Goal: Task Accomplishment & Management: Manage account settings

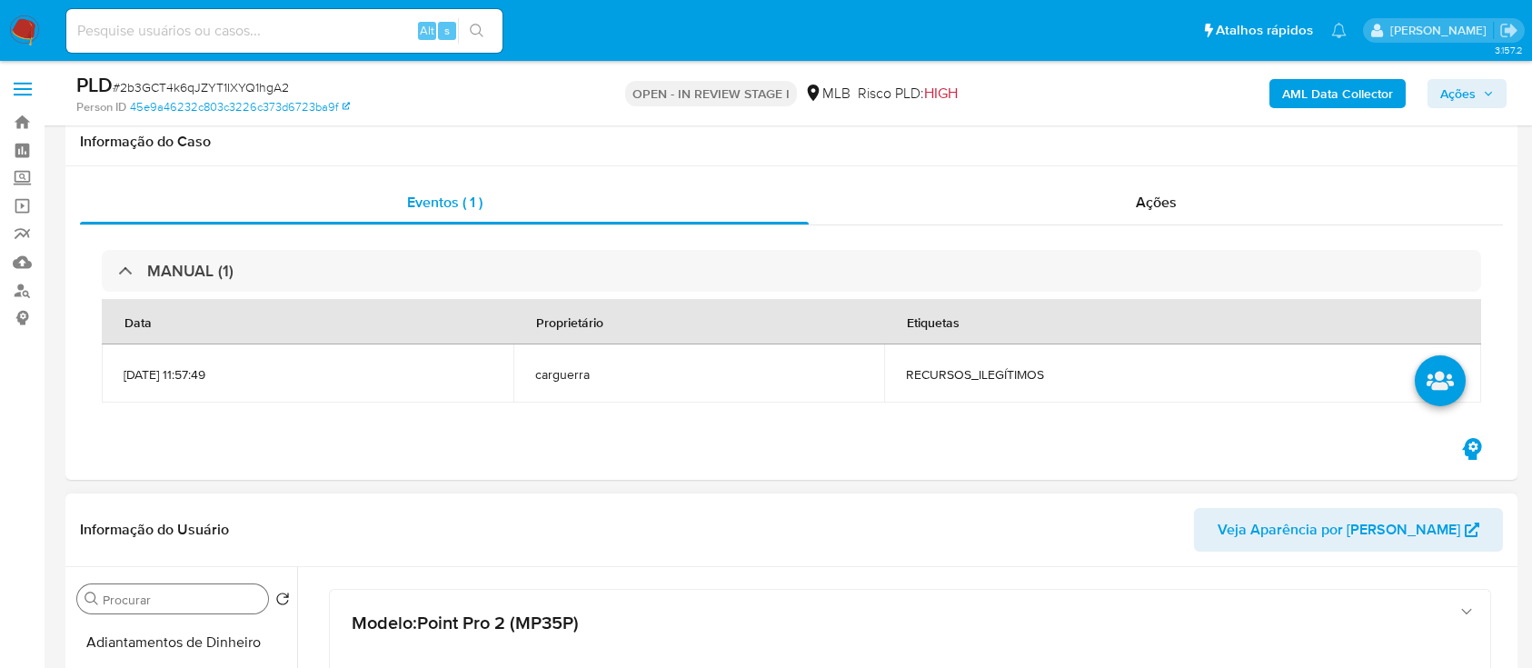
scroll to position [121, 0]
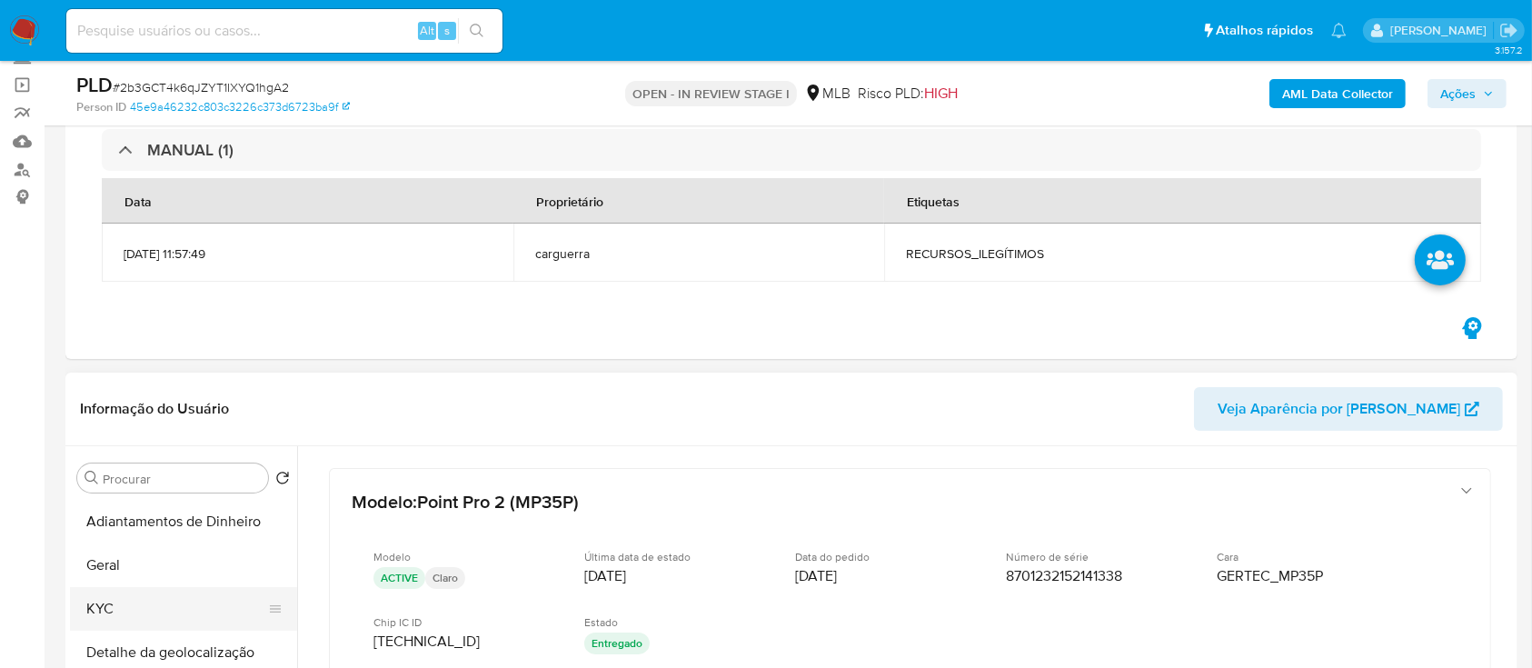
click at [133, 609] on button "KYC" at bounding box center [176, 609] width 213 height 44
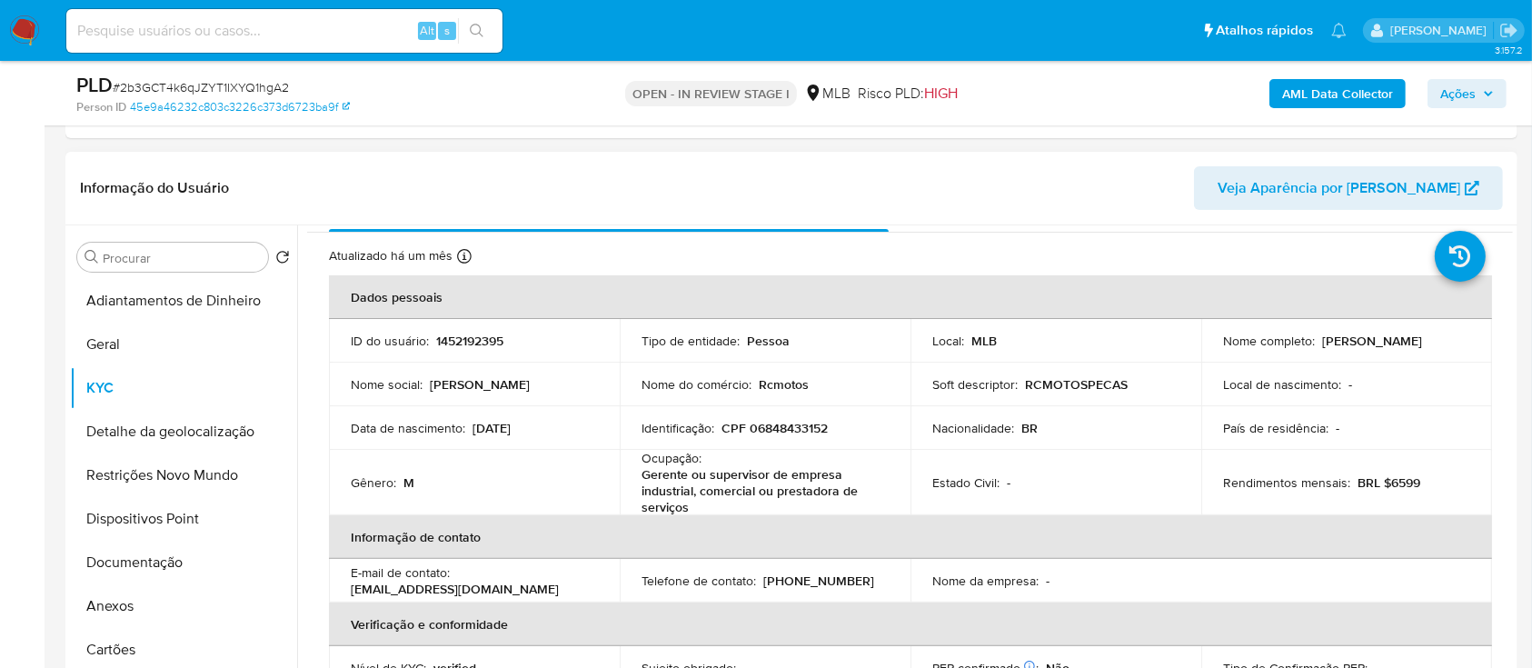
scroll to position [0, 0]
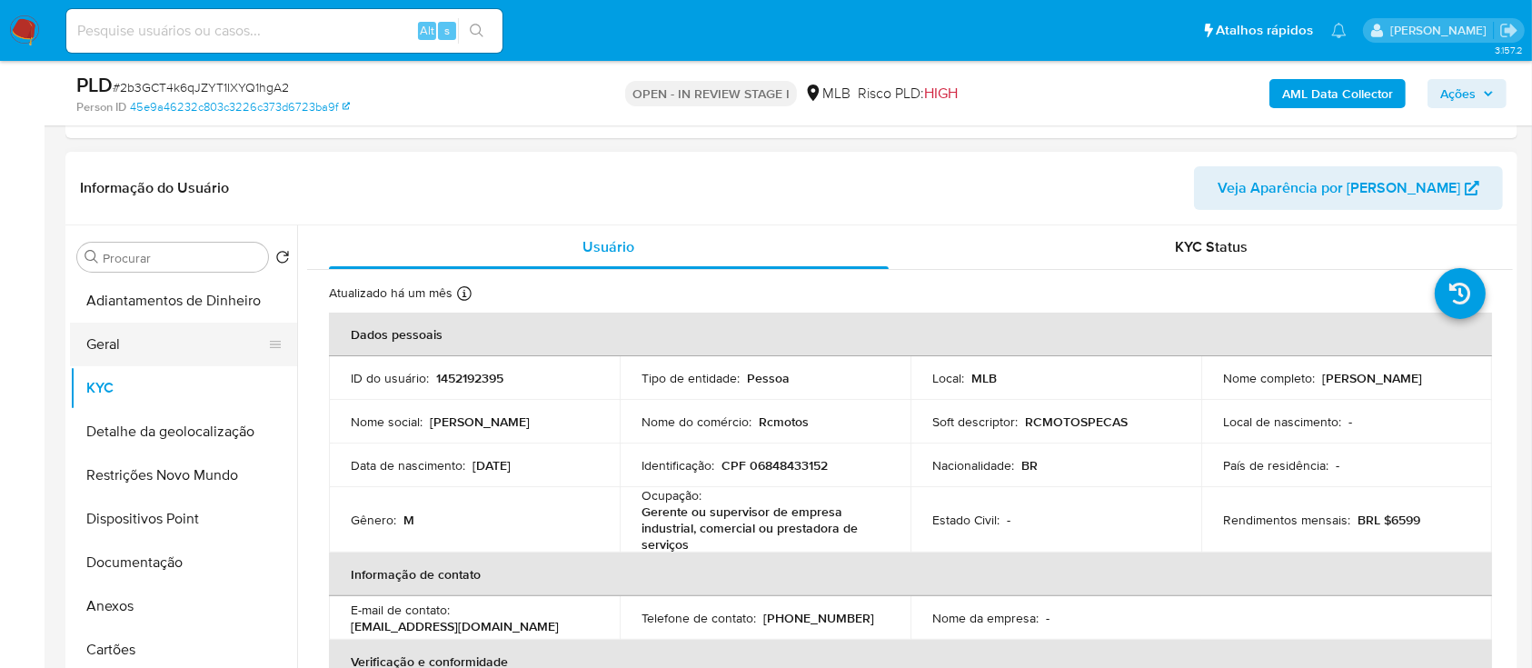
click at [144, 351] on button "Geral" at bounding box center [176, 345] width 213 height 44
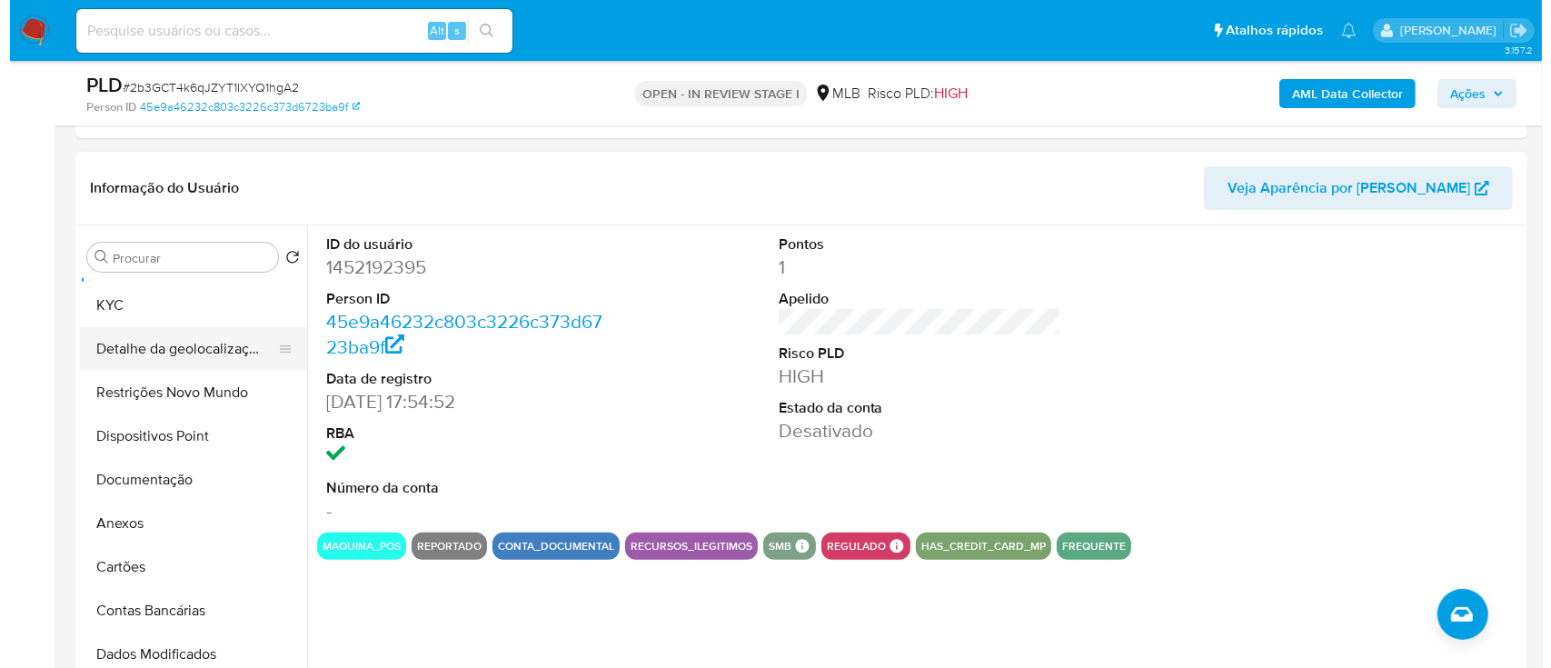
scroll to position [121, 0]
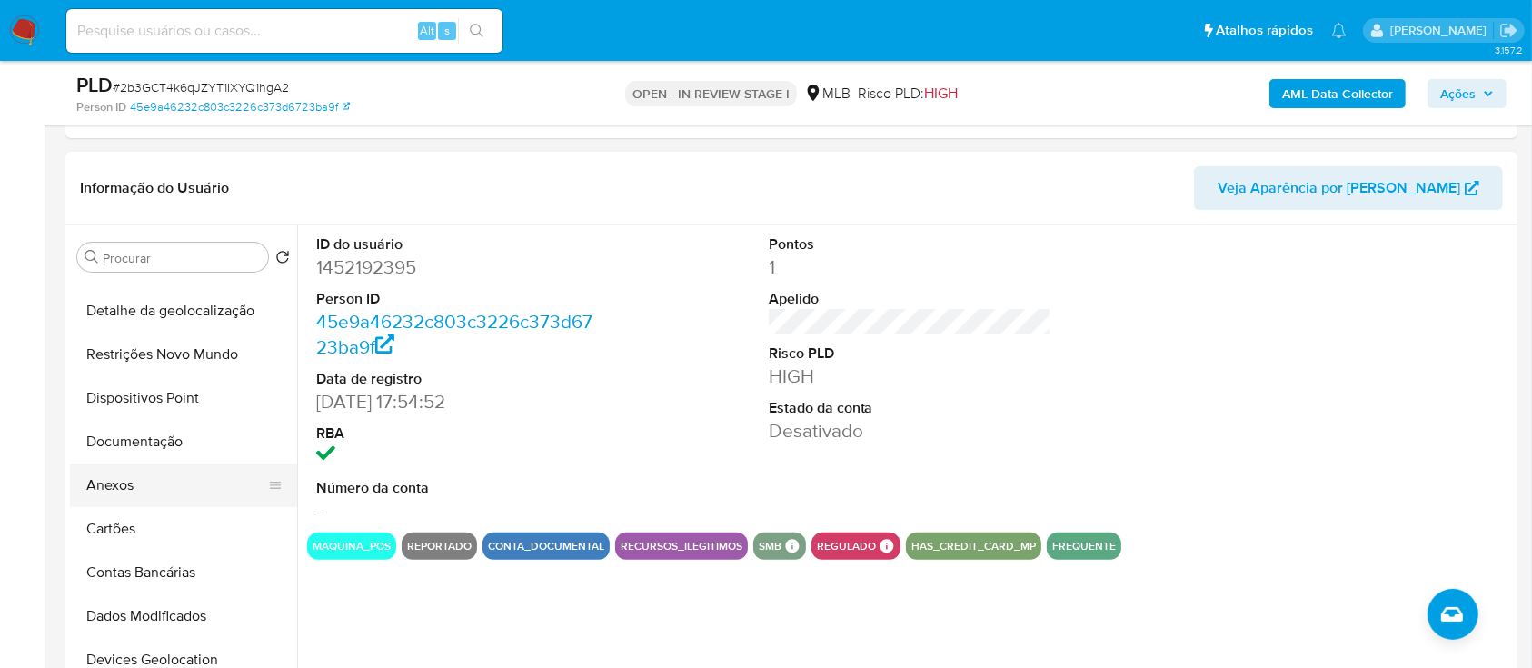
click at [126, 493] on button "Anexos" at bounding box center [176, 485] width 213 height 44
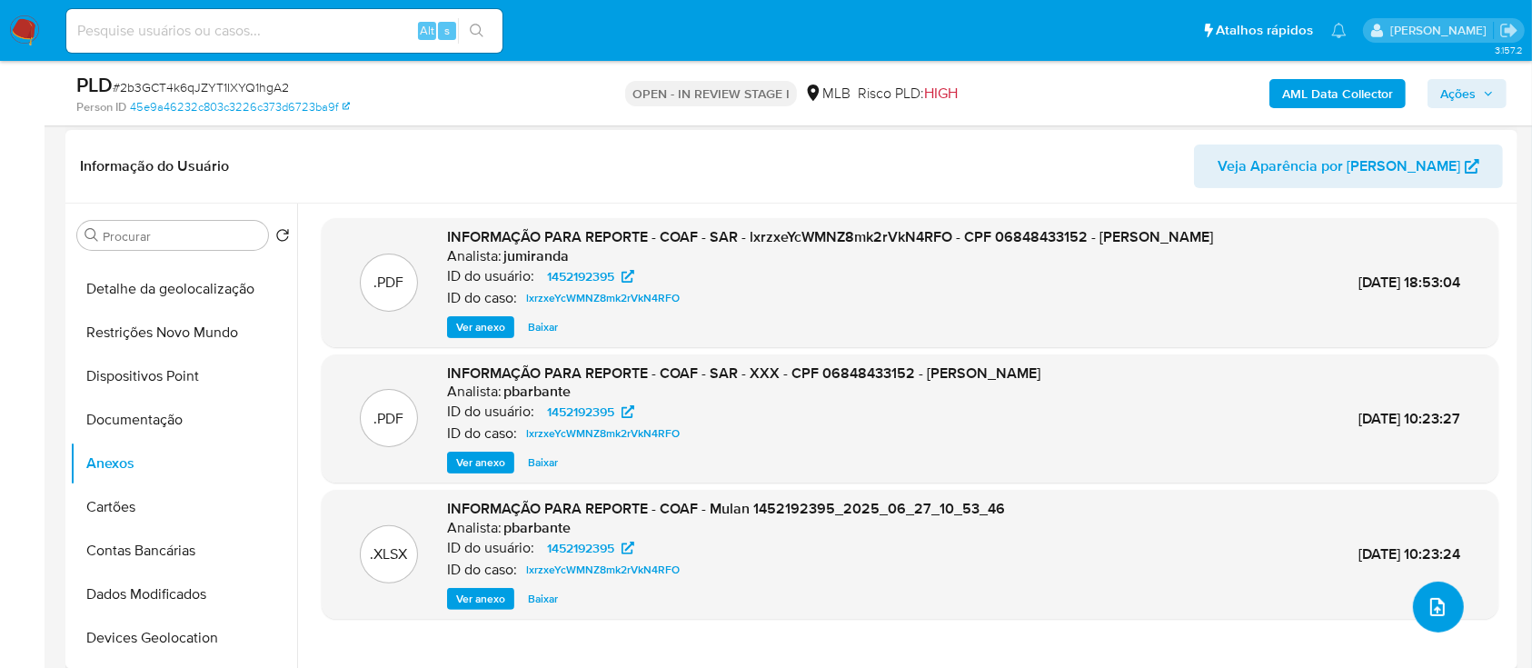
click at [1433, 607] on icon "upload-file" at bounding box center [1438, 607] width 22 height 22
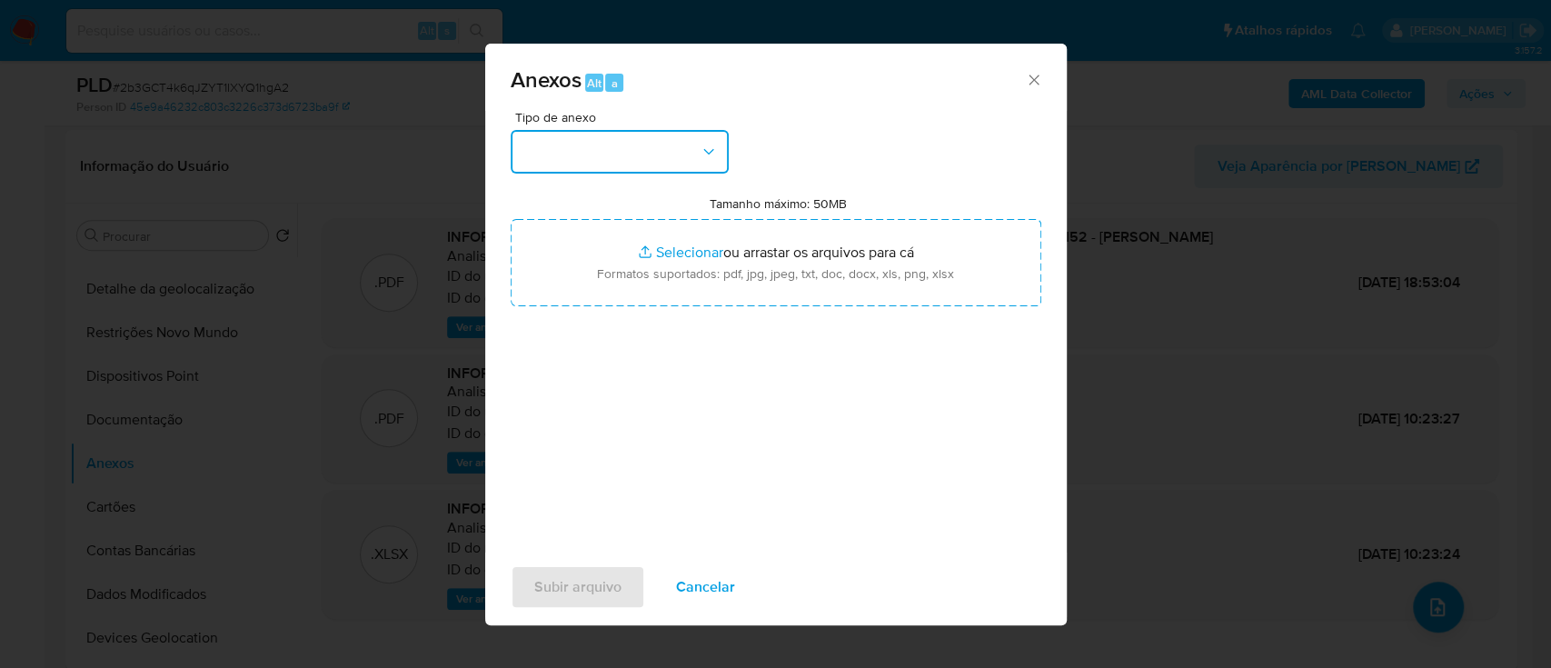
click at [597, 168] on button "button" at bounding box center [620, 152] width 218 height 44
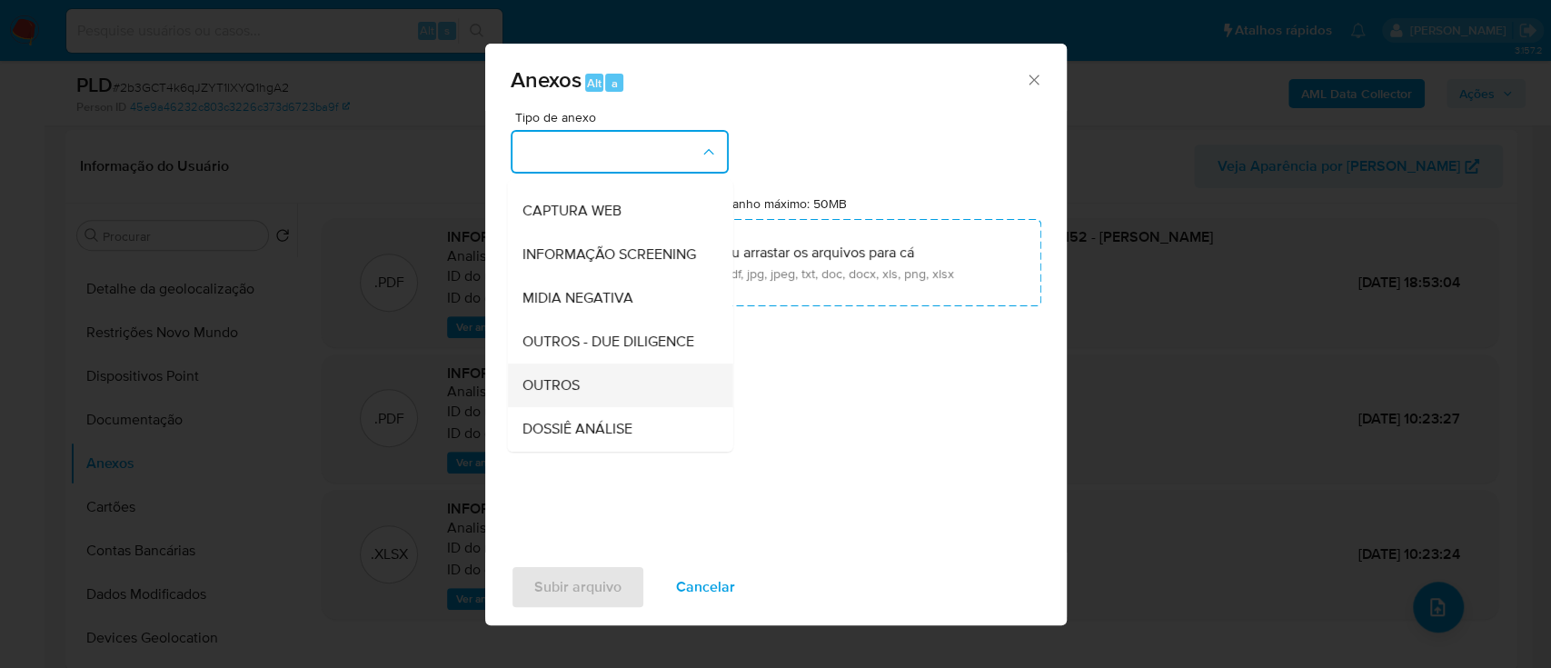
click at [564, 394] on span "OUTROS" at bounding box center [550, 385] width 57 height 18
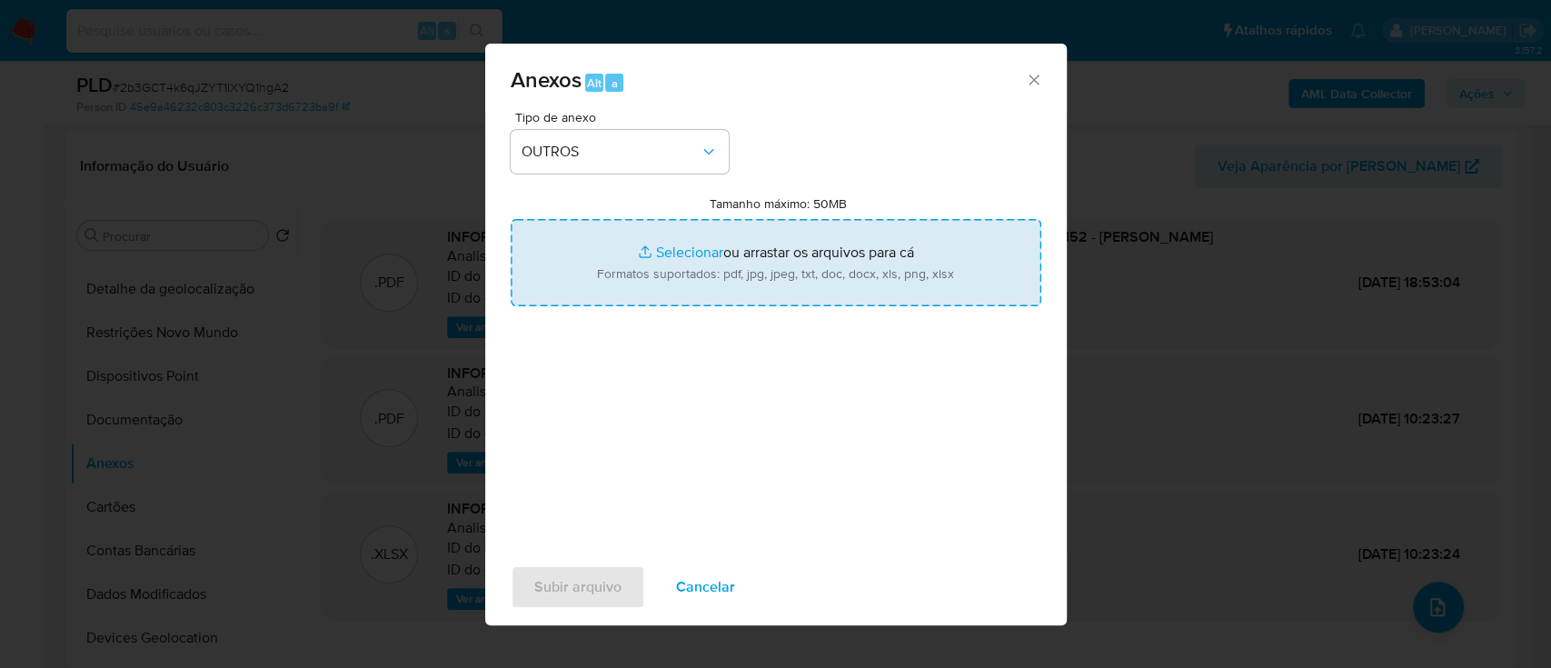
click at [692, 248] on input "Tamanho máximo: 50MB Selecionar arquivos" at bounding box center [776, 262] width 531 height 87
type input "C:\fakepath\Mulan 1452192395_2025_09_02_13_57_32.xlsx"
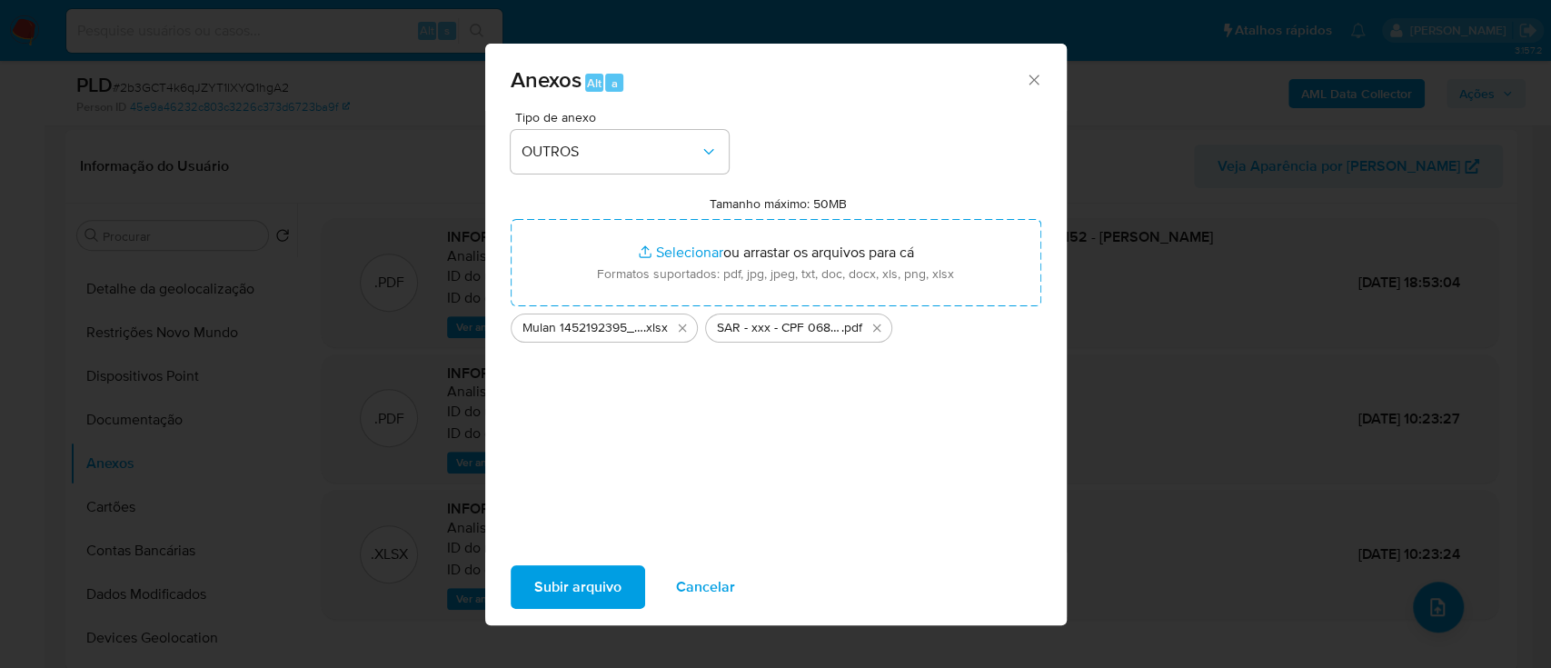
click at [586, 583] on span "Subir arquivo" at bounding box center [577, 587] width 87 height 40
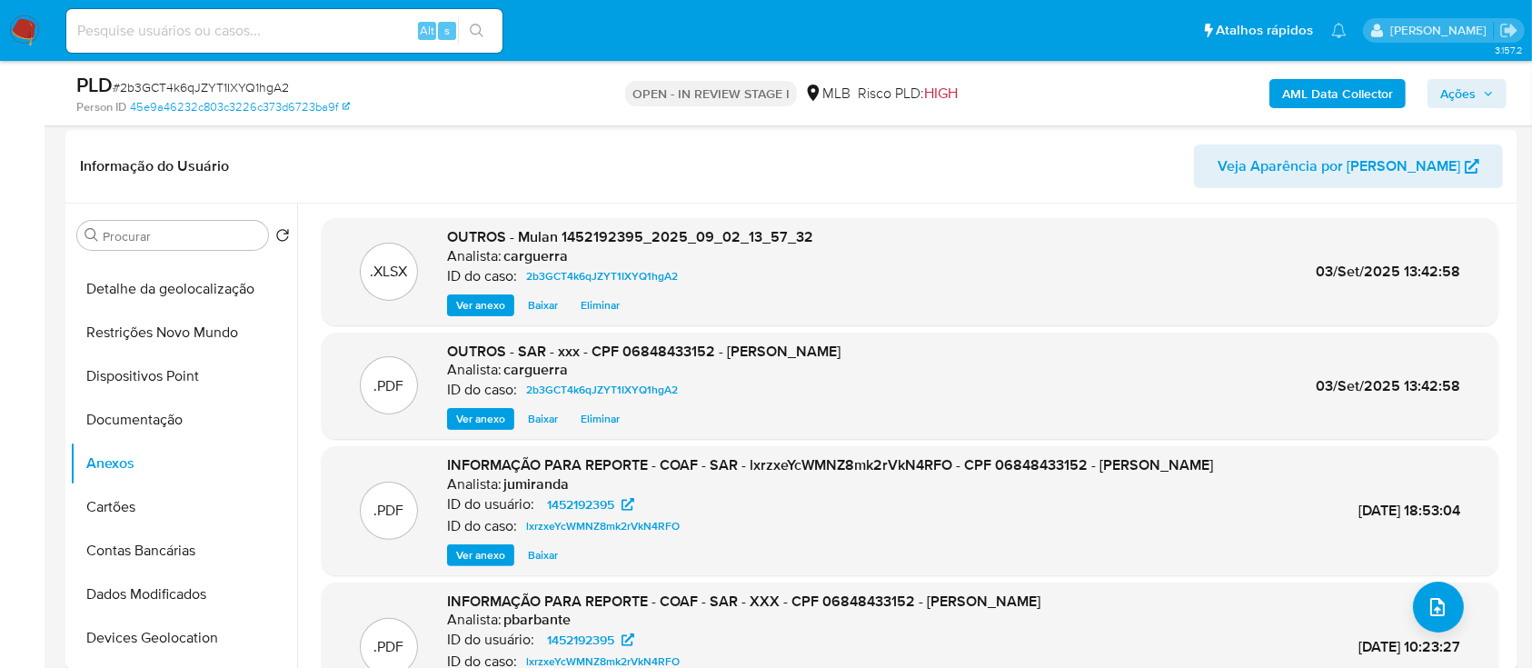
click at [1439, 95] on button "Ações" at bounding box center [1467, 93] width 79 height 29
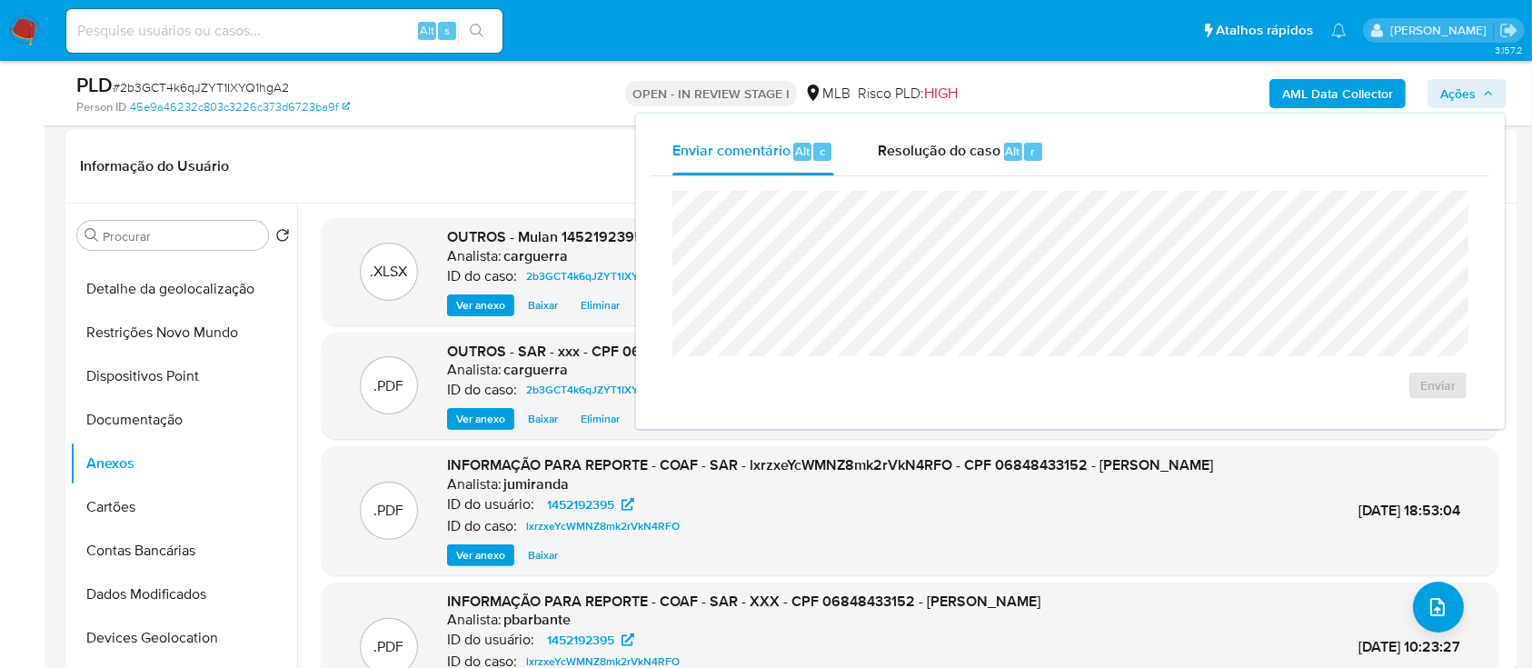
drag, startPoint x: 945, startPoint y: 144, endPoint x: 921, endPoint y: 184, distance: 46.1
click at [935, 153] on span "Resolução do caso" at bounding box center [939, 150] width 123 height 21
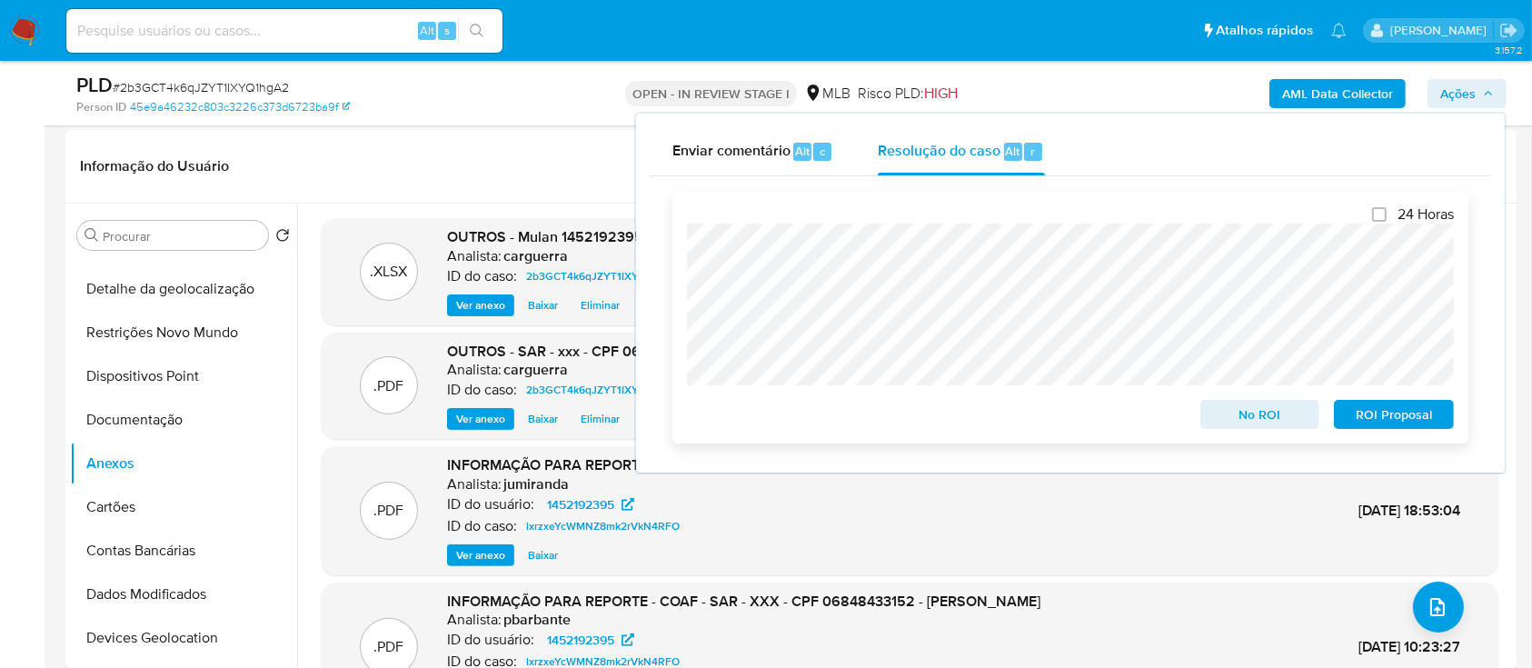
click at [1252, 423] on span "No ROI" at bounding box center [1260, 414] width 95 height 25
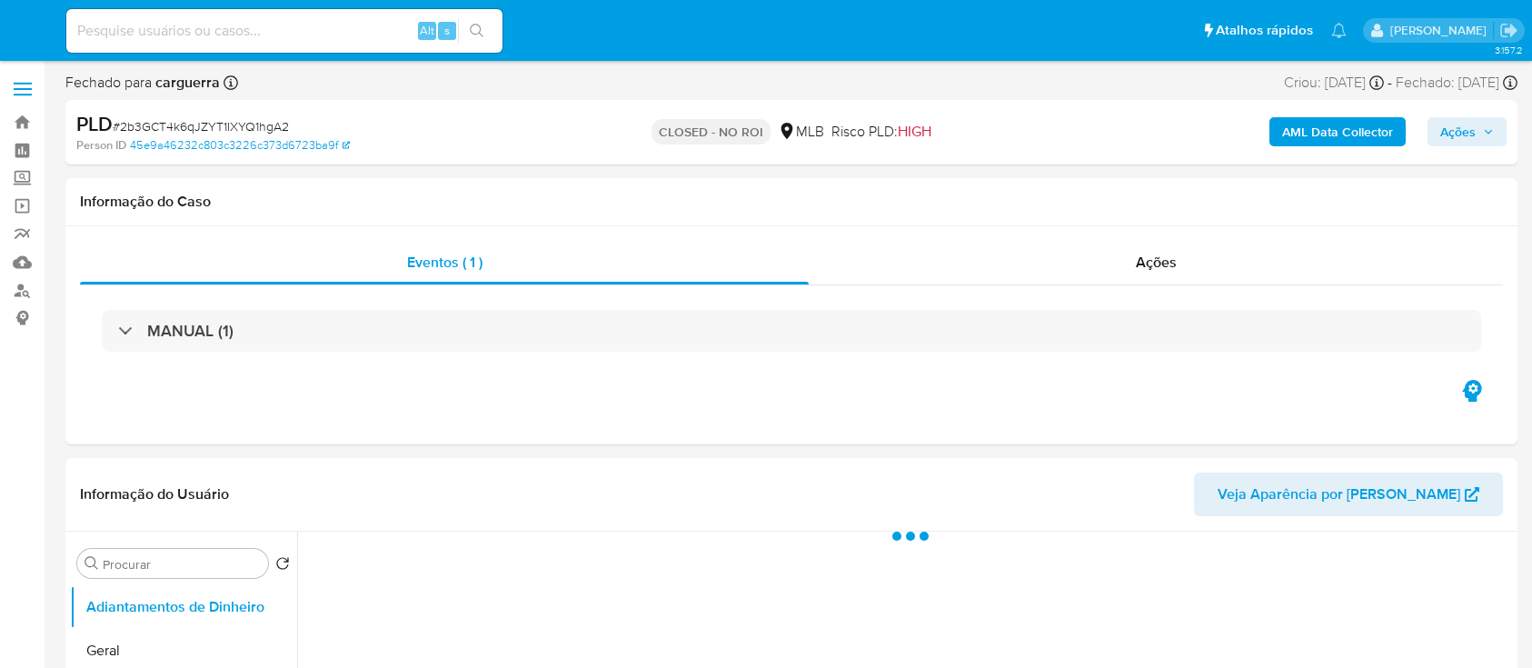
select select "10"
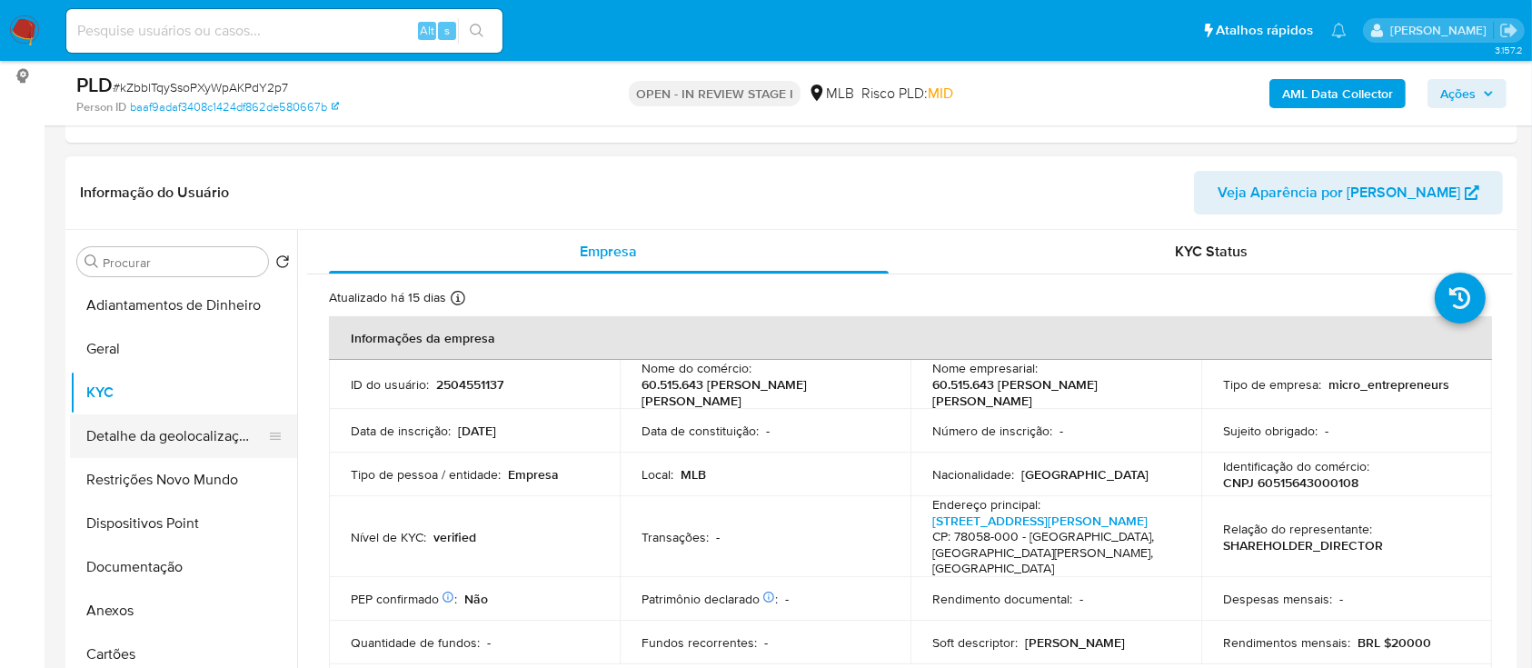
scroll to position [1106, 0]
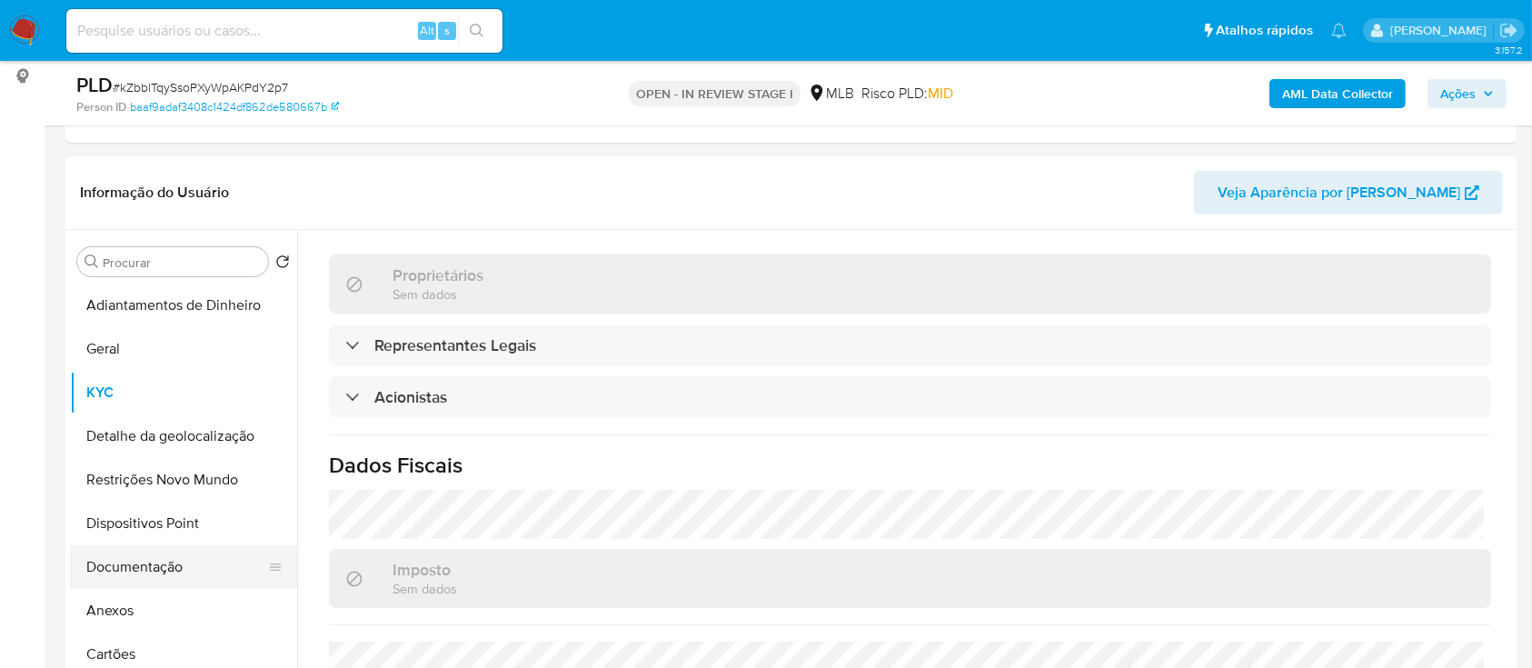
click at [151, 565] on button "Documentação" at bounding box center [176, 567] width 213 height 44
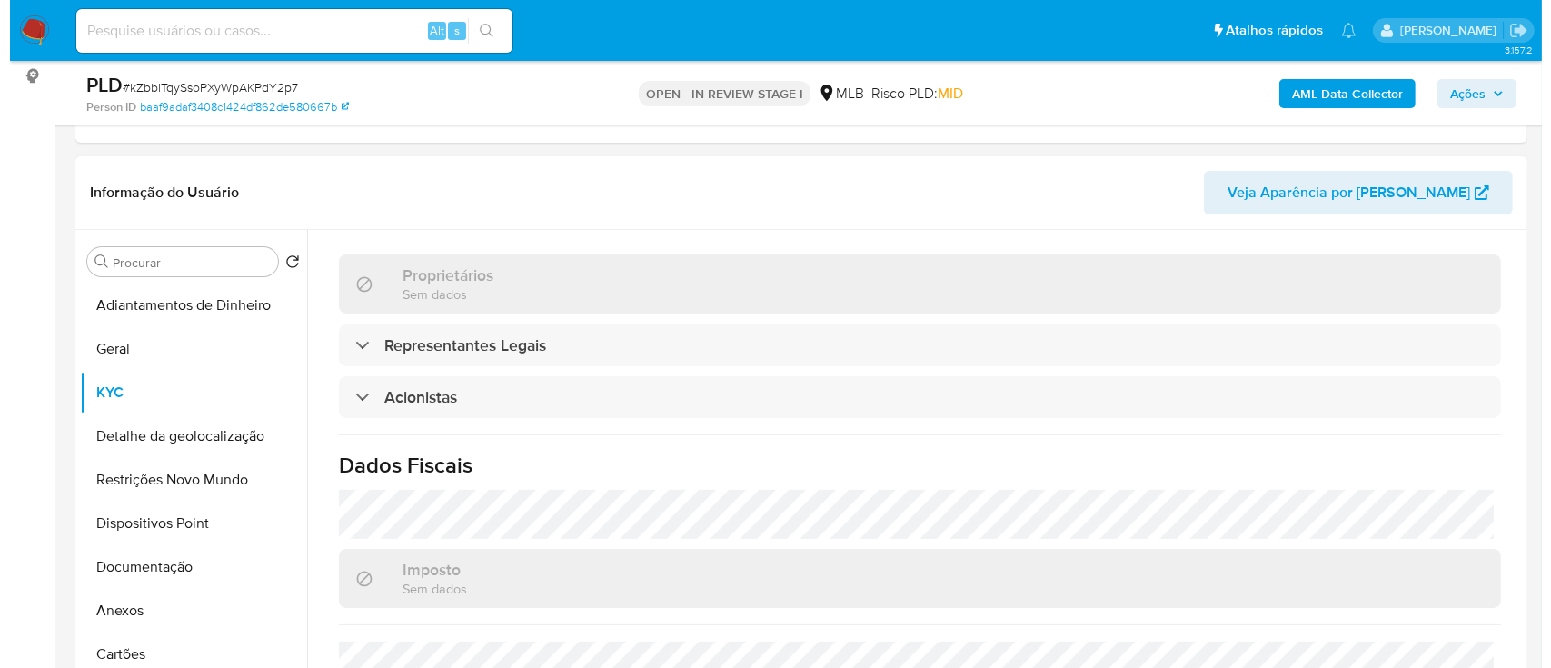
scroll to position [0, 0]
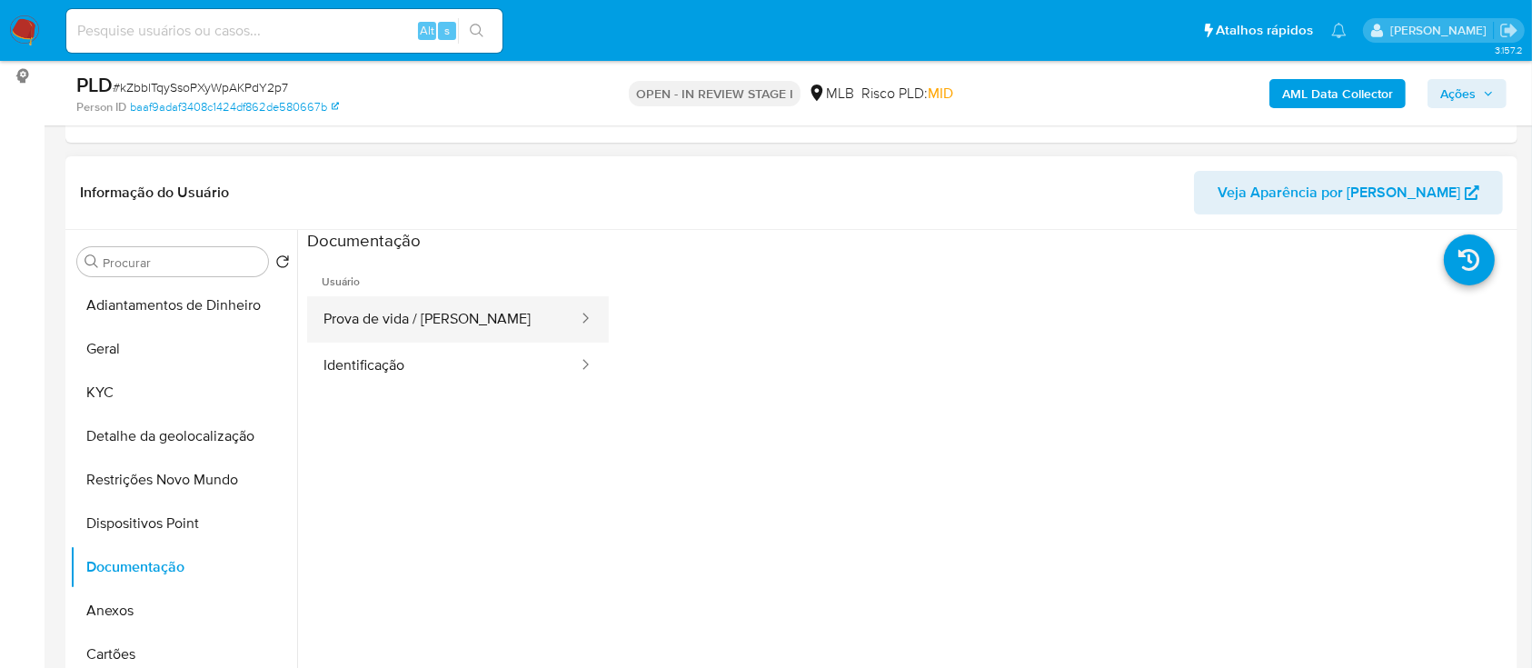
click at [421, 302] on button "Prova de vida / [PERSON_NAME]" at bounding box center [443, 319] width 273 height 46
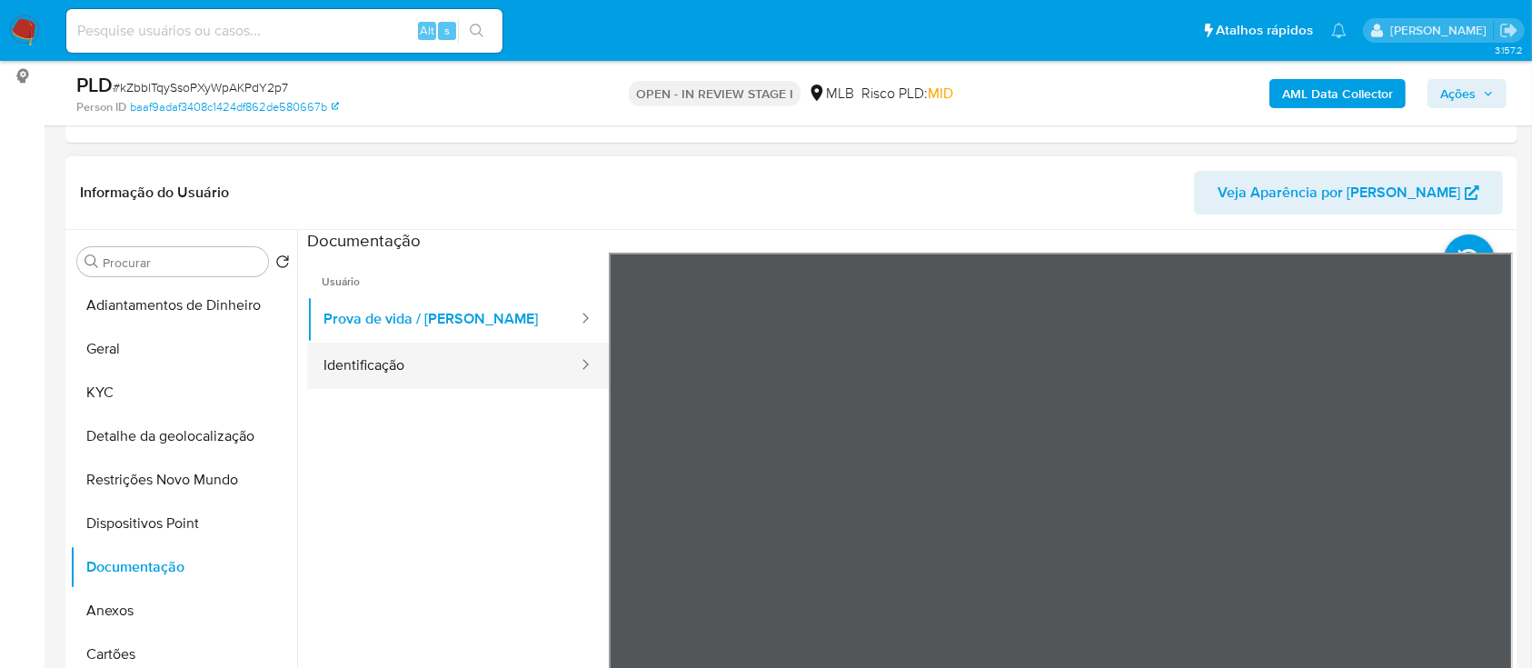
click at [384, 357] on button "Identificação" at bounding box center [443, 366] width 273 height 46
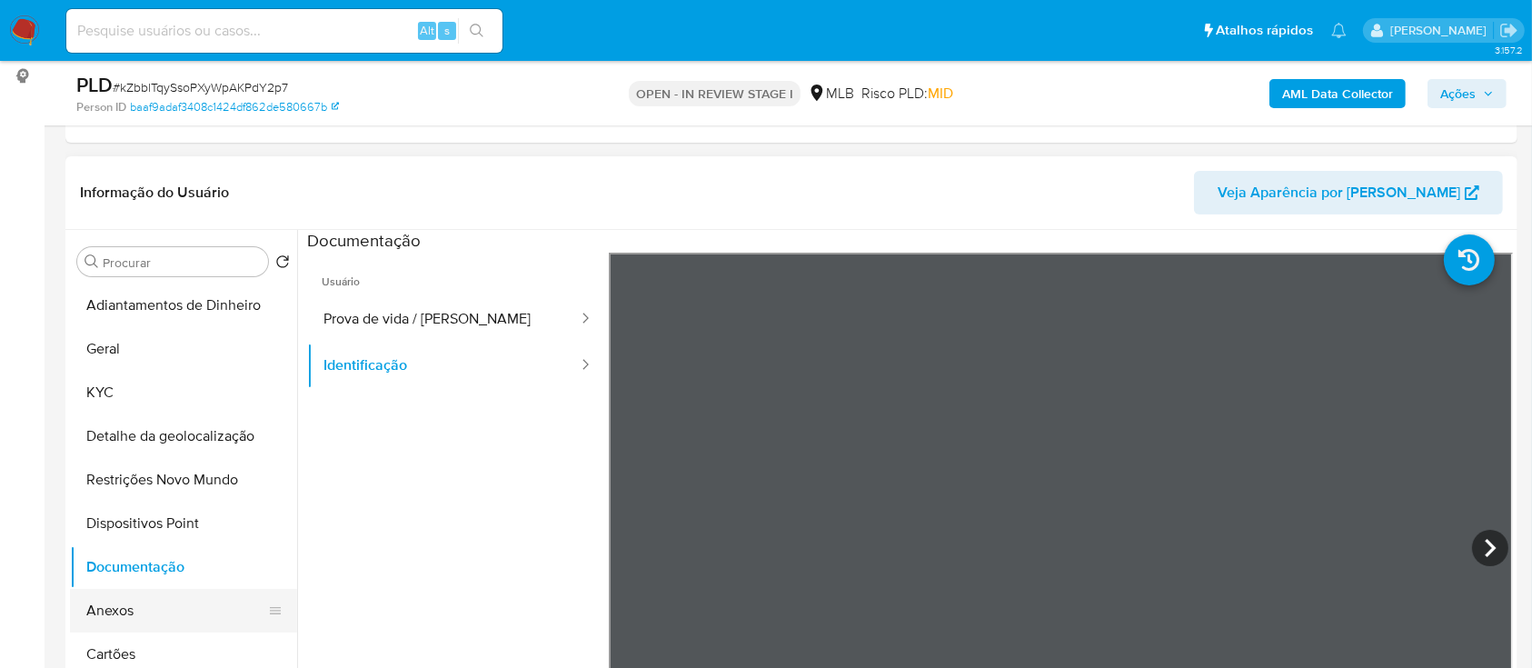
click at [130, 593] on button "Anexos" at bounding box center [176, 611] width 213 height 44
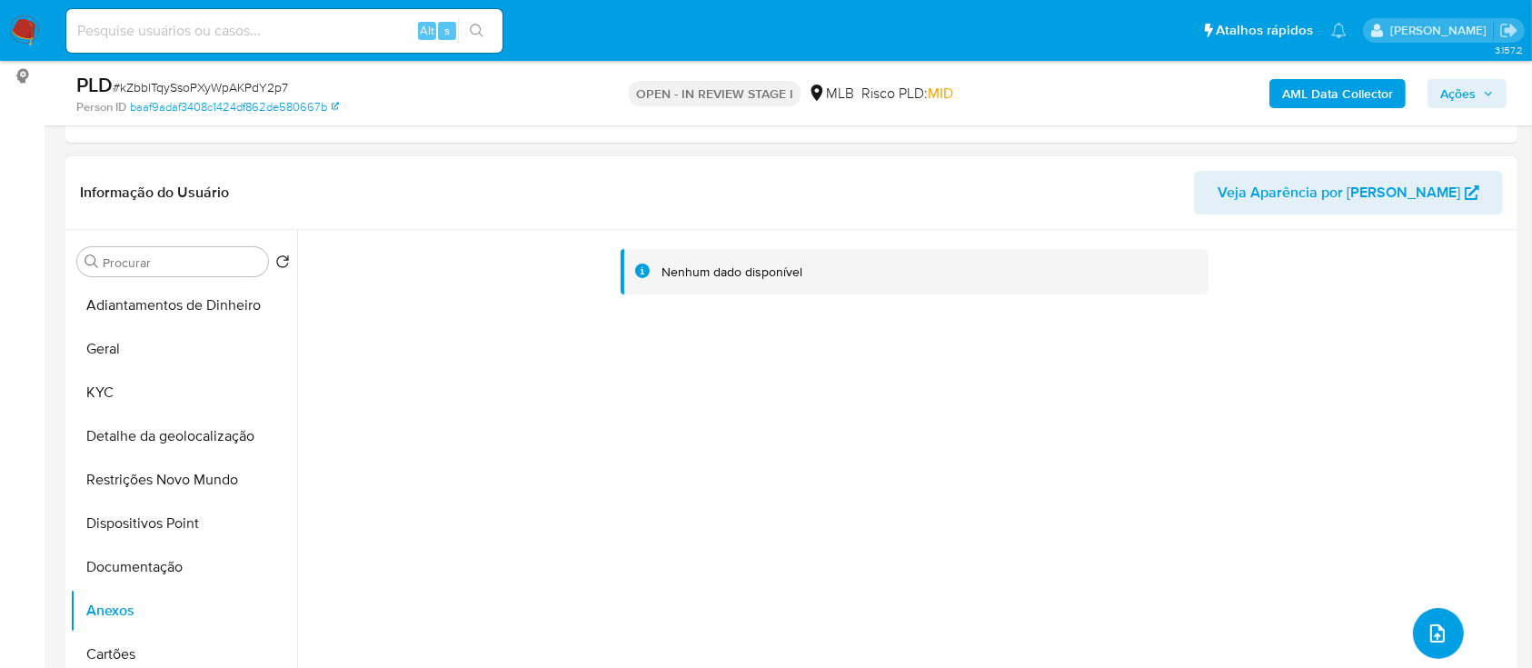
click at [1435, 633] on icon "upload-file" at bounding box center [1437, 633] width 15 height 18
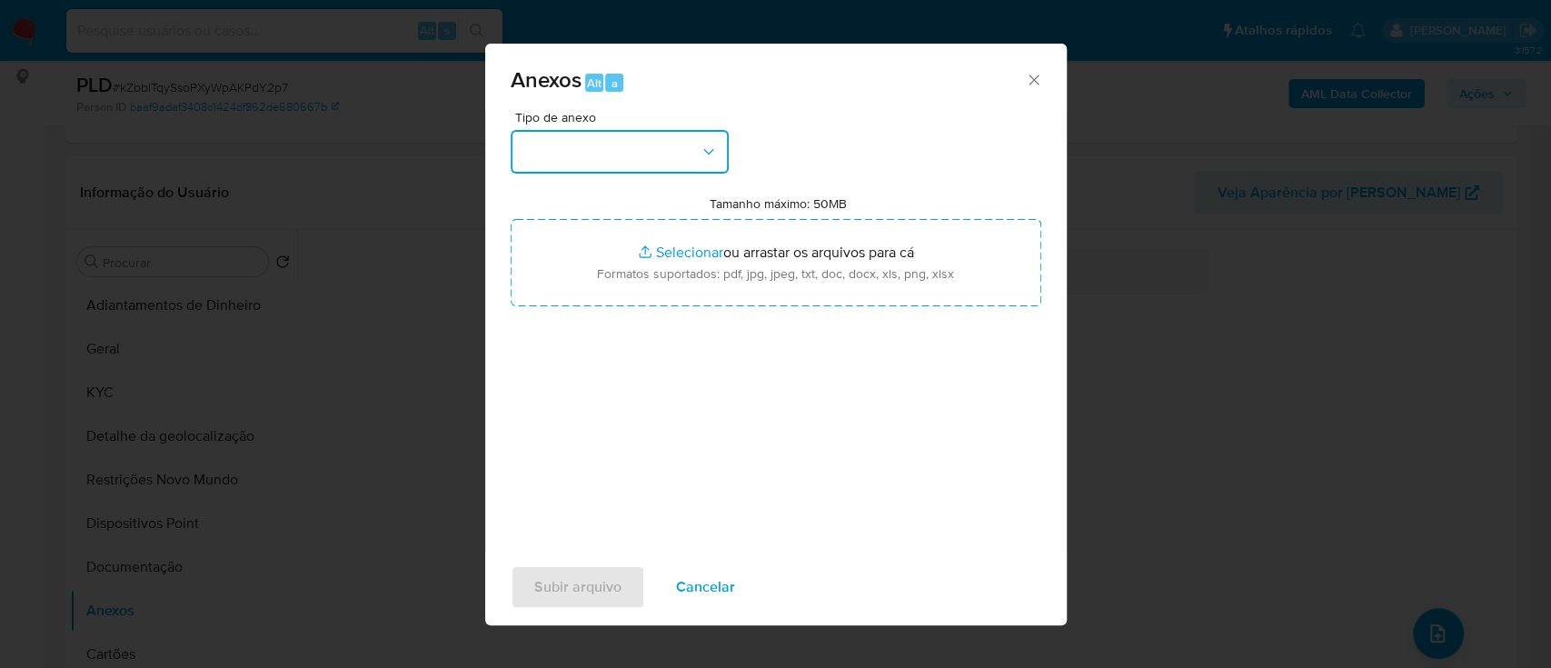
click at [578, 153] on button "button" at bounding box center [620, 152] width 218 height 44
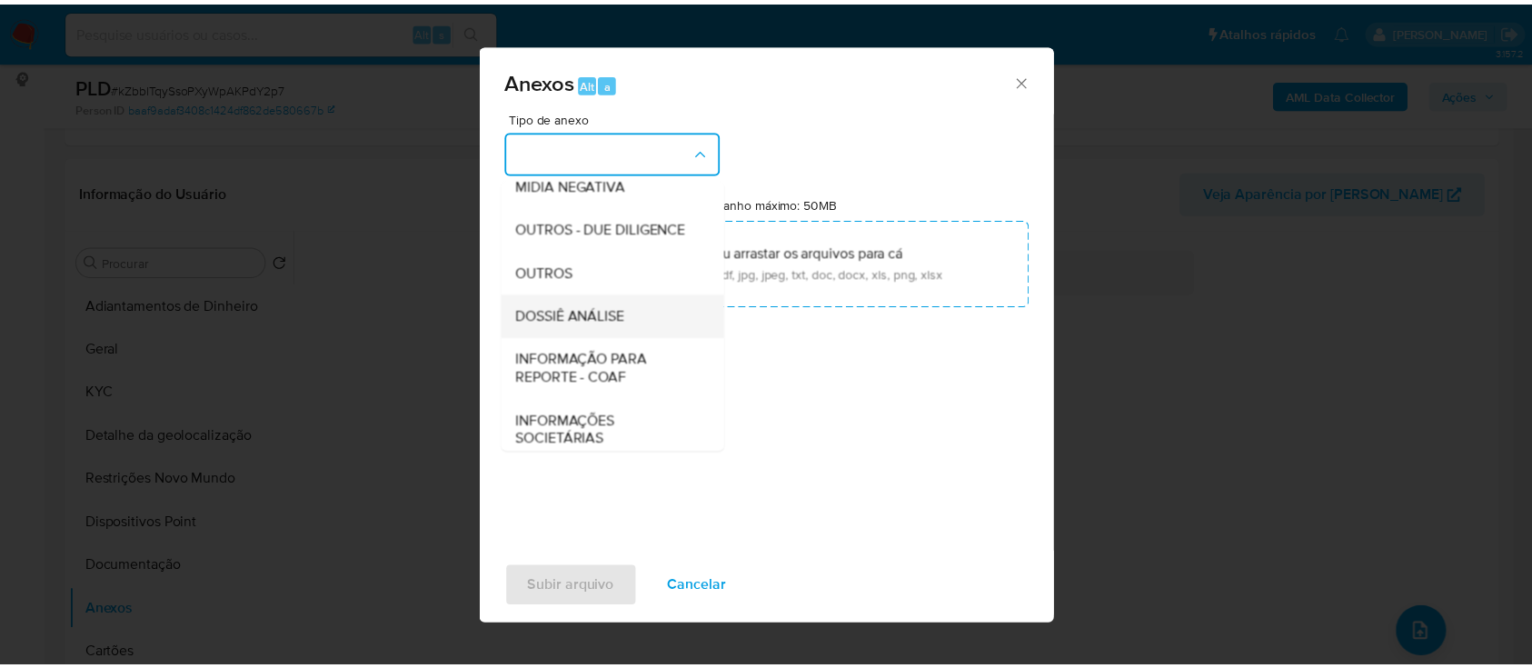
scroll to position [242, 0]
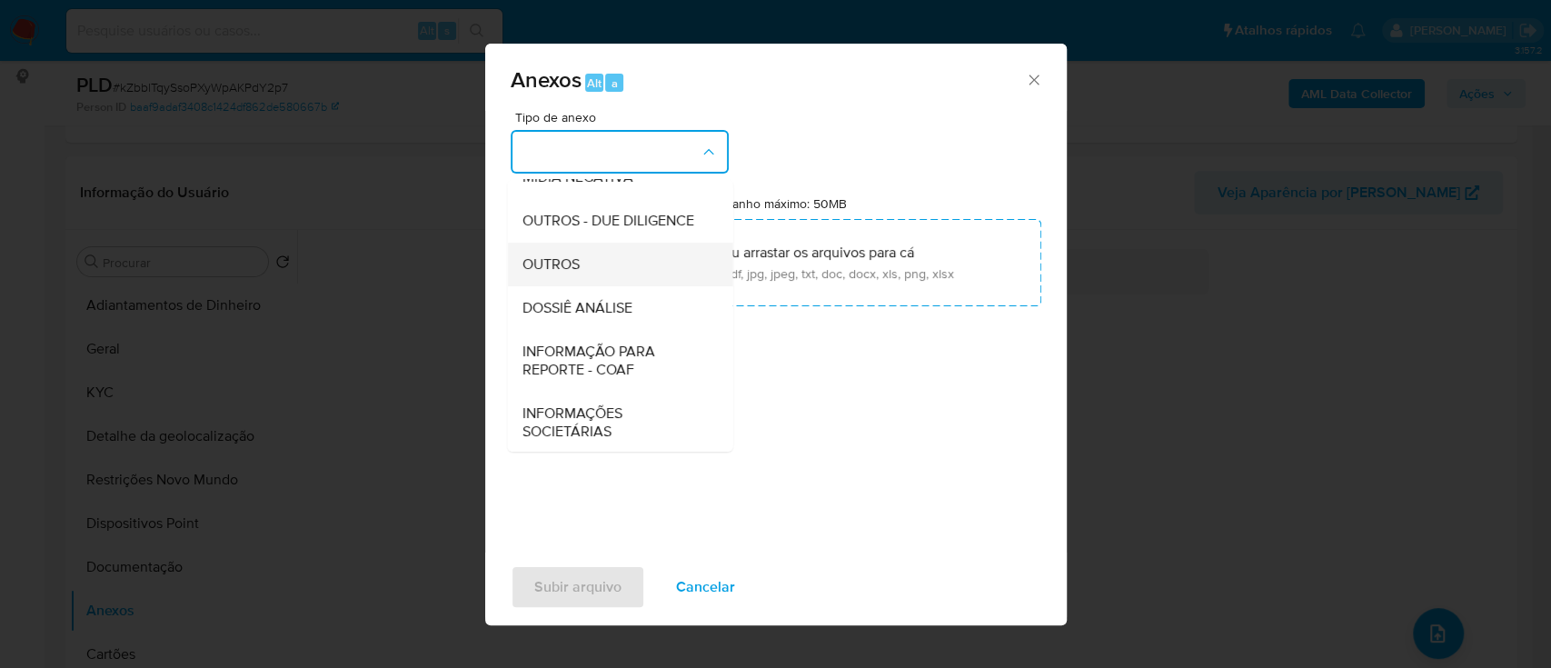
click at [566, 286] on div "OUTROS" at bounding box center [614, 265] width 185 height 44
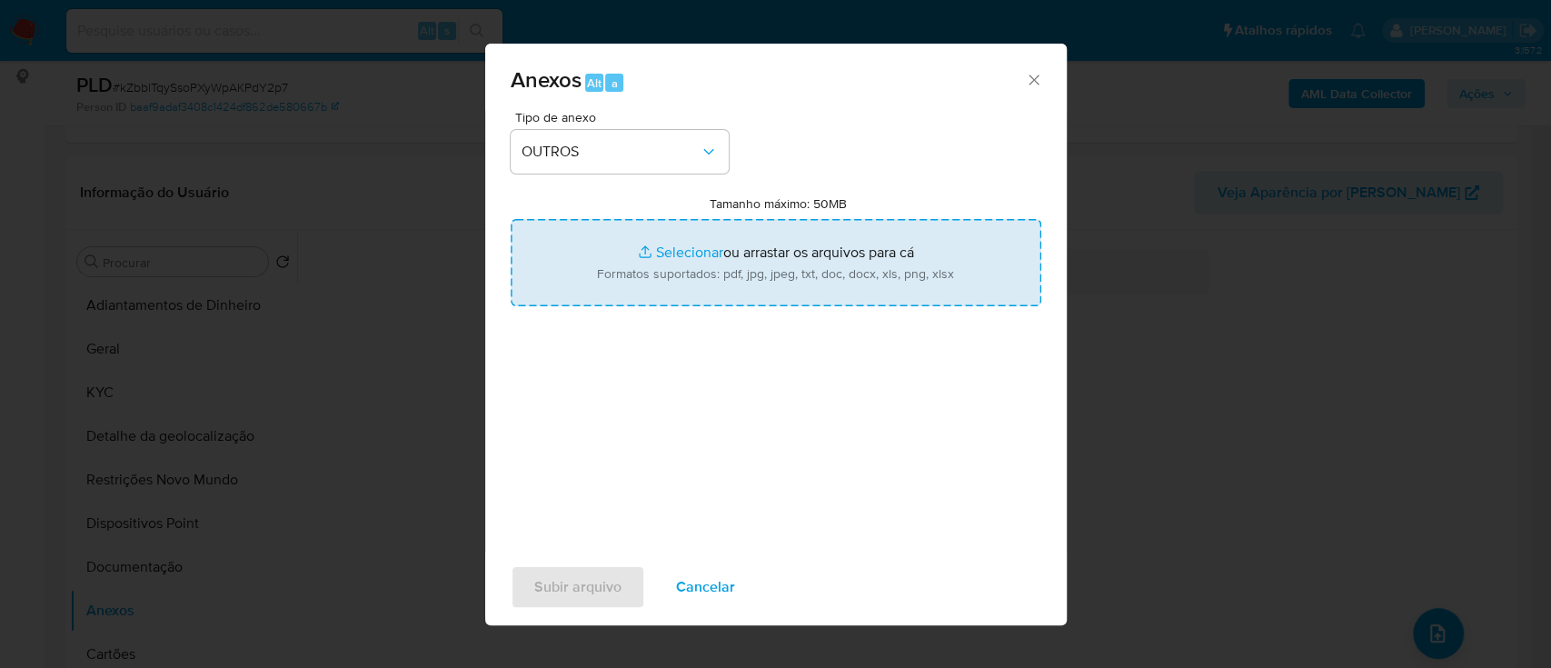
click at [666, 250] on input "Tamanho máximo: 50MB Selecionar arquivos" at bounding box center [776, 262] width 531 height 87
type input "C:\fakepath\Mulan 2504551137_2025_09_02_14_34_50.xlsx"
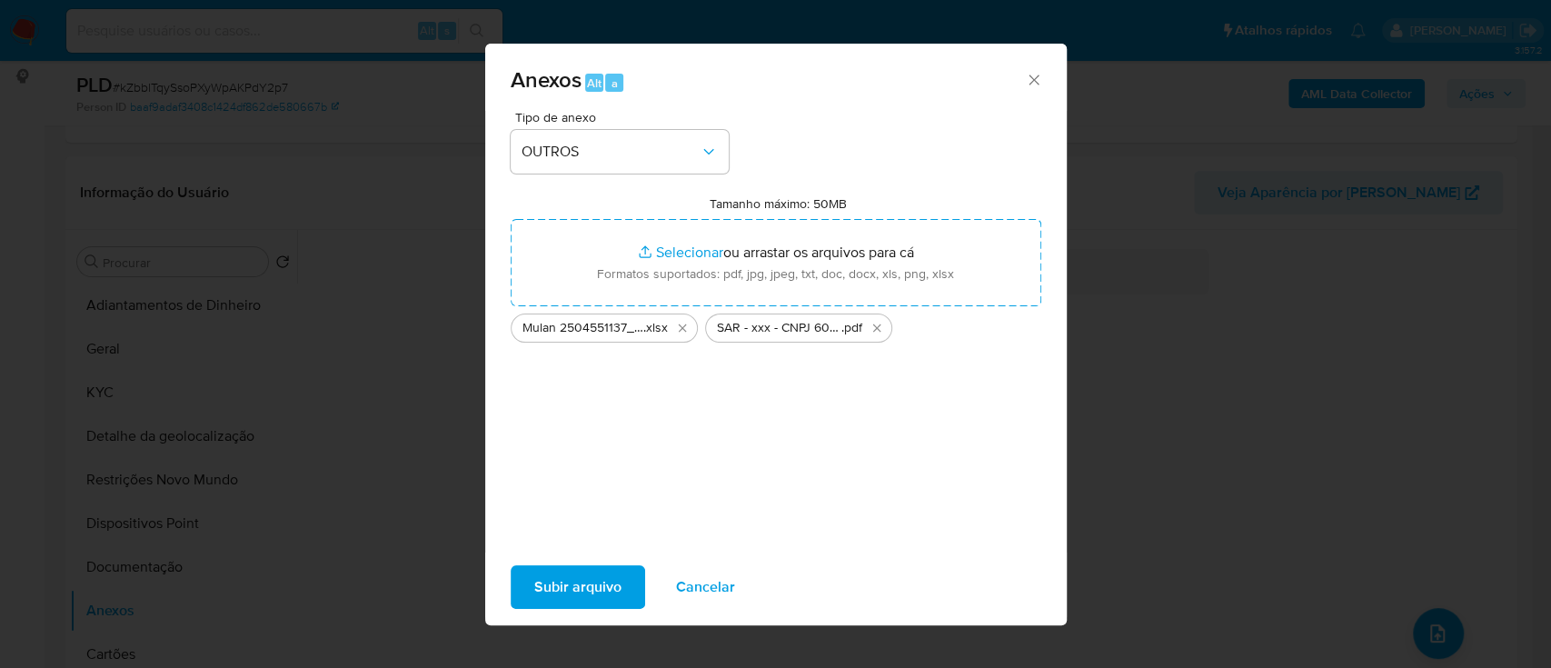
click at [543, 583] on span "Subir arquivo" at bounding box center [577, 587] width 87 height 40
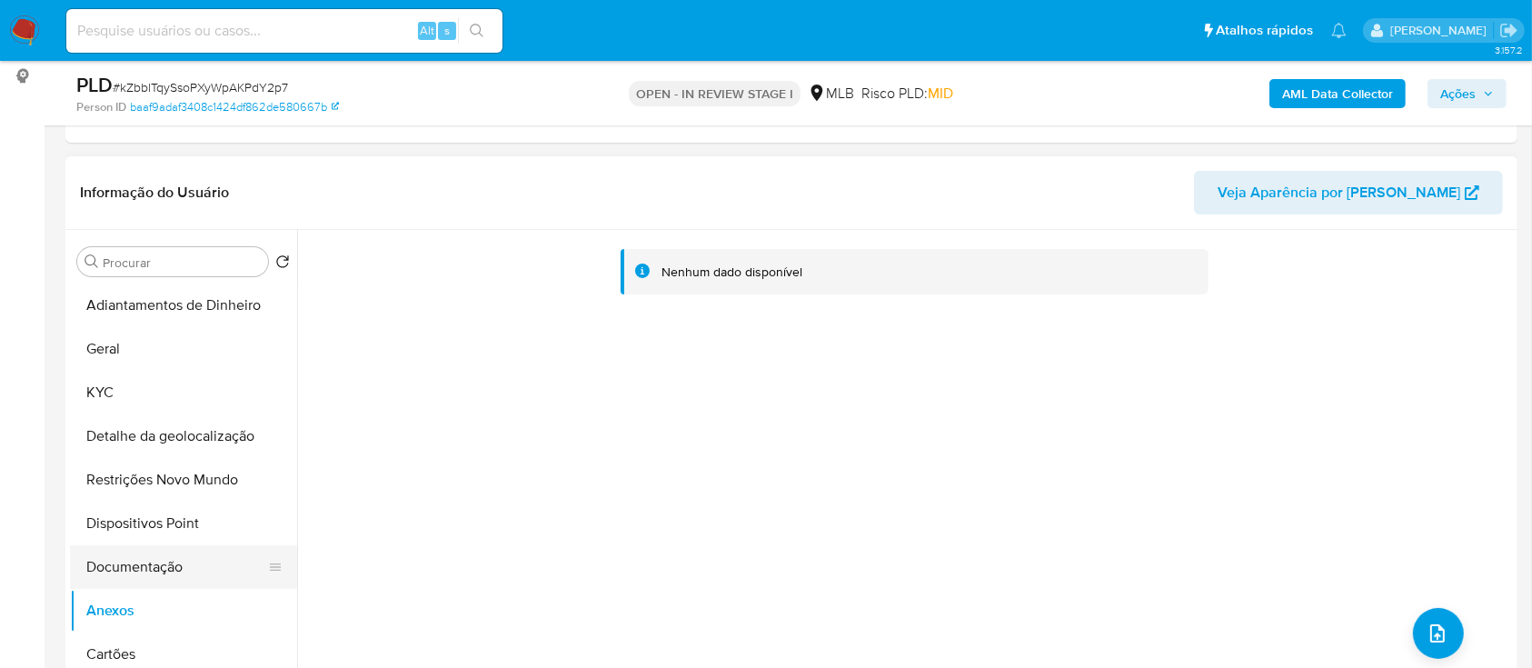
click at [96, 578] on button "Documentação" at bounding box center [176, 567] width 213 height 44
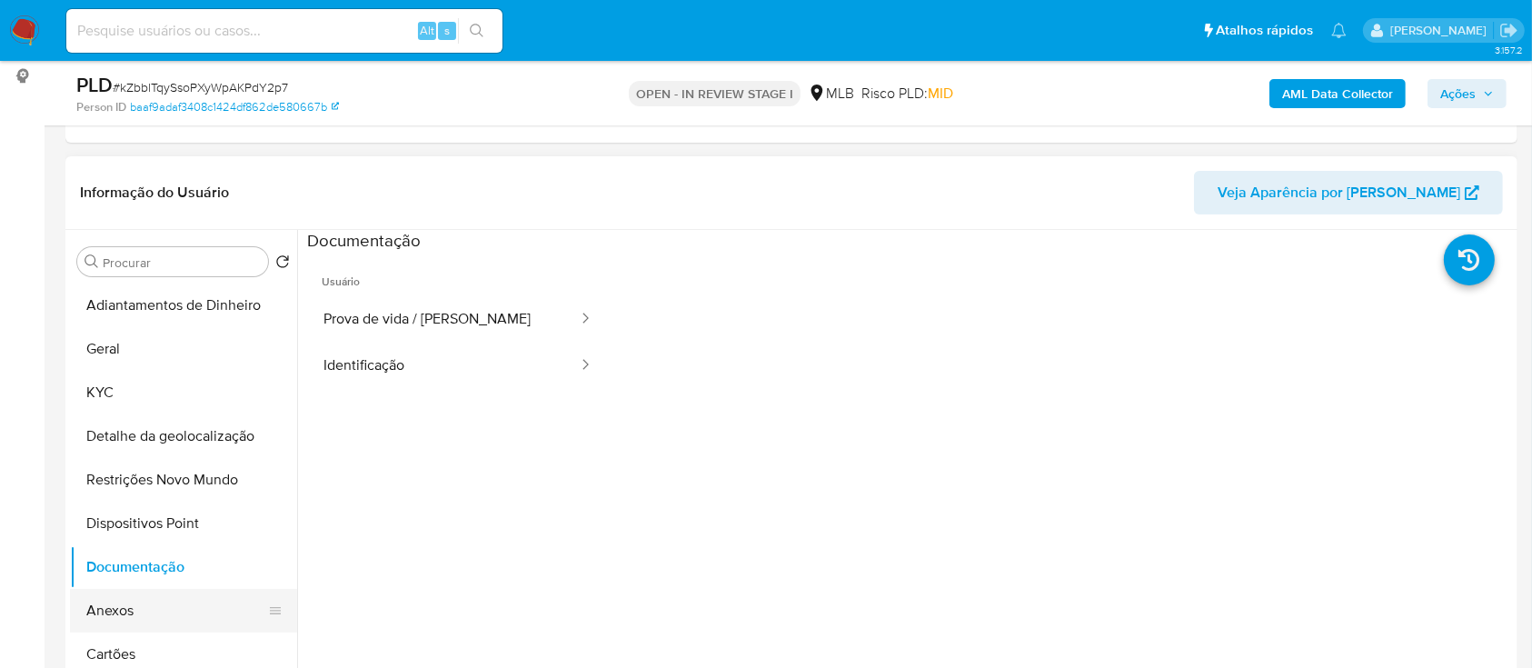
click at [109, 606] on button "Anexos" at bounding box center [176, 611] width 213 height 44
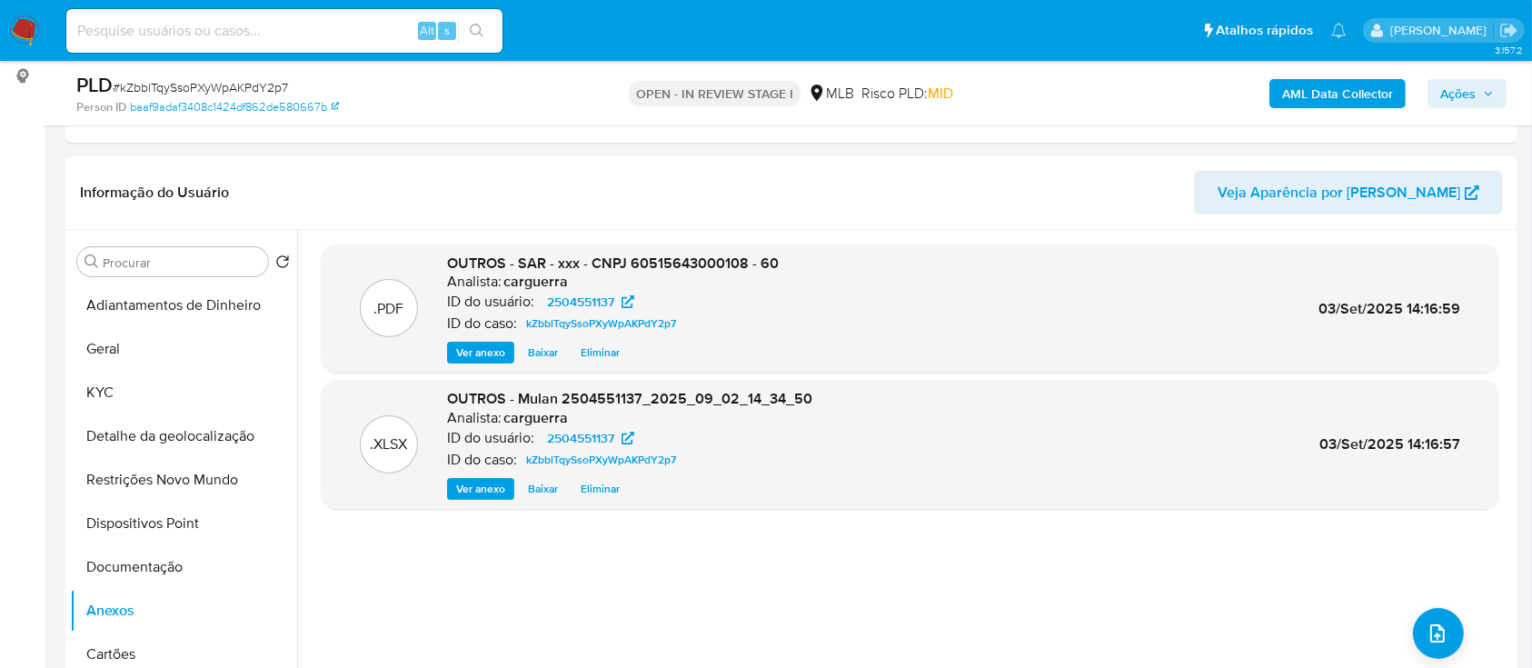
click at [1469, 102] on span "Ações" at bounding box center [1457, 93] width 35 height 29
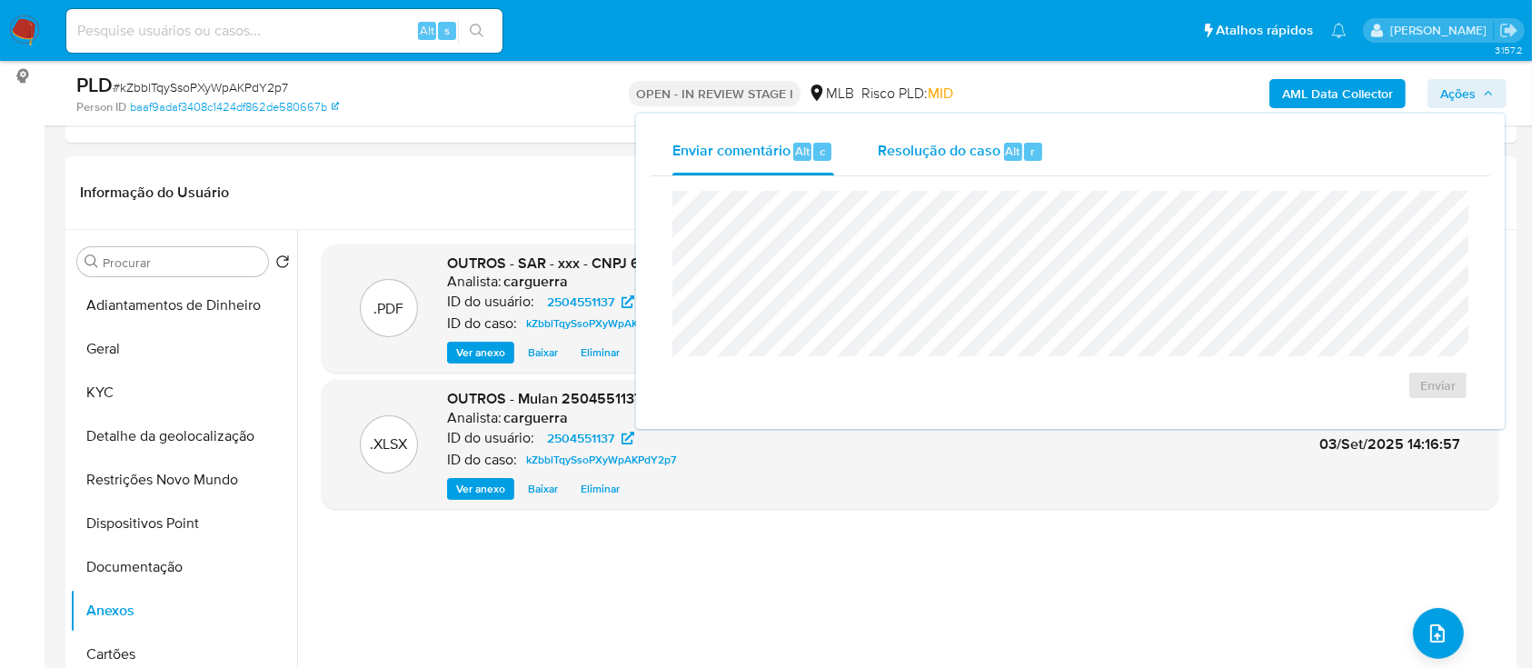
click at [937, 162] on div "Resolução do caso Alt r" at bounding box center [961, 151] width 166 height 47
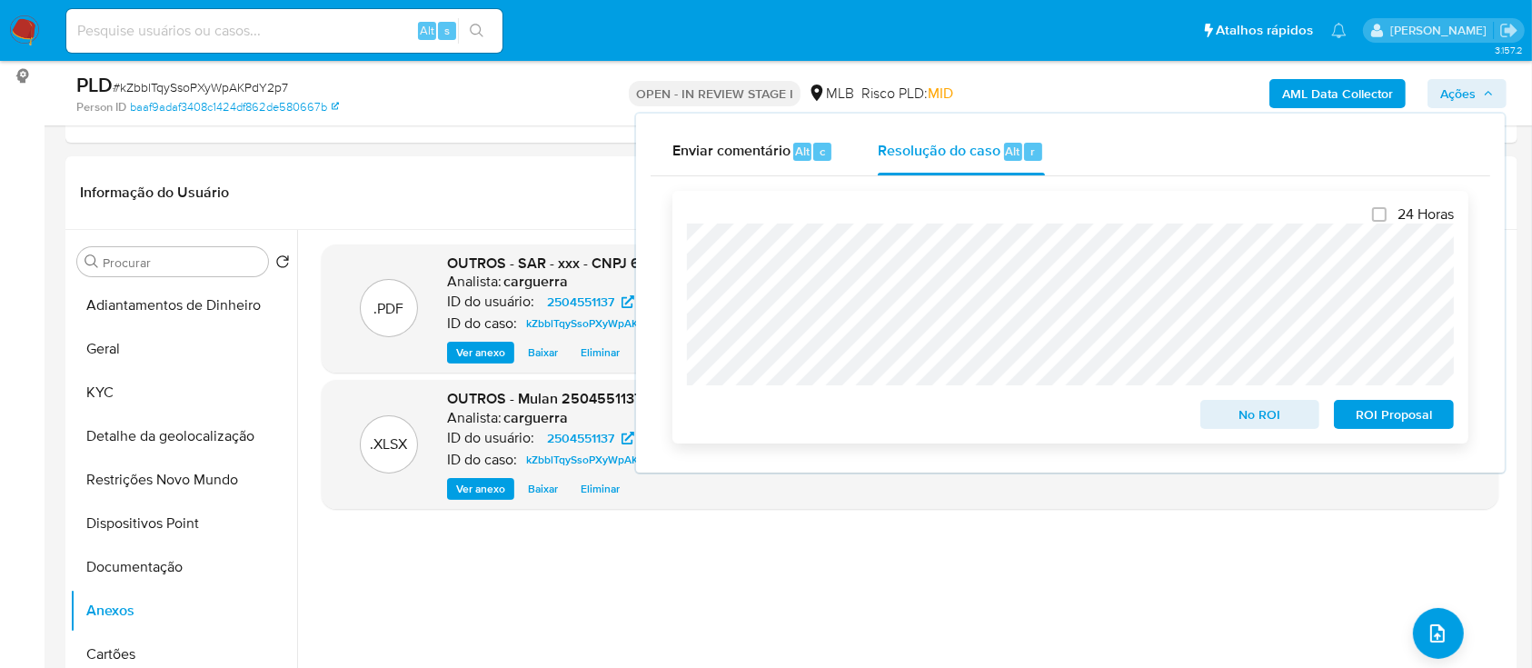
click at [1400, 419] on span "ROI Proposal" at bounding box center [1394, 414] width 95 height 25
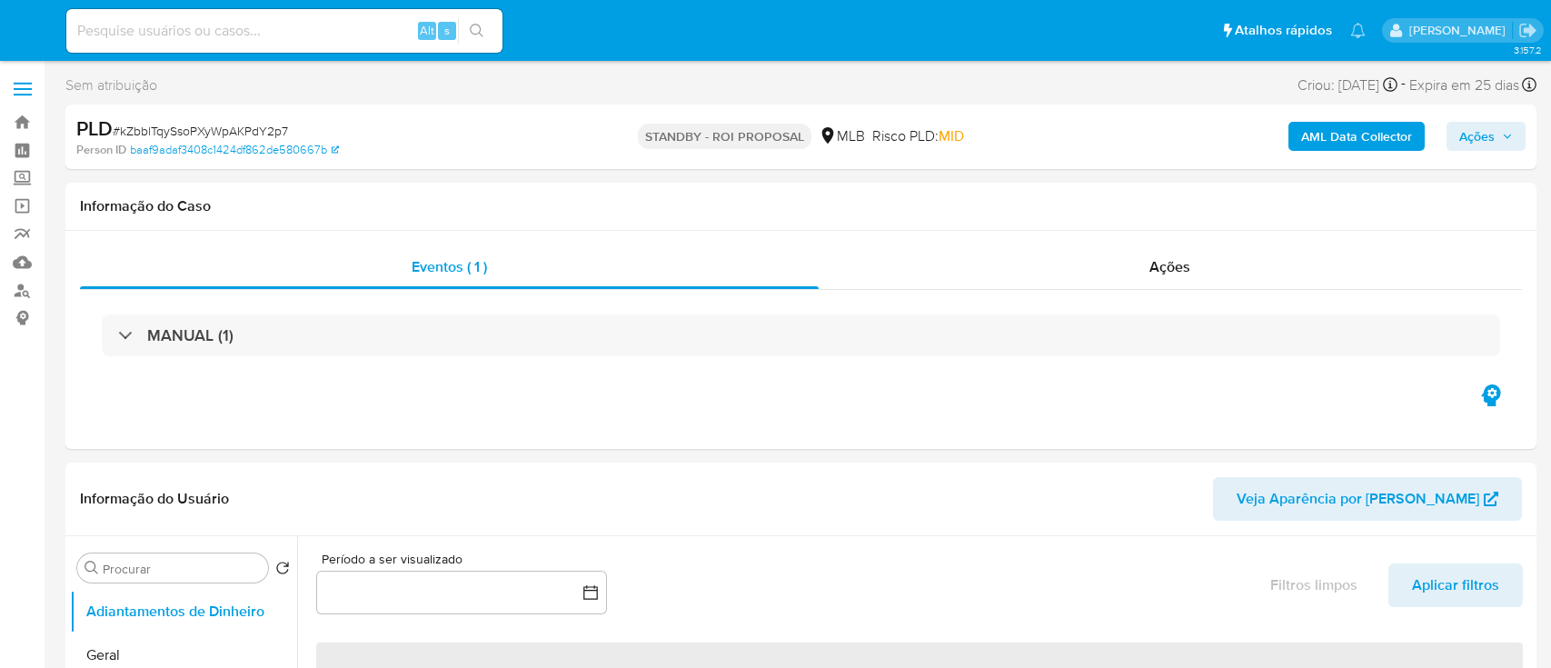
select select "10"
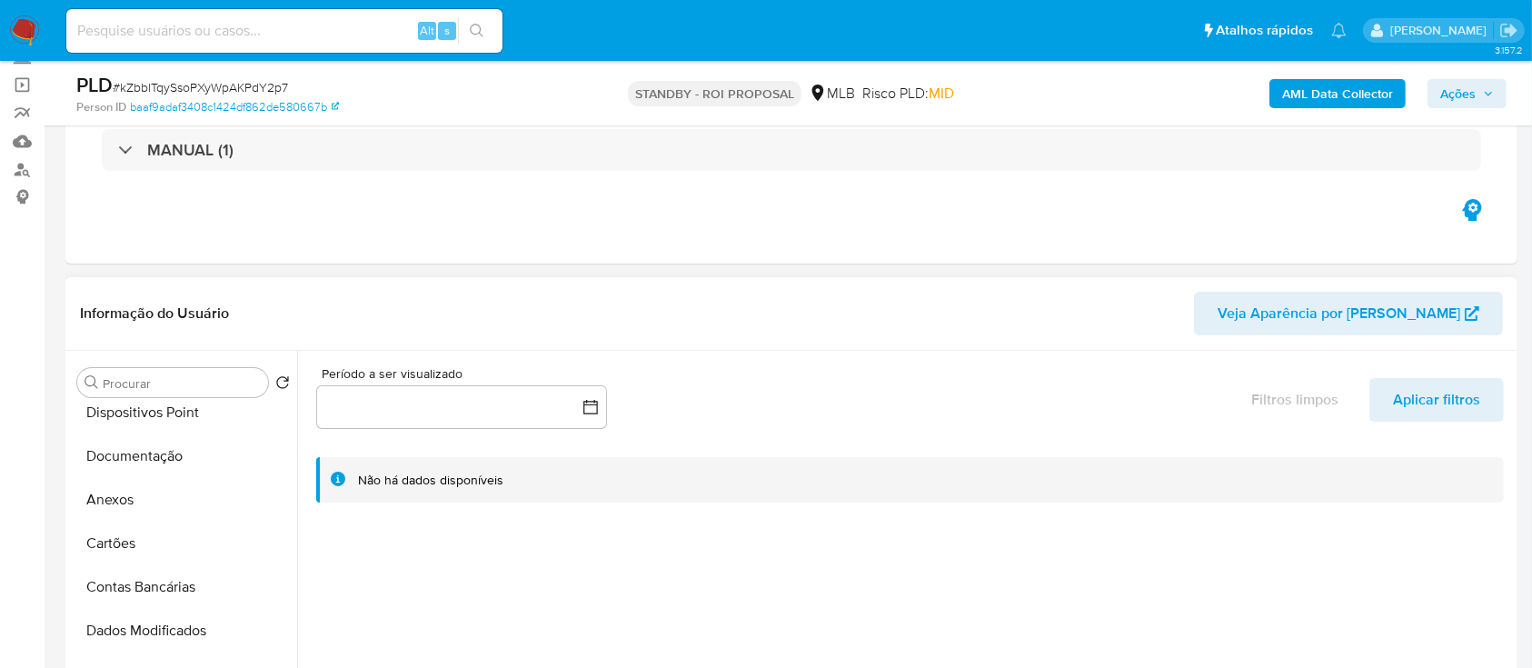
scroll to position [242, 0]
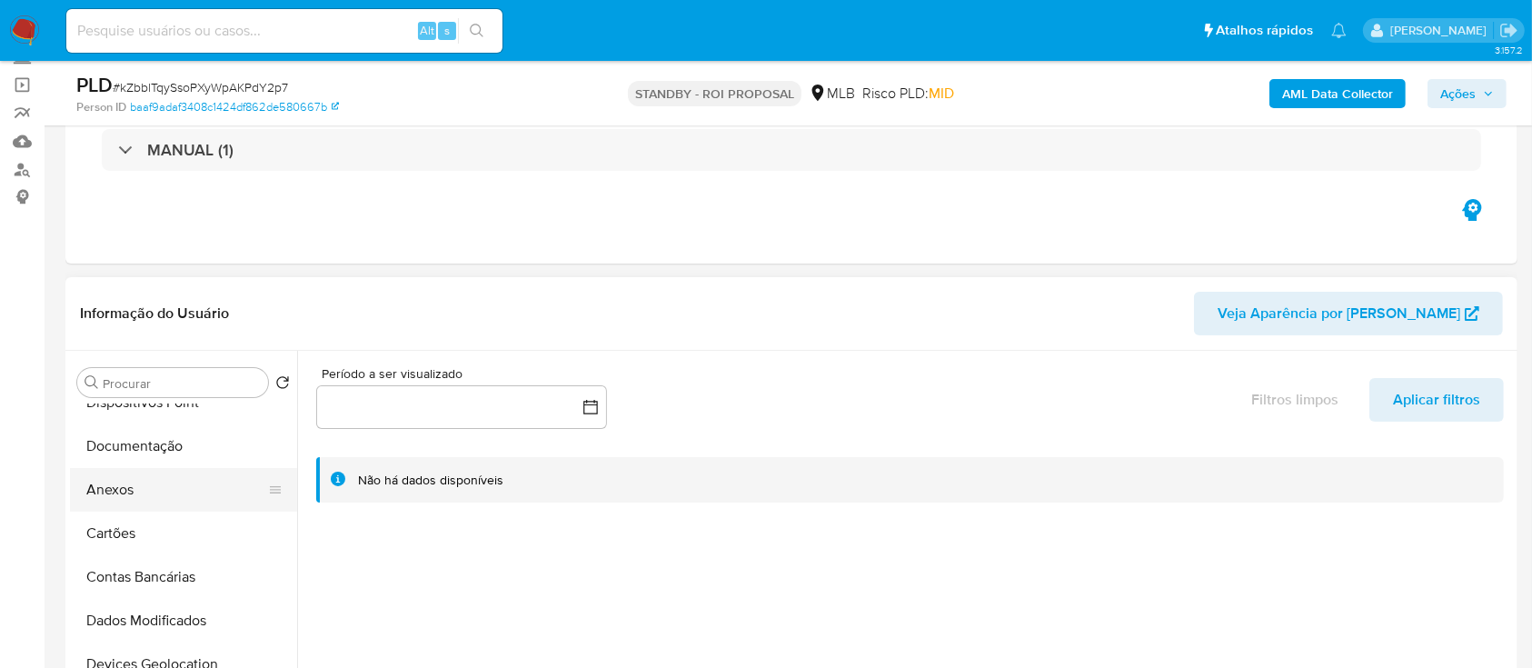
click at [136, 482] on button "Anexos" at bounding box center [176, 490] width 213 height 44
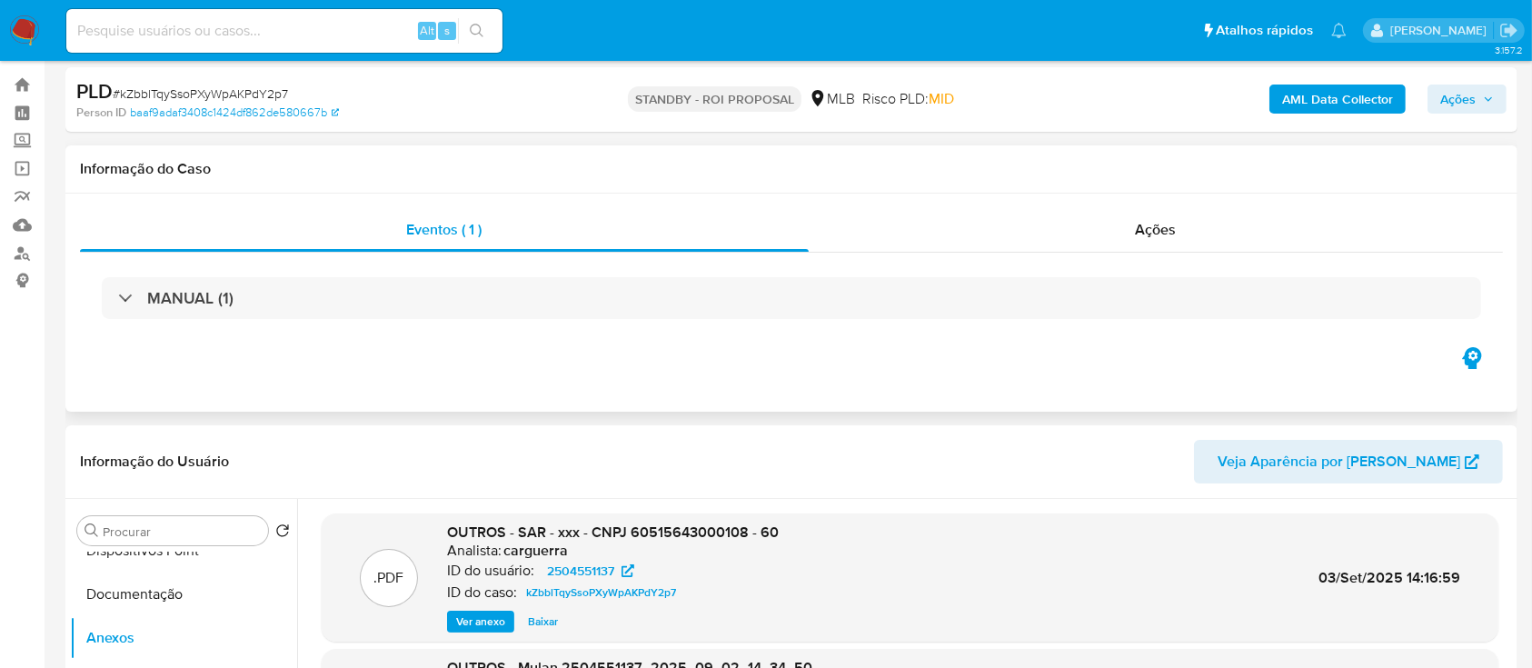
scroll to position [0, 0]
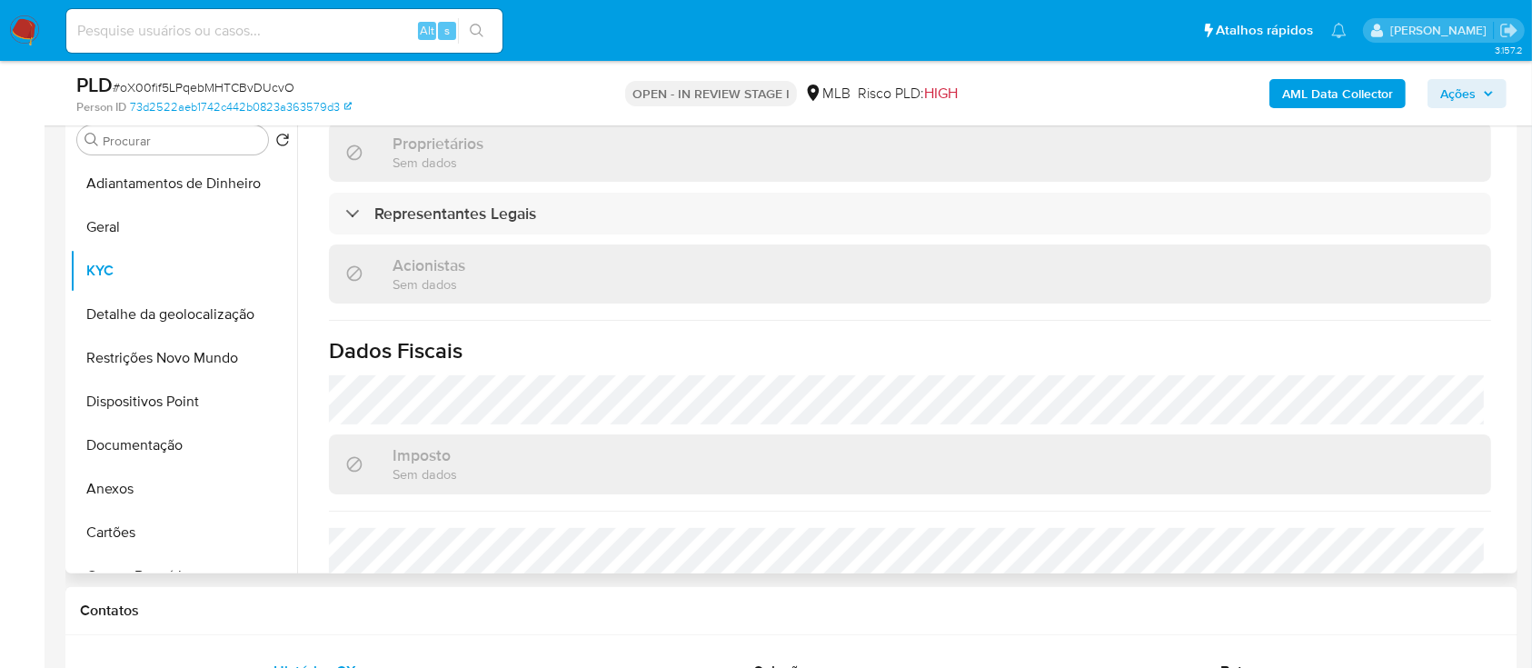
scroll to position [1054, 0]
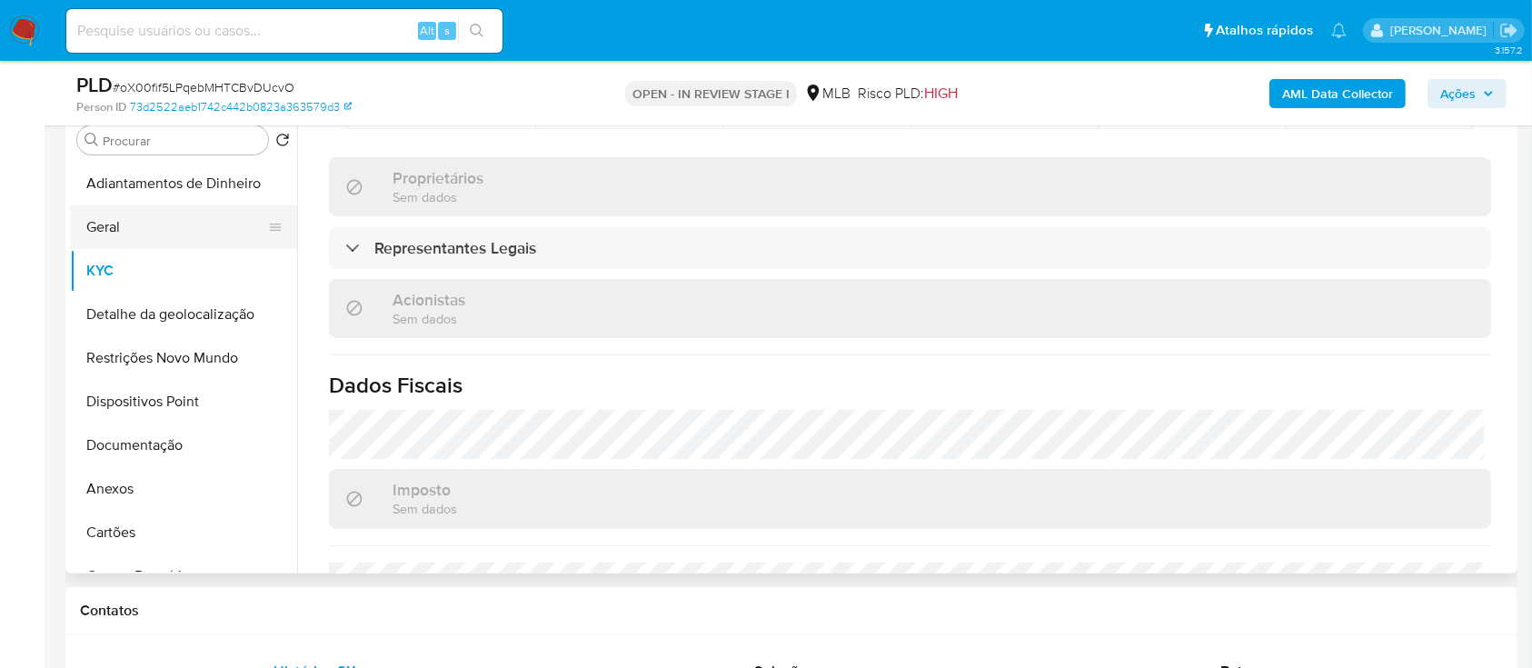
click at [120, 236] on button "Geral" at bounding box center [176, 227] width 213 height 44
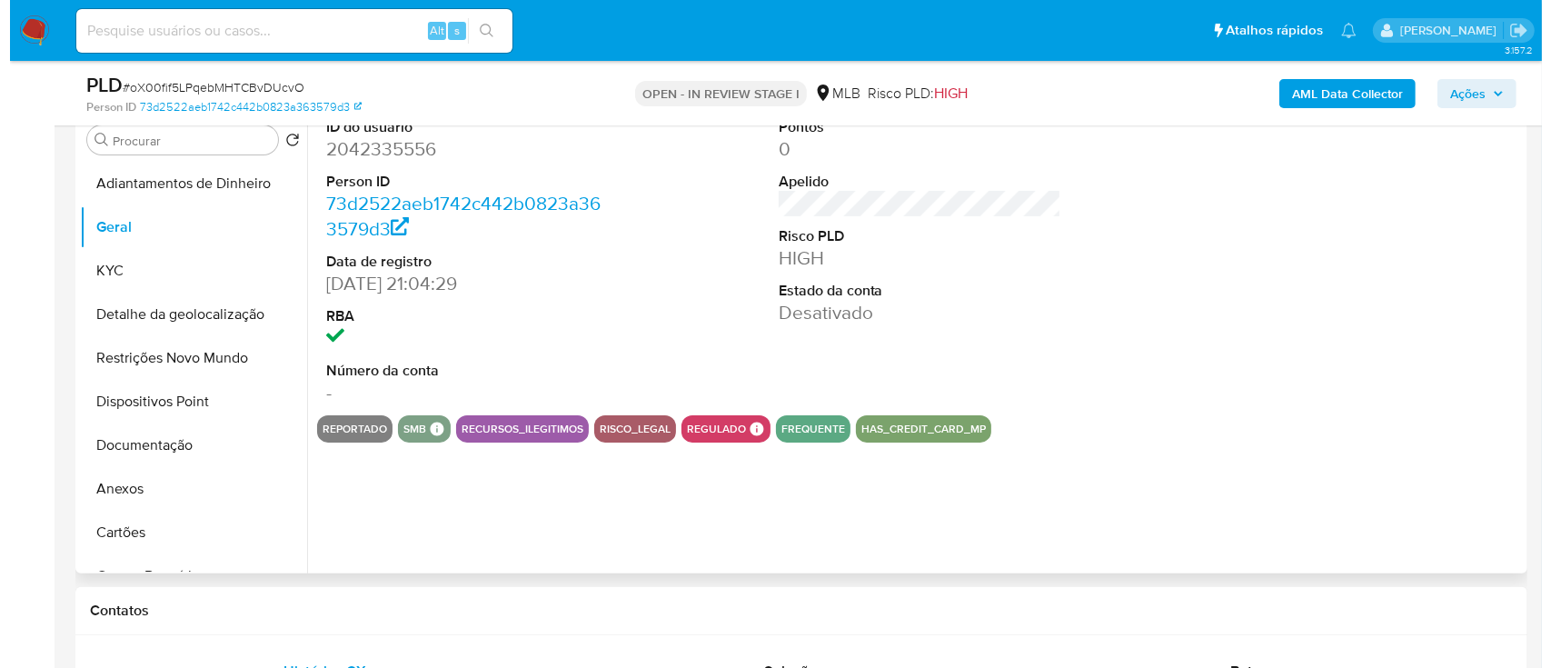
scroll to position [242, 0]
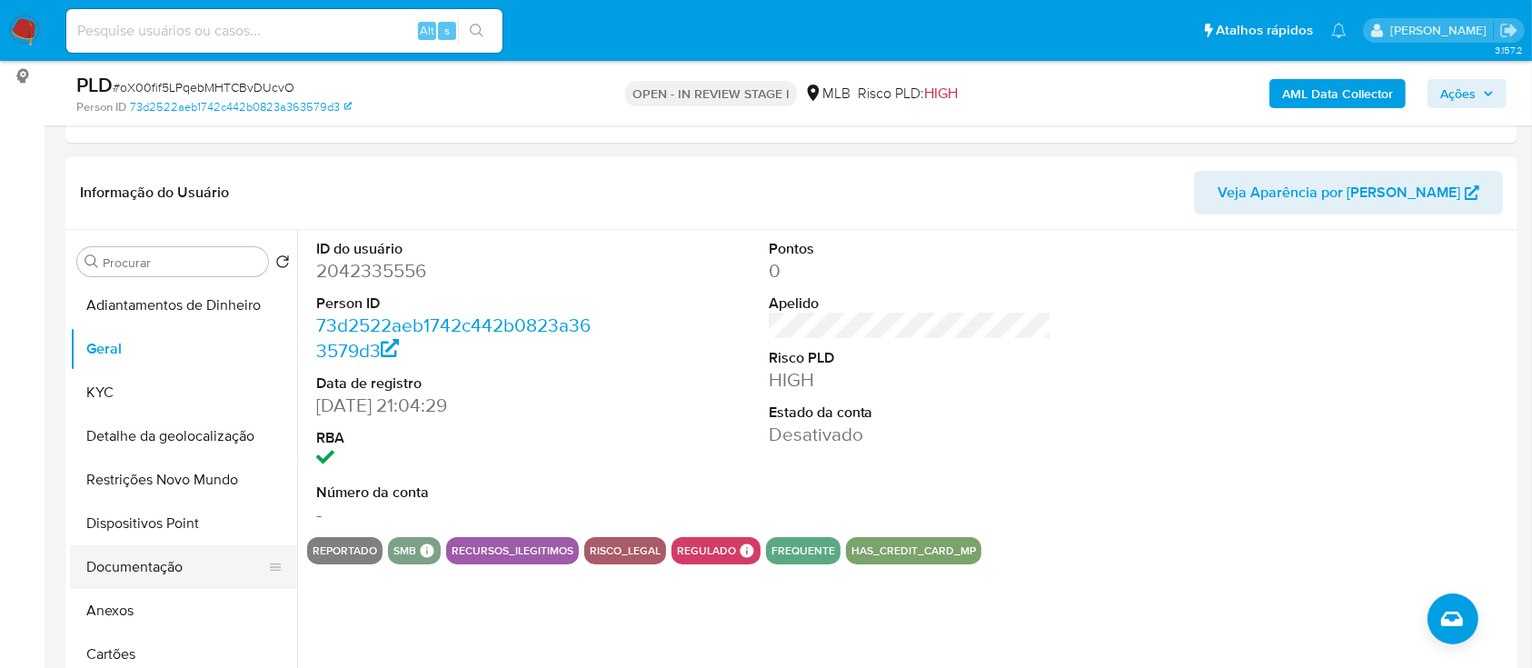
click at [168, 563] on button "Documentação" at bounding box center [176, 567] width 213 height 44
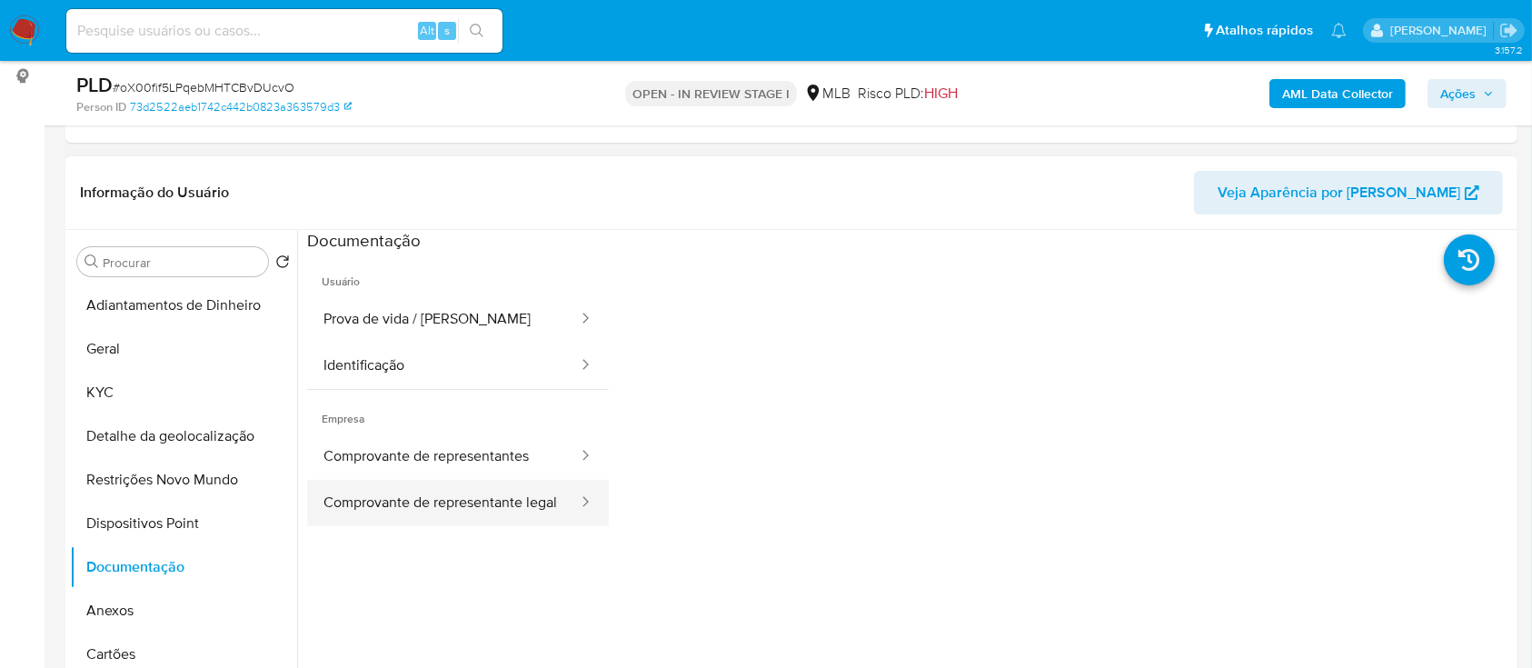
click at [400, 492] on button "Comprovante de representante legal" at bounding box center [443, 503] width 273 height 46
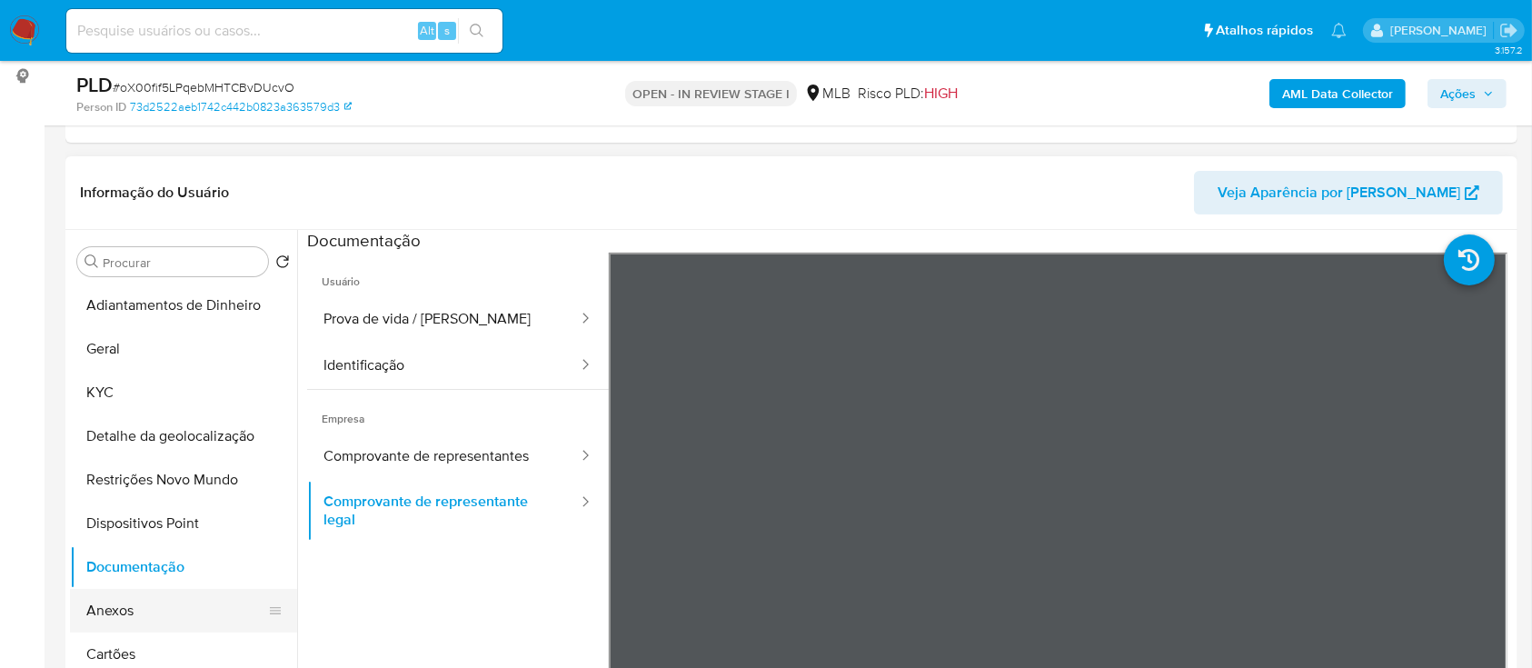
click at [125, 612] on button "Anexos" at bounding box center [176, 611] width 213 height 44
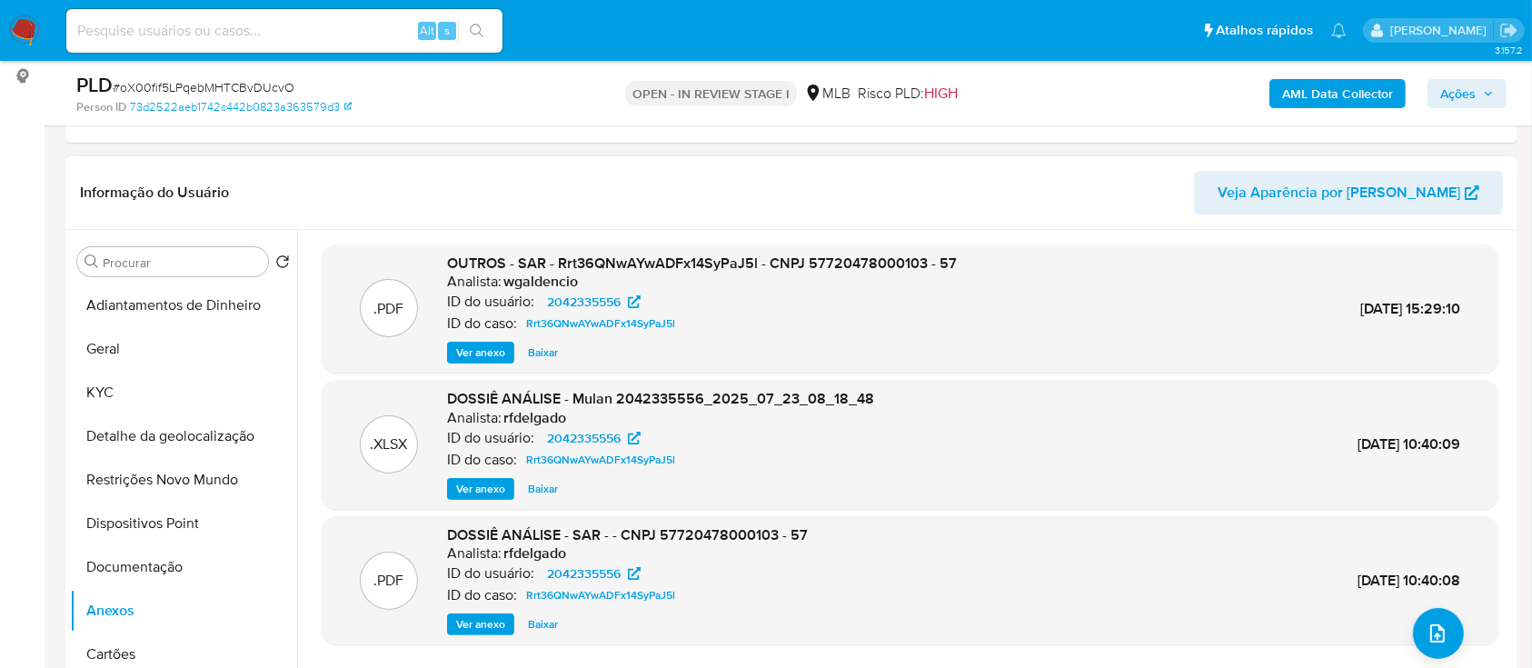
click at [720, 224] on div "Informação do Usuário Veja Aparência por Pessoa" at bounding box center [791, 193] width 1452 height 74
click at [1438, 634] on icon "upload-file" at bounding box center [1438, 634] width 22 height 22
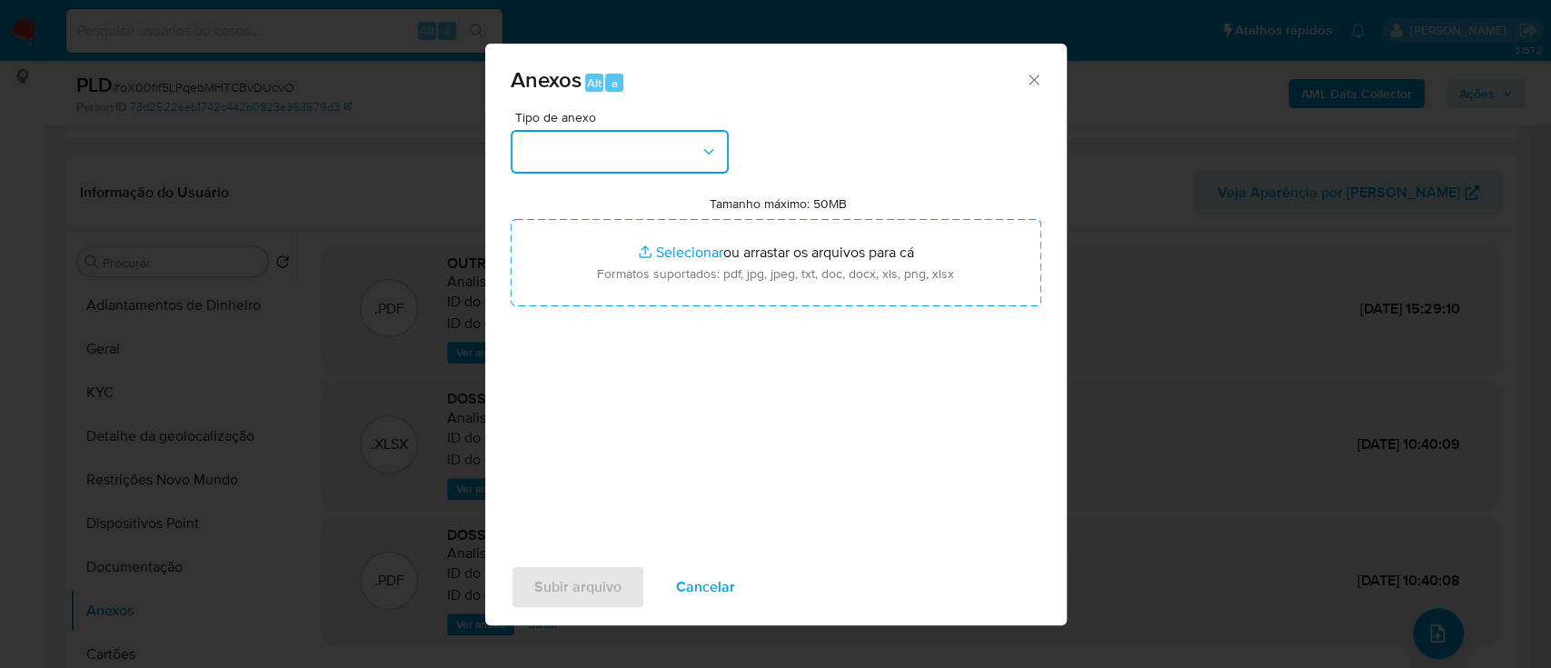
click at [636, 154] on button "button" at bounding box center [620, 152] width 218 height 44
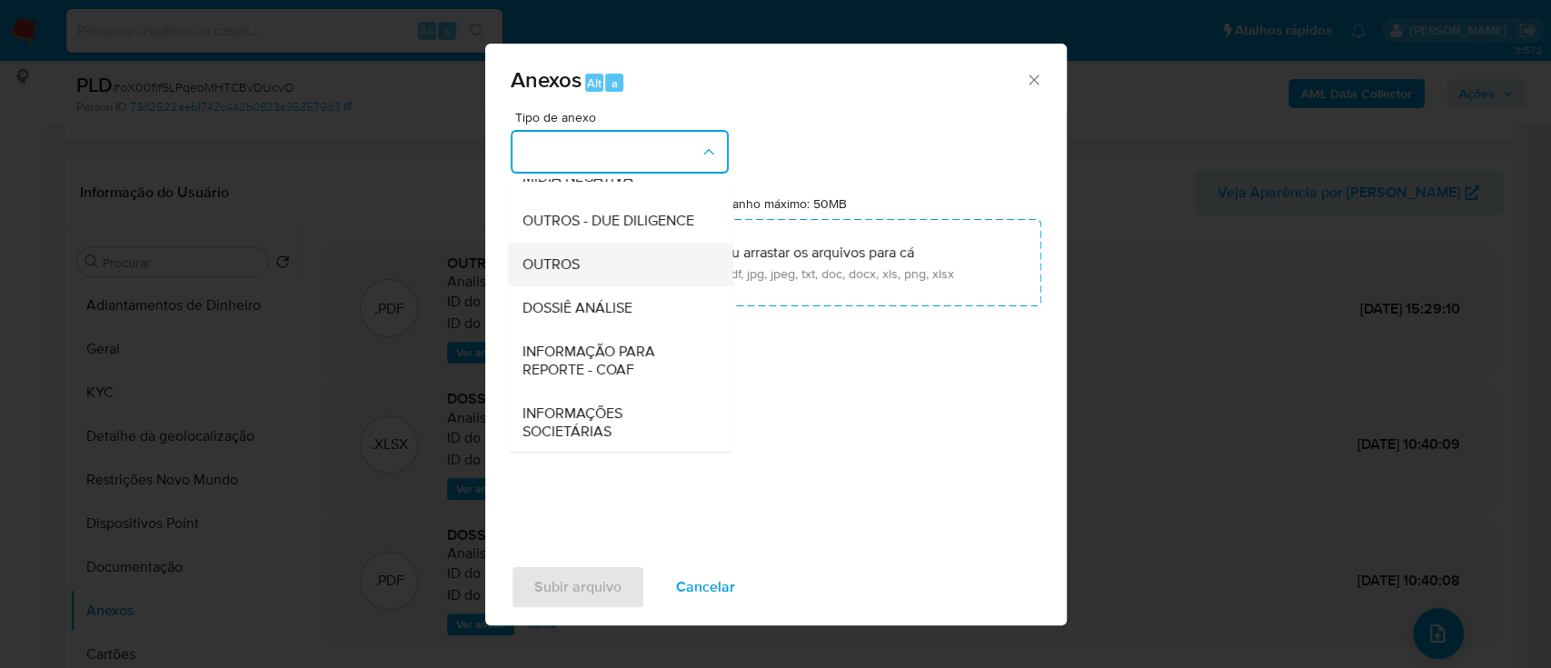
click at [571, 274] on span "OUTROS" at bounding box center [550, 264] width 57 height 18
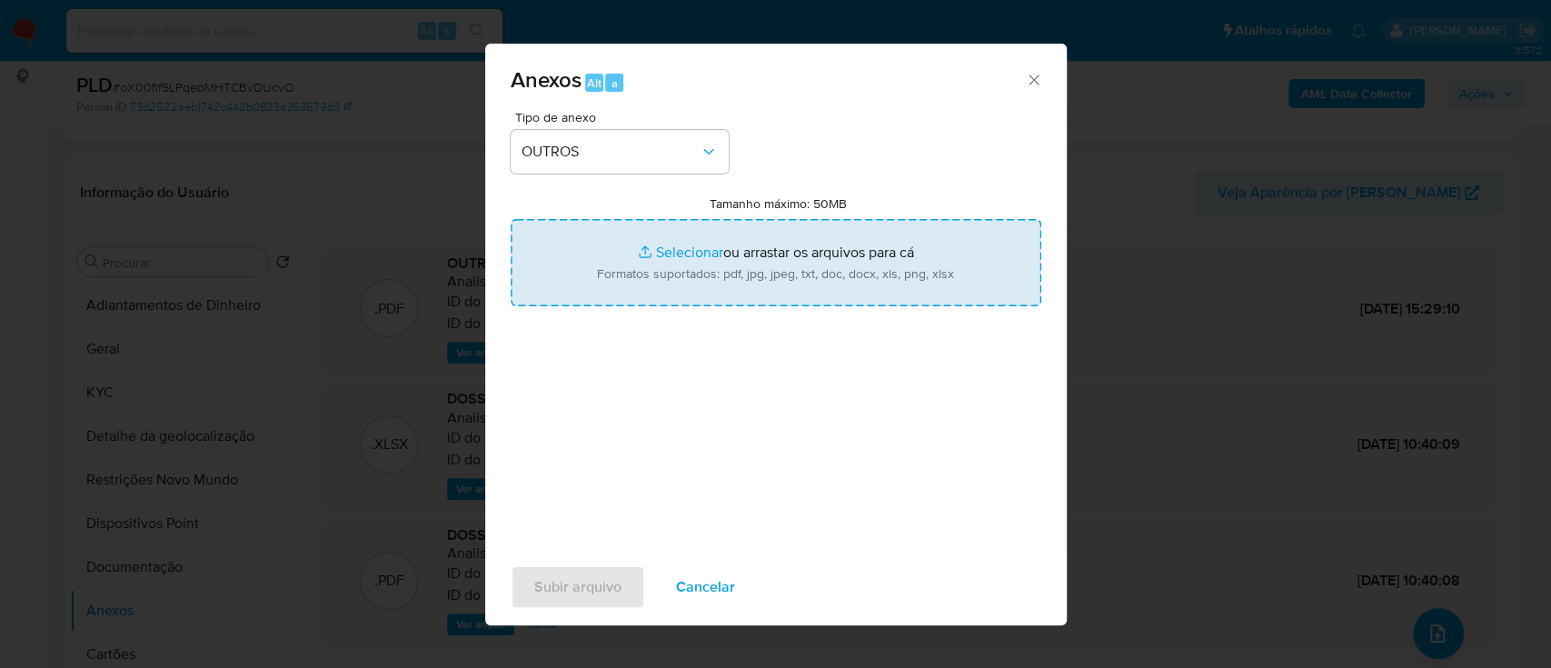
click at [678, 254] on input "Tamanho máximo: 50MB Selecionar arquivos" at bounding box center [776, 262] width 531 height 87
type input "C:\fakepath\Mulan 2042335556_2025_09_02_14_01_29.xlsx"
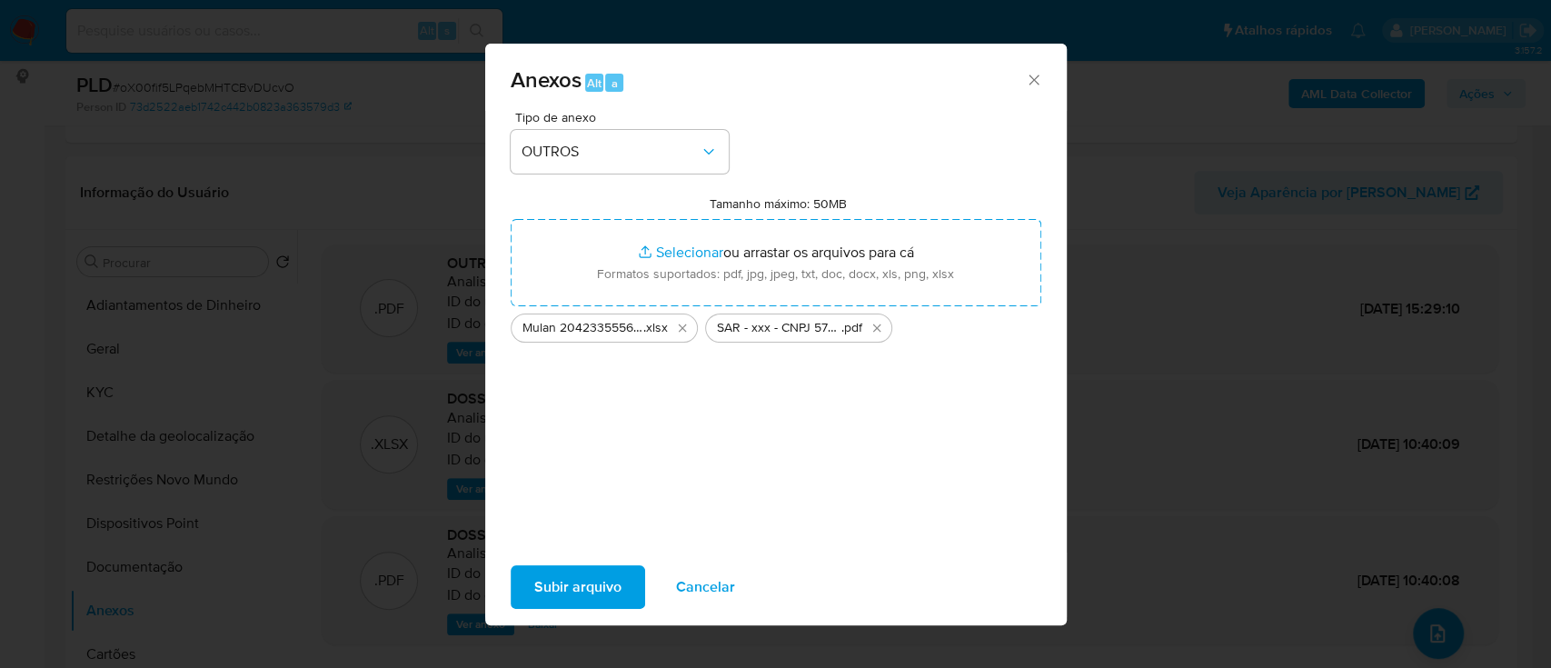
click at [595, 583] on span "Subir arquivo" at bounding box center [577, 587] width 87 height 40
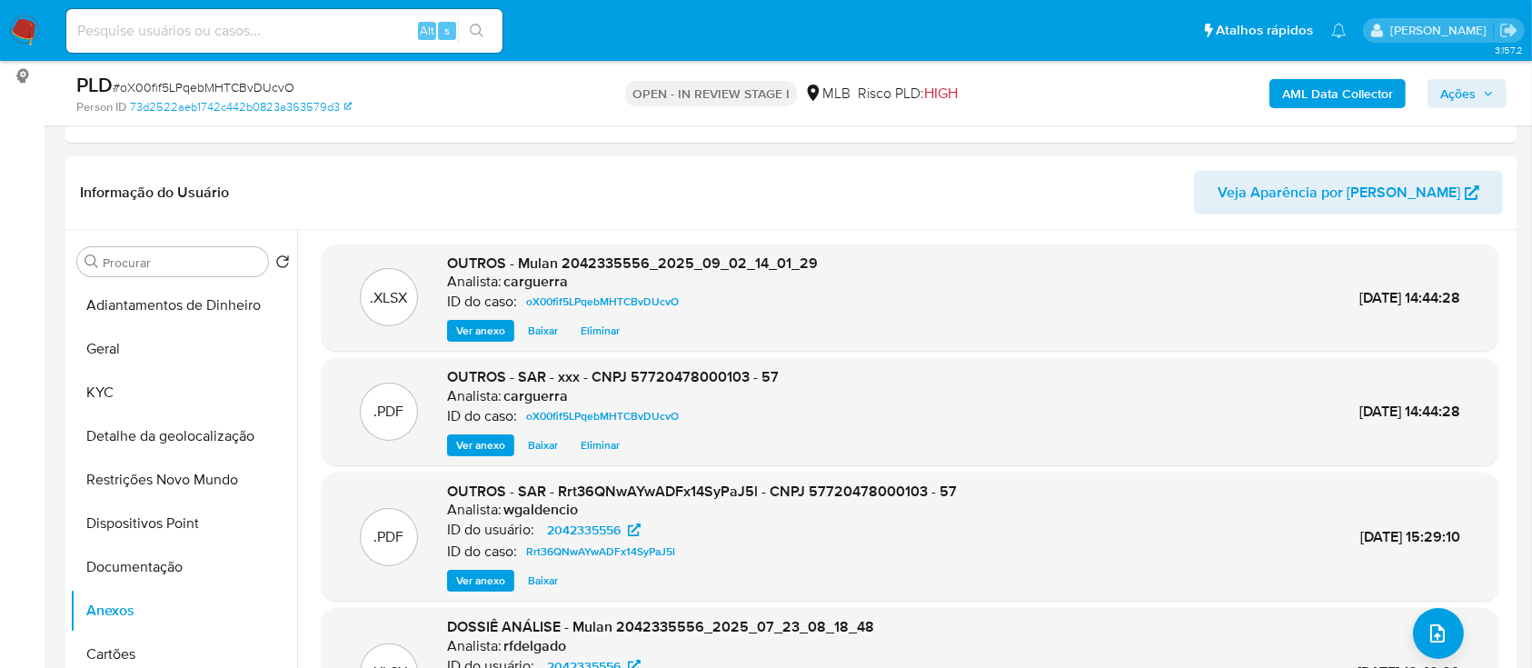
click at [1459, 94] on span "Ações" at bounding box center [1457, 93] width 35 height 29
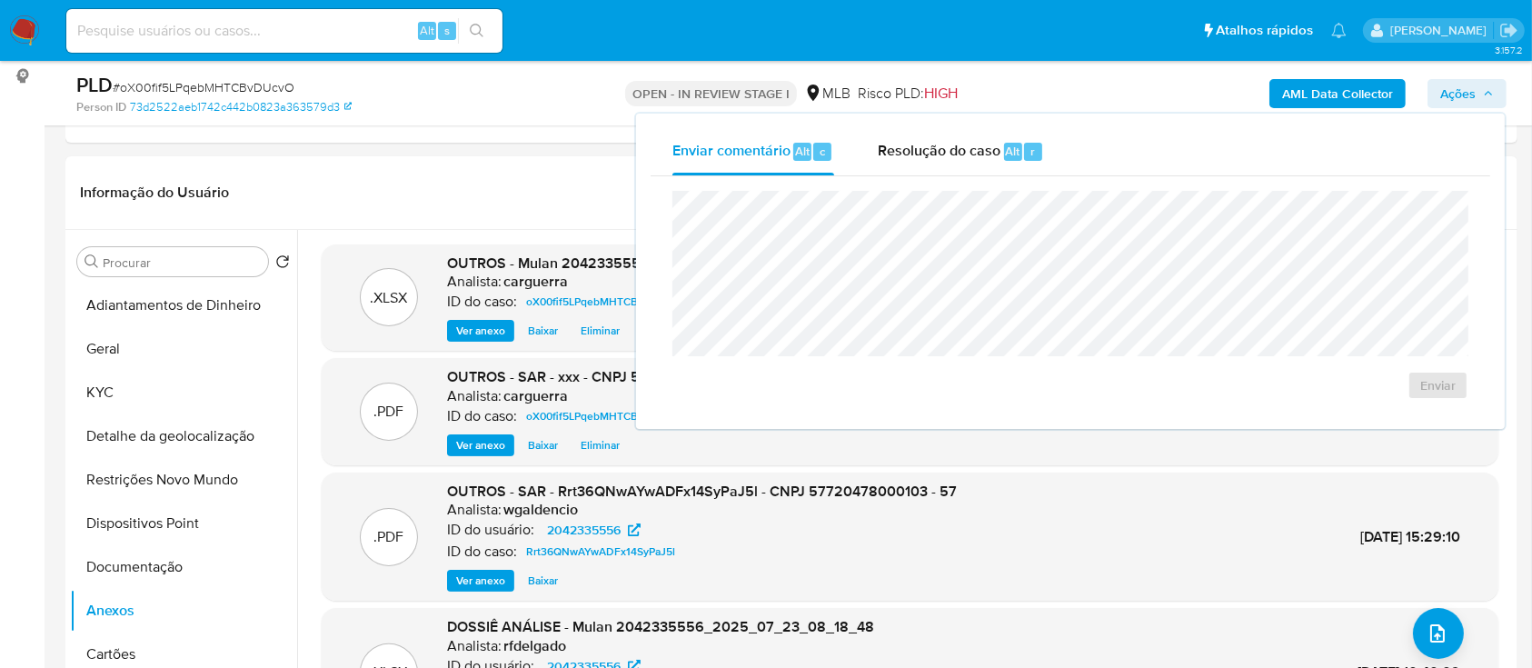
drag, startPoint x: 922, startPoint y: 156, endPoint x: 909, endPoint y: 182, distance: 28.9
click at [919, 161] on span "Resolução do caso" at bounding box center [939, 150] width 123 height 21
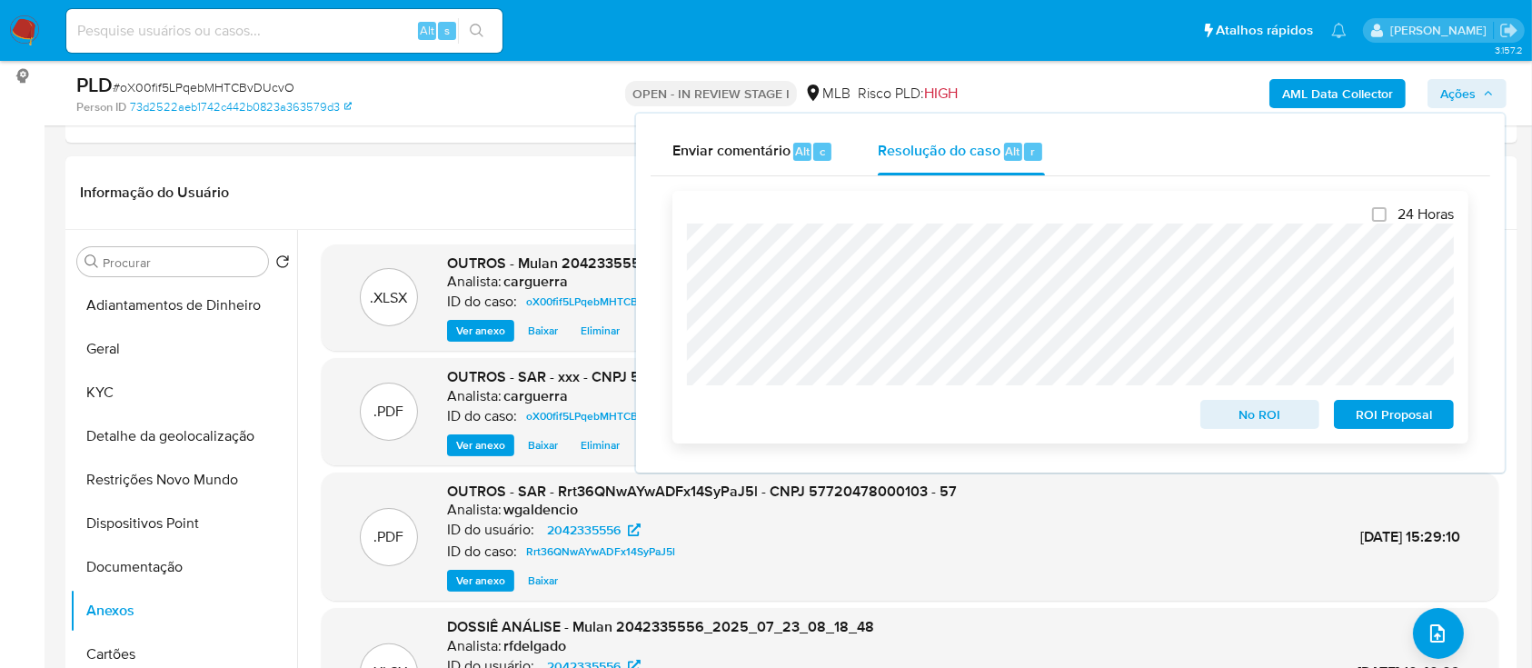
click at [1254, 414] on span "No ROI" at bounding box center [1260, 414] width 95 height 25
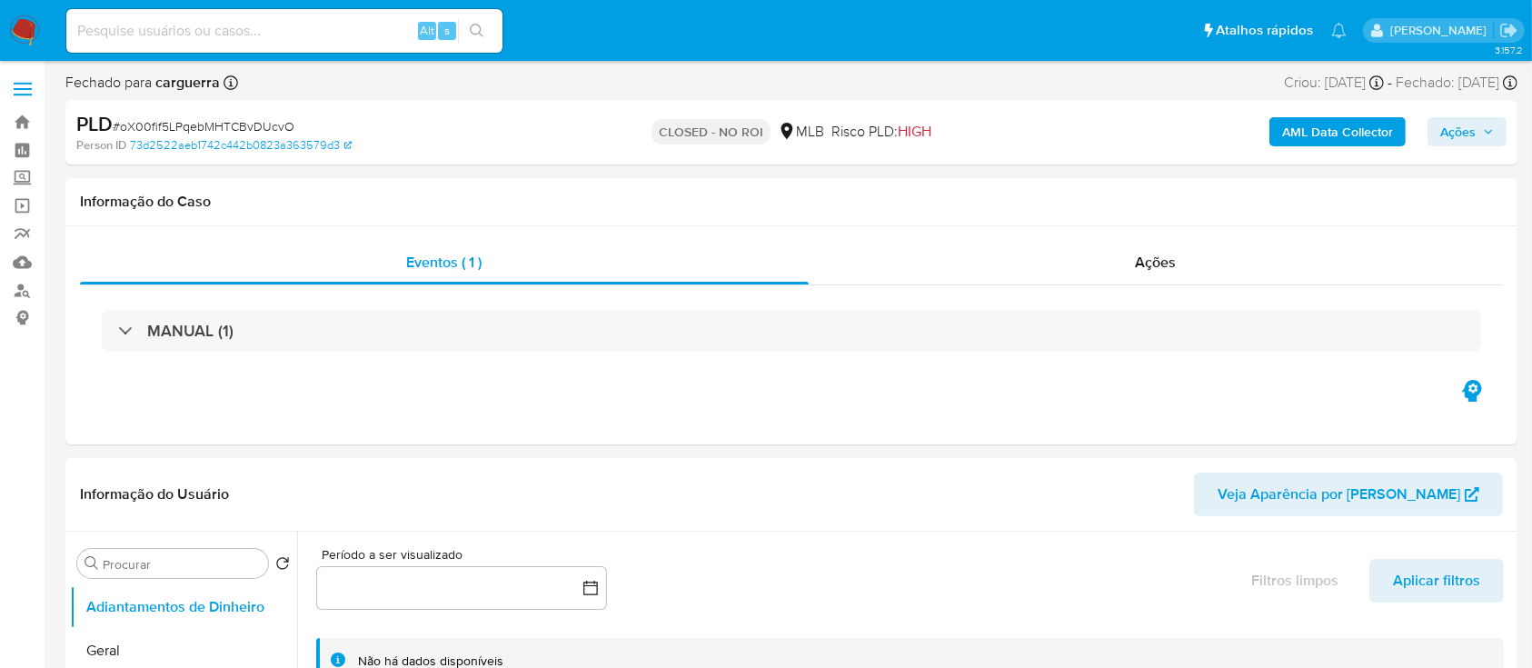
select select "10"
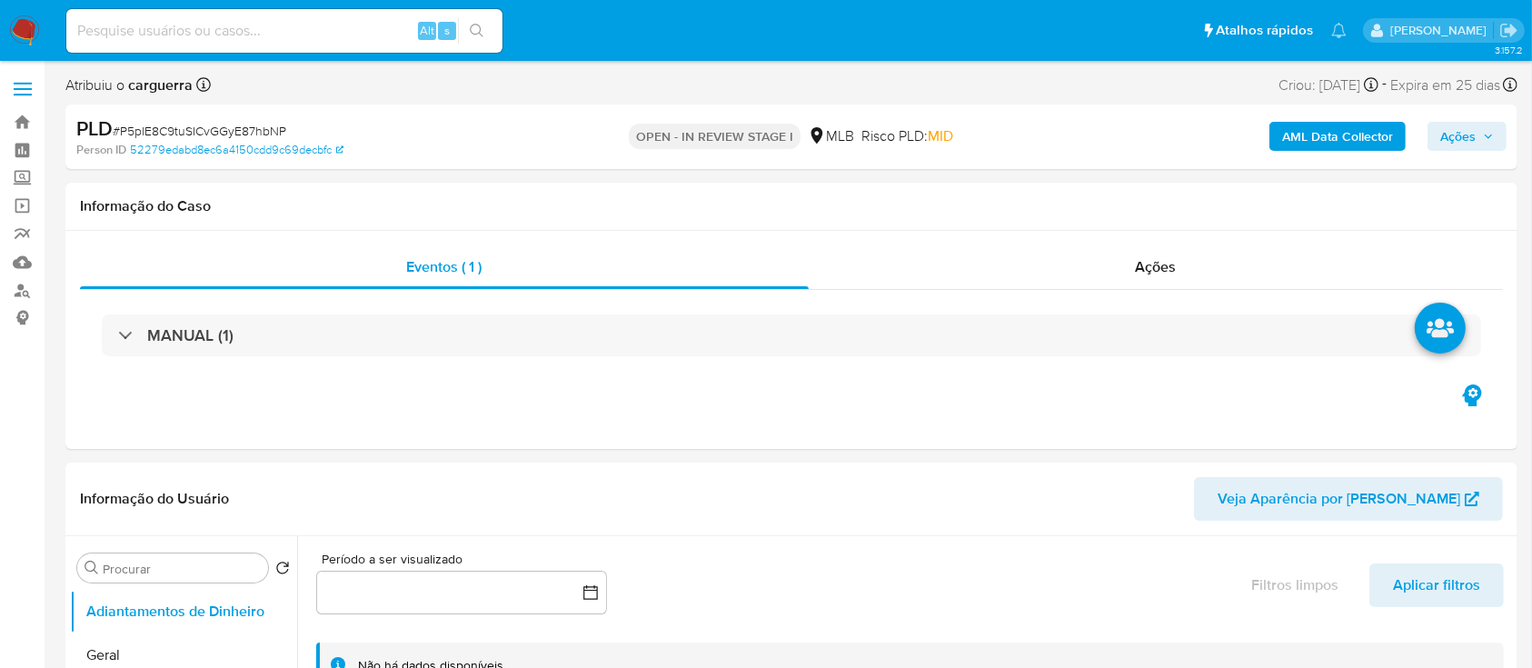
select select "10"
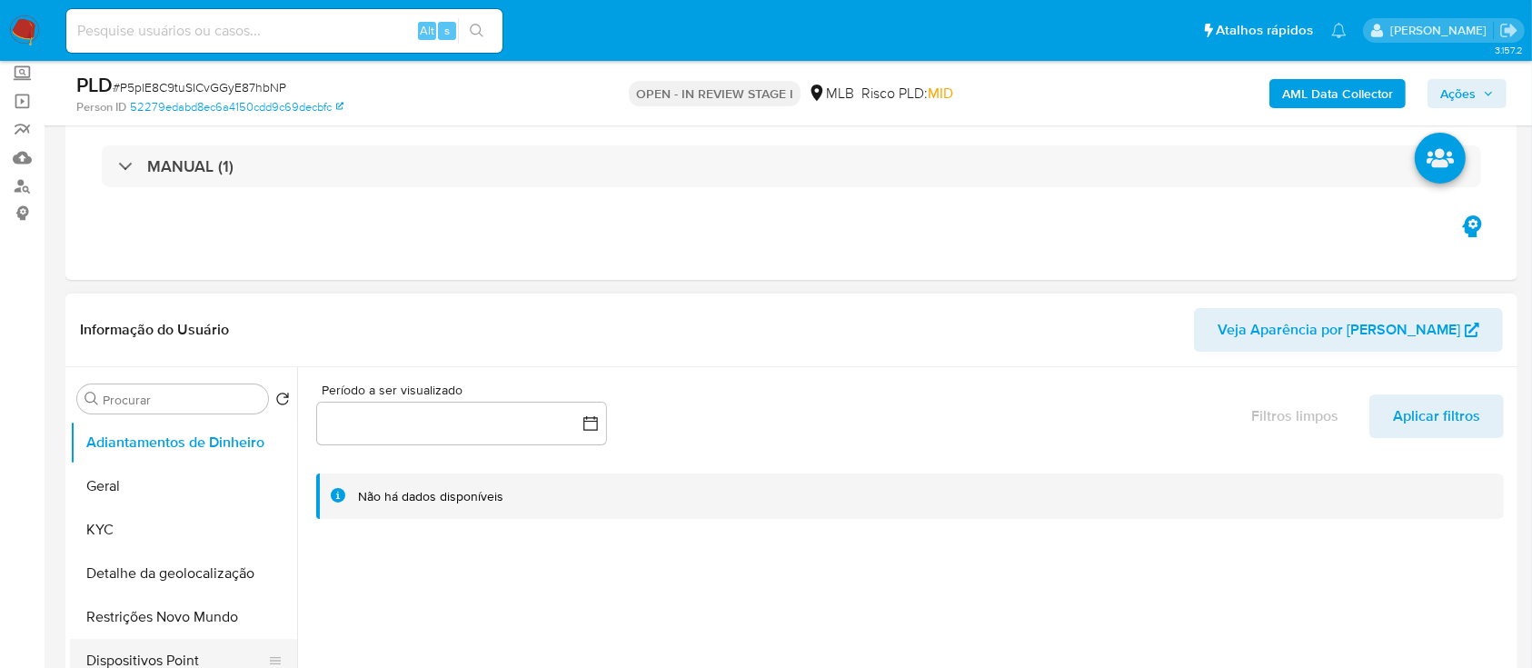
scroll to position [242, 0]
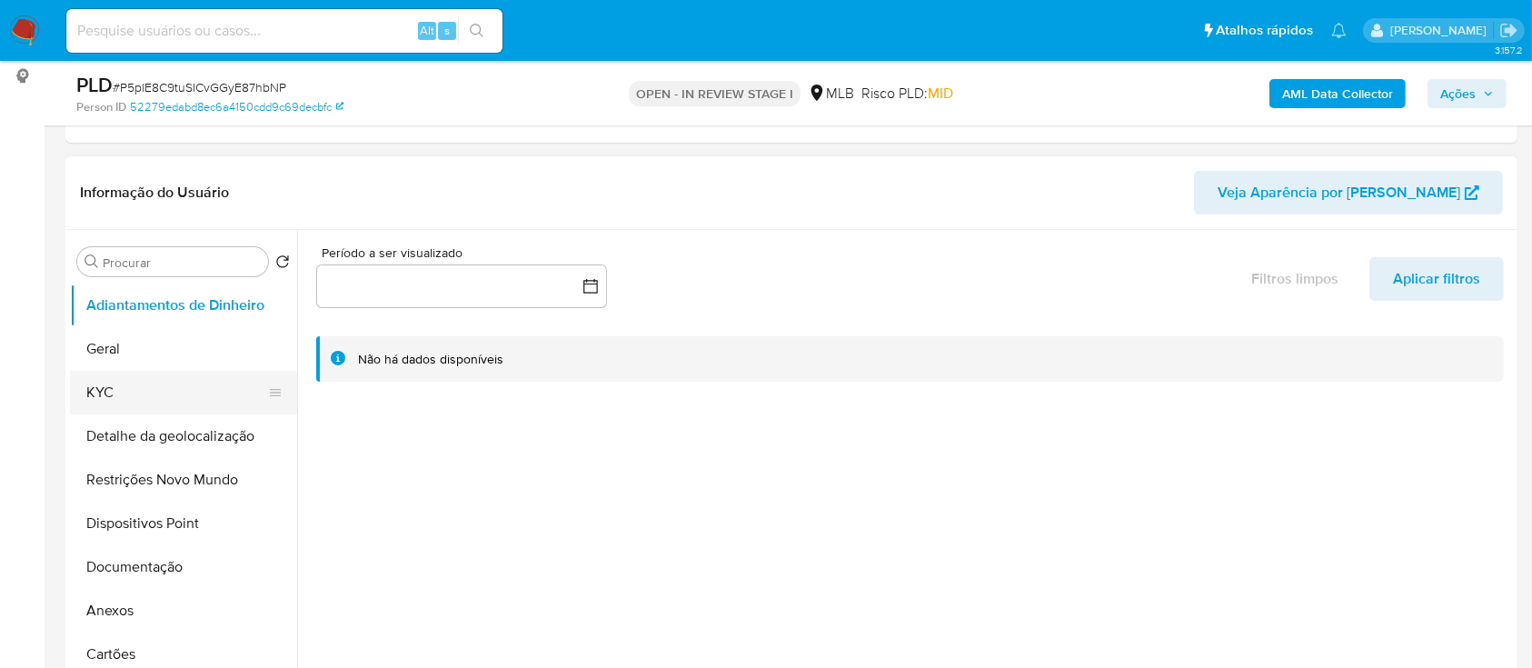
click at [118, 389] on button "KYC" at bounding box center [176, 393] width 213 height 44
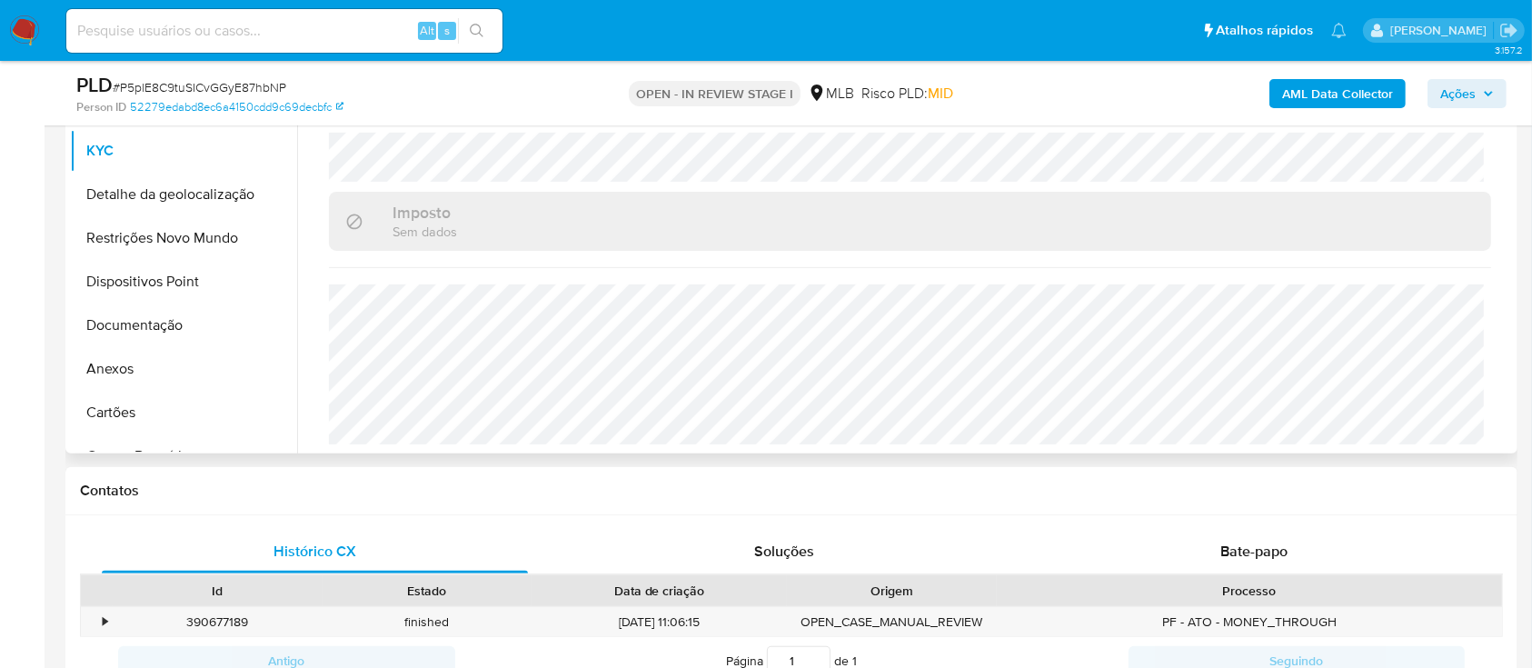
scroll to position [484, 0]
click at [136, 353] on button "Anexos" at bounding box center [176, 368] width 213 height 44
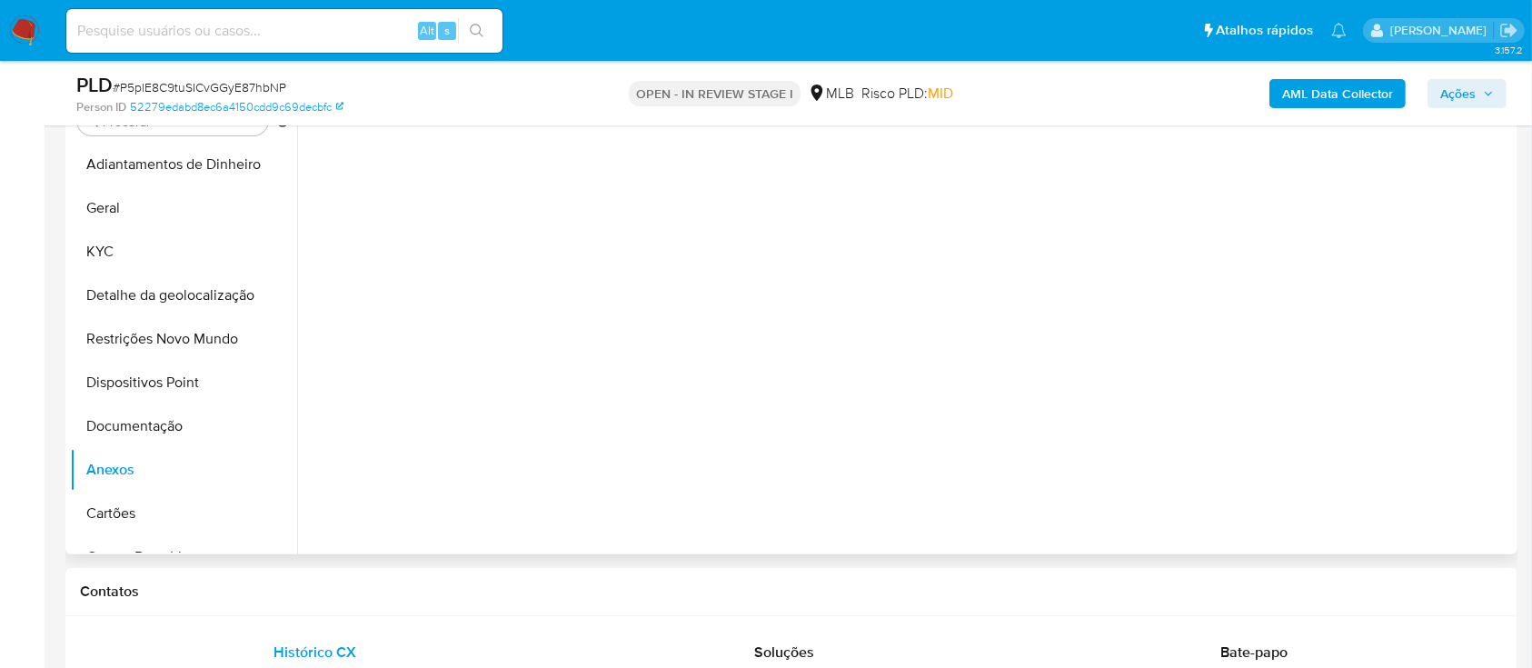
scroll to position [242, 0]
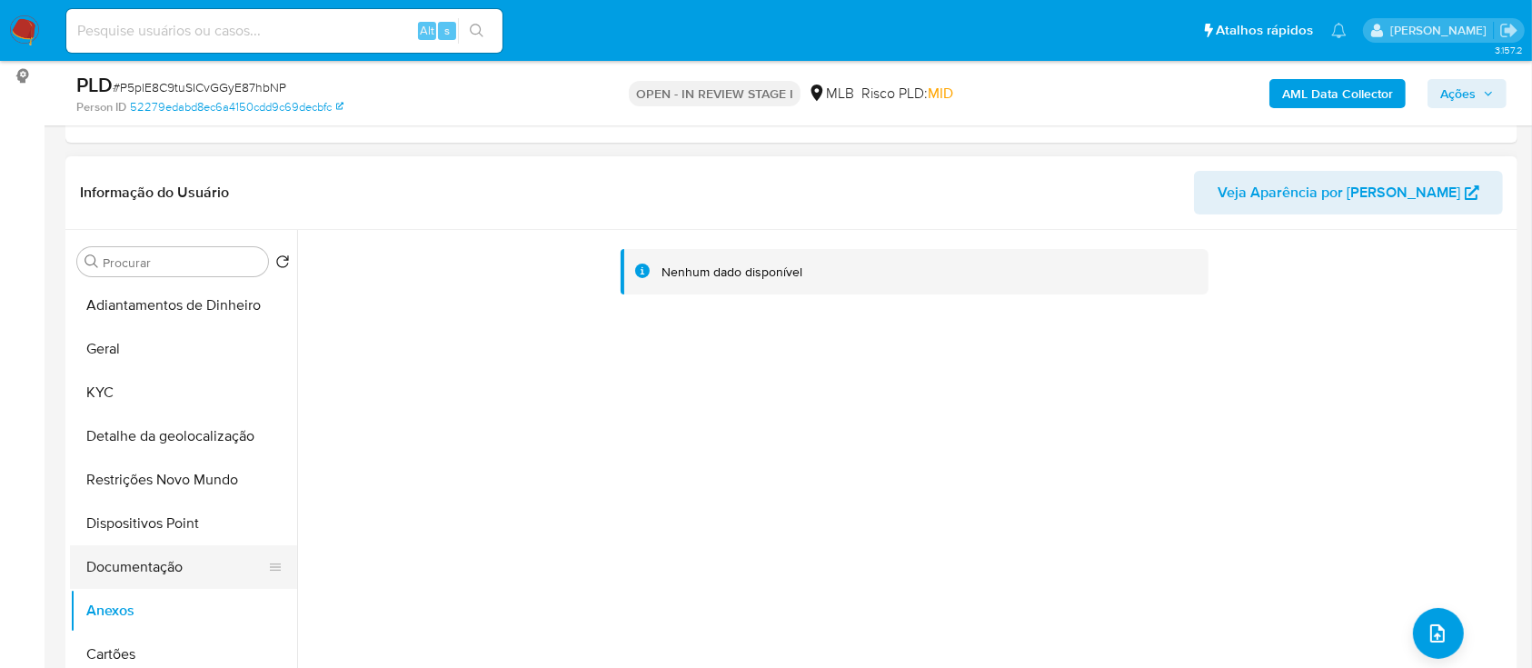
click at [166, 546] on button "Documentação" at bounding box center [176, 567] width 213 height 44
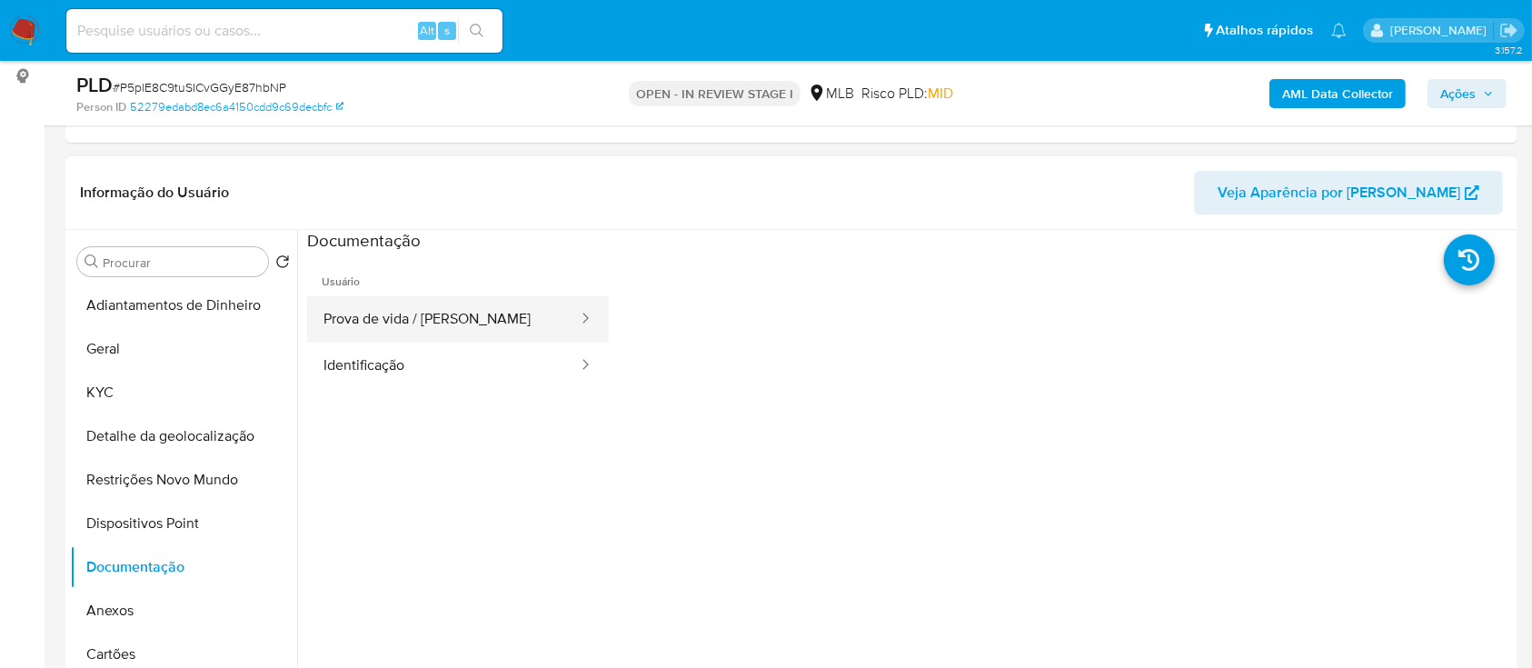
click at [472, 327] on button "Prova de vida / [PERSON_NAME]" at bounding box center [443, 319] width 273 height 46
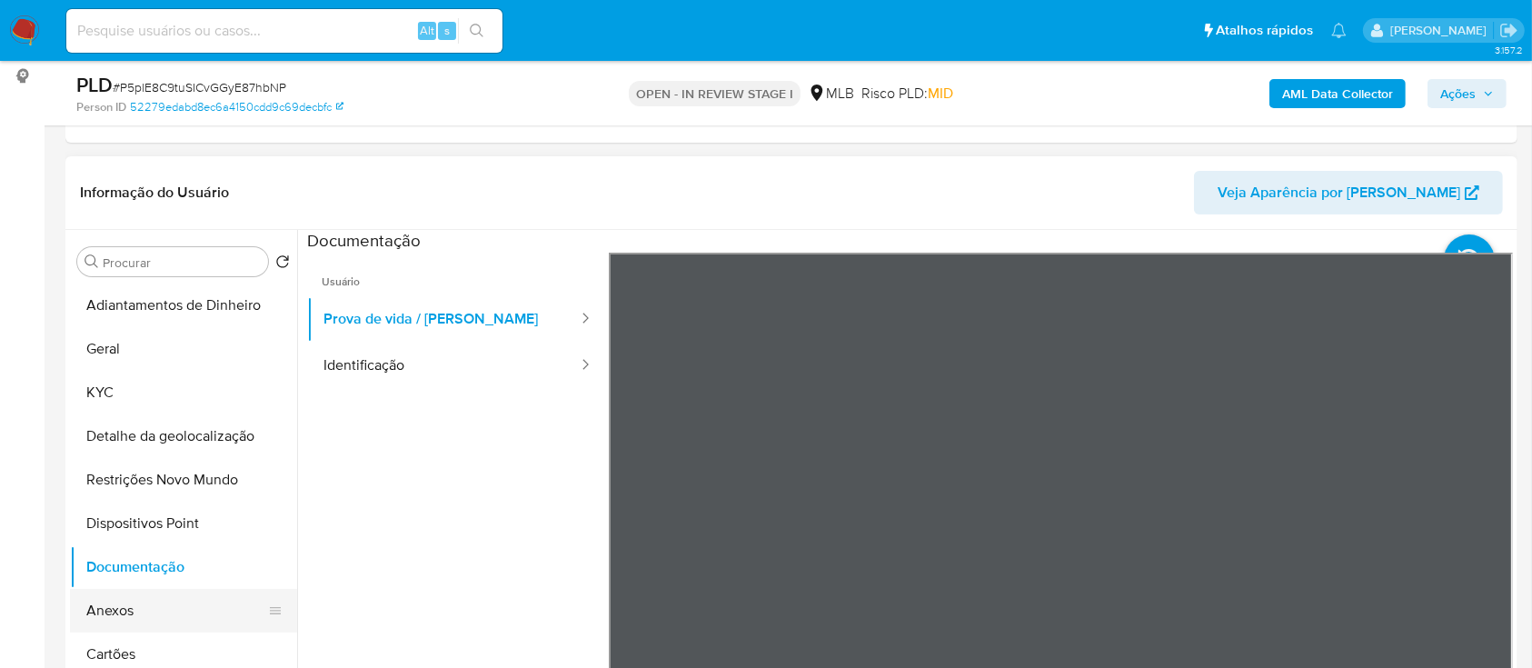
click at [125, 609] on button "Anexos" at bounding box center [176, 611] width 213 height 44
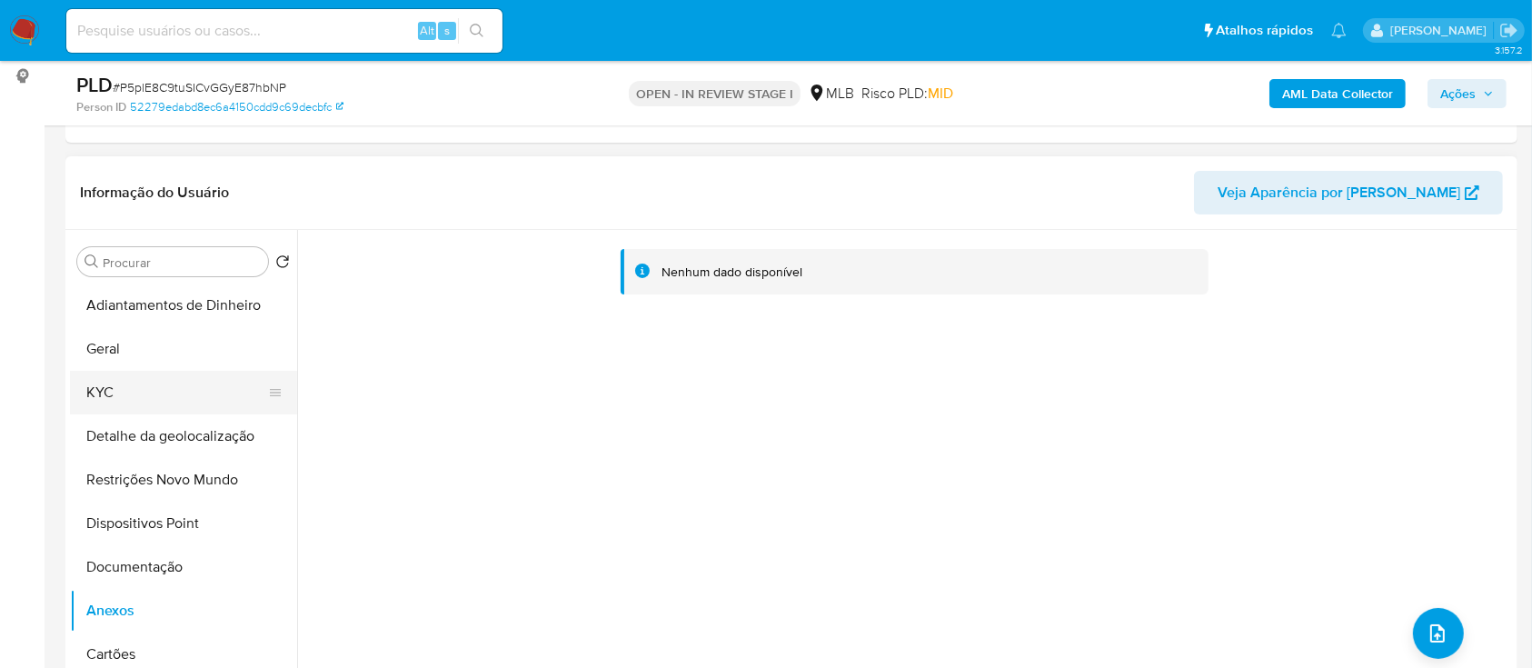
drag, startPoint x: 125, startPoint y: 392, endPoint x: 136, endPoint y: 394, distance: 12.1
click at [124, 393] on button "KYC" at bounding box center [176, 393] width 213 height 44
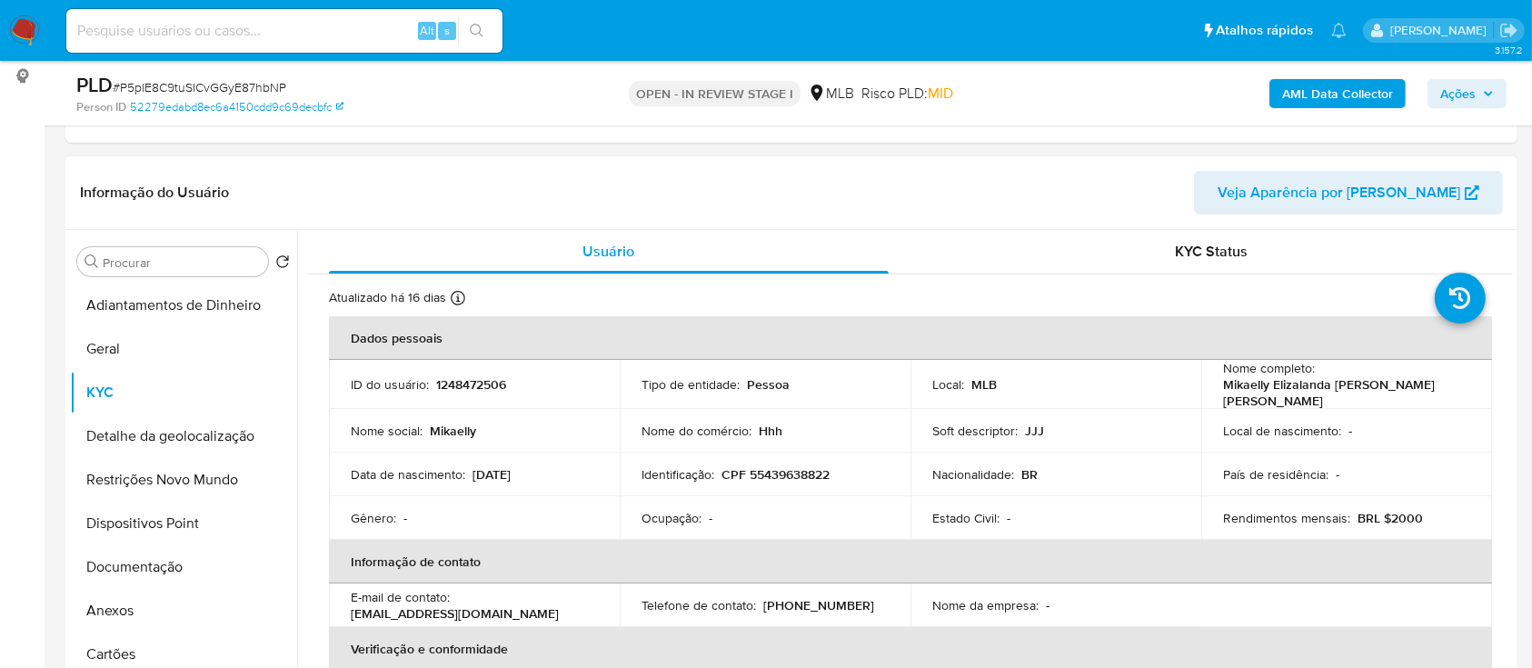
scroll to position [121, 0]
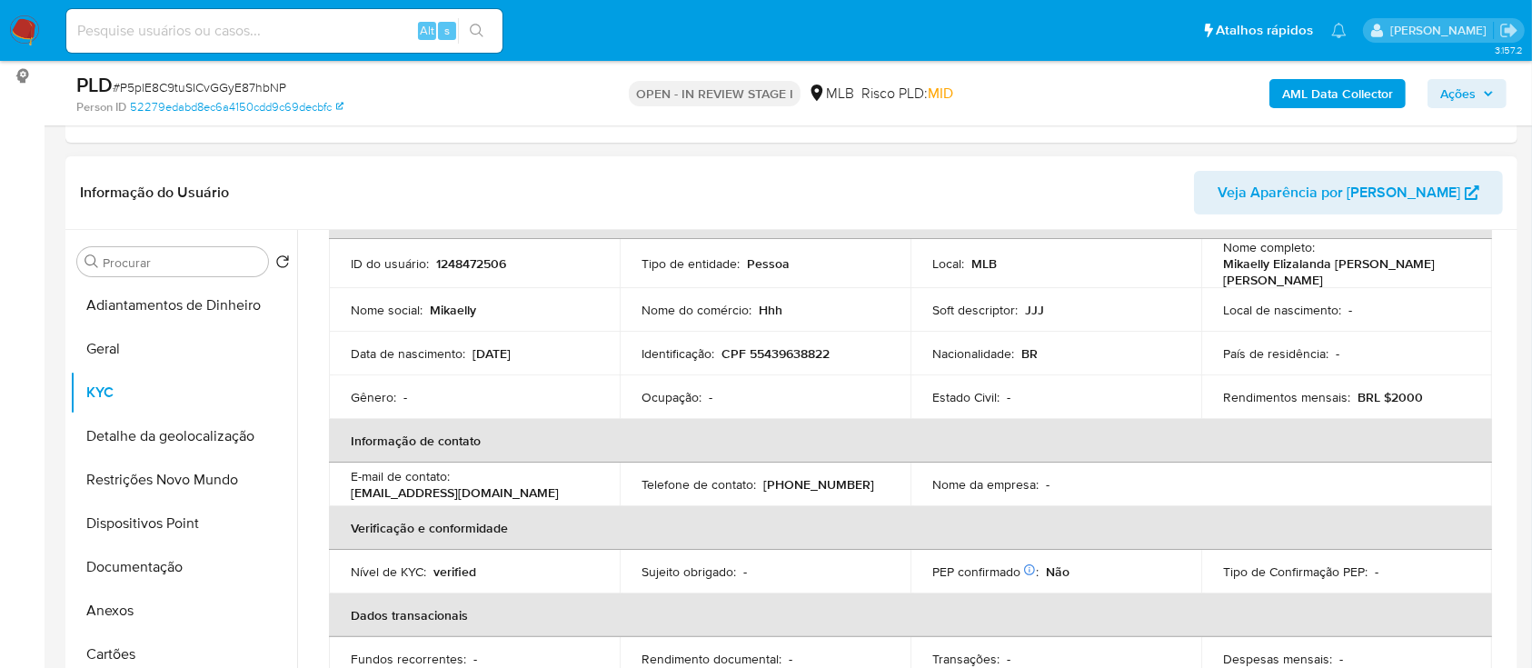
drag, startPoint x: 543, startPoint y: 340, endPoint x: 469, endPoint y: 342, distance: 73.6
click at [469, 345] on div "Data de nascimento : 10/05/2005" at bounding box center [474, 353] width 247 height 16
copy div "10/05/2005"
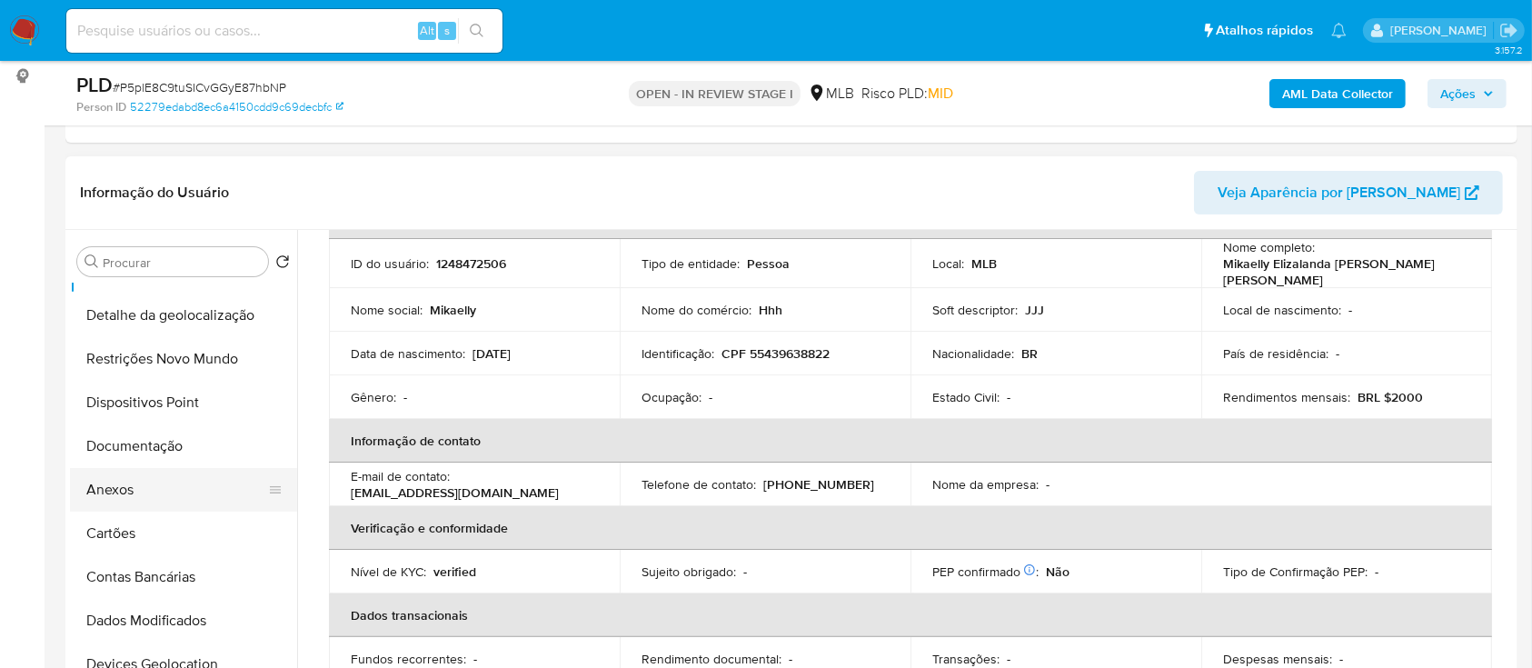
click at [98, 489] on button "Anexos" at bounding box center [176, 490] width 213 height 44
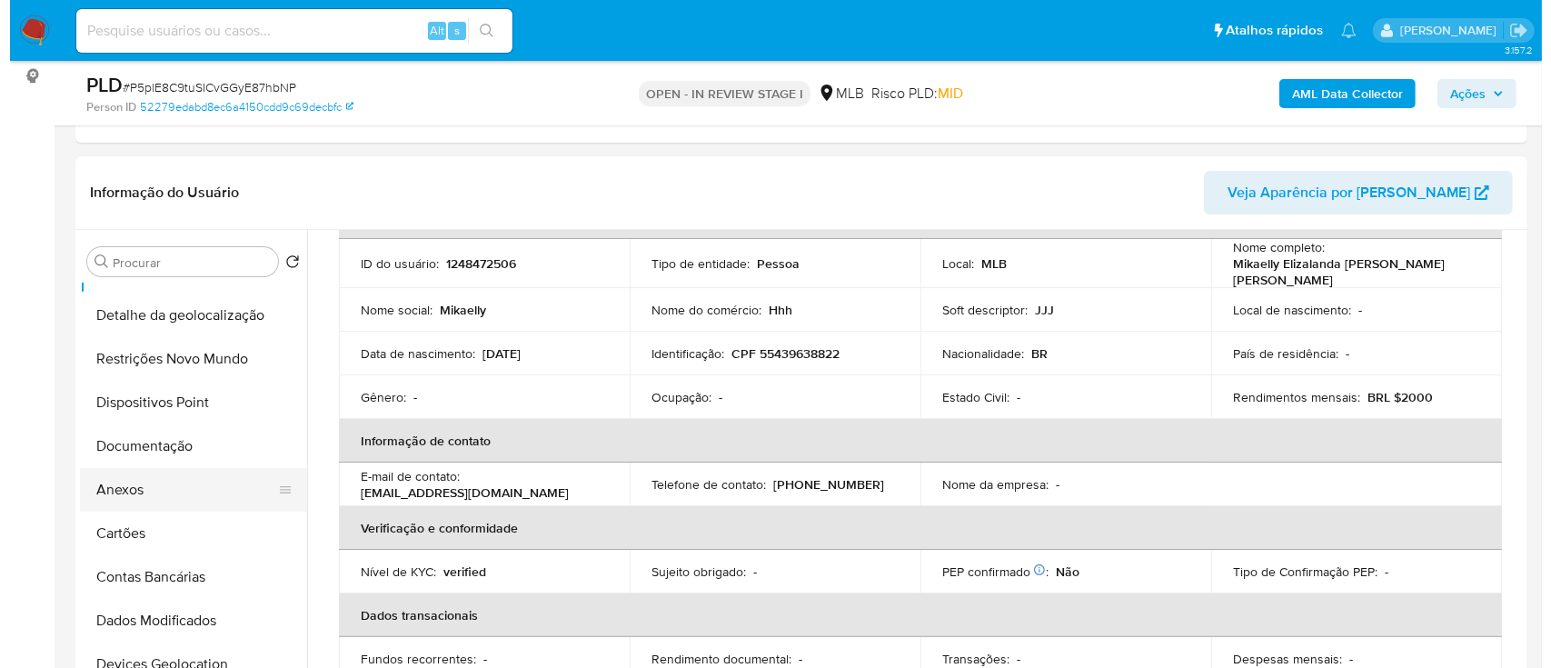
scroll to position [0, 0]
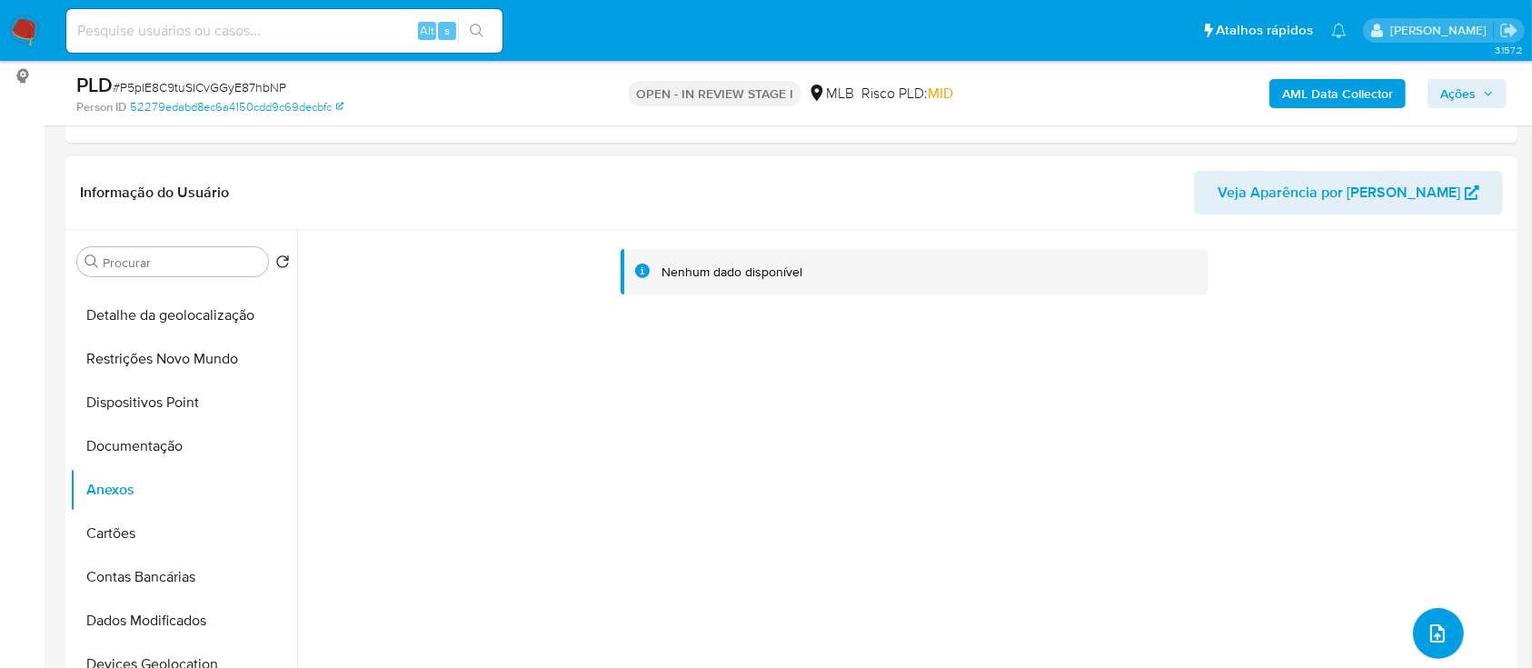
click at [1438, 637] on icon "upload-file" at bounding box center [1438, 634] width 22 height 22
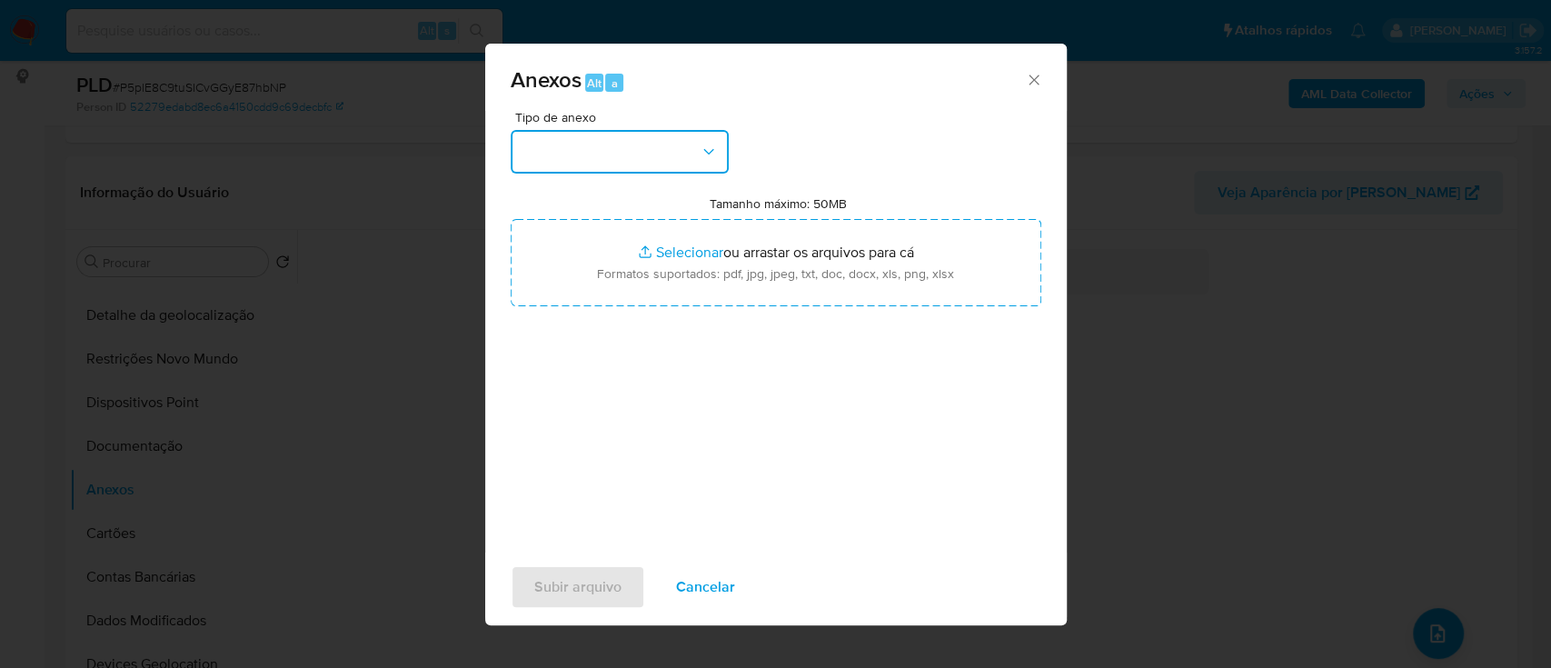
click at [583, 142] on button "button" at bounding box center [620, 152] width 218 height 44
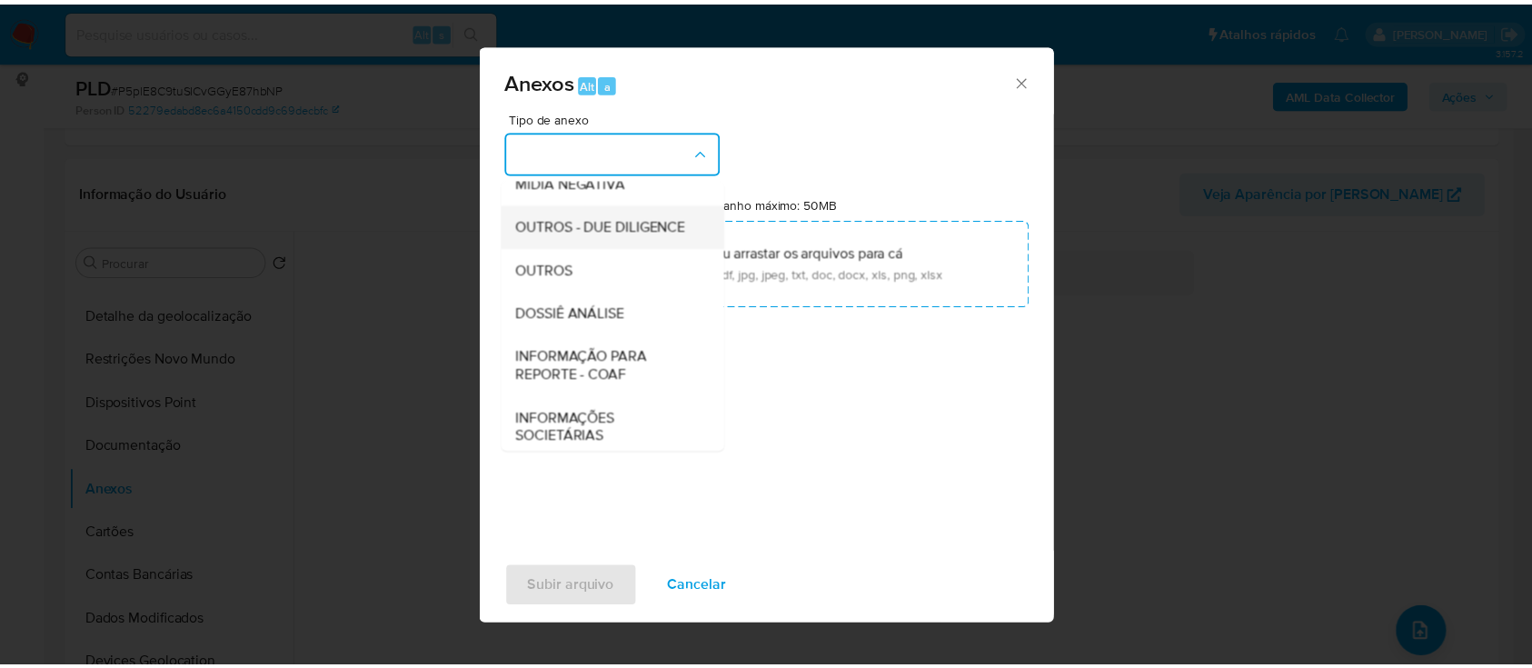
scroll to position [242, 0]
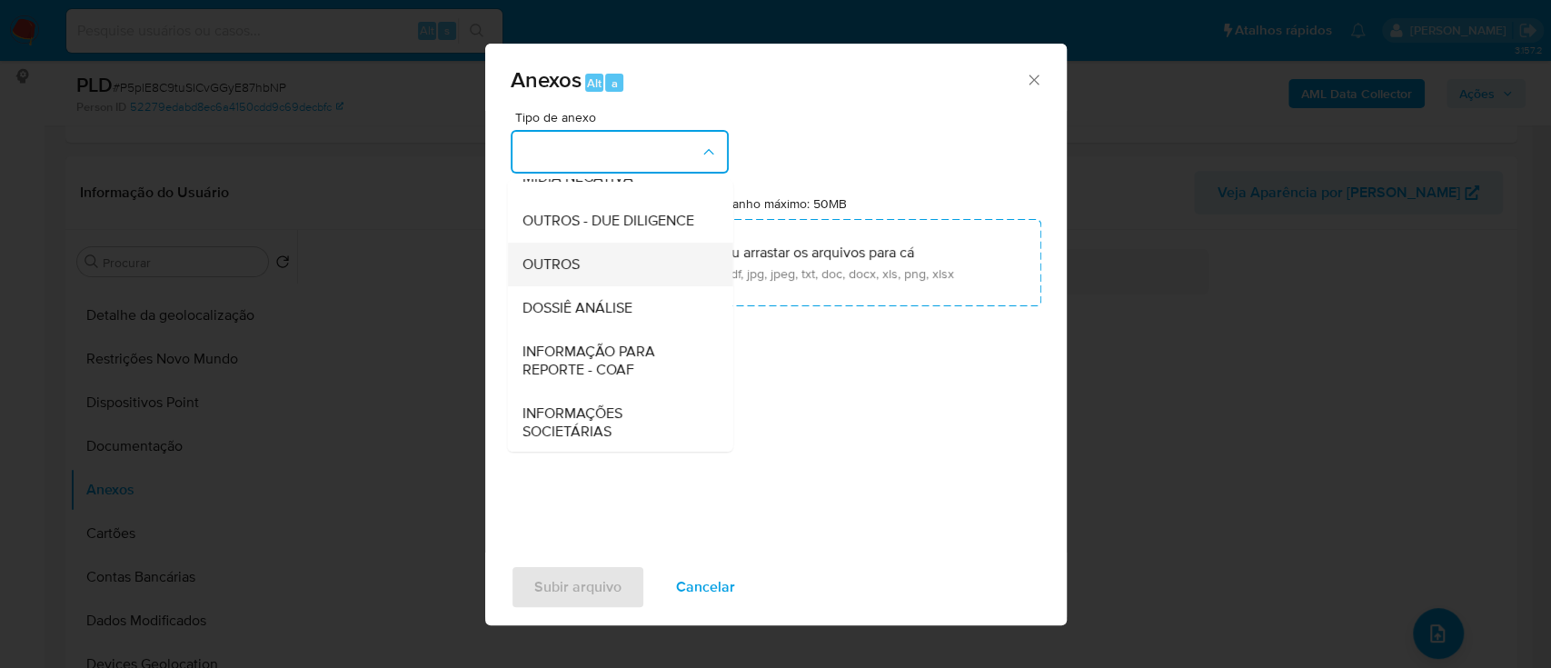
click at [582, 286] on div "OUTROS" at bounding box center [614, 265] width 185 height 44
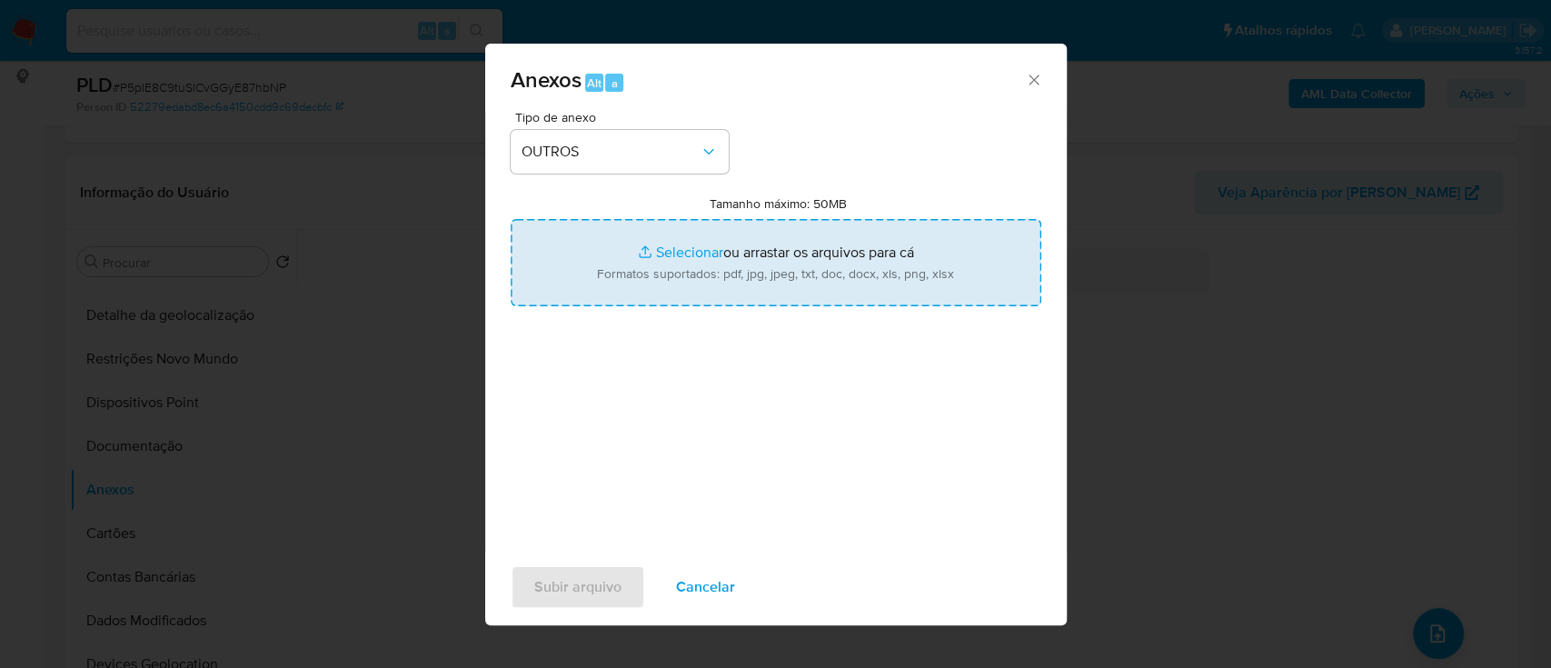
click at [667, 255] on input "Tamanho máximo: 50MB Selecionar arquivos" at bounding box center [776, 262] width 531 height 87
type input "C:\fakepath\Mulan 1248472506_2025_09_02_14_10_26.xlsx"
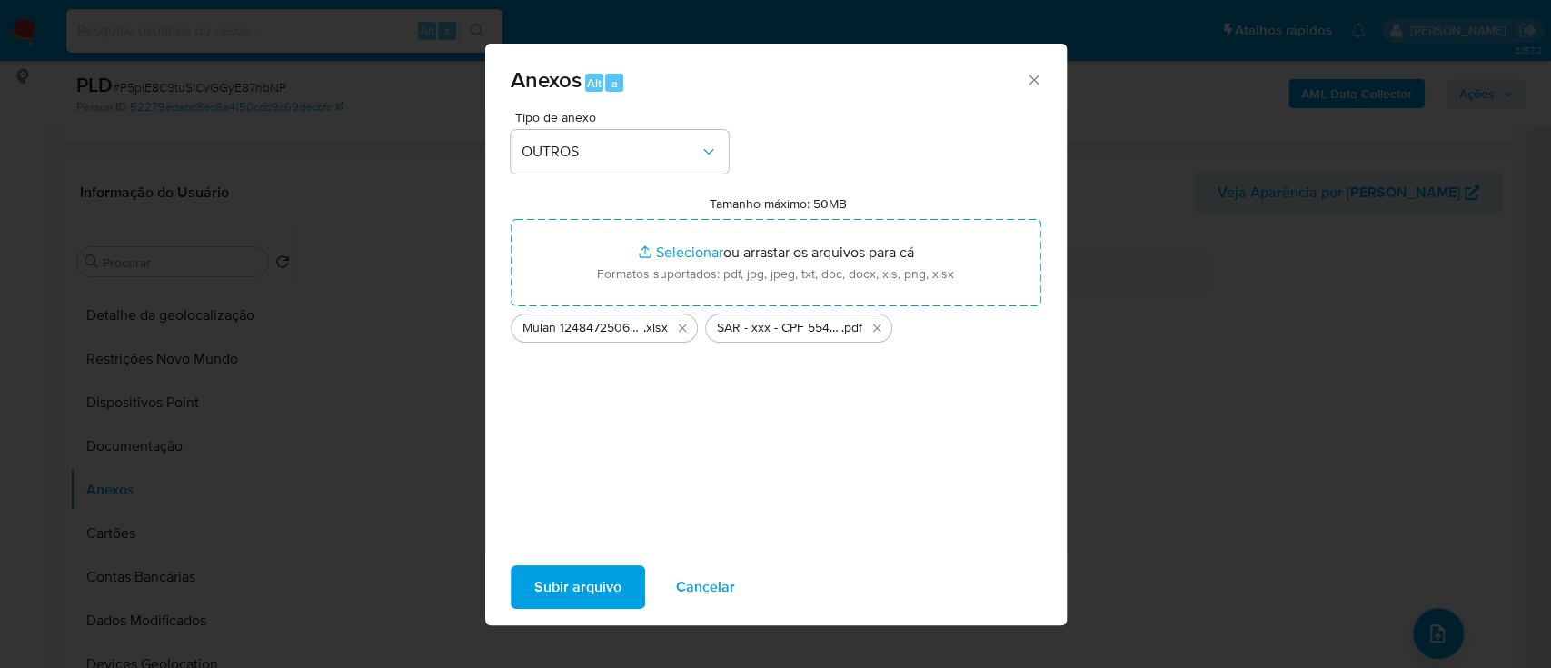
click at [589, 569] on span "Subir arquivo" at bounding box center [577, 587] width 87 height 40
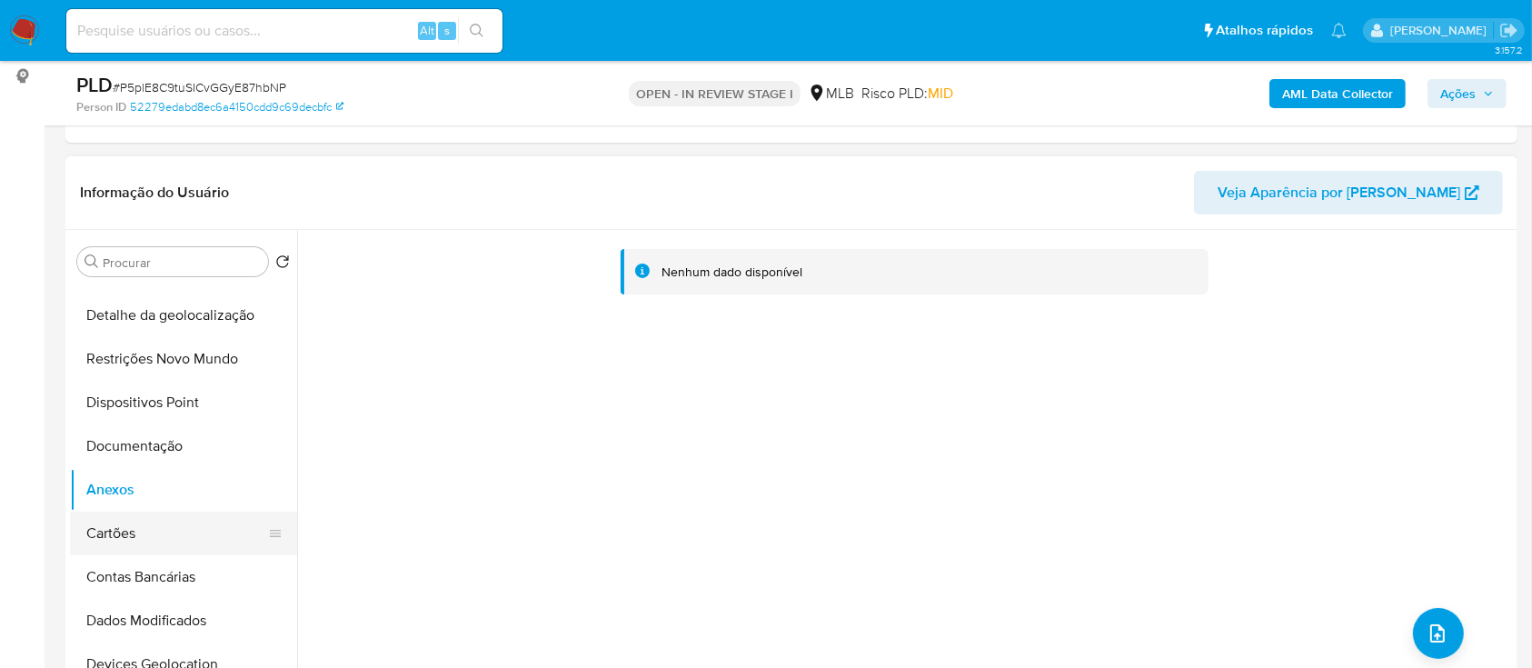
click at [118, 538] on button "Cartões" at bounding box center [176, 534] width 213 height 44
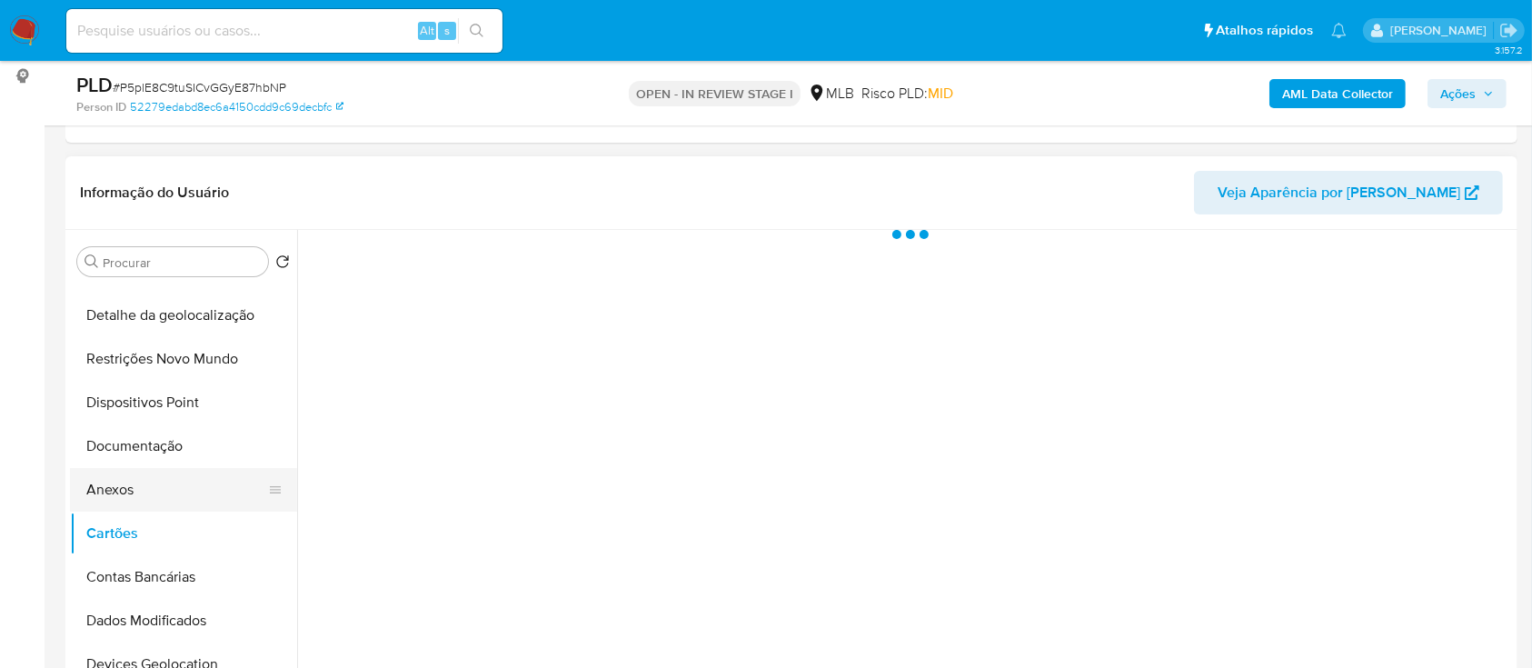
click at [133, 478] on button "Anexos" at bounding box center [176, 490] width 213 height 44
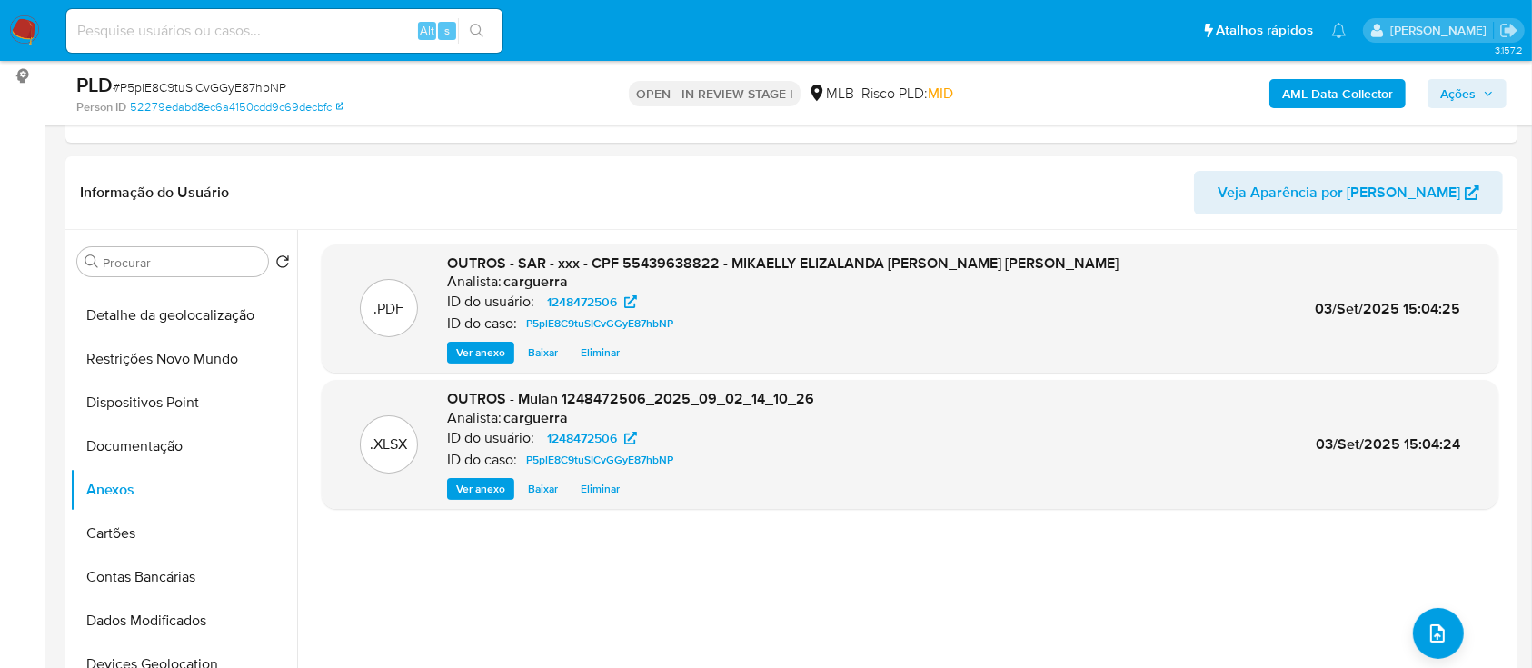
click at [1469, 90] on span "Ações" at bounding box center [1457, 93] width 35 height 29
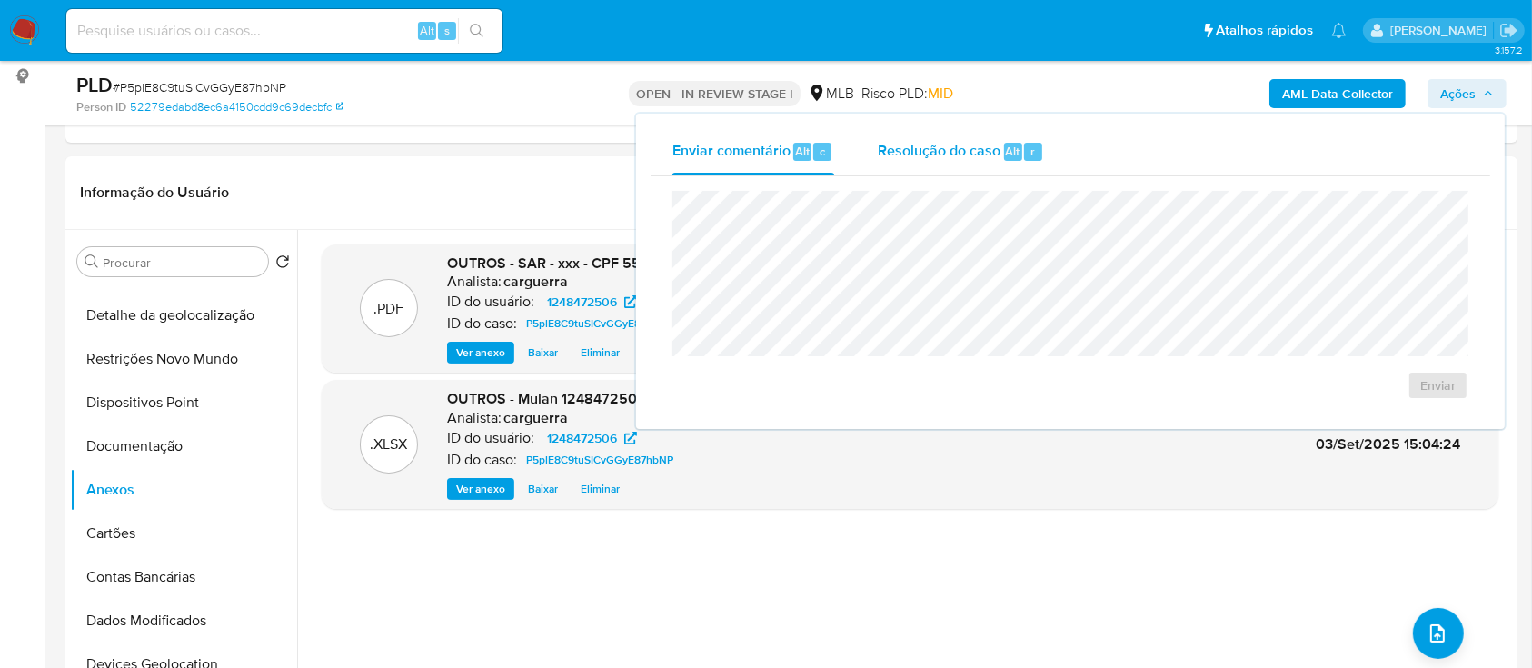
click at [930, 151] on span "Resolução do caso" at bounding box center [939, 150] width 123 height 21
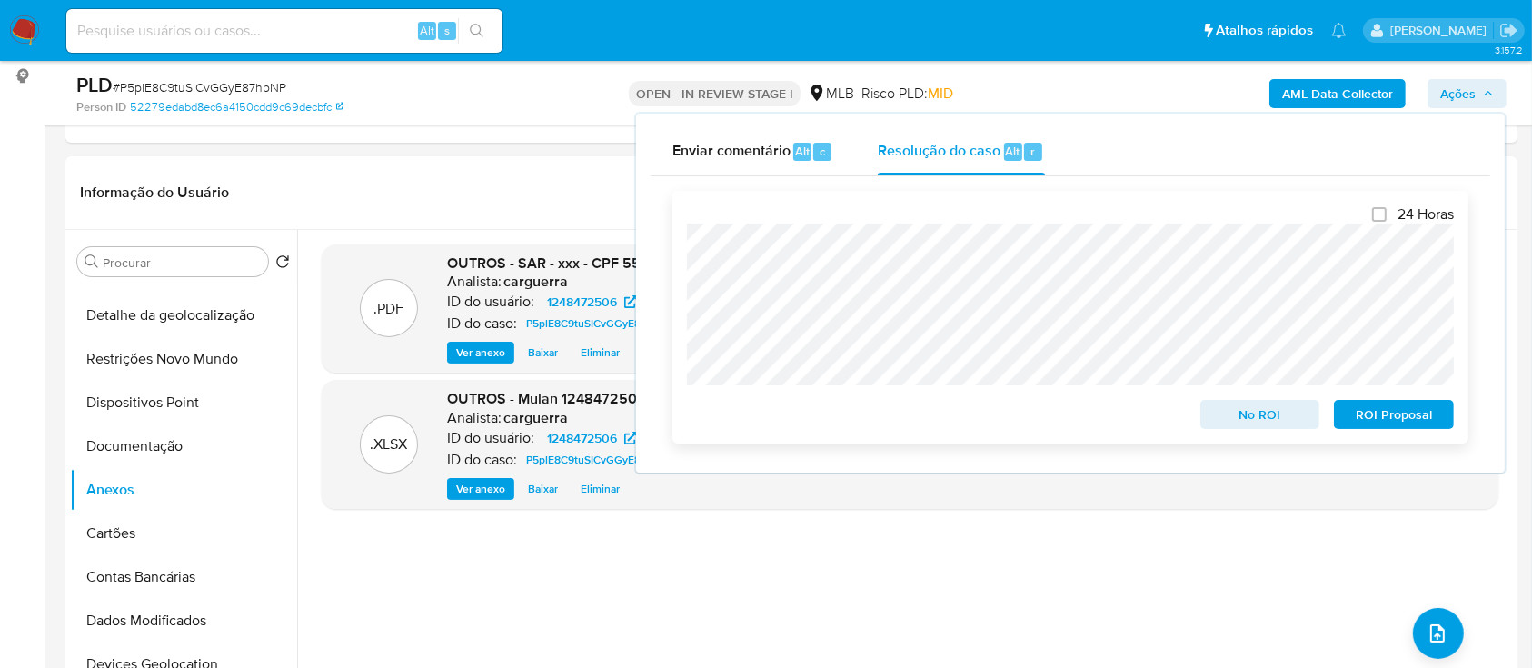
click at [1387, 411] on span "ROI Proposal" at bounding box center [1394, 414] width 95 height 25
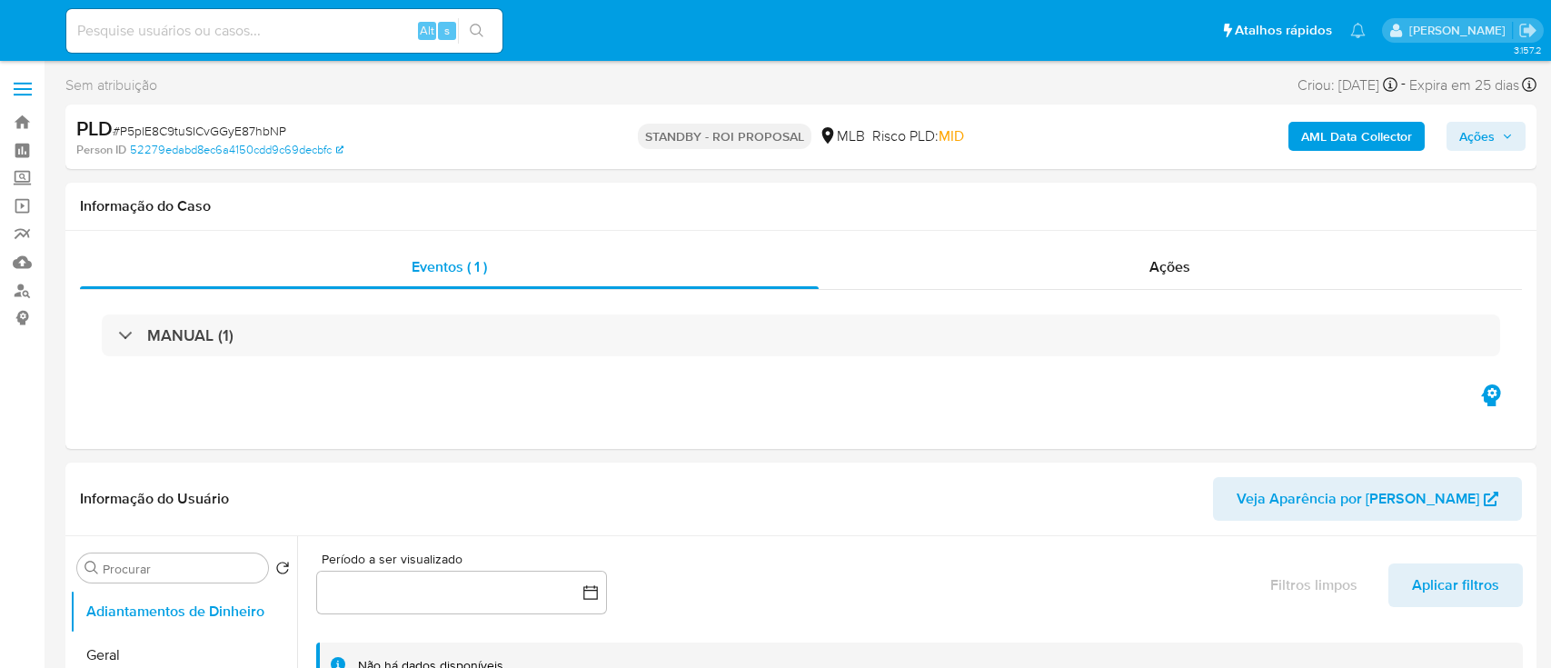
select select "10"
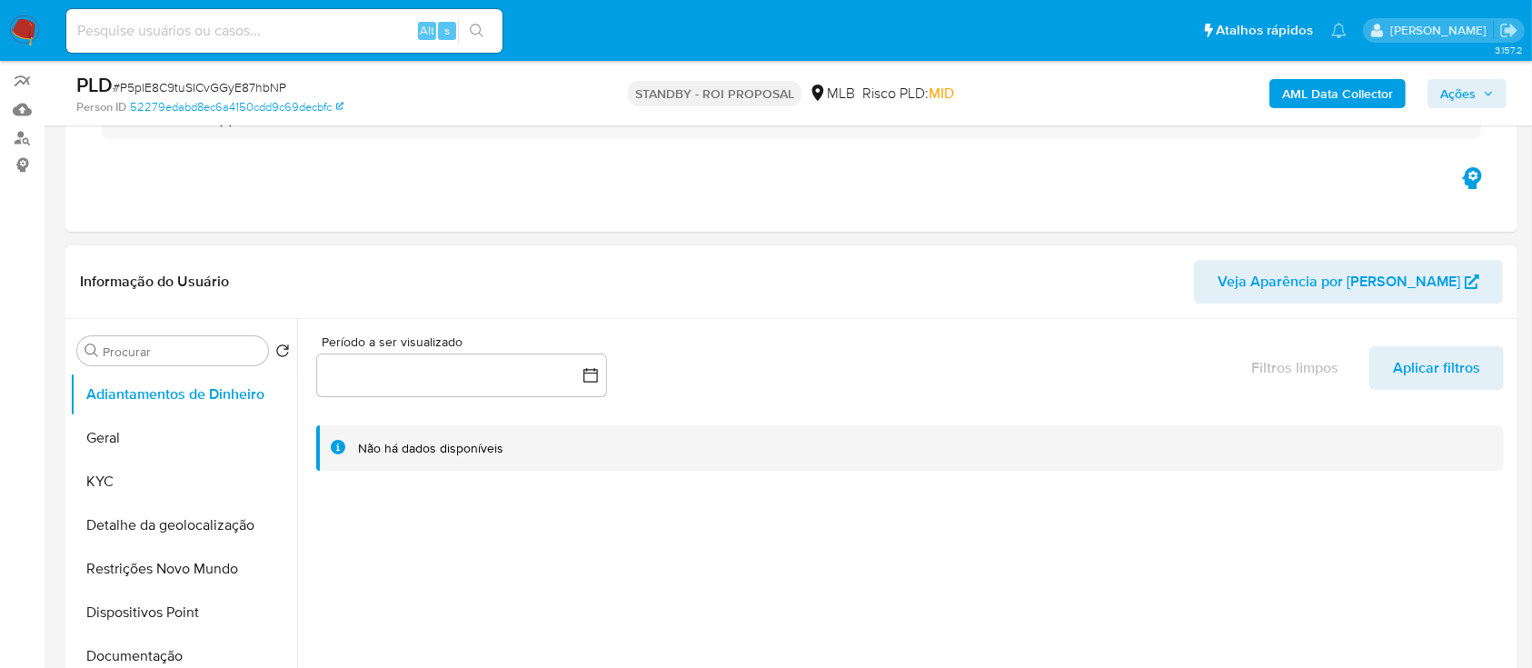
scroll to position [121, 0]
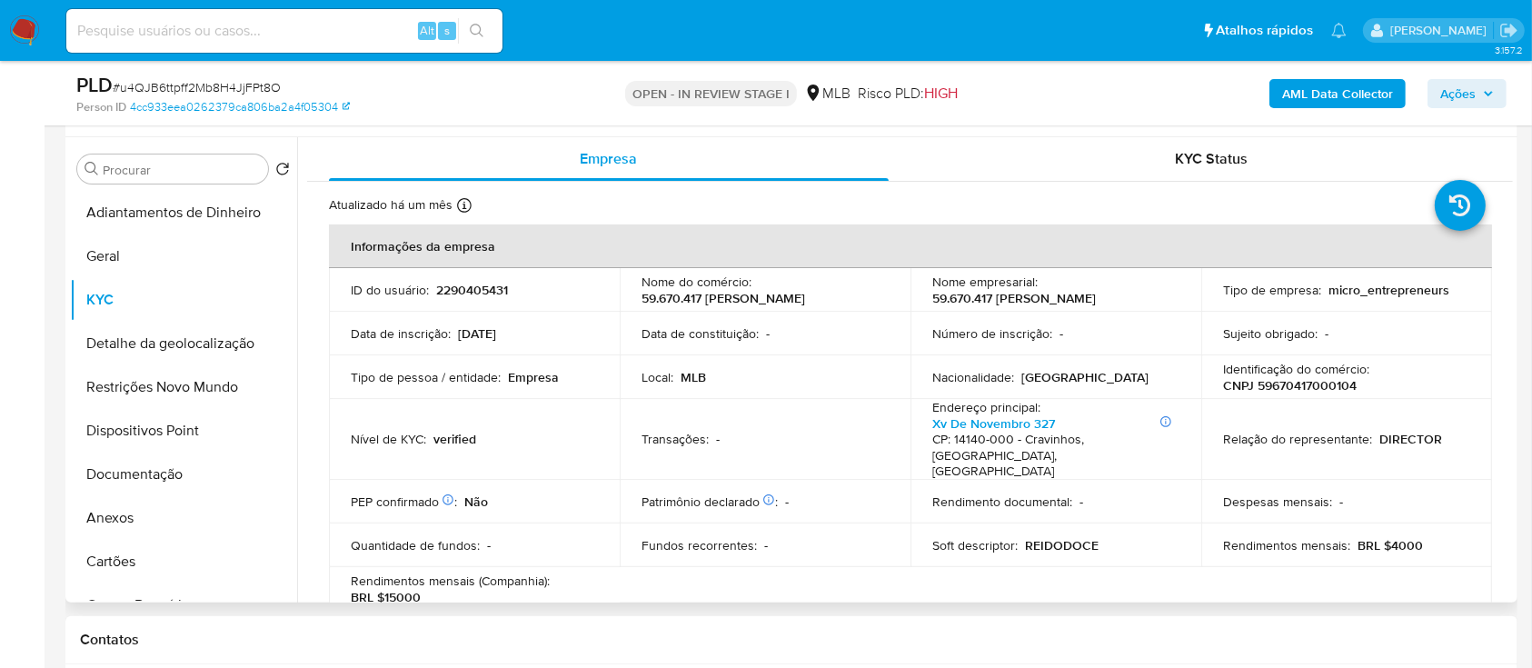
scroll to position [1124, 0]
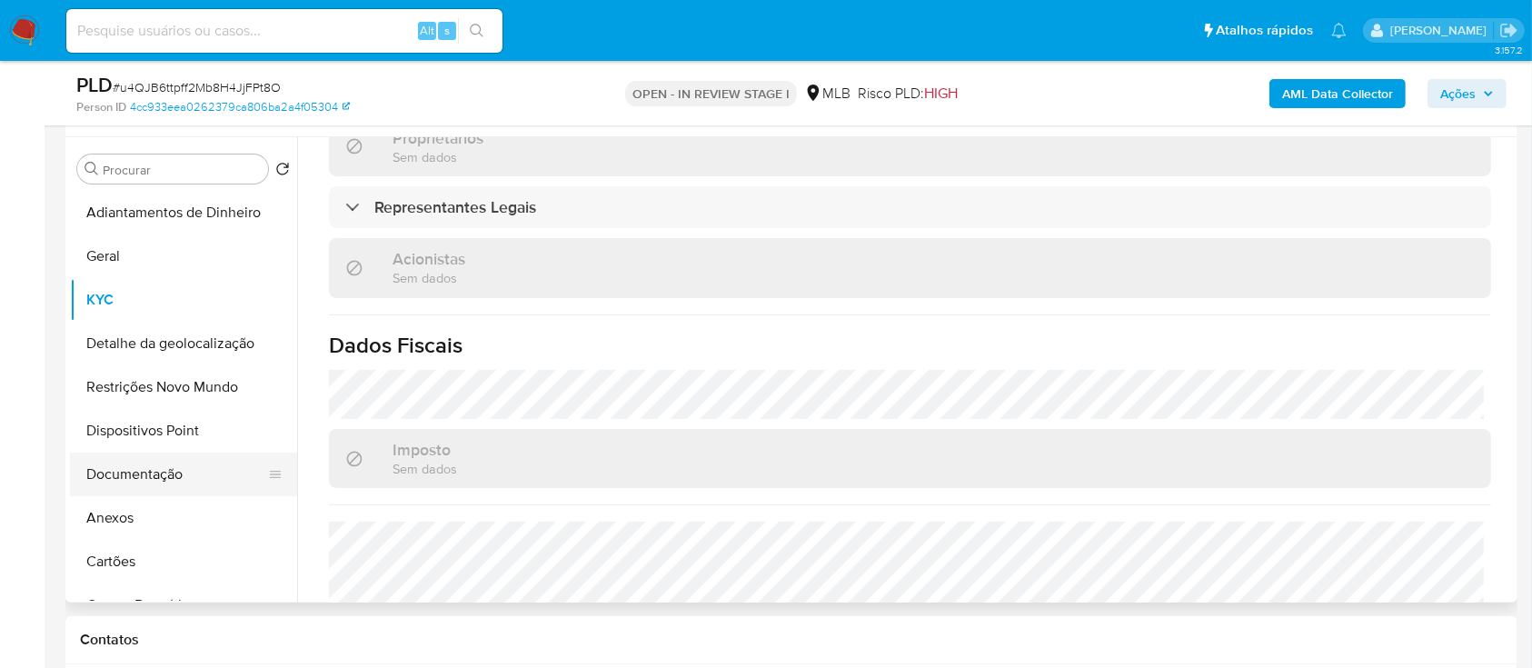
click at [144, 483] on button "Documentação" at bounding box center [176, 475] width 213 height 44
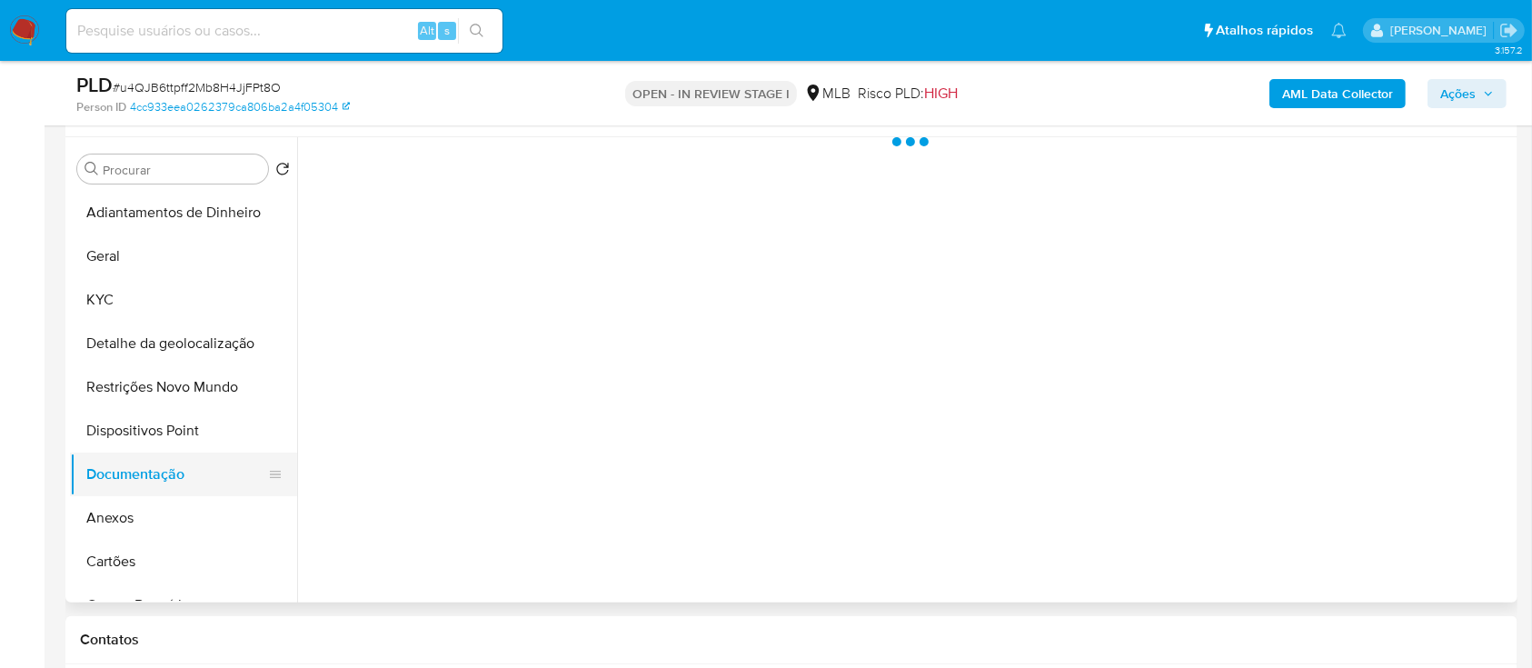
scroll to position [0, 0]
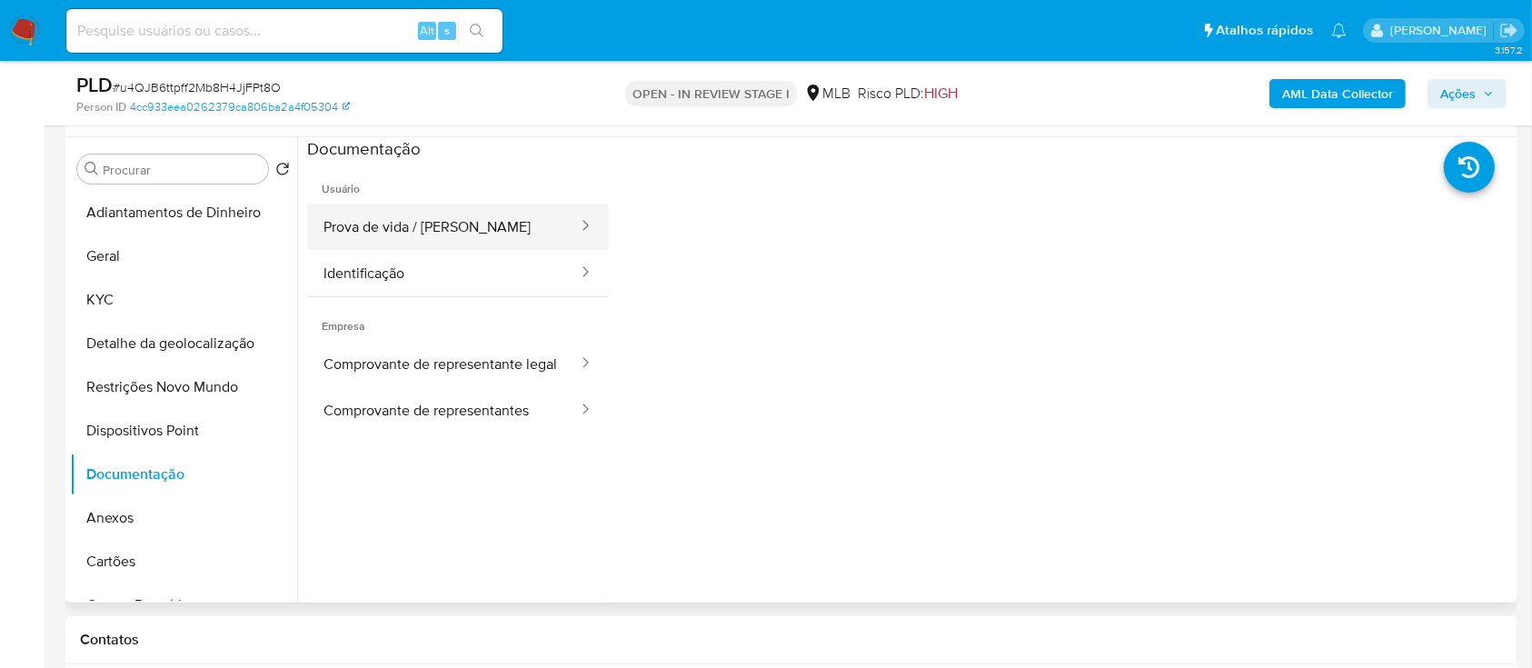
click at [425, 229] on button "Prova de vida / Selfie" at bounding box center [443, 227] width 273 height 46
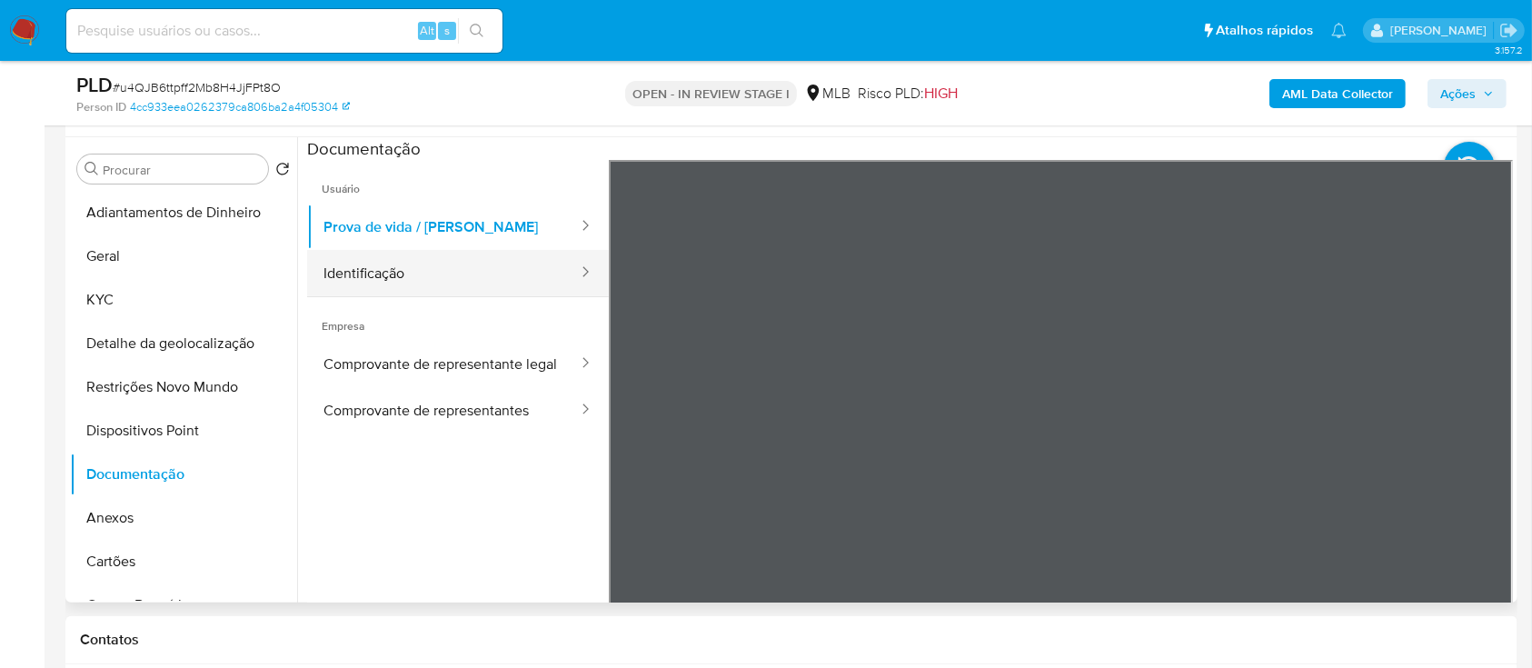
click at [374, 268] on button "Identificação" at bounding box center [443, 273] width 273 height 46
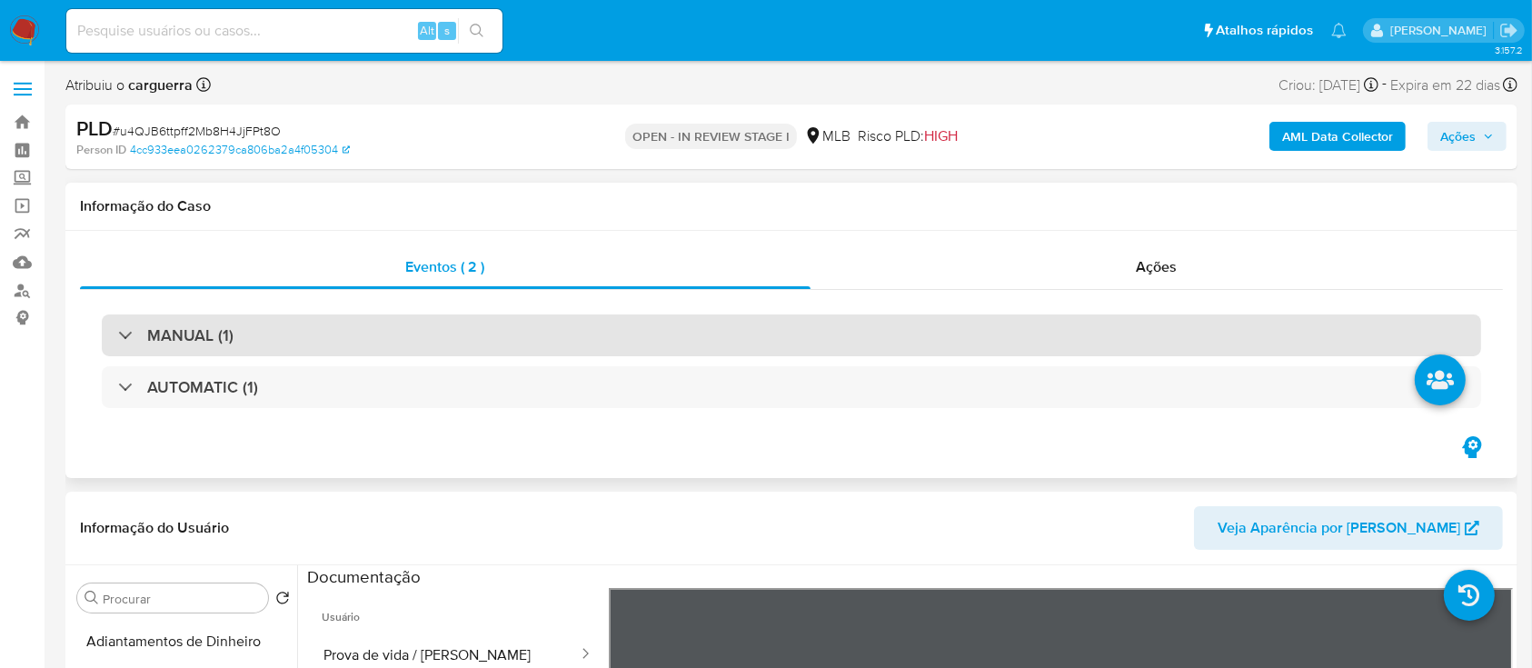
click at [184, 329] on h3 "MANUAL (1)" at bounding box center [190, 335] width 86 height 20
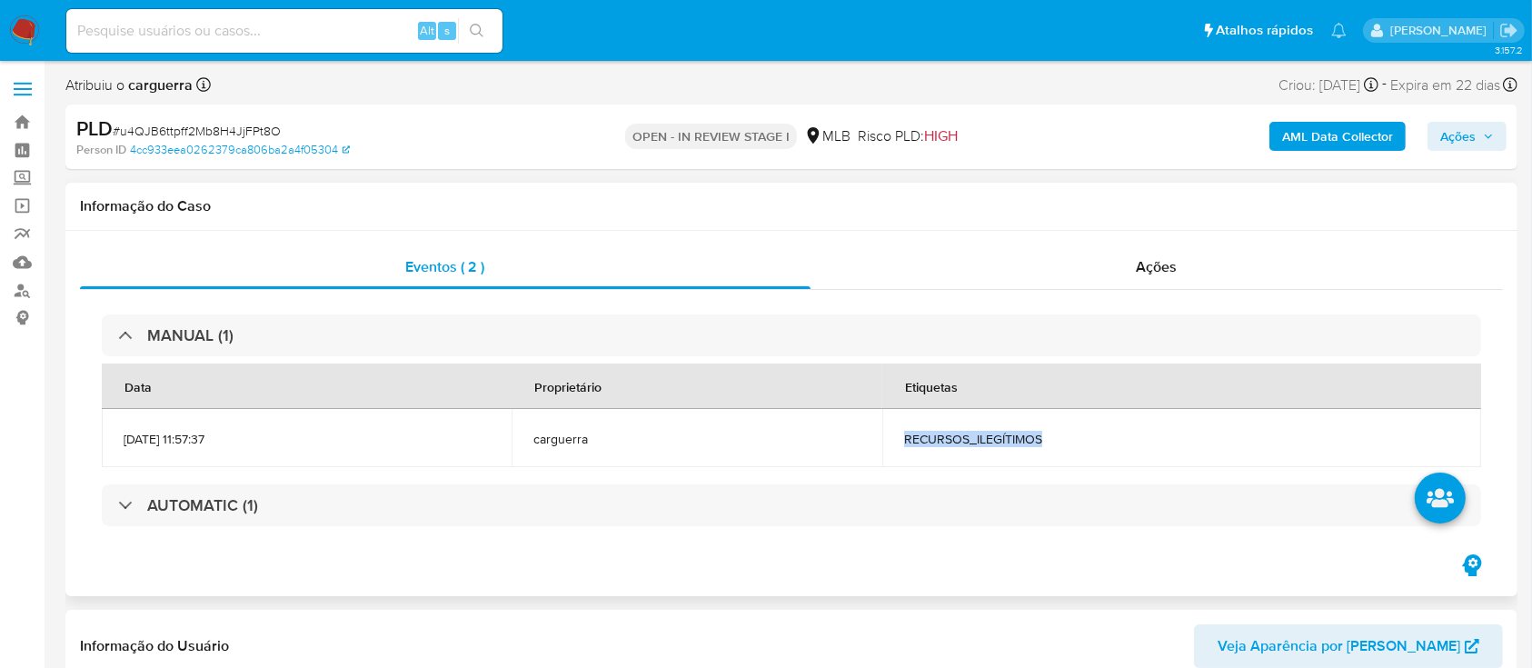
drag, startPoint x: 1086, startPoint y: 436, endPoint x: 978, endPoint y: 447, distance: 108.7
click at [943, 435] on span "RECURSOS_ILEGÍTIMOS" at bounding box center [1181, 439] width 555 height 16
copy span "RECURSOS_ILEGÍTIMOS"
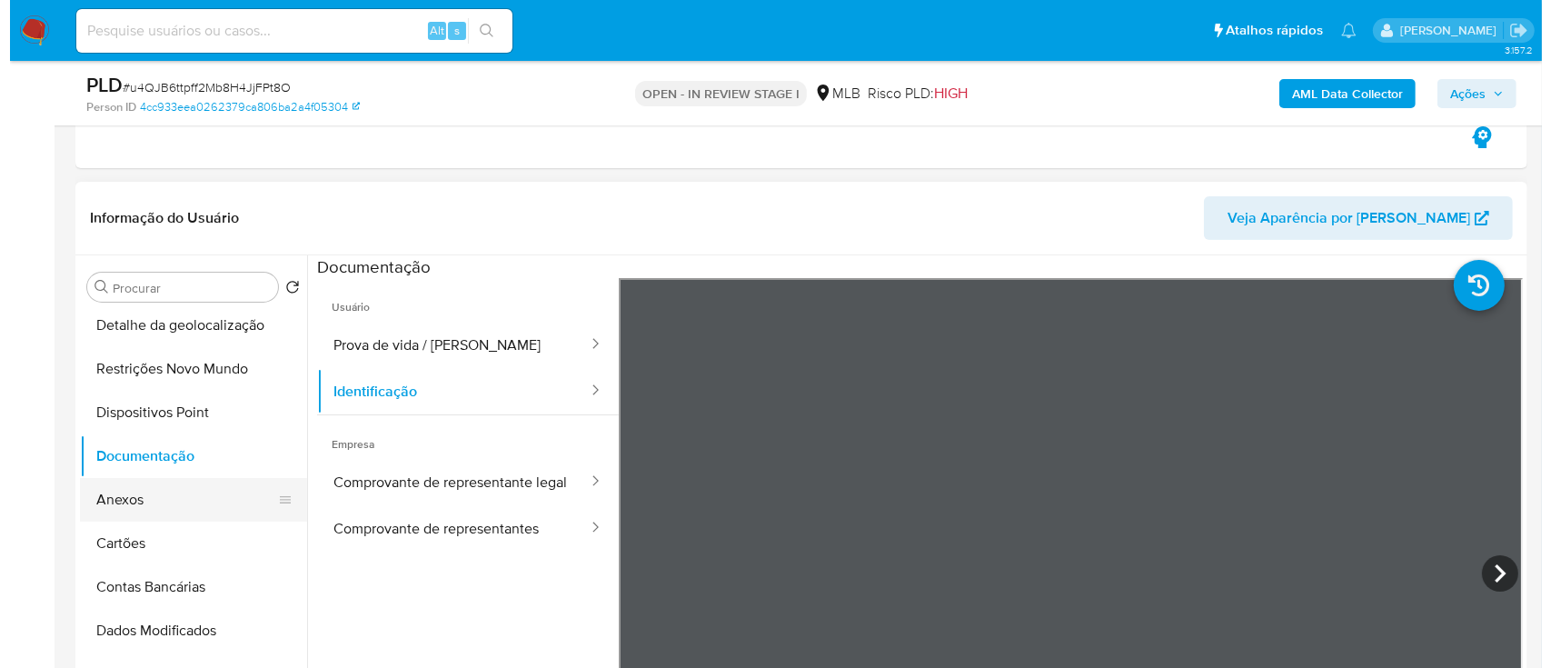
scroll to position [121, 0]
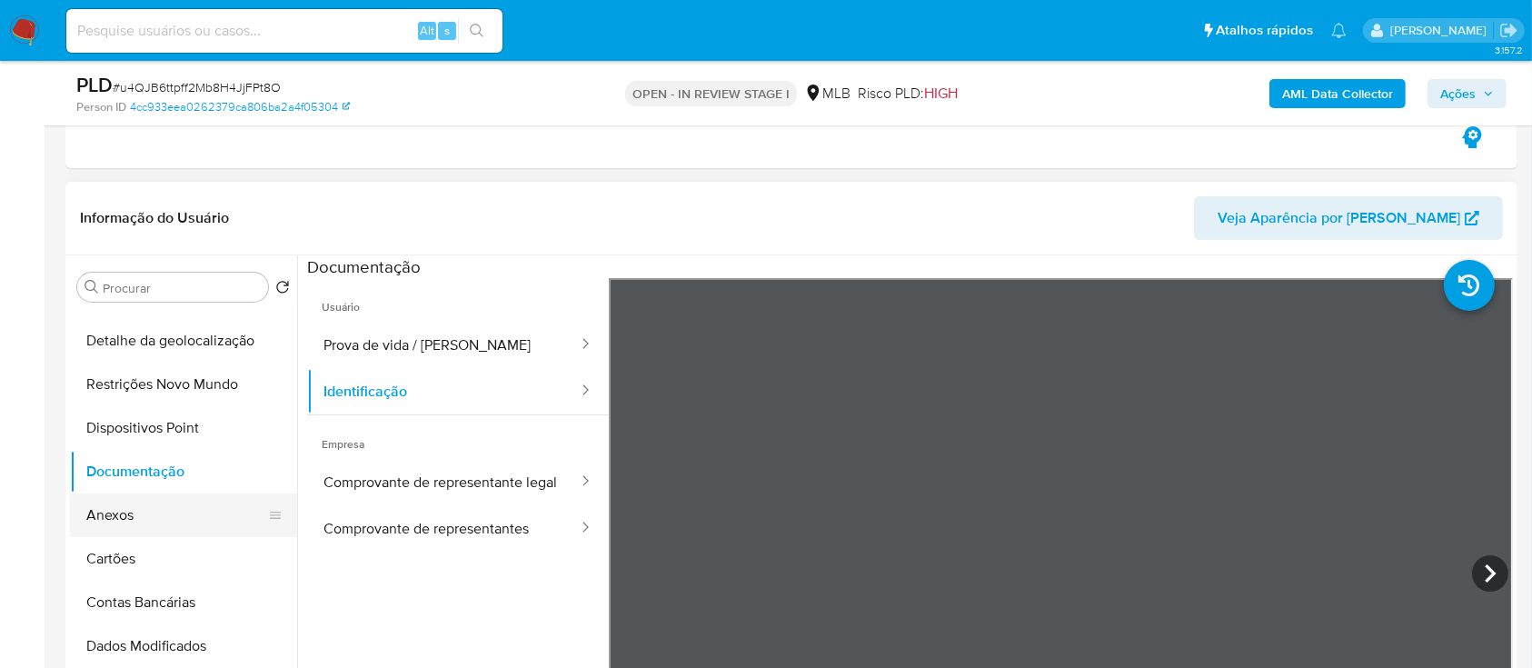
click at [124, 521] on button "Anexos" at bounding box center [176, 515] width 213 height 44
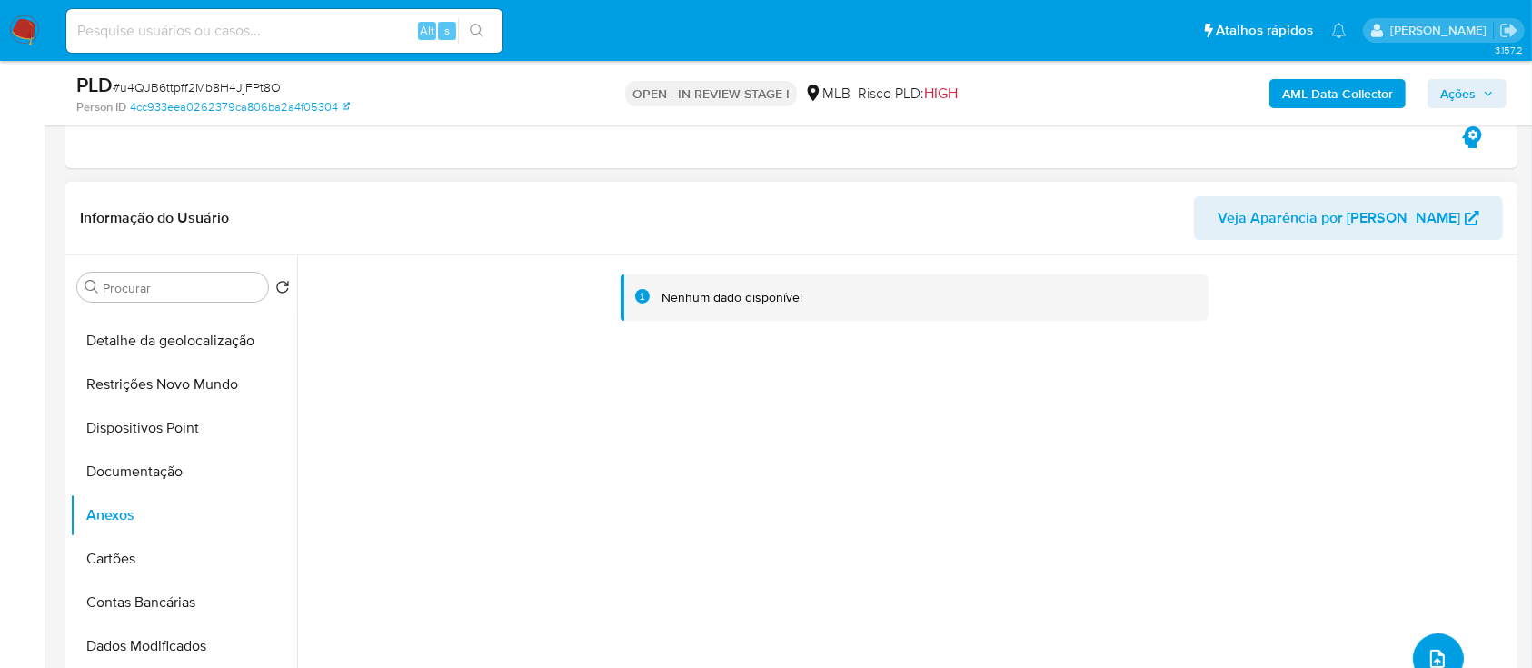
click at [1438, 645] on button "upload-file" at bounding box center [1438, 658] width 51 height 51
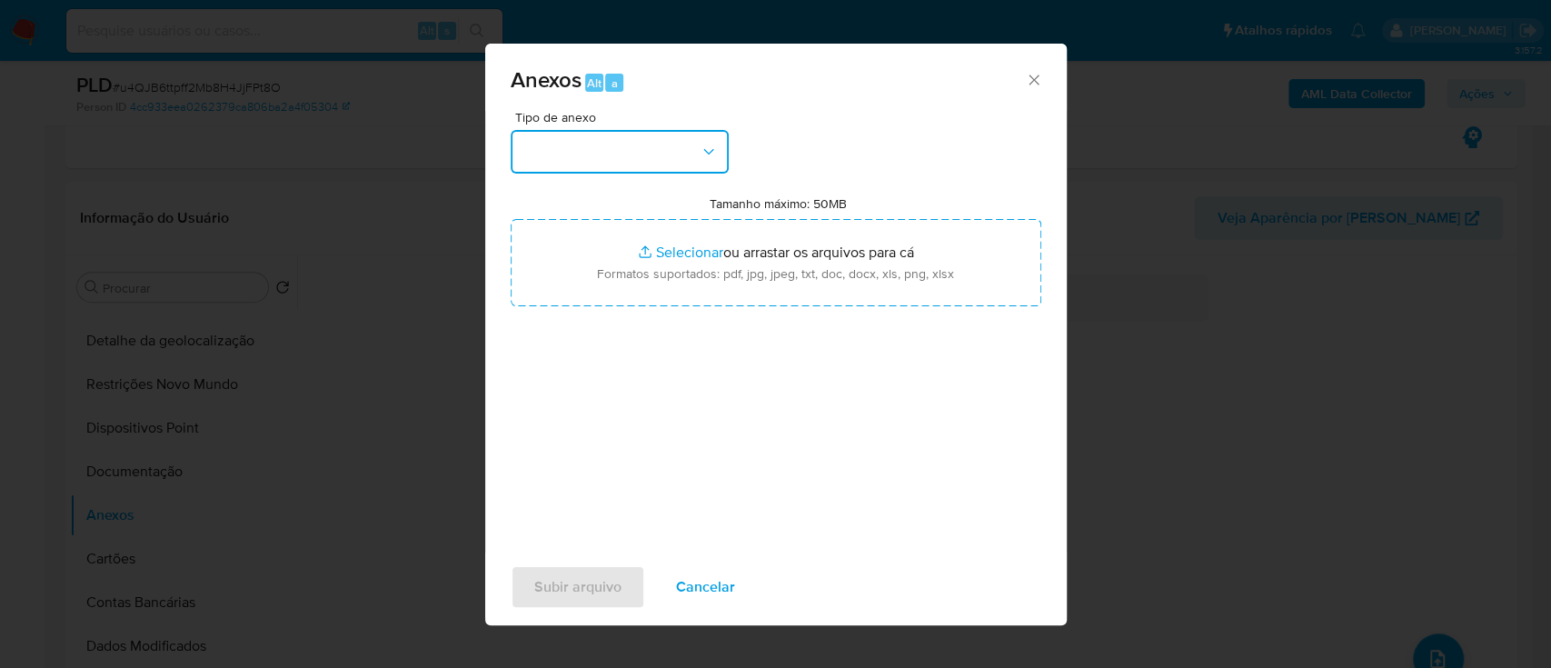
click at [659, 157] on button "button" at bounding box center [620, 152] width 218 height 44
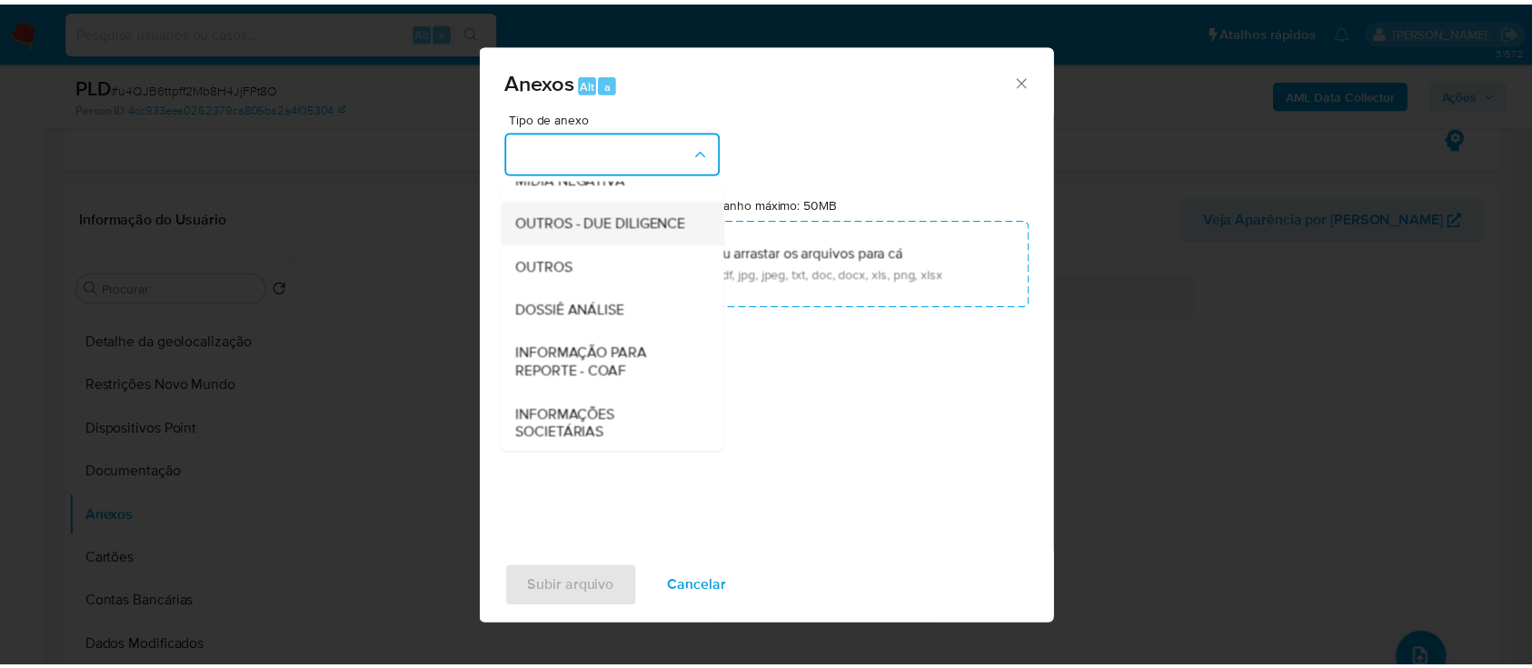
scroll to position [242, 0]
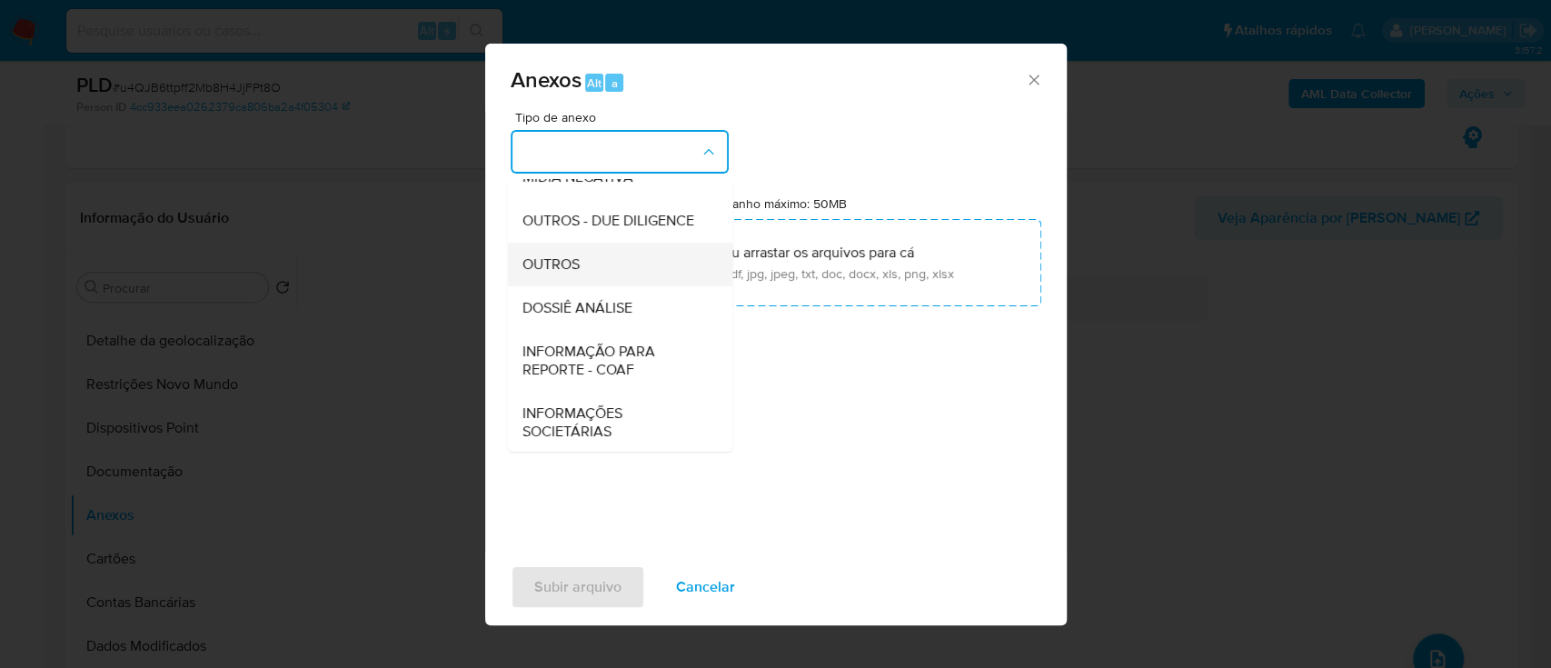
click at [591, 286] on div "OUTROS" at bounding box center [614, 265] width 185 height 44
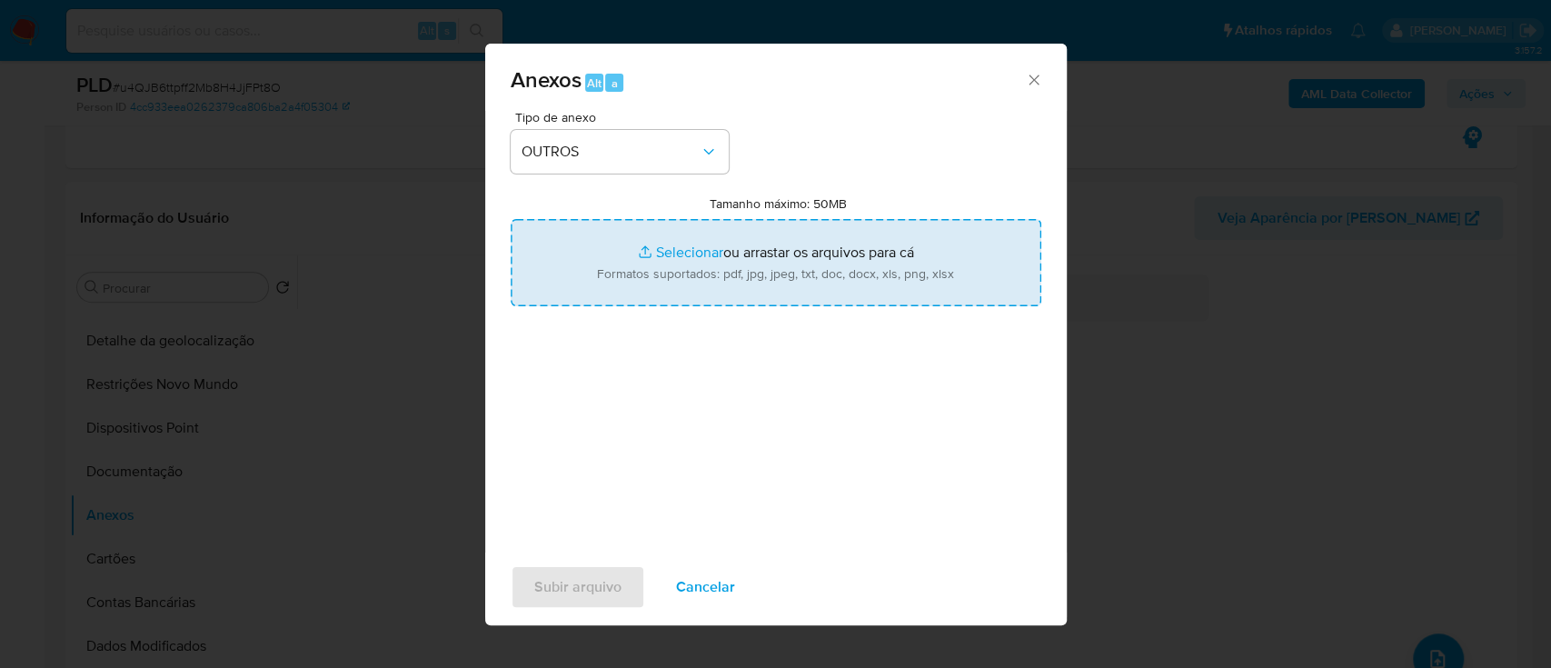
click at [656, 253] on input "Tamanho máximo: 50MB Selecionar arquivos" at bounding box center [776, 262] width 531 height 87
type input "C:\fakepath\Mulan 2290405431_2025_09_02_14_25_05.xlsx"
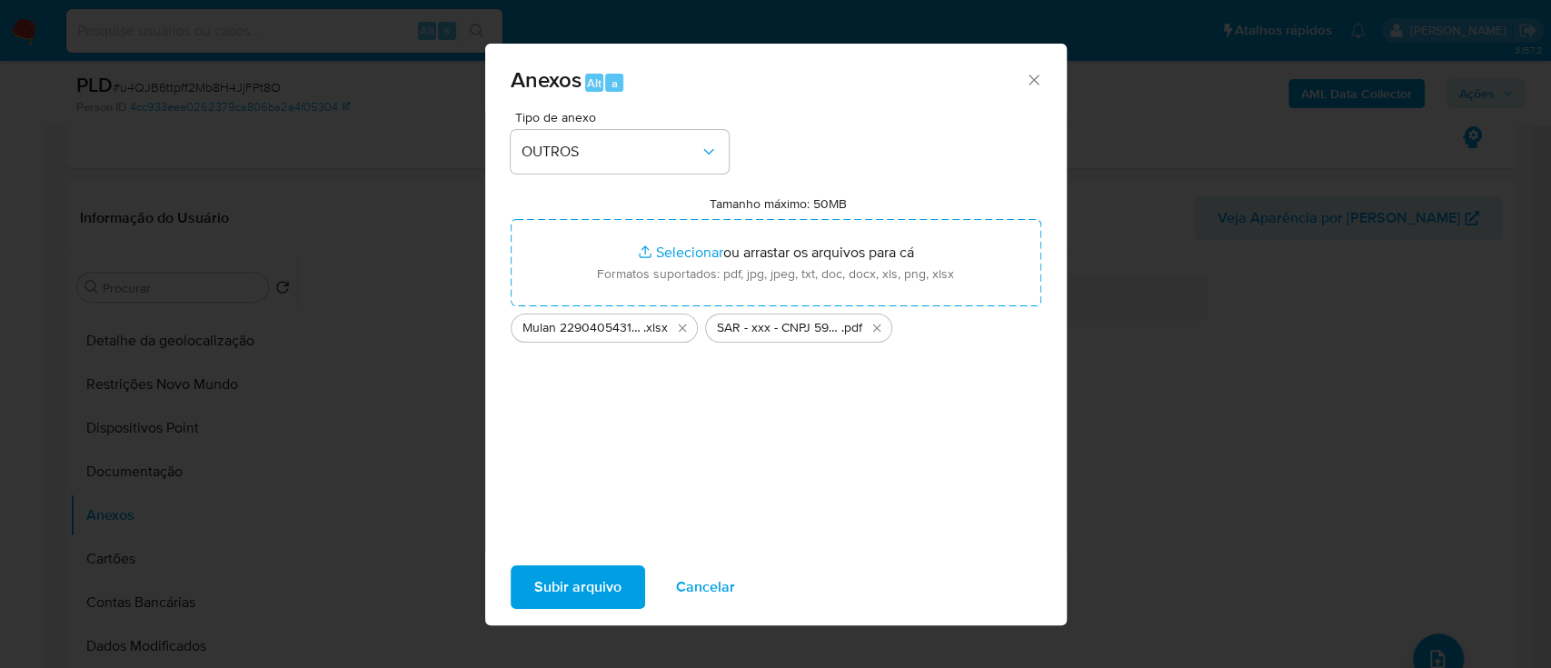
click at [581, 573] on span "Subir arquivo" at bounding box center [577, 587] width 87 height 40
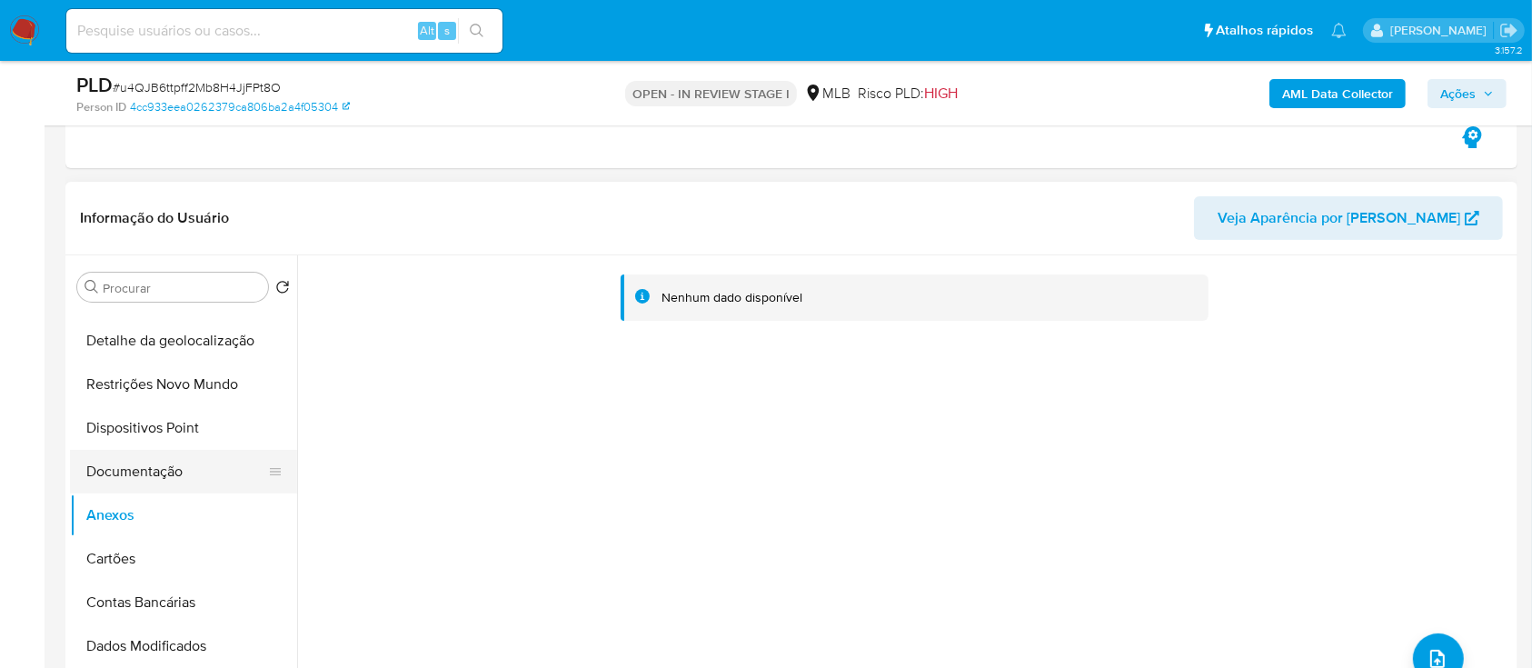
click at [160, 469] on button "Documentação" at bounding box center [176, 472] width 213 height 44
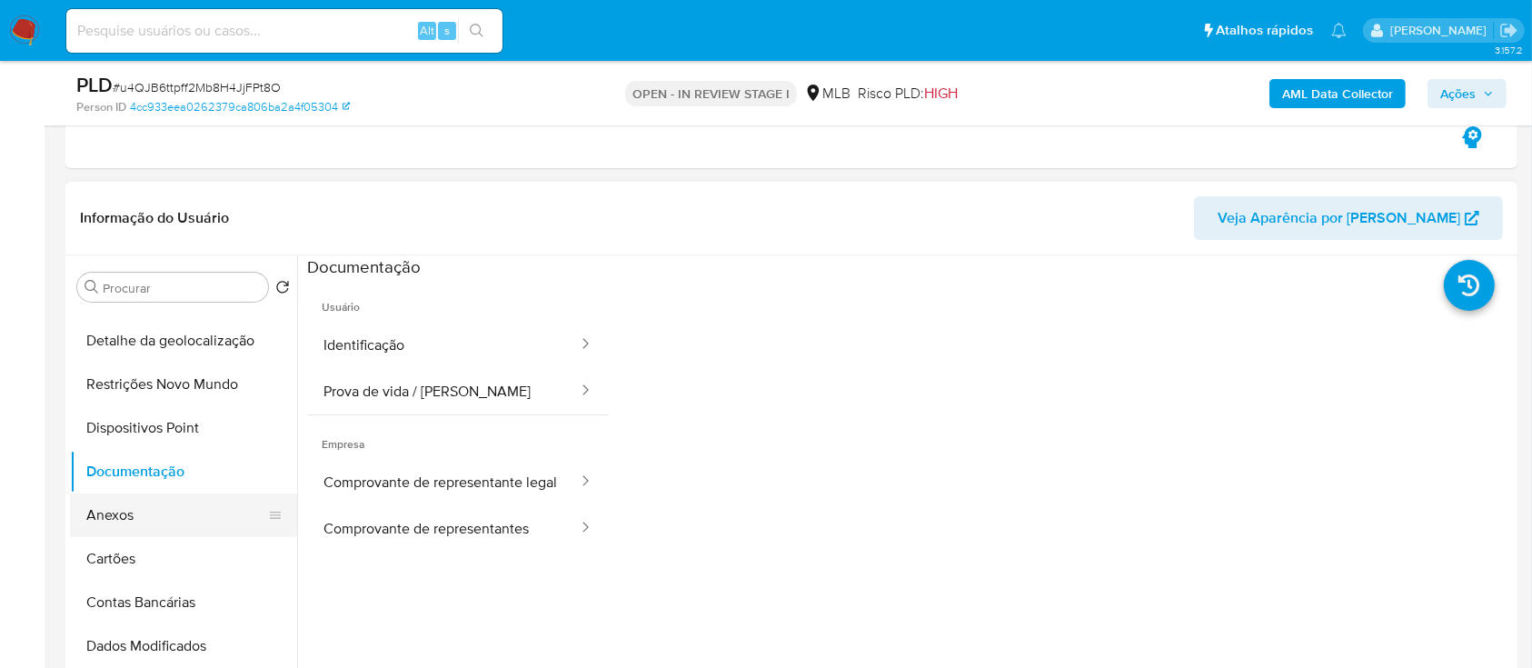
click at [140, 501] on button "Anexos" at bounding box center [176, 515] width 213 height 44
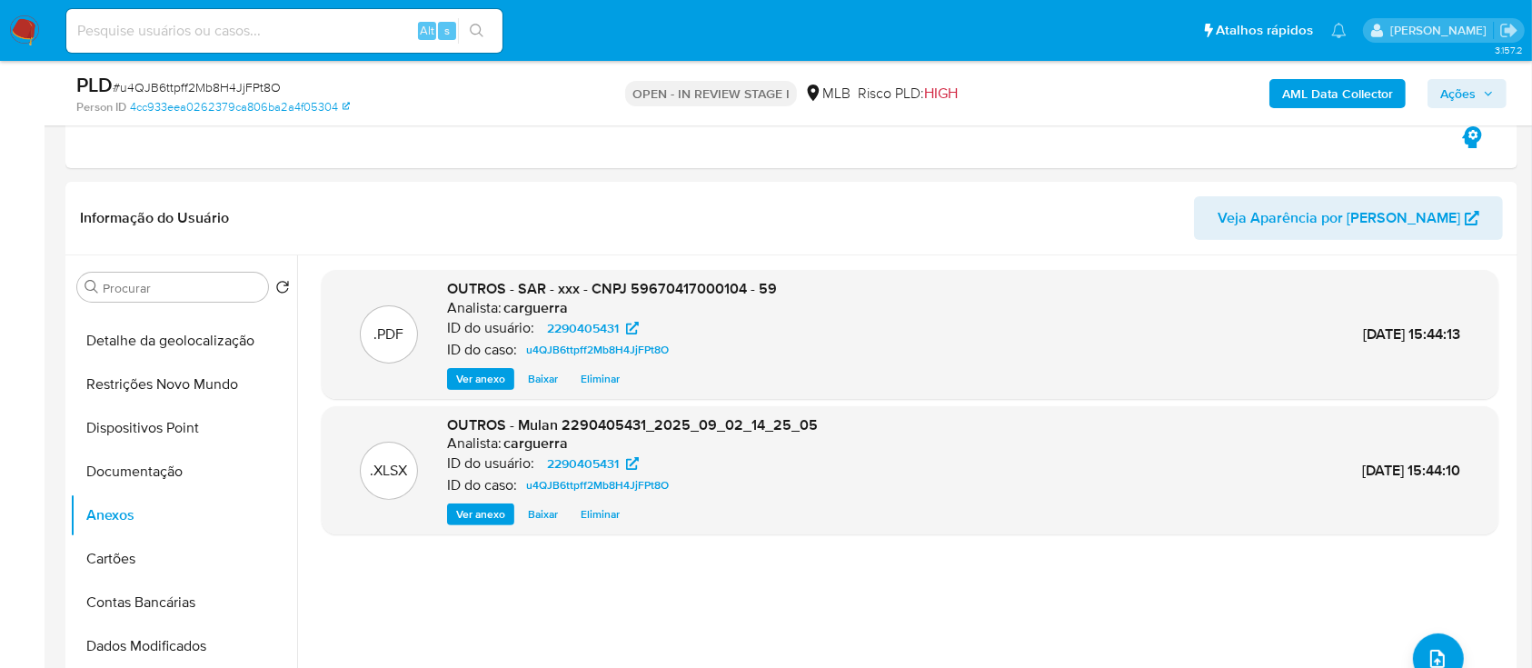
click at [1446, 92] on span "Ações" at bounding box center [1457, 93] width 35 height 29
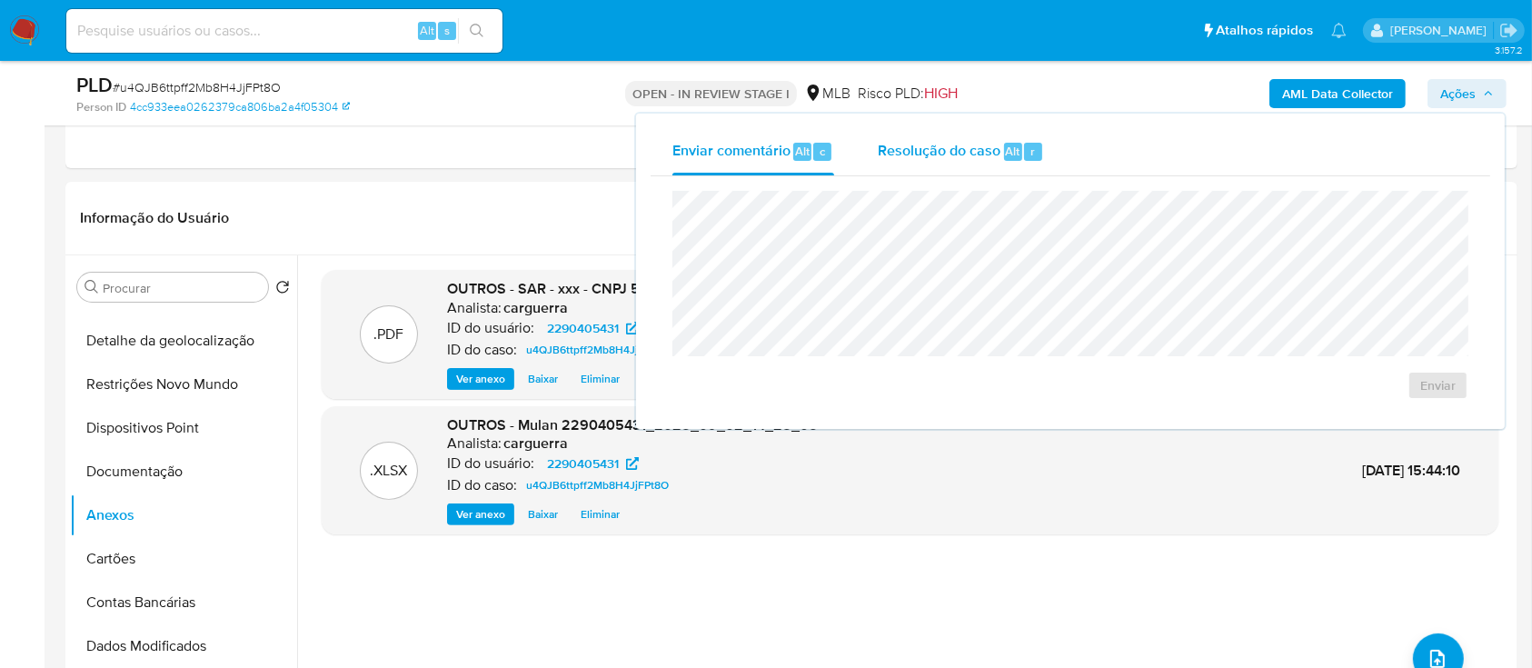
click at [909, 150] on span "Resolução do caso" at bounding box center [939, 150] width 123 height 21
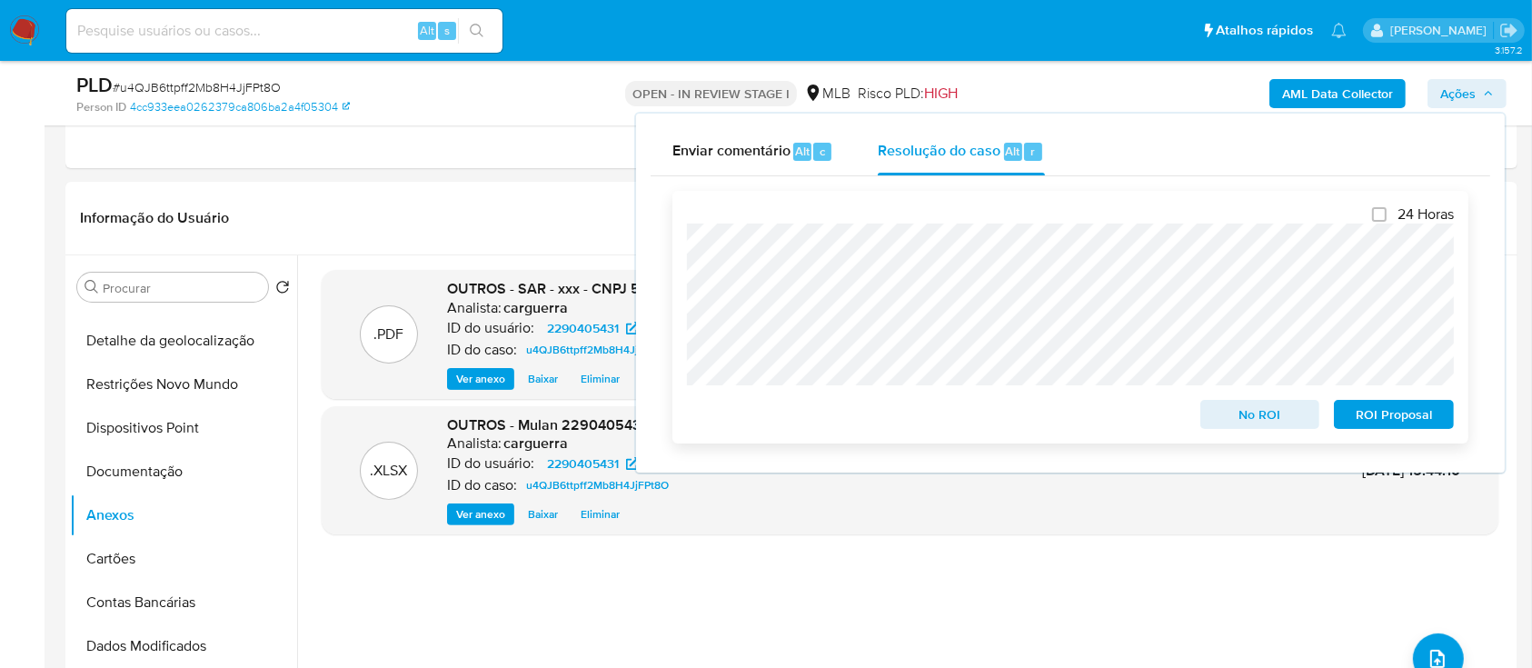
click at [1370, 414] on span "ROI Proposal" at bounding box center [1394, 414] width 95 height 25
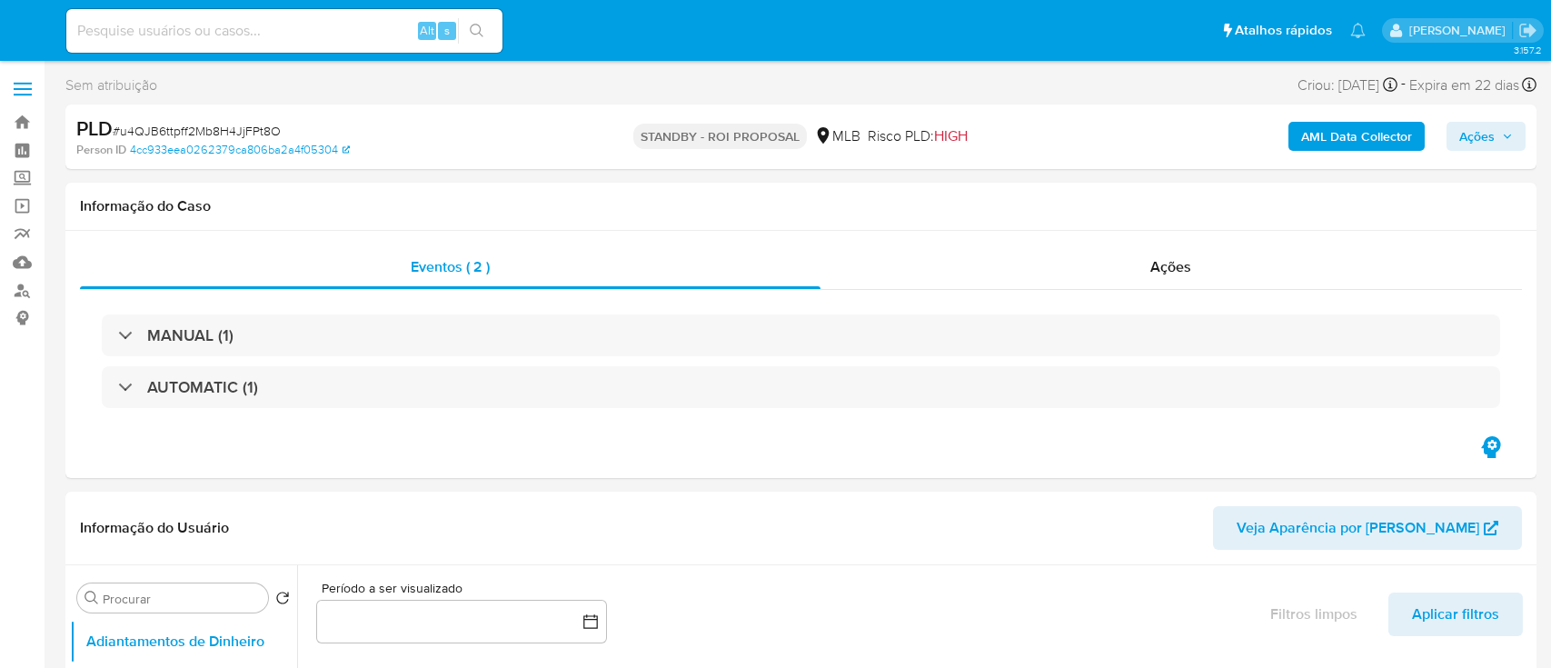
select select "10"
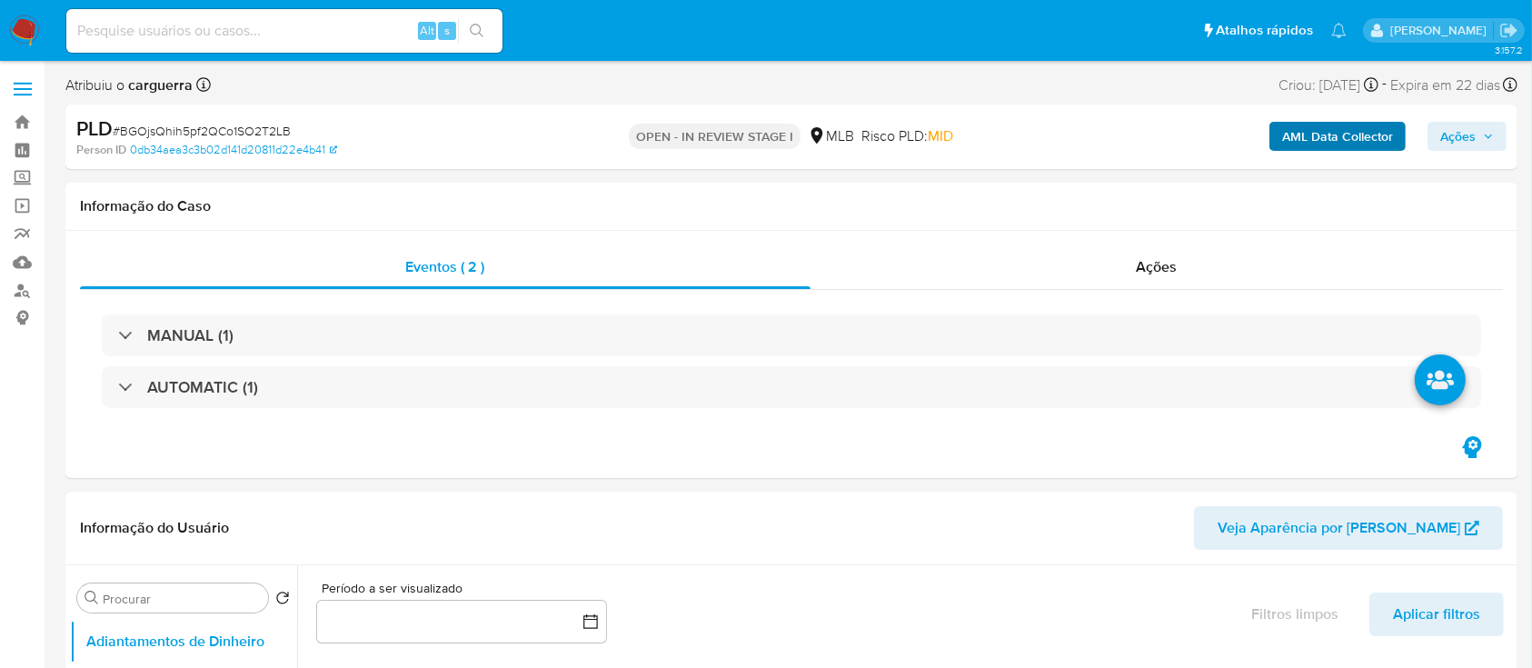
select select "10"
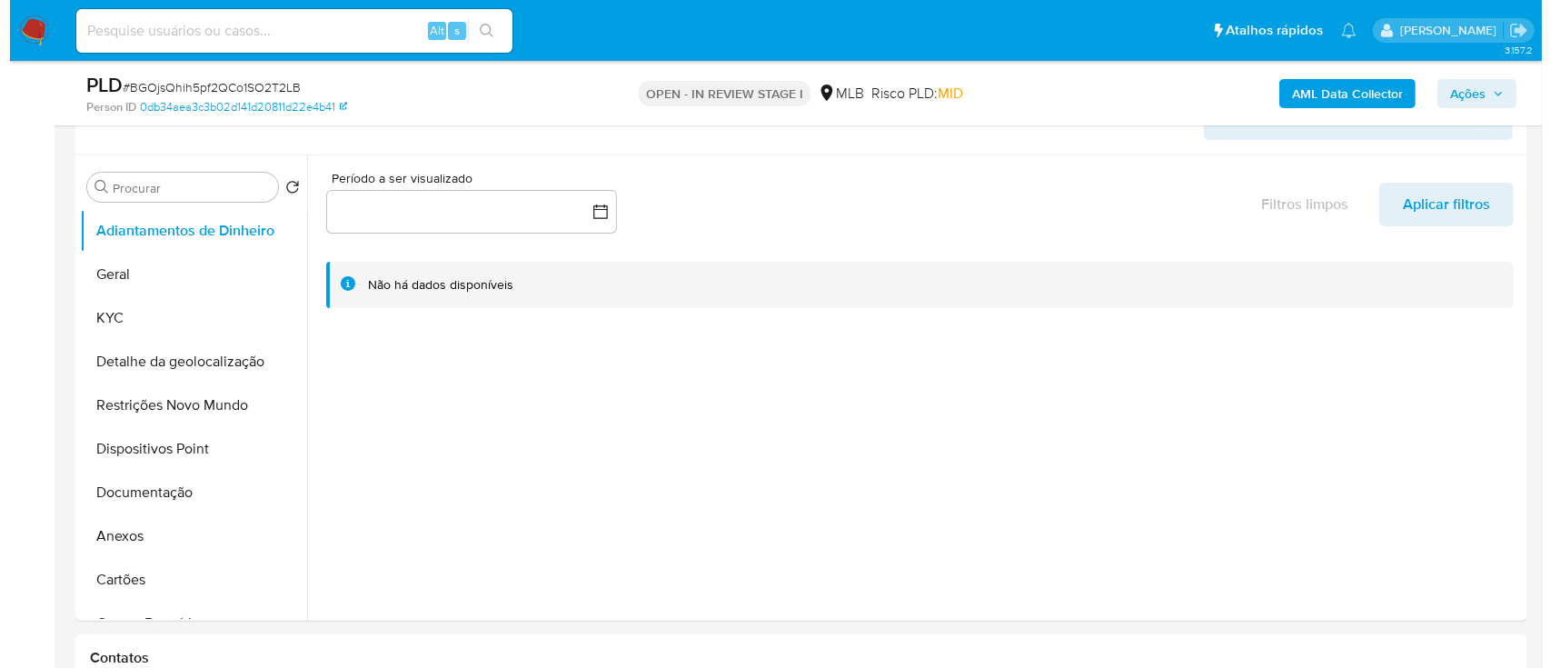
scroll to position [364, 0]
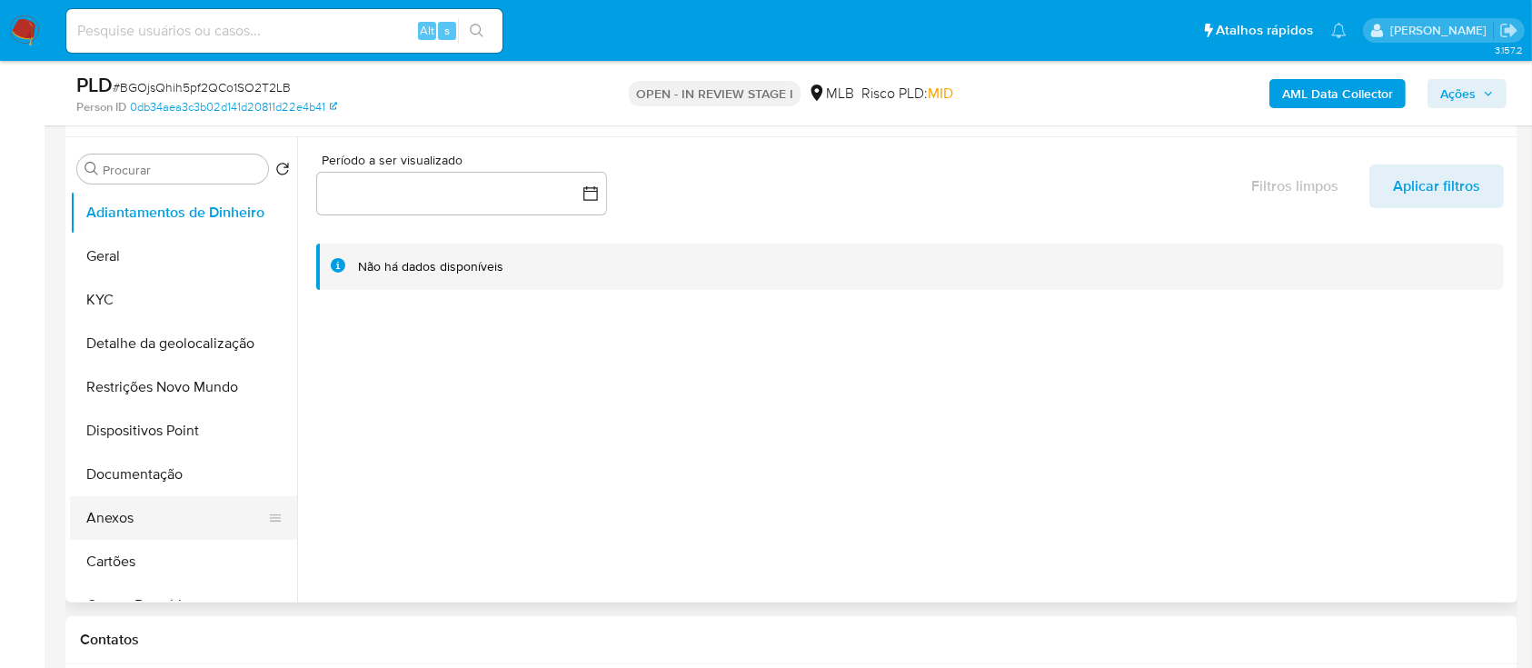
click at [123, 516] on button "Anexos" at bounding box center [176, 518] width 213 height 44
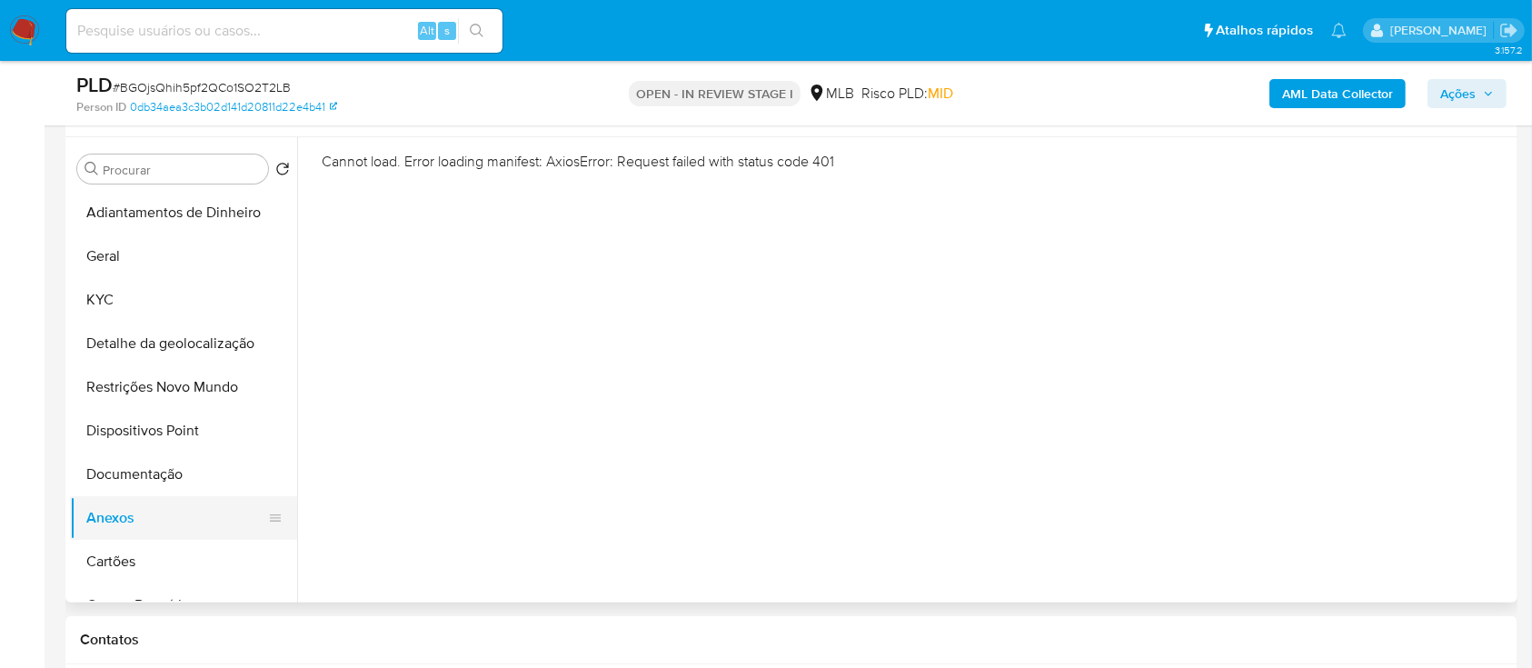
click at [141, 511] on button "Anexos" at bounding box center [176, 518] width 213 height 44
drag, startPoint x: 900, startPoint y: 254, endPoint x: 550, endPoint y: 296, distance: 352.5
click at [900, 254] on div "Cannot load. Error loading manifest: AxiosError: Request failed with status cod…" at bounding box center [905, 369] width 1216 height 465
click at [112, 466] on button "Documentação" at bounding box center [176, 475] width 213 height 44
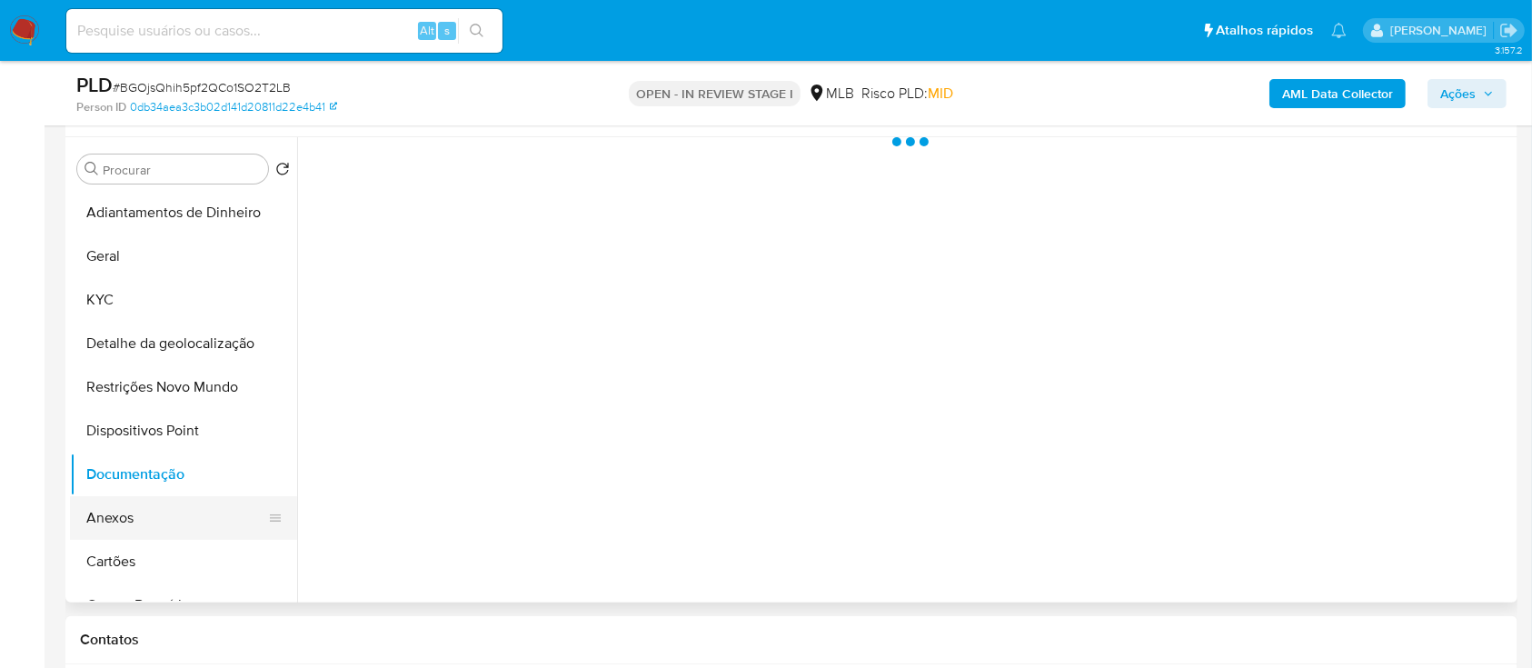
click at [95, 503] on button "Anexos" at bounding box center [176, 518] width 213 height 44
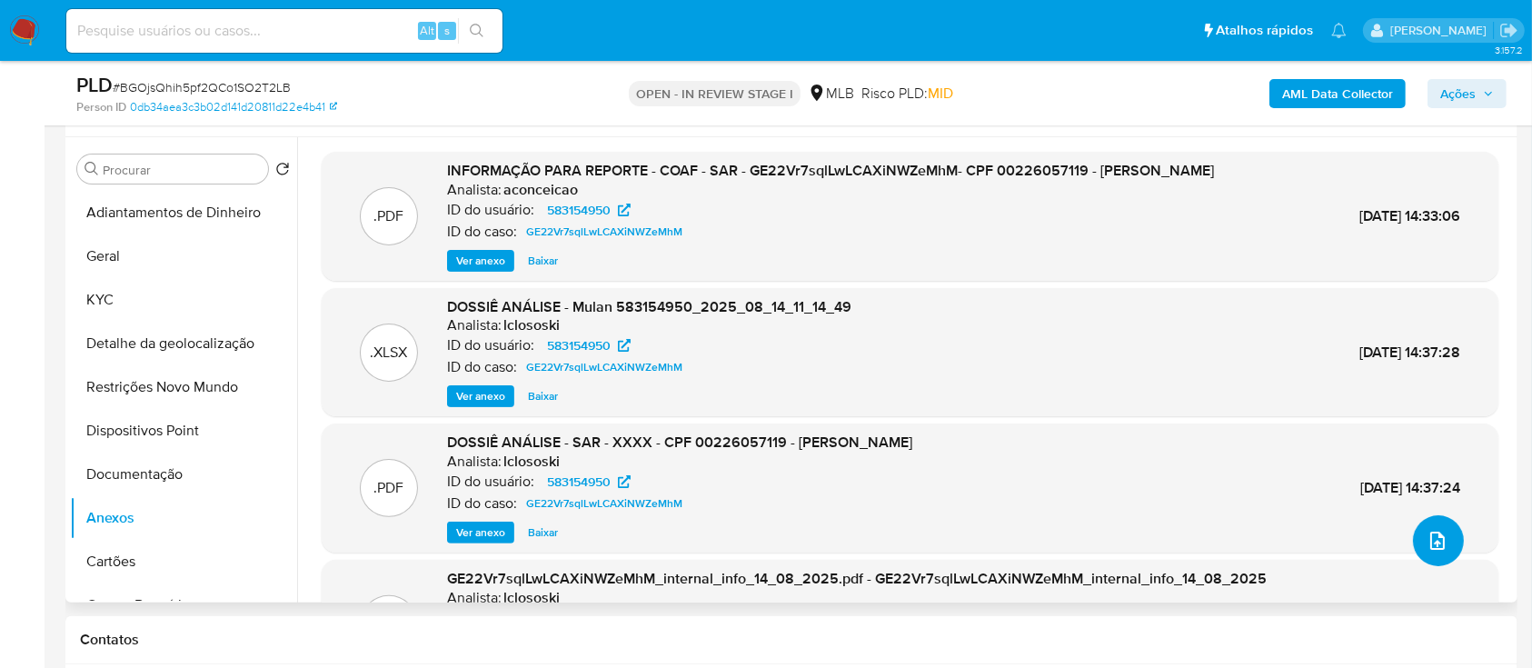
click at [1425, 561] on button "upload-file" at bounding box center [1438, 540] width 51 height 51
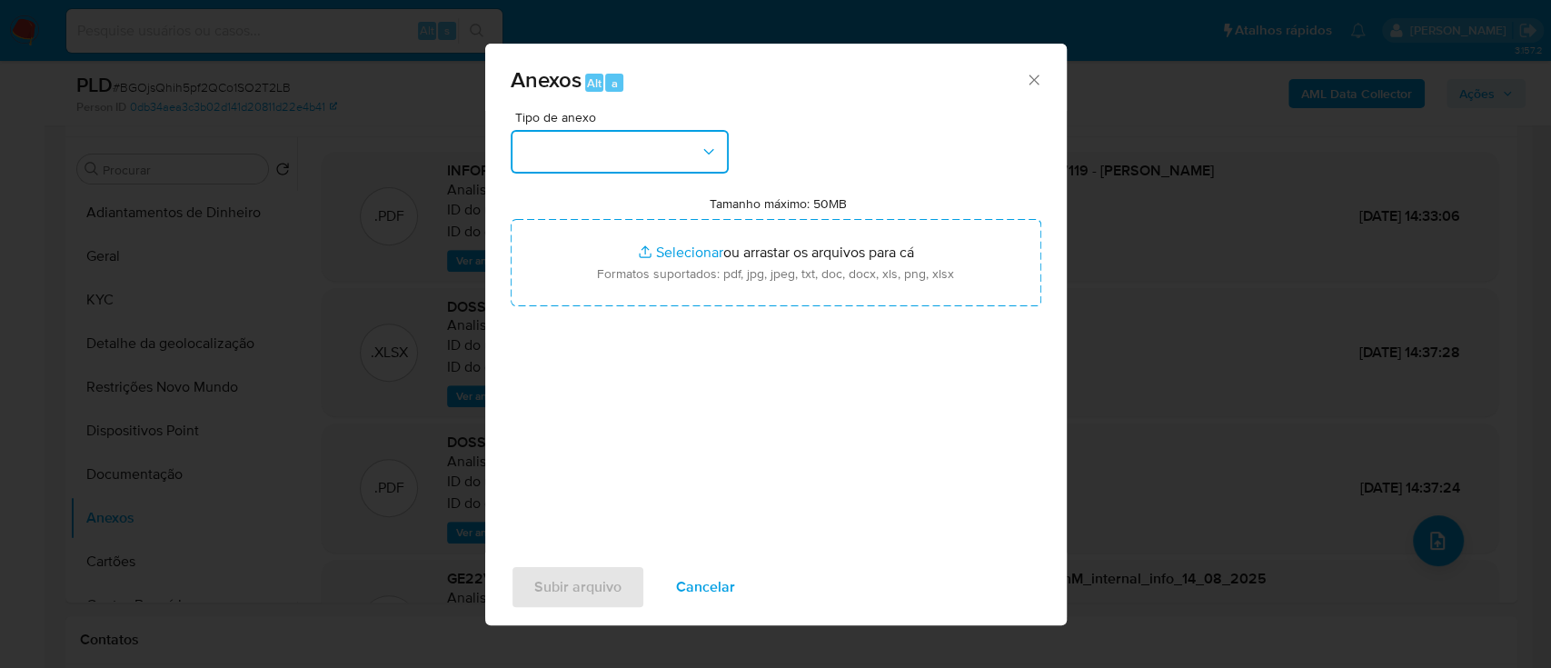
drag, startPoint x: 627, startPoint y: 150, endPoint x: 621, endPoint y: 164, distance: 15.0
click at [627, 151] on button "button" at bounding box center [620, 152] width 218 height 44
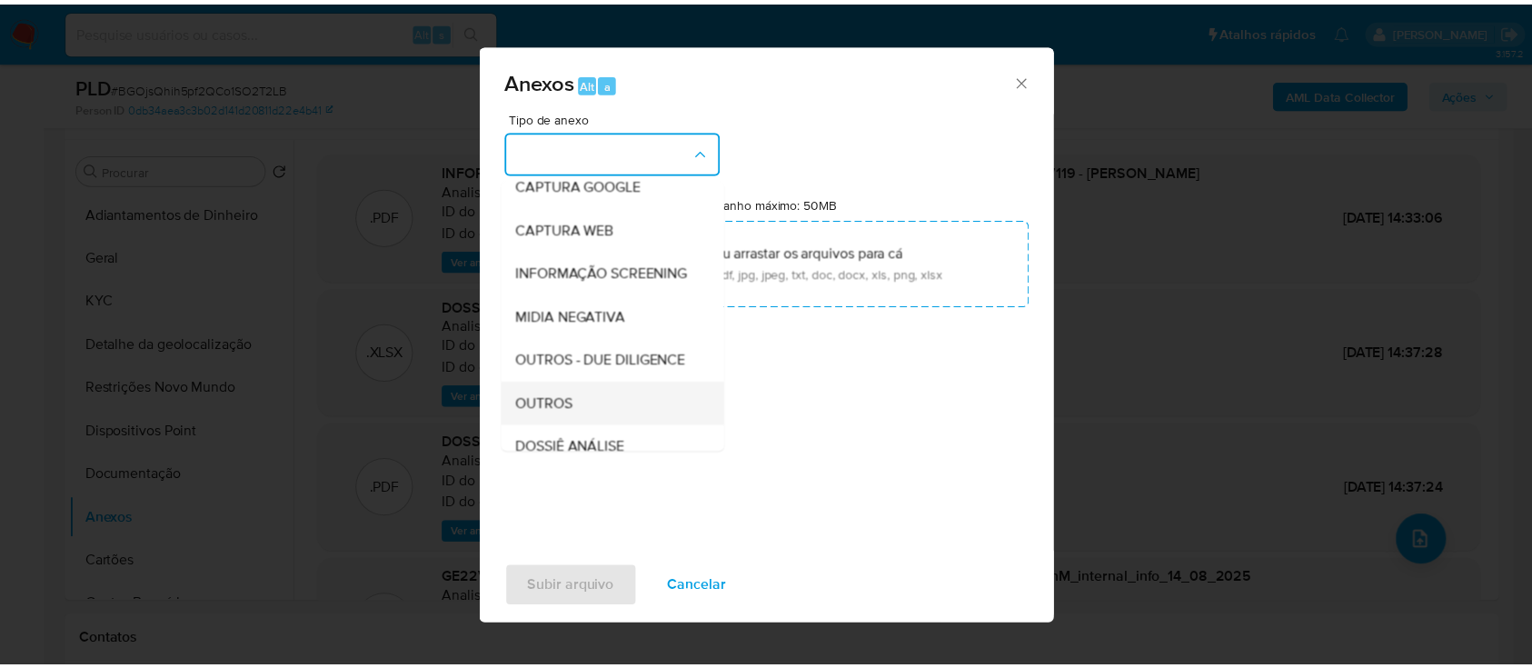
scroll to position [242, 0]
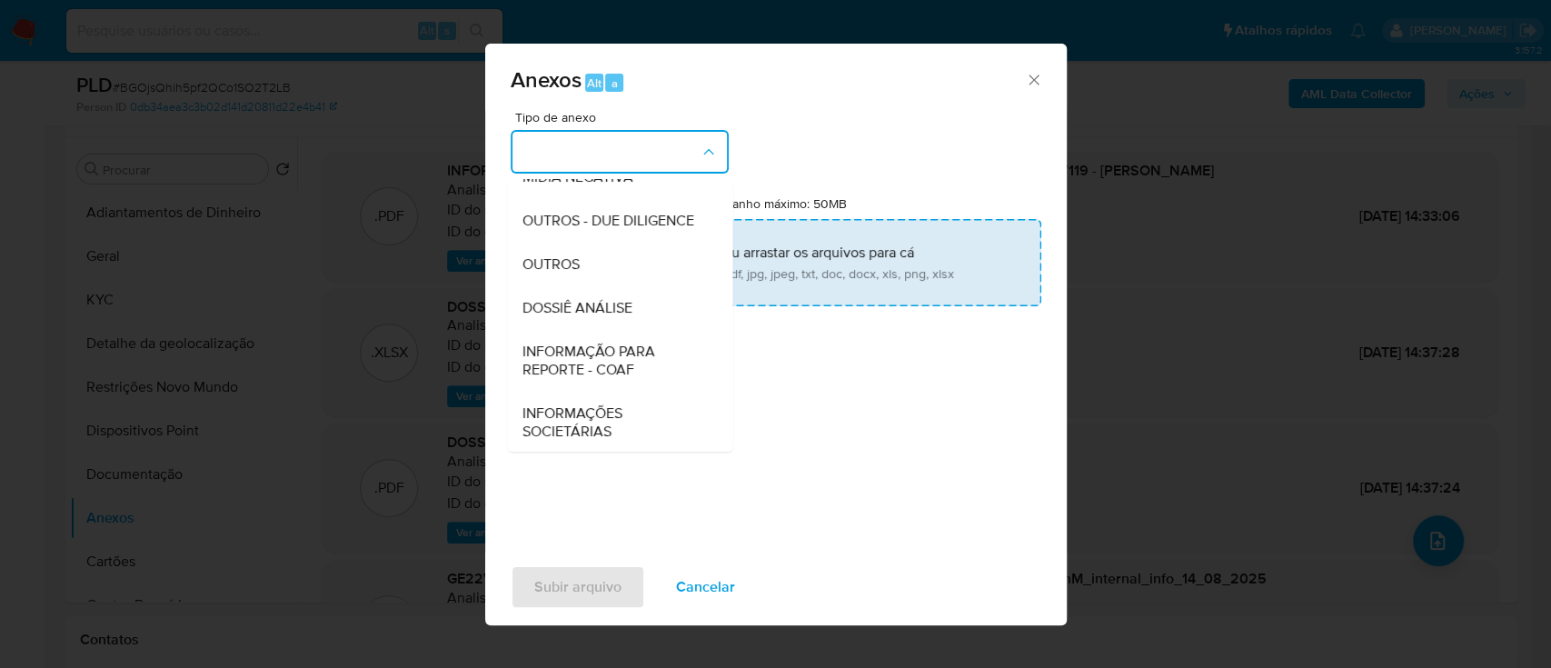
click at [569, 274] on span "OUTROS" at bounding box center [550, 264] width 57 height 18
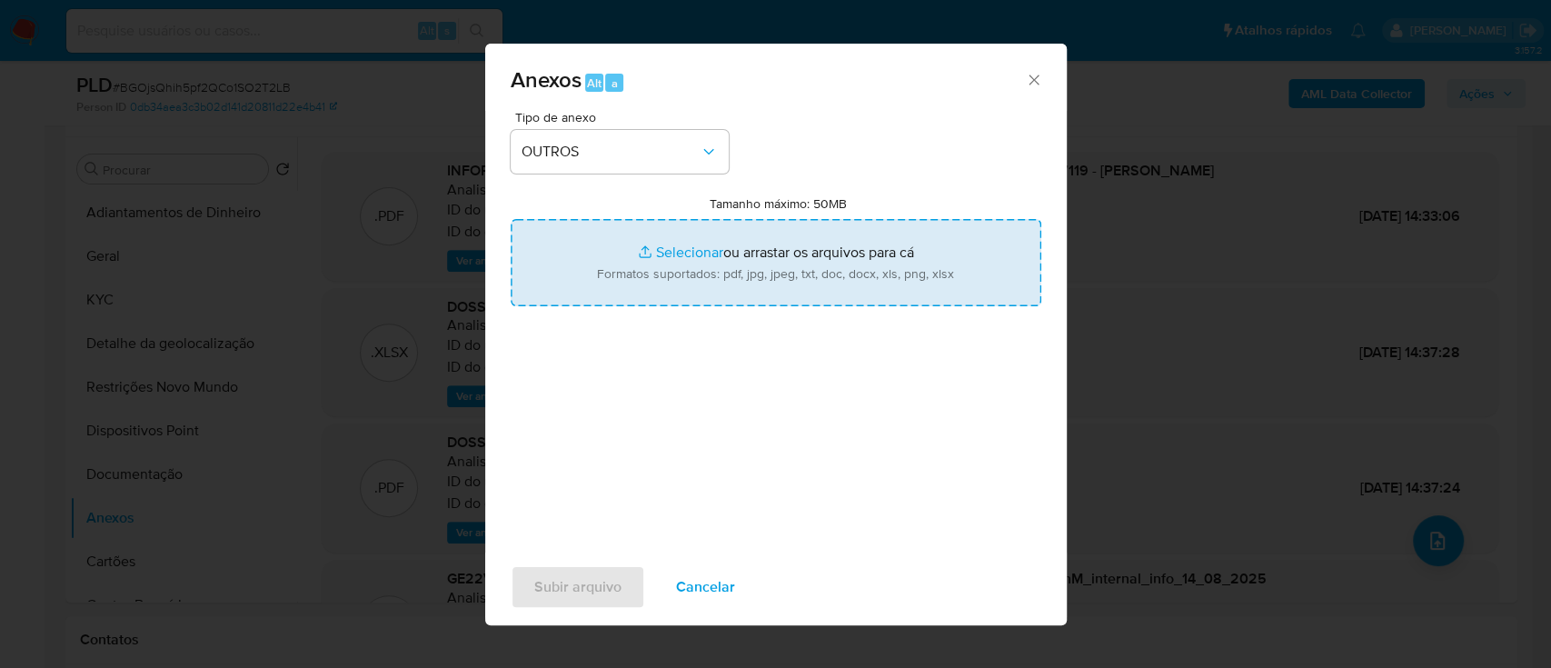
click at [670, 249] on input "Tamanho máximo: 50MB Selecionar arquivos" at bounding box center [776, 262] width 531 height 87
type input "C:\fakepath\Mulan 583154950_2025_09_02_13_55_10 (1).xlsx"
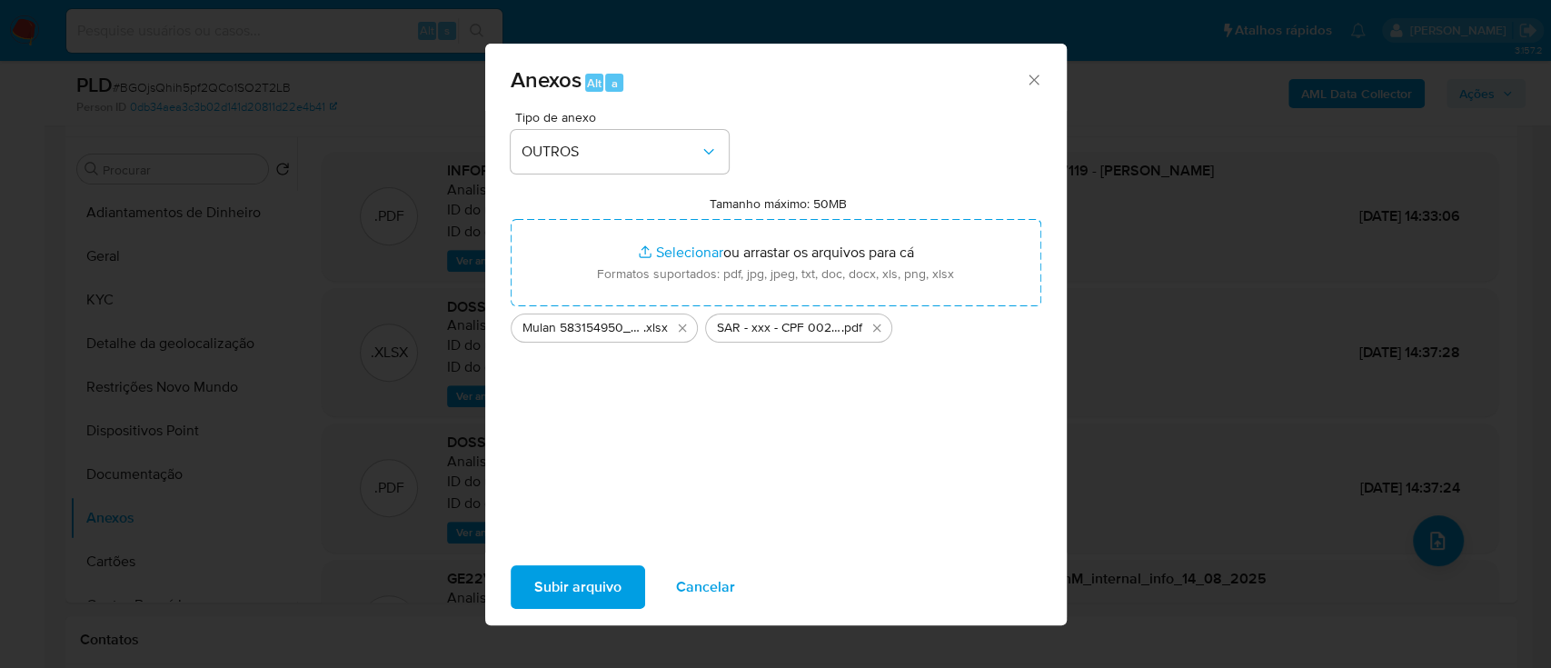
click at [593, 578] on span "Subir arquivo" at bounding box center [577, 587] width 87 height 40
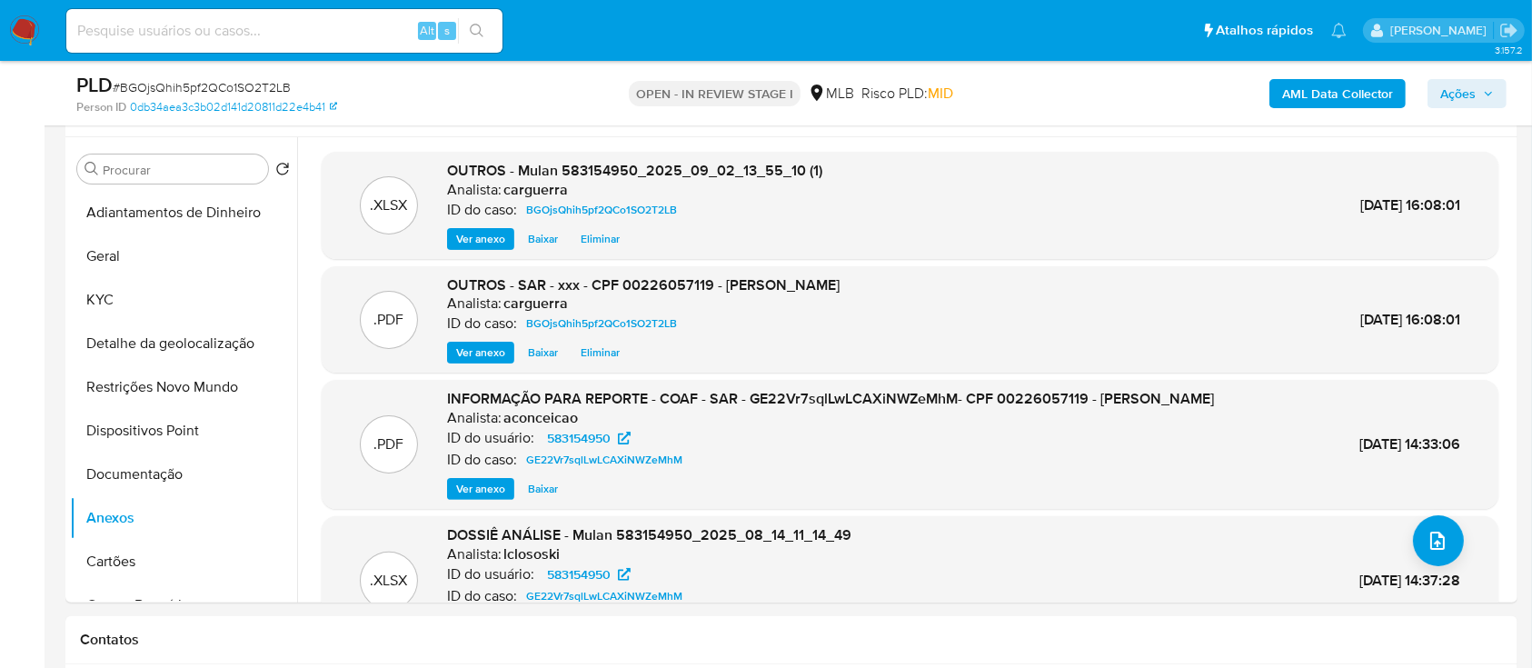
click at [1457, 88] on span "Ações" at bounding box center [1457, 93] width 35 height 29
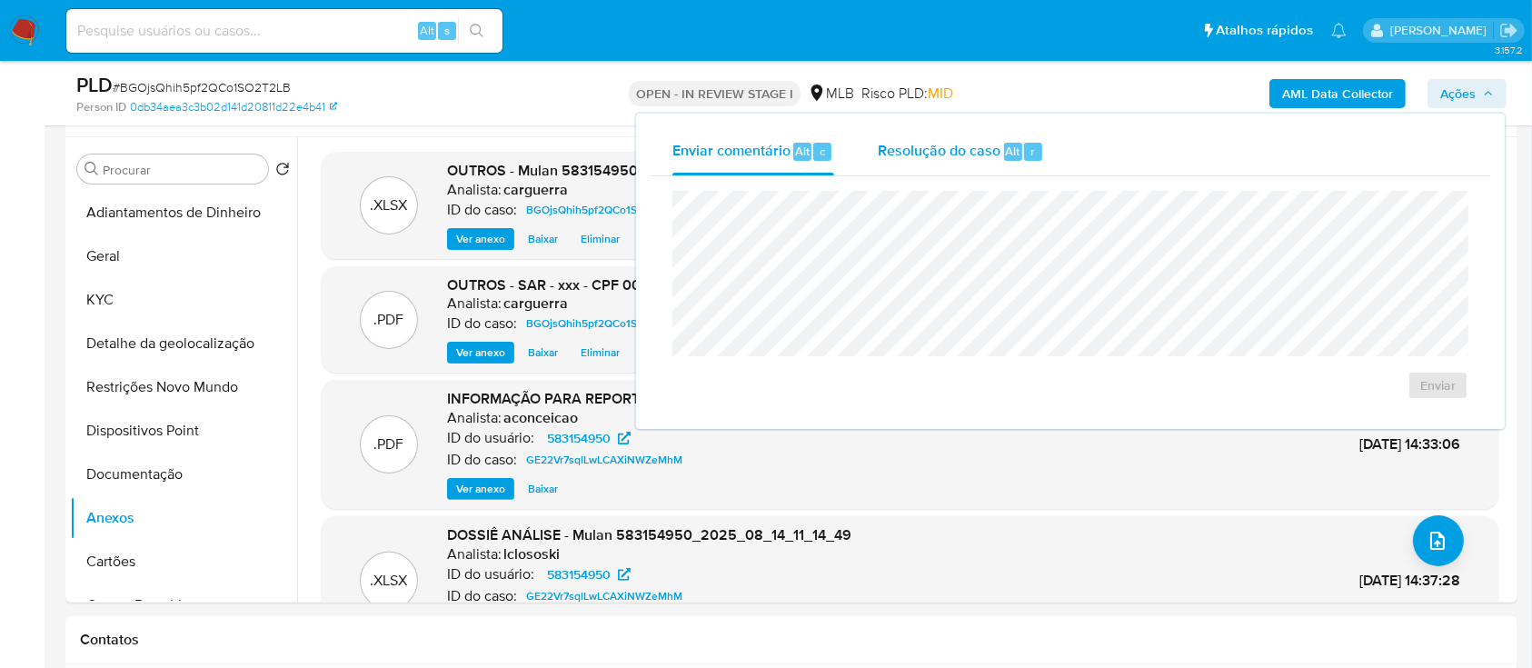
drag, startPoint x: 955, startPoint y: 149, endPoint x: 939, endPoint y: 179, distance: 34.2
click at [954, 148] on span "Resolução do caso" at bounding box center [939, 150] width 123 height 21
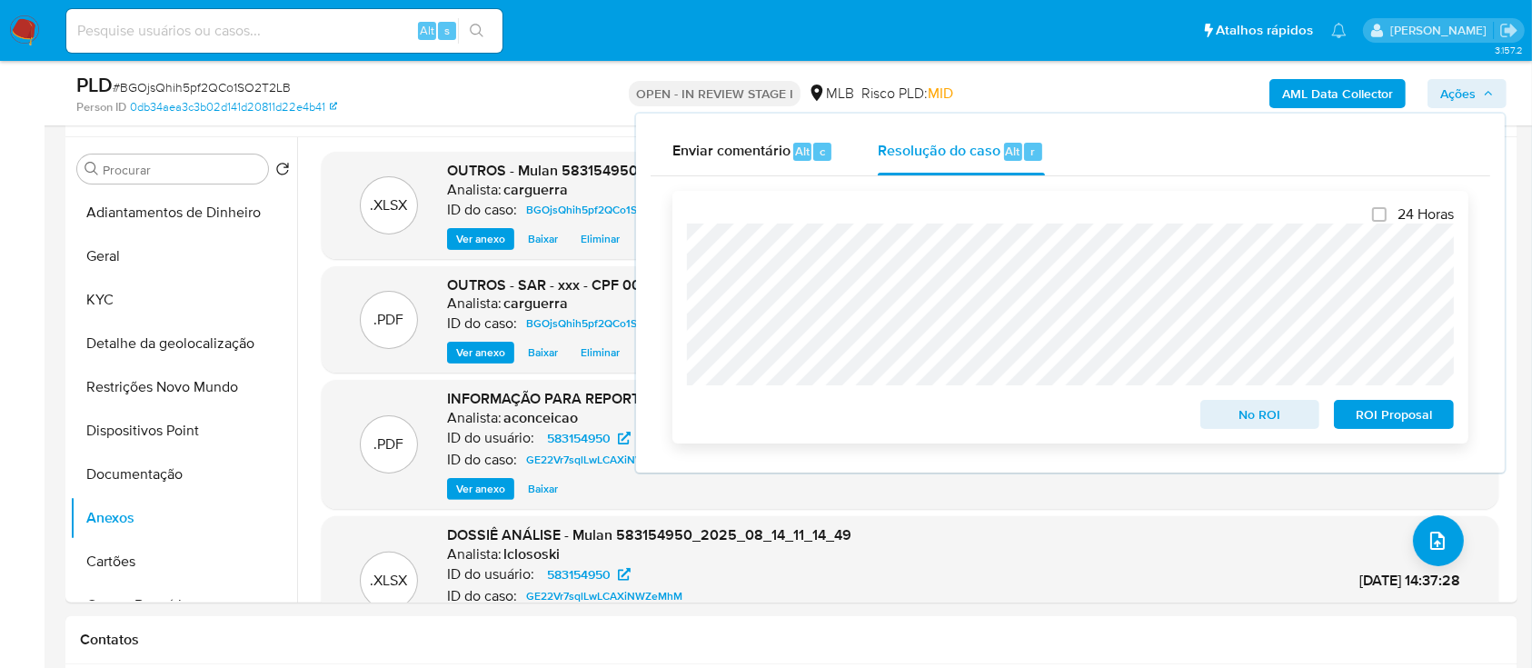
click at [1274, 413] on span "No ROI" at bounding box center [1260, 414] width 95 height 25
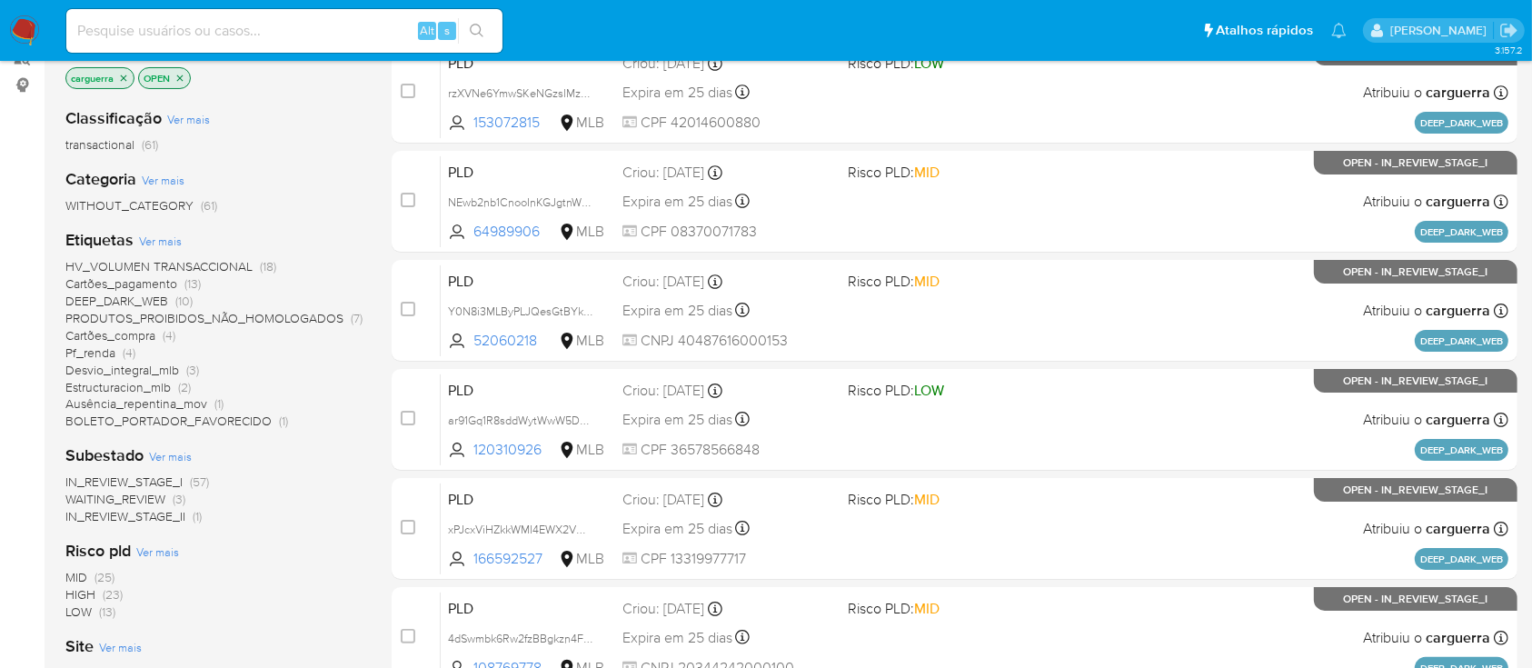
scroll to position [242, 0]
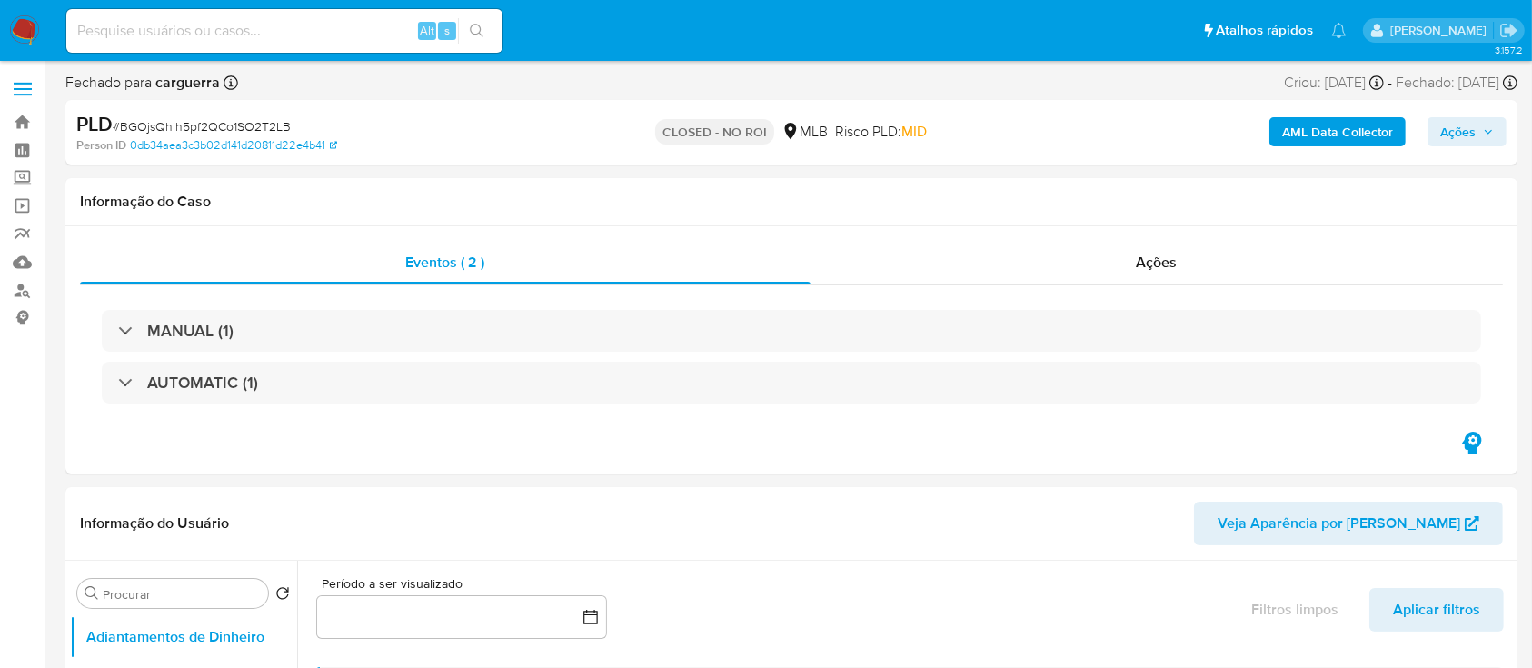
select select "10"
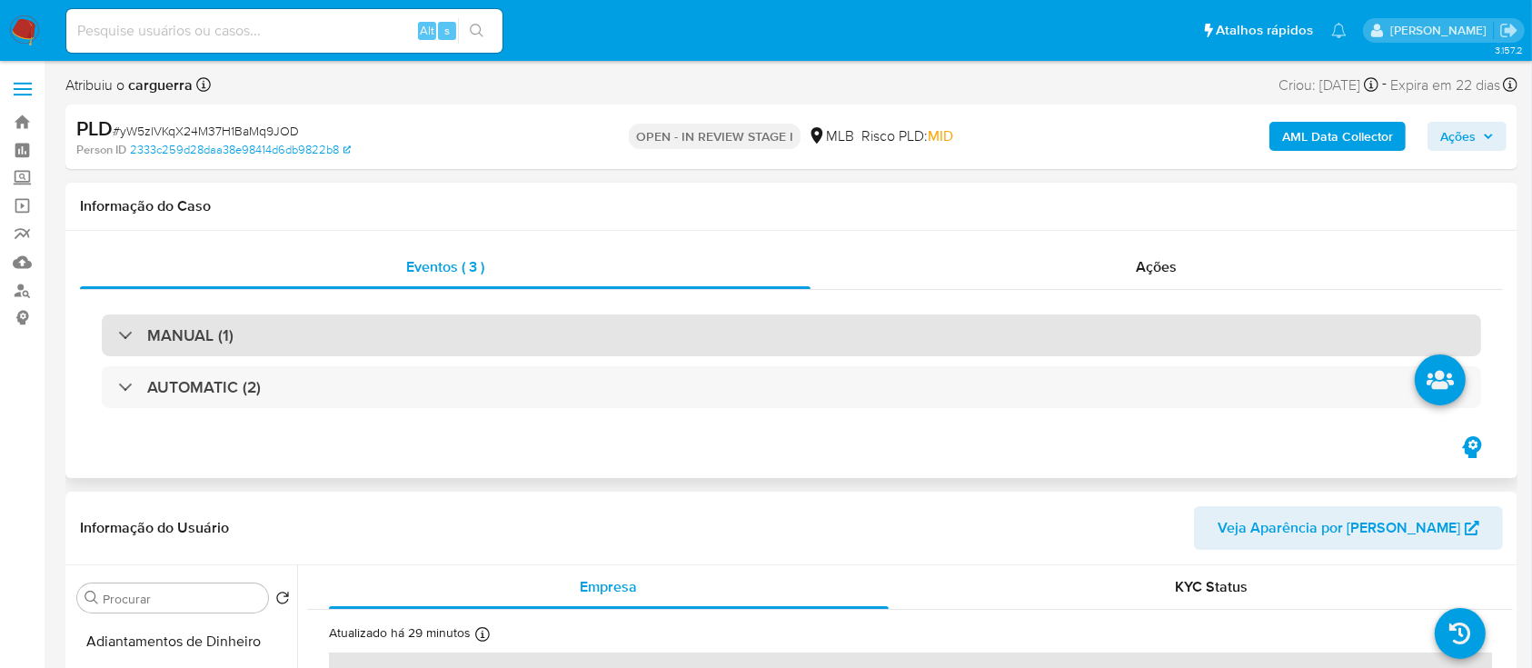
click at [285, 331] on div "MANUAL (1)" at bounding box center [792, 335] width 1380 height 42
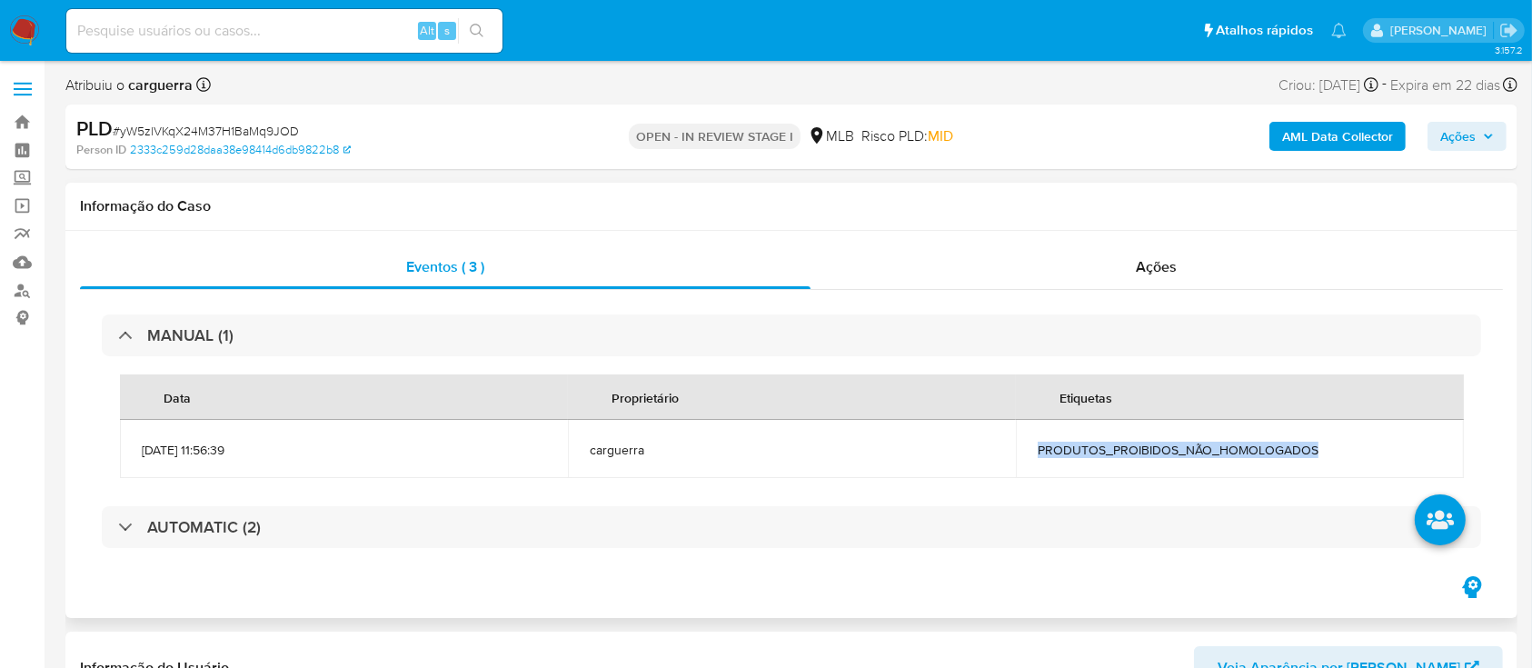
drag, startPoint x: 1320, startPoint y: 455, endPoint x: 1041, endPoint y: 446, distance: 279.1
click at [1041, 446] on span "PRODUTOS_PROIBIDOS_NÃO_HOMOLOGADOS" at bounding box center [1240, 450] width 404 height 16
copy span "PRODUTOS_PROIBIDOS_NÃO_HOMOLOGADOS"
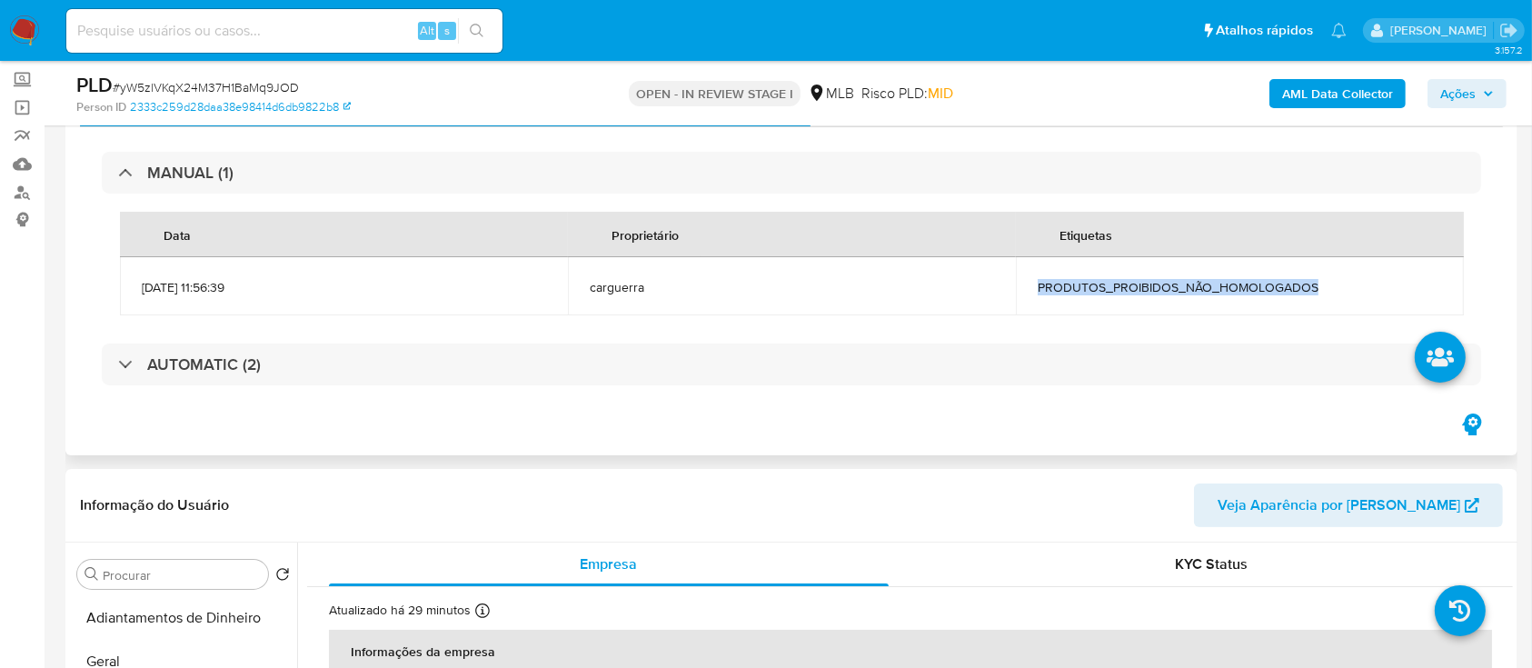
scroll to position [242, 0]
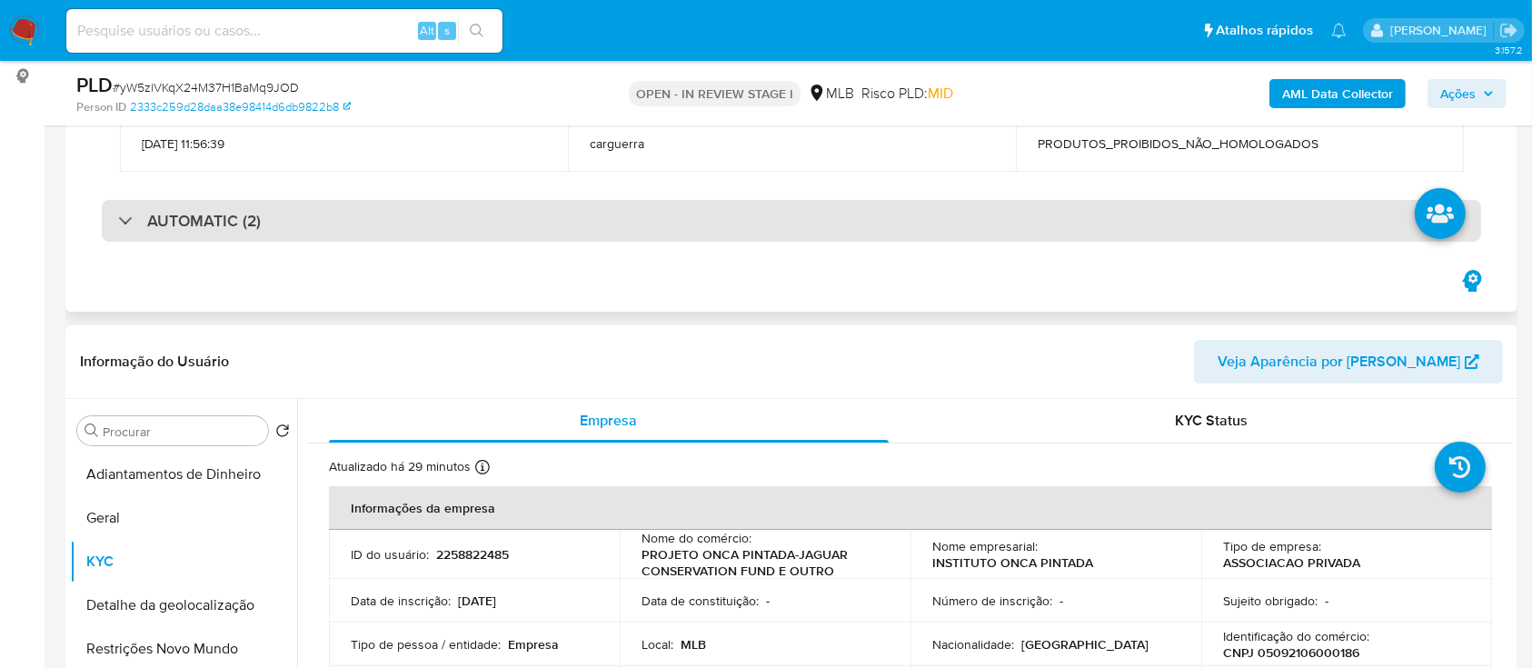
click at [125, 219] on div "AUTOMATIC (2)" at bounding box center [189, 221] width 143 height 20
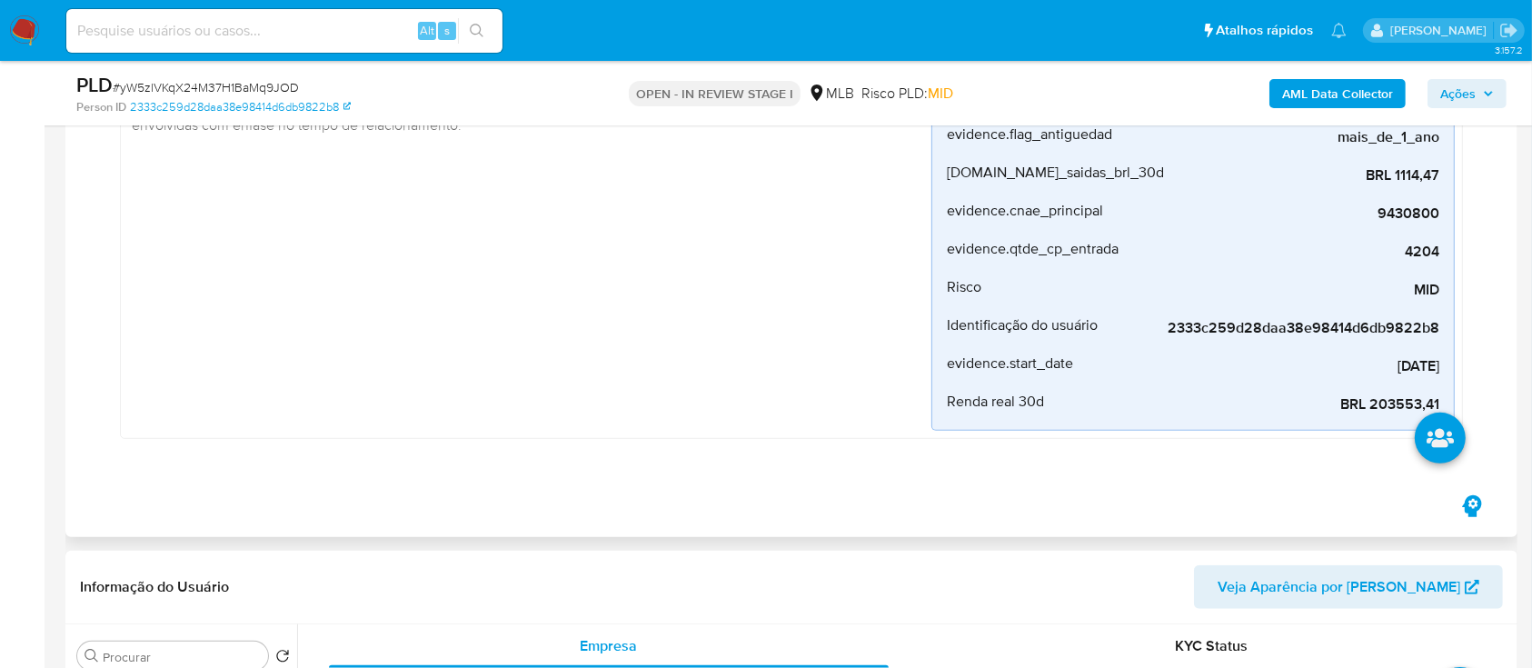
scroll to position [1575, 0]
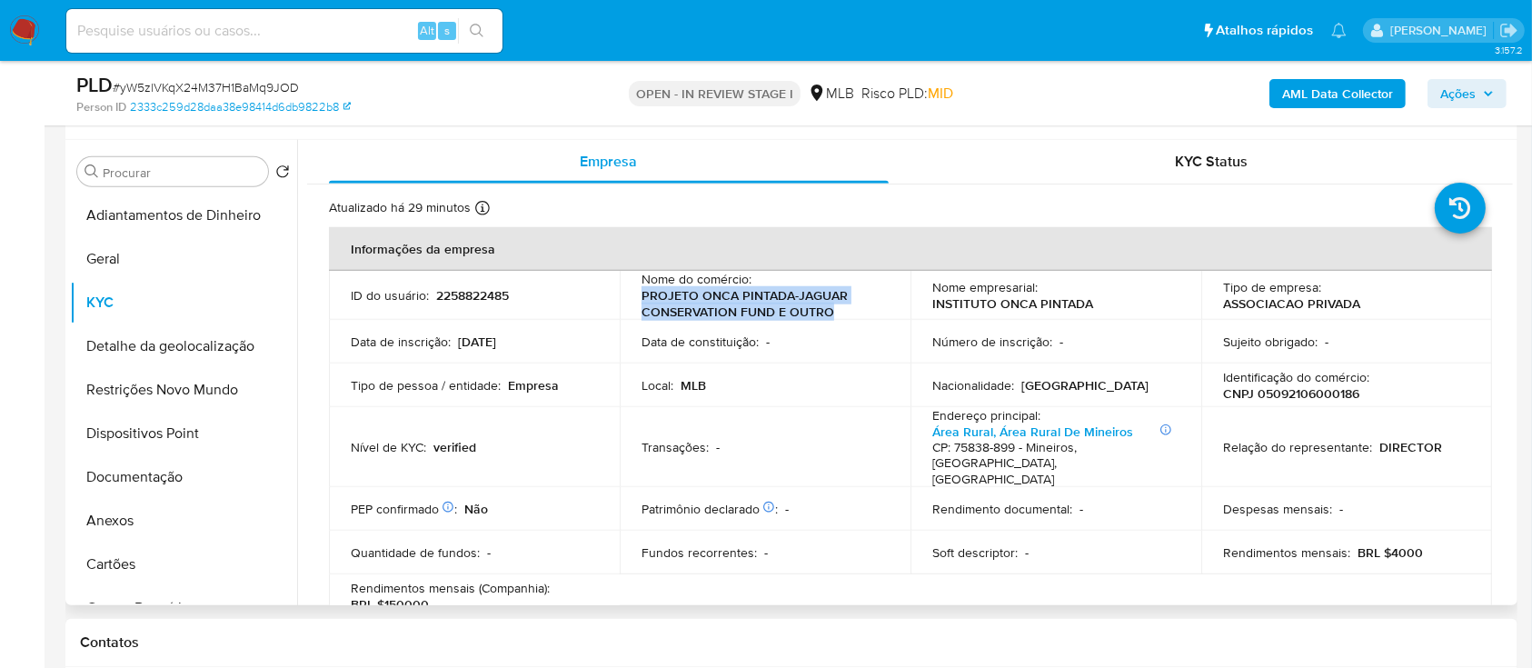
drag, startPoint x: 832, startPoint y: 309, endPoint x: 633, endPoint y: 295, distance: 200.4
click at [633, 294] on td "Nome do comércio : PROJETO ONCA PINTADA-JAGUAR CONSERVATION FUND E OUTRO" at bounding box center [765, 295] width 291 height 49
copy p "PROJETO ONCA PINTADA-JAGUAR CONSERVATION FUND E OUTRO"
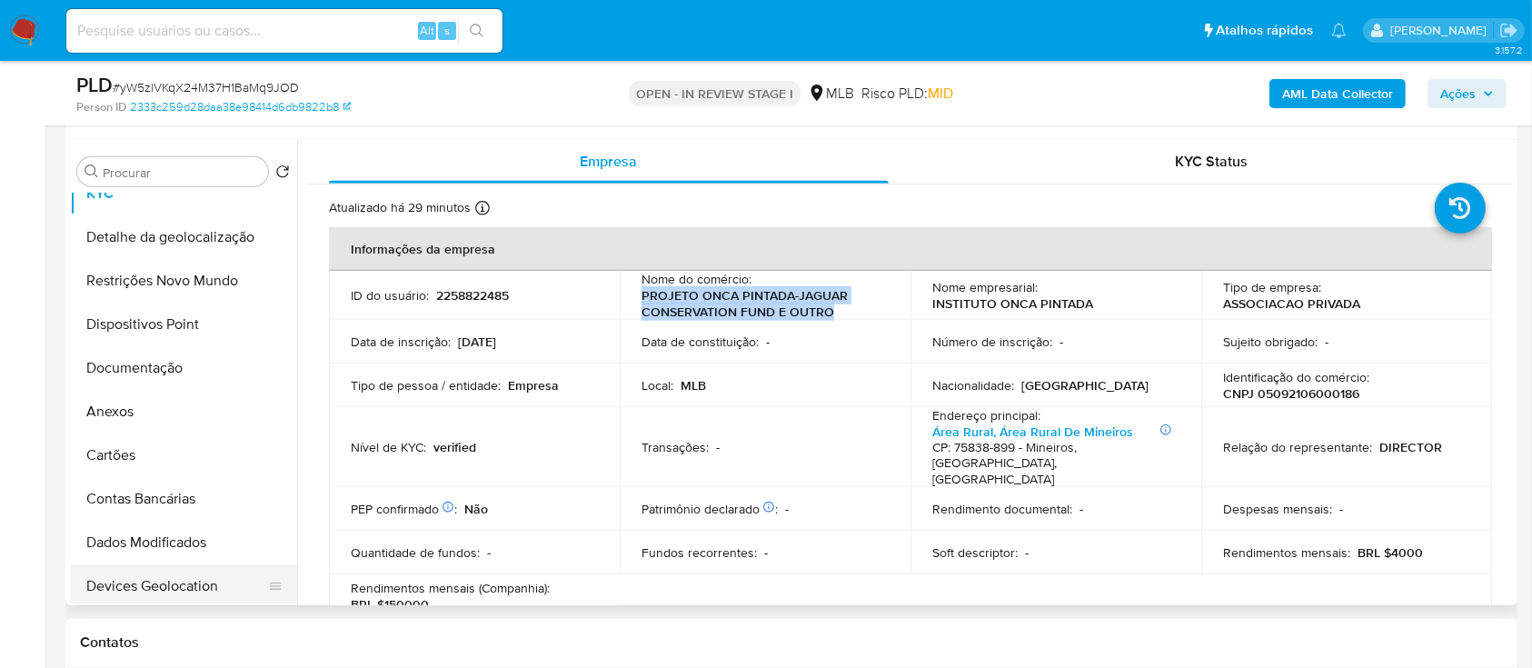
scroll to position [0, 0]
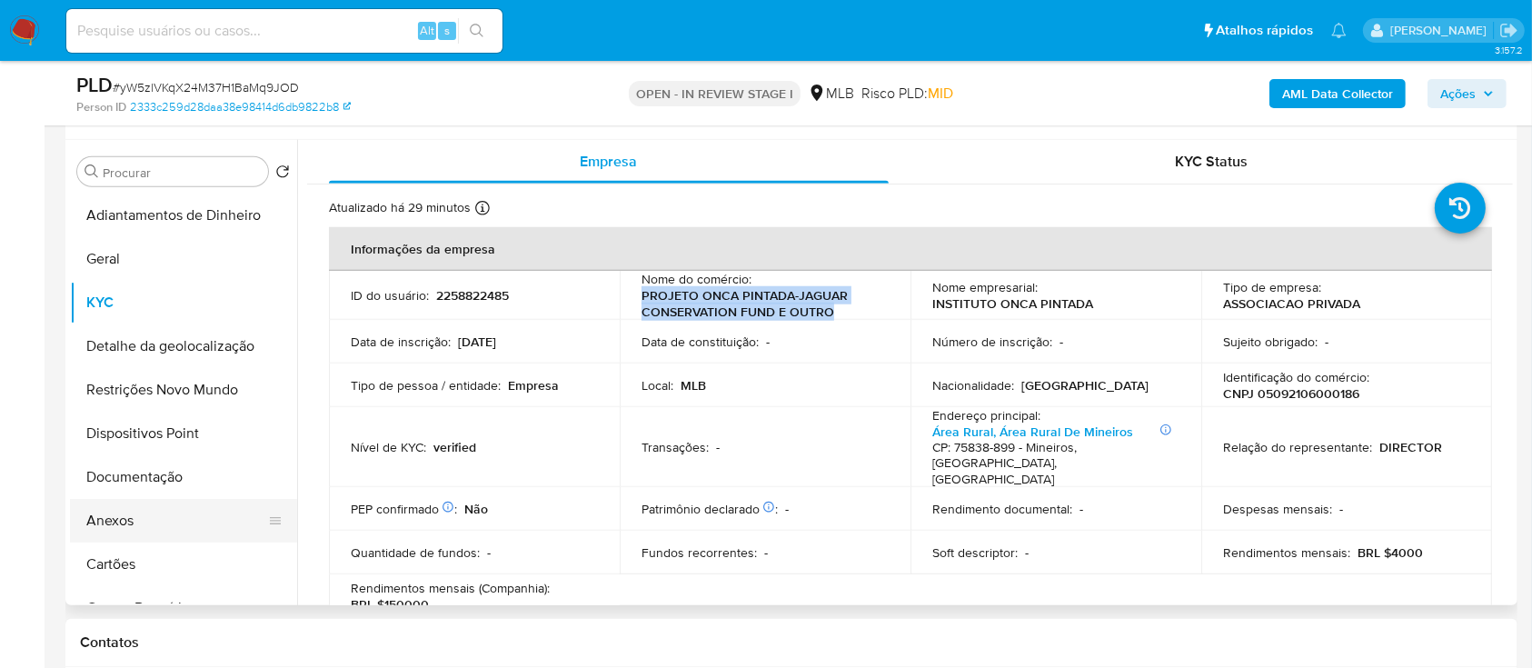
click at [117, 514] on button "Anexos" at bounding box center [176, 521] width 213 height 44
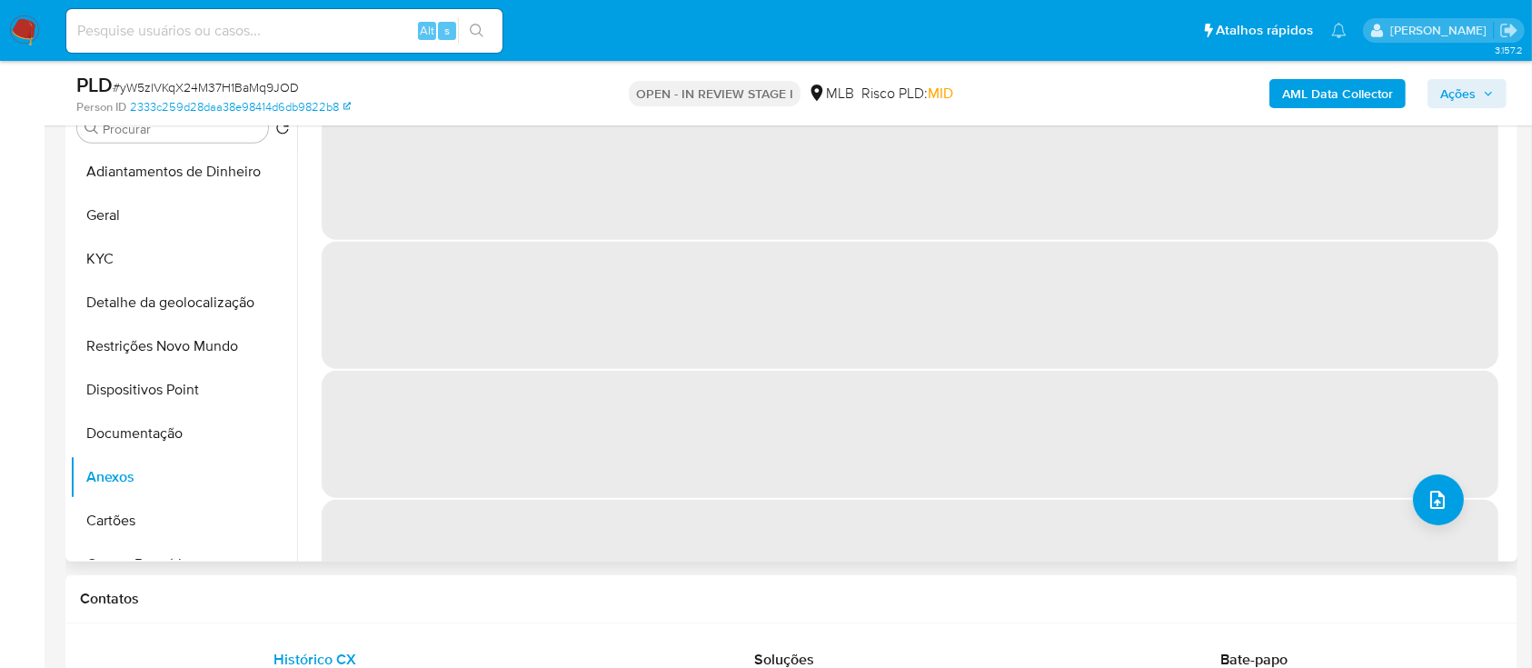
scroll to position [1454, 0]
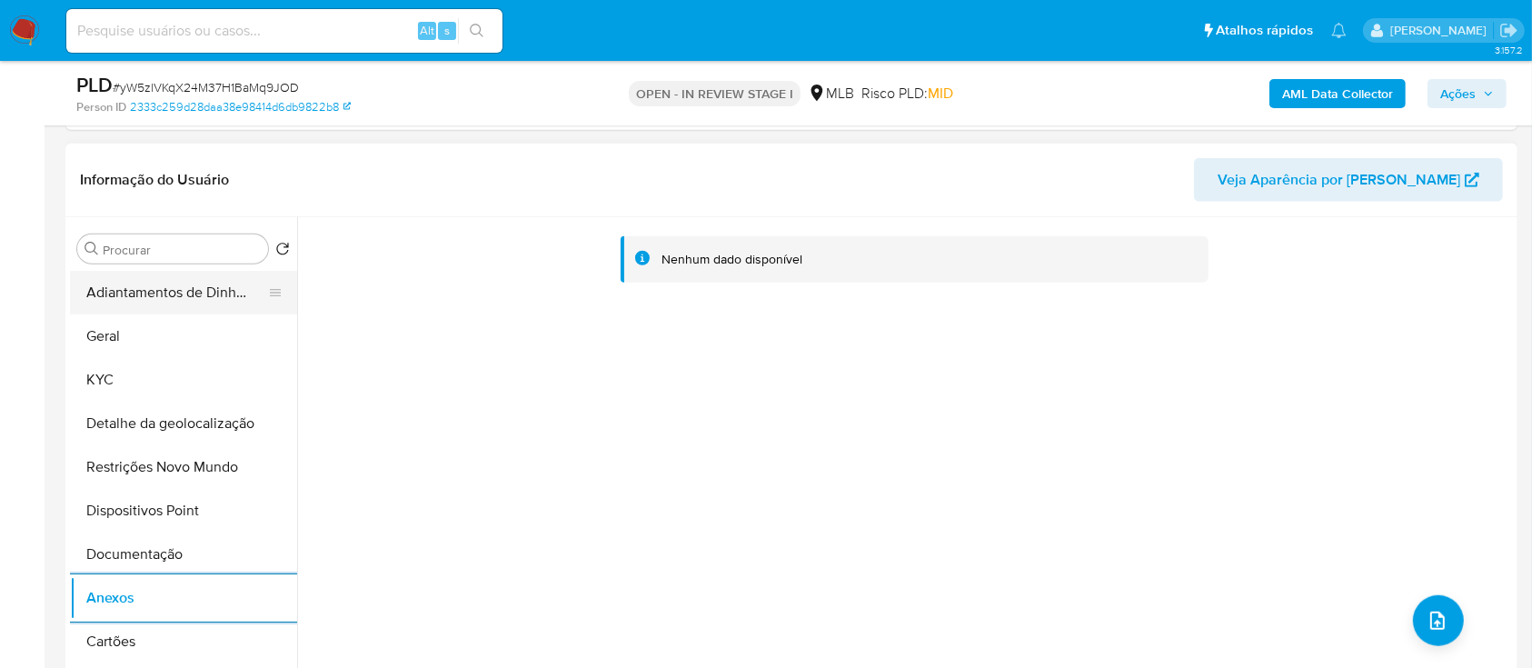
click at [124, 294] on button "Adiantamentos de Dinheiro" at bounding box center [176, 293] width 213 height 44
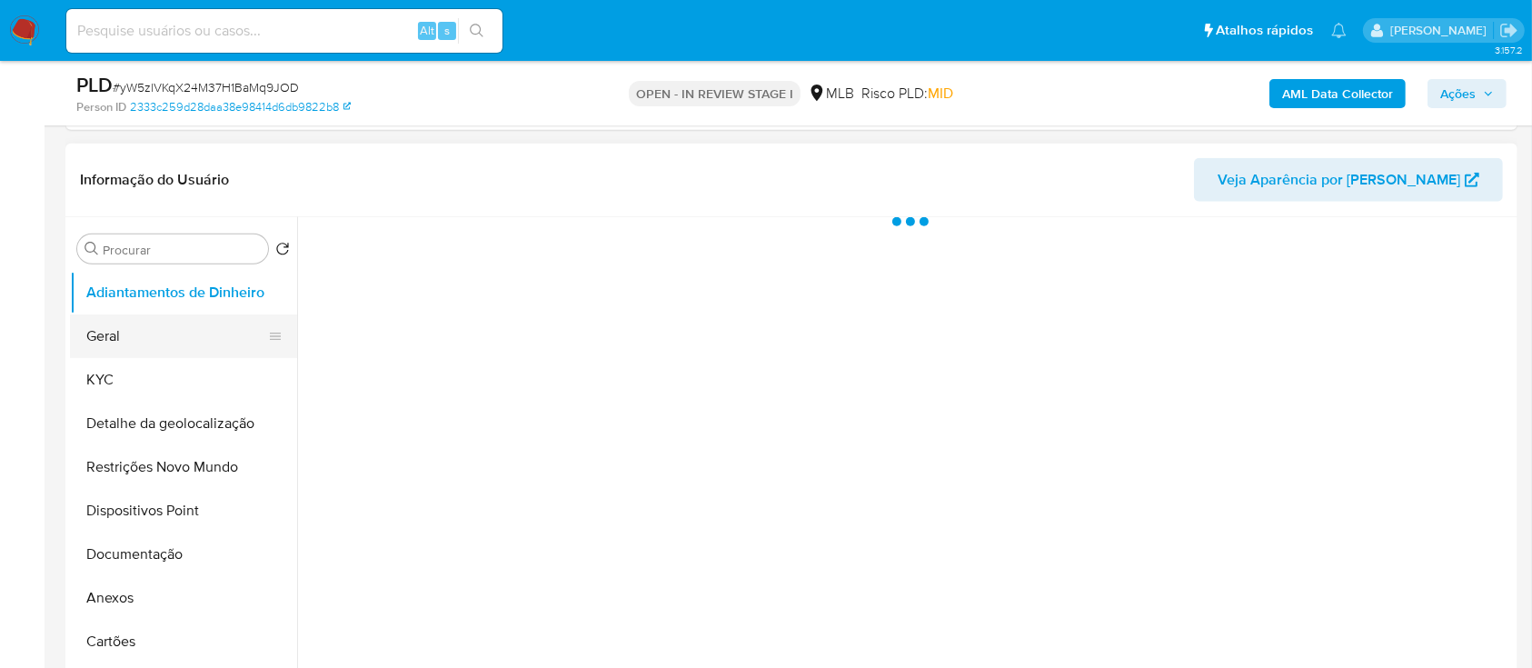
click at [125, 334] on button "Geral" at bounding box center [176, 336] width 213 height 44
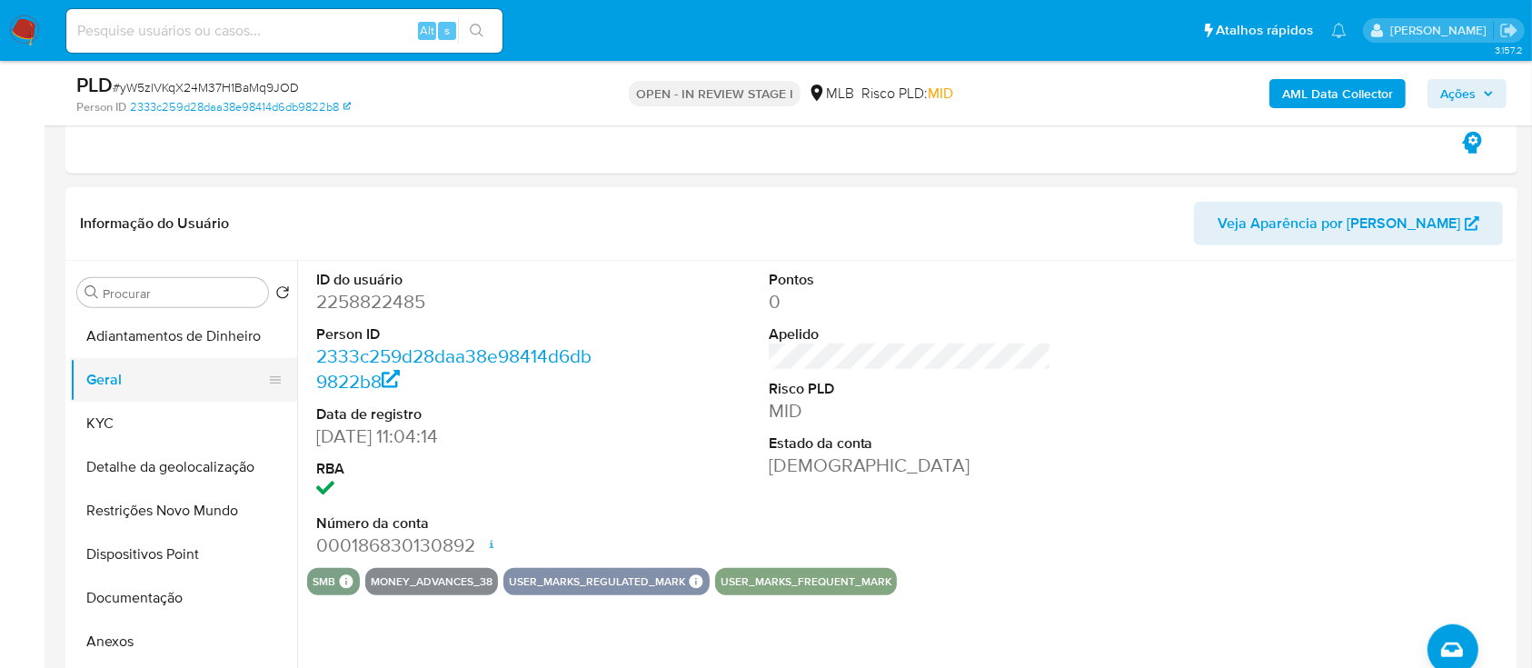
click at [107, 377] on button "Geral" at bounding box center [176, 380] width 213 height 44
click at [121, 422] on button "KYC" at bounding box center [183, 424] width 227 height 44
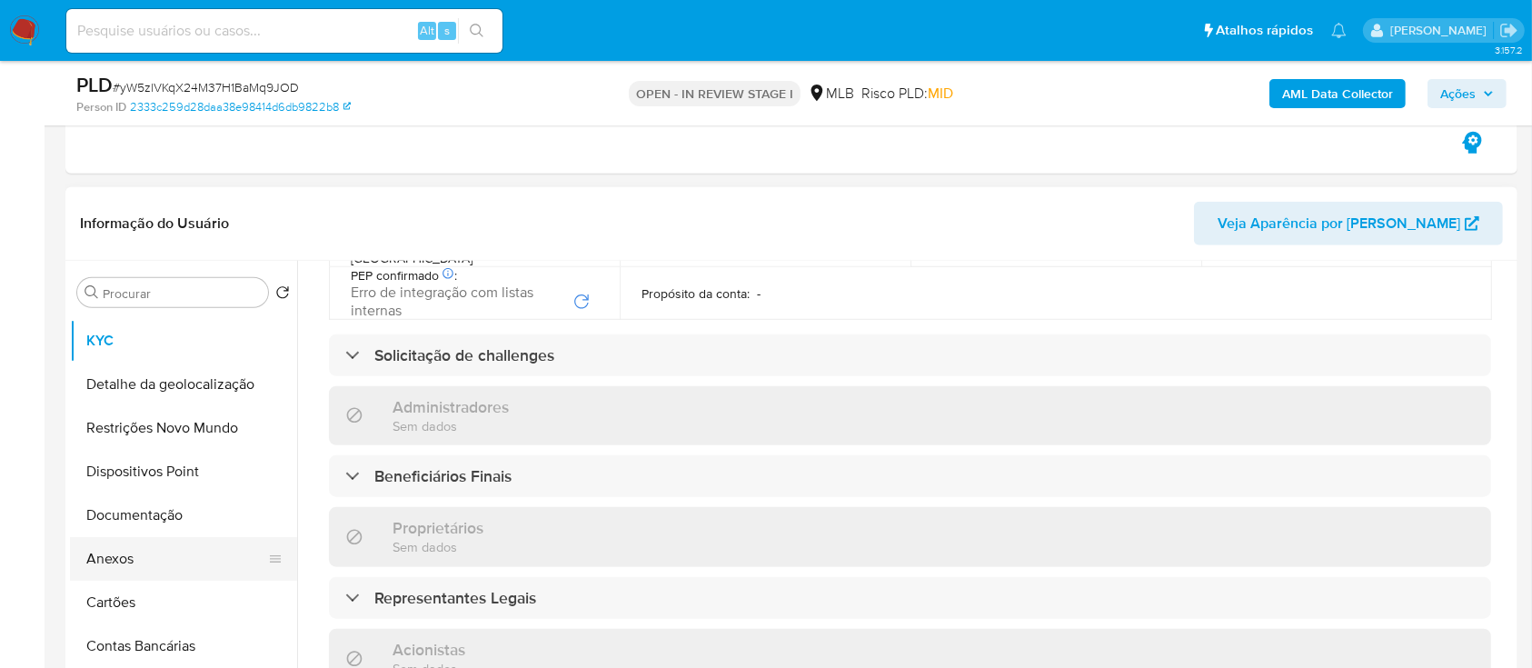
scroll to position [121, 0]
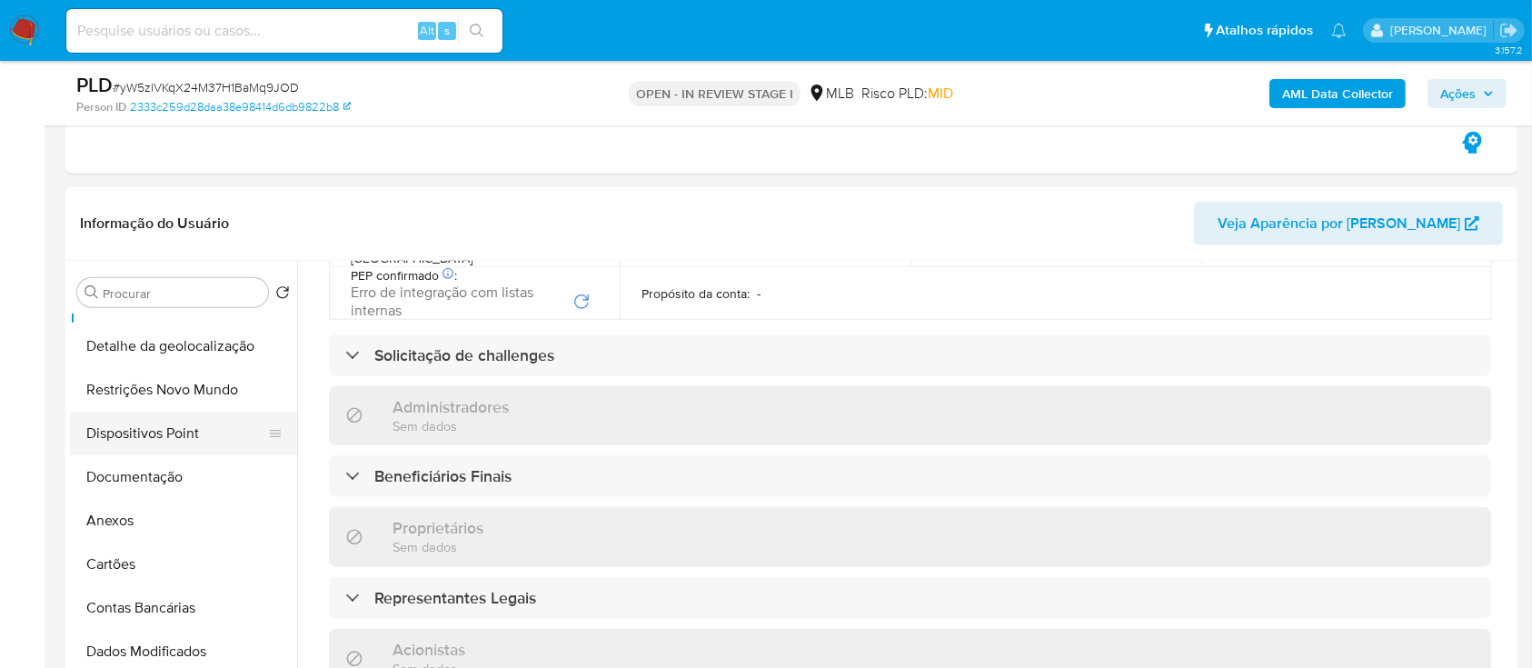
click at [182, 384] on button "Restrições Novo Mundo" at bounding box center [183, 390] width 227 height 44
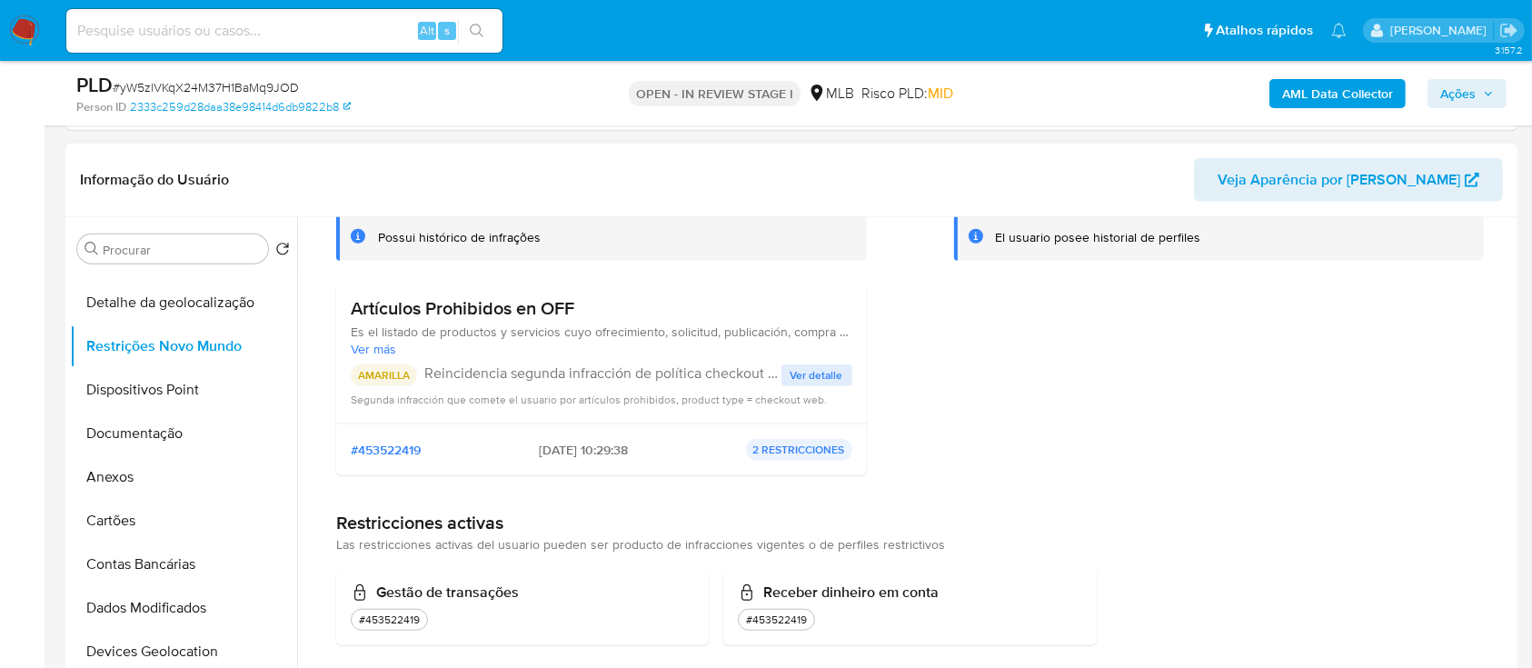
click at [818, 367] on span "Ver detalle" at bounding box center [817, 375] width 53 height 18
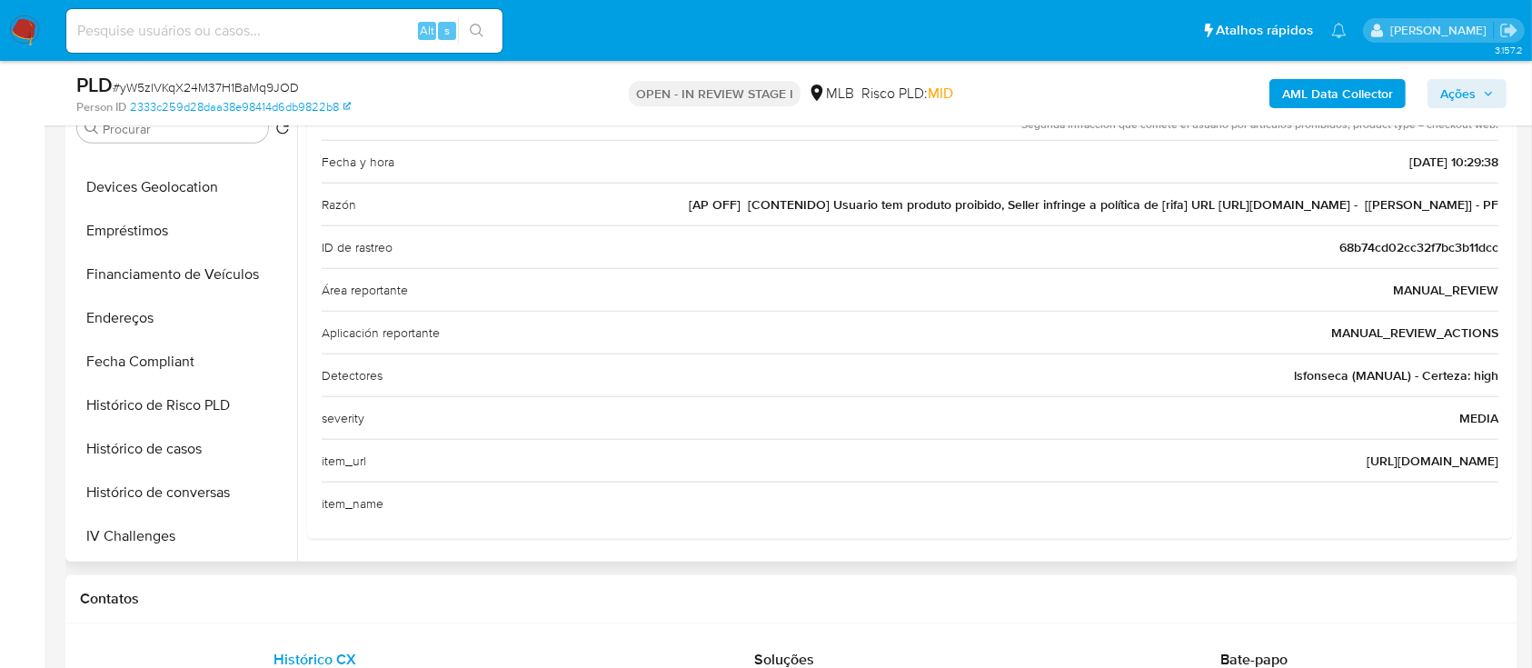
scroll to position [484, 0]
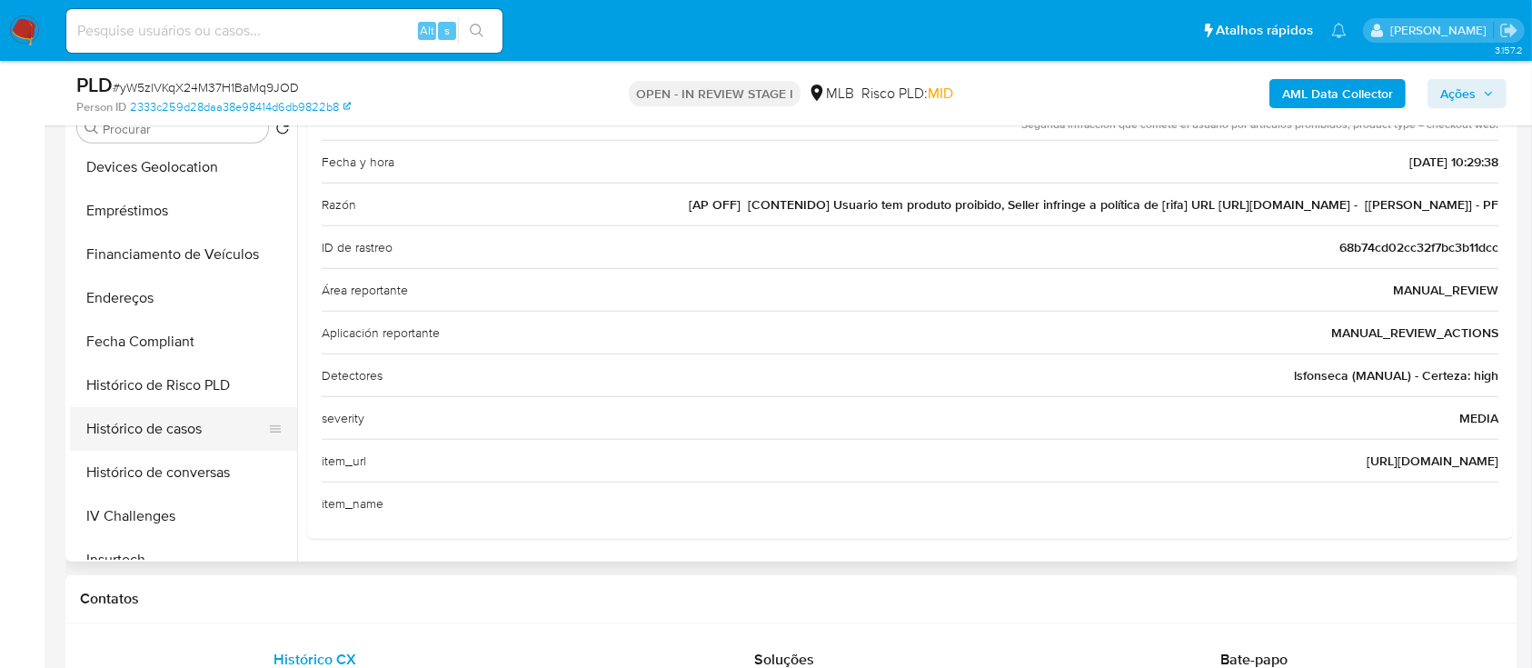
click at [181, 424] on button "Histórico de casos" at bounding box center [176, 429] width 213 height 44
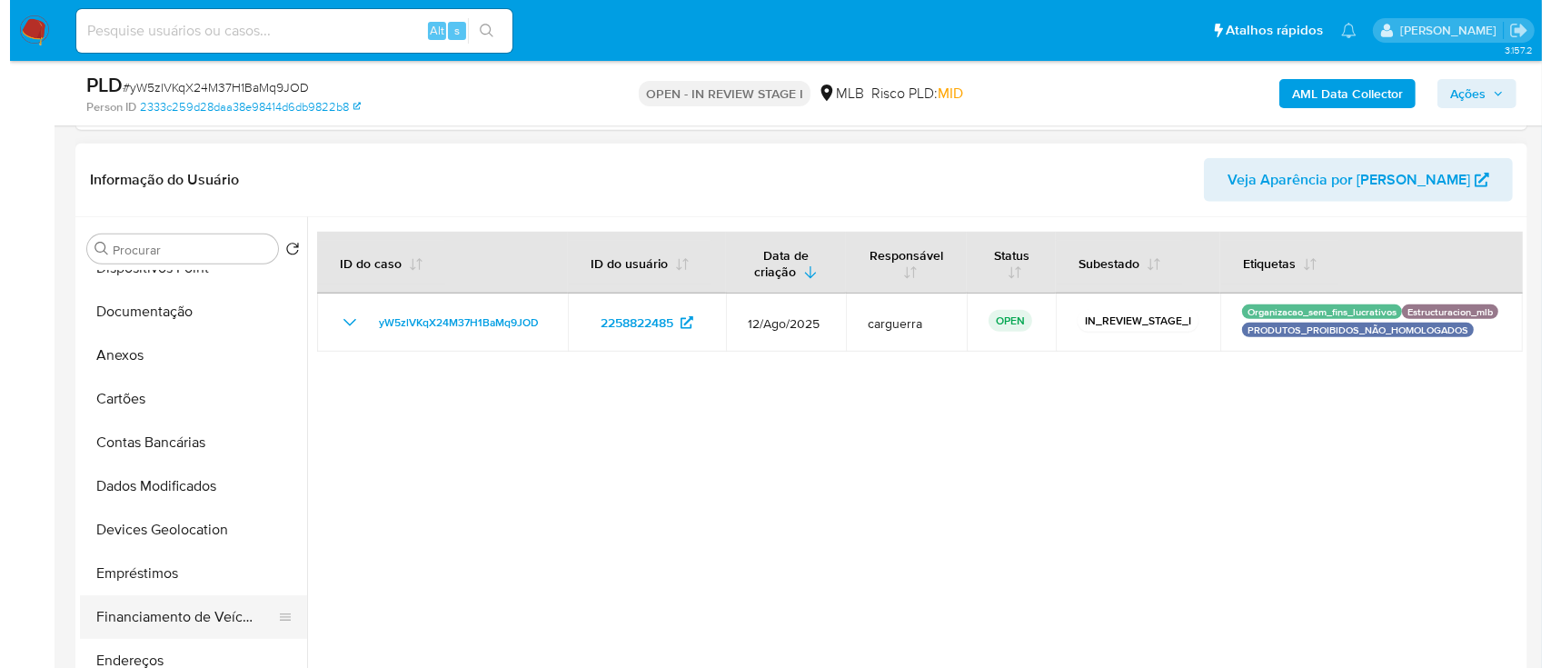
scroll to position [205, 0]
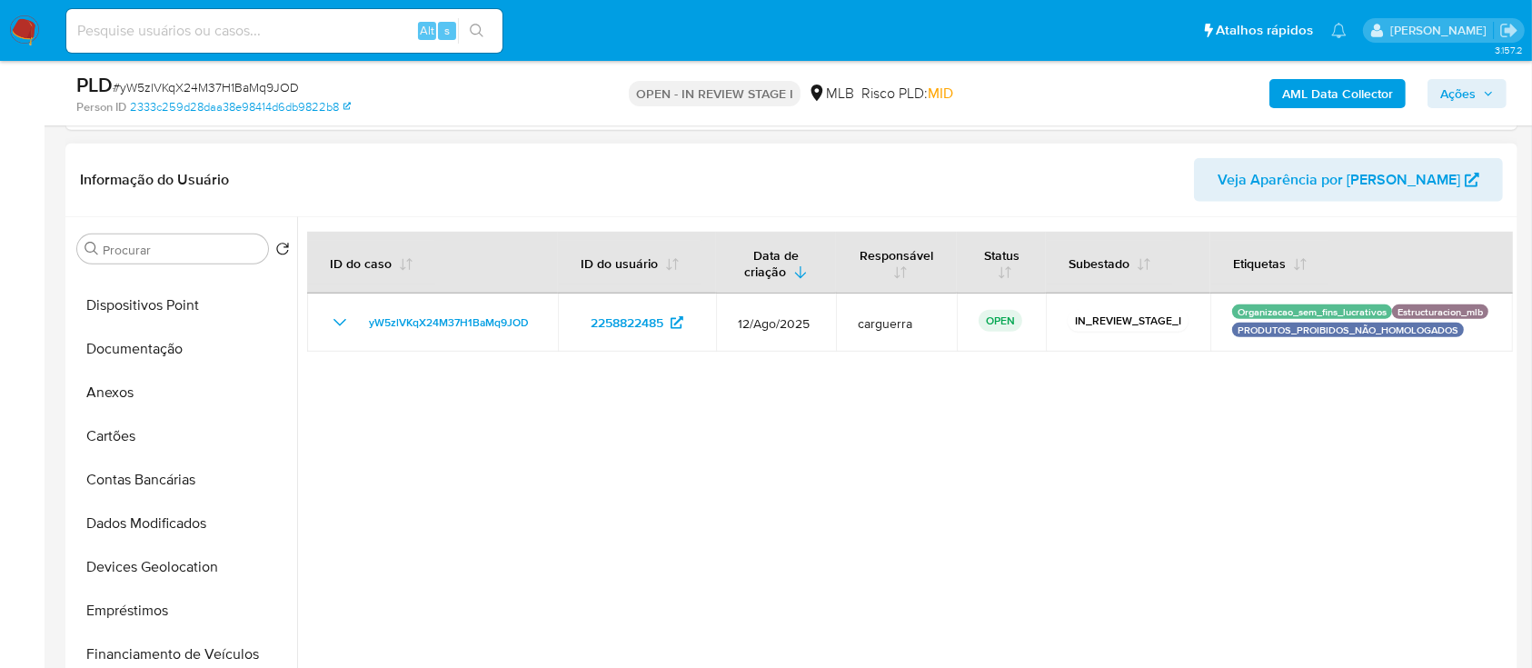
drag, startPoint x: 121, startPoint y: 385, endPoint x: 342, endPoint y: 376, distance: 221.0
click at [121, 386] on button "Anexos" at bounding box center [183, 393] width 227 height 44
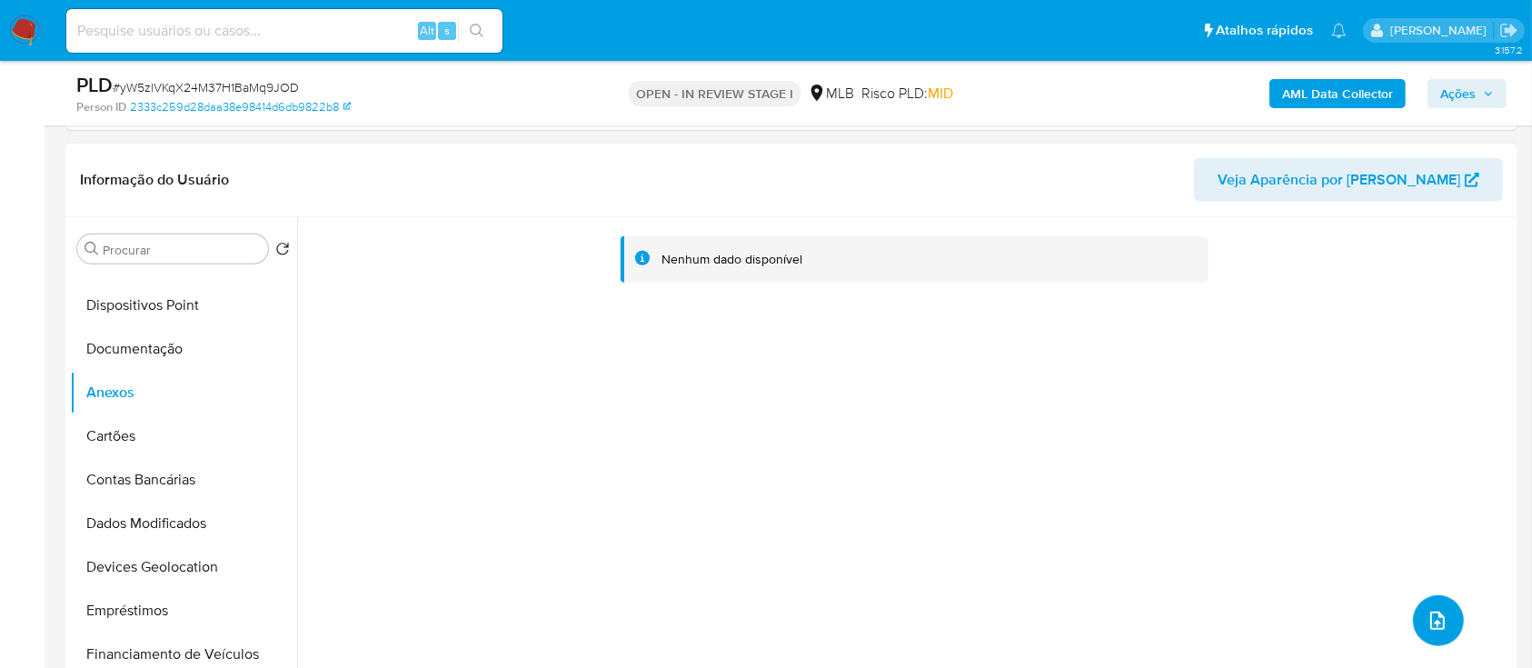
click at [1427, 622] on icon "upload-file" at bounding box center [1438, 621] width 22 height 22
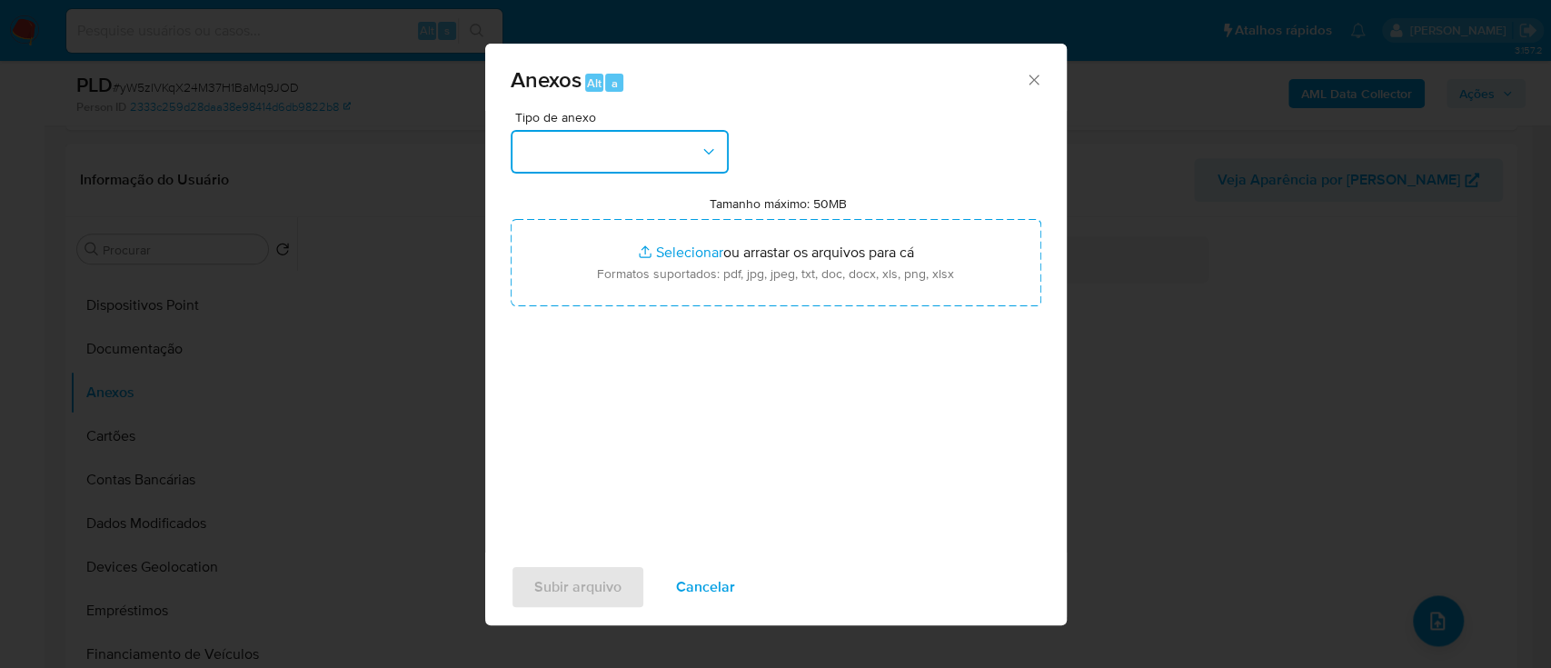
click at [611, 144] on button "button" at bounding box center [620, 152] width 218 height 44
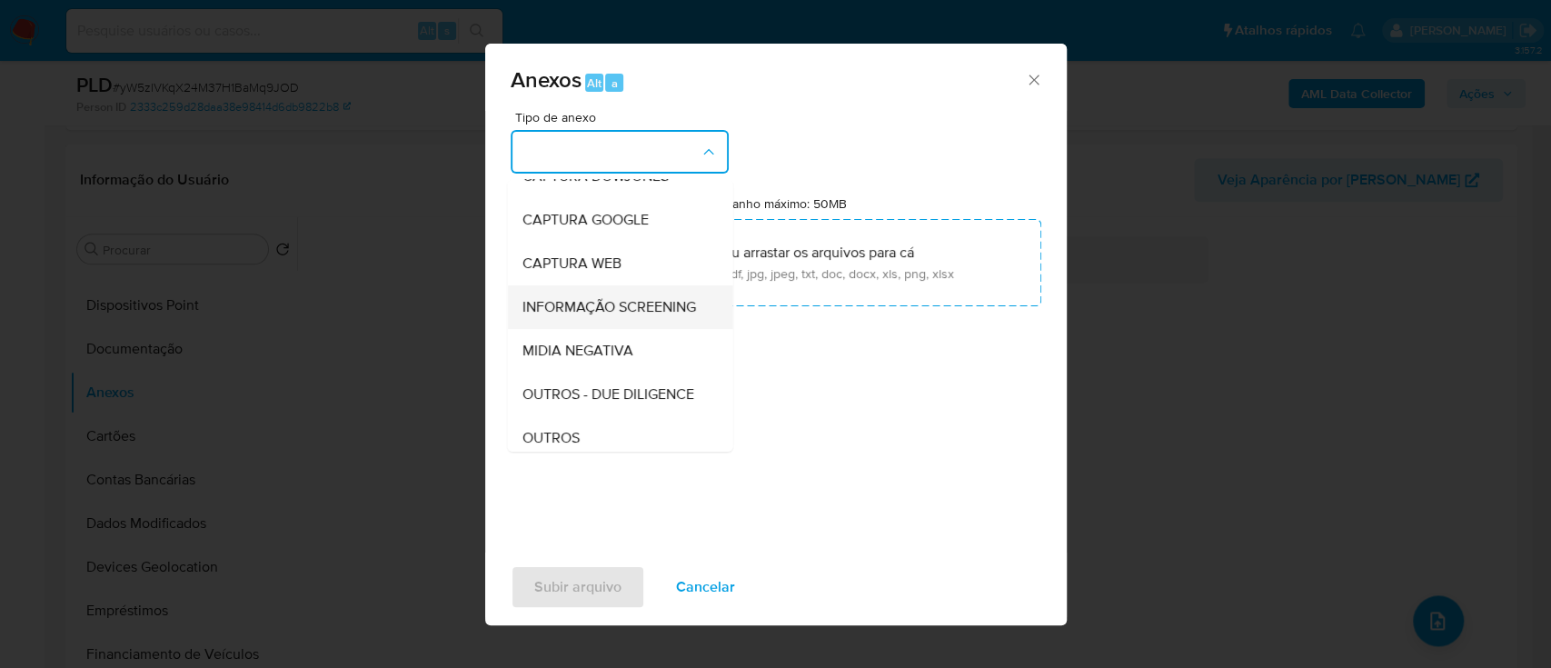
scroll to position [242, 0]
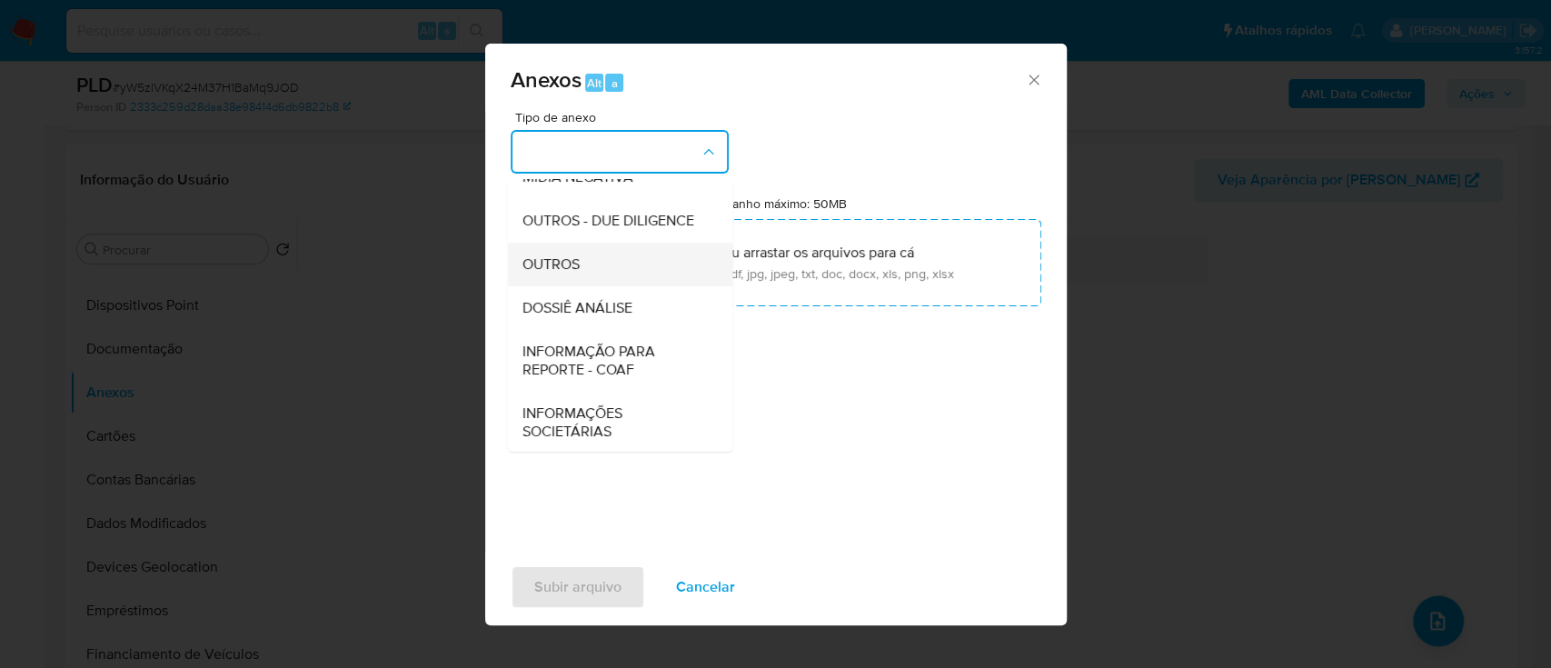
click at [563, 274] on span "OUTROS" at bounding box center [550, 264] width 57 height 18
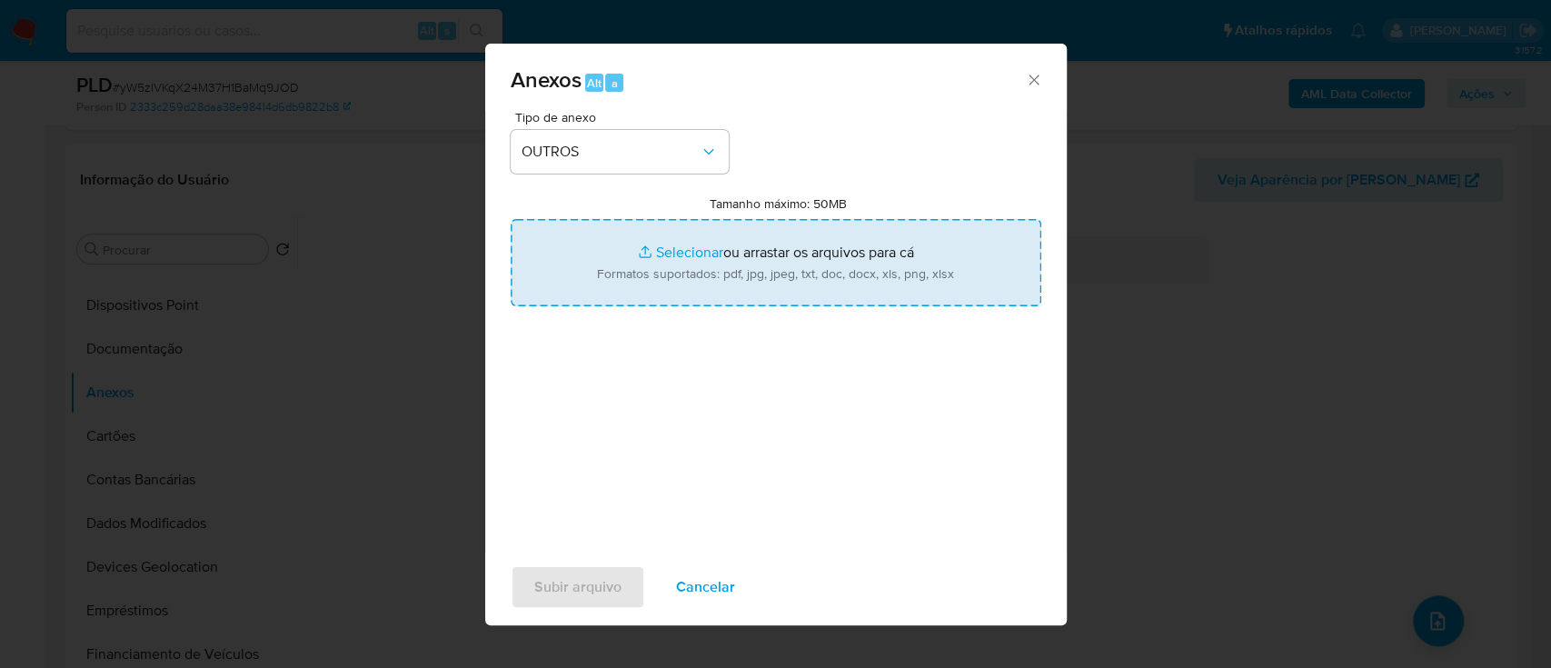
click at [698, 249] on input "Tamanho máximo: 50MB Selecionar arquivos" at bounding box center [776, 262] width 531 height 87
type input "C:\fakepath\SAR - xxx - CNPJ 05092106000186 - INSTITUTO ONCA PINTADA.pdf"
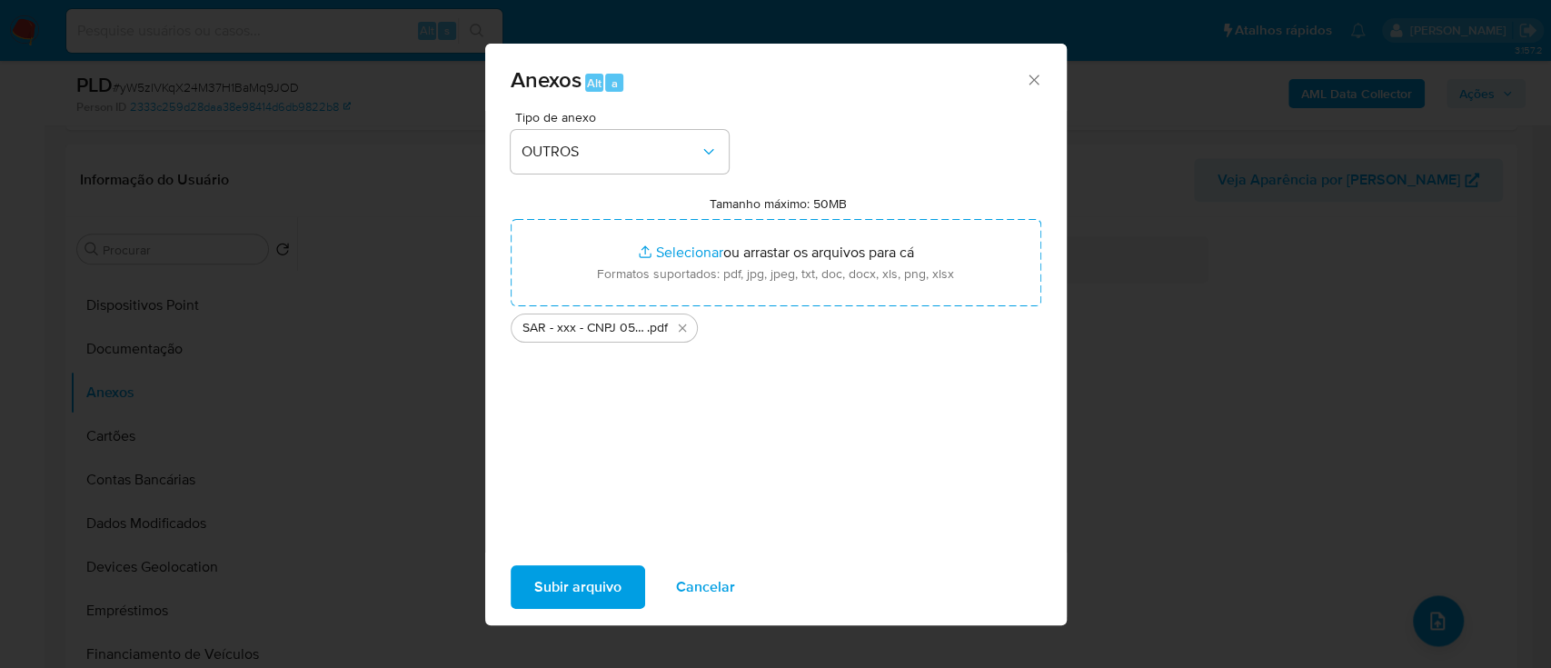
click at [588, 578] on span "Subir arquivo" at bounding box center [577, 587] width 87 height 40
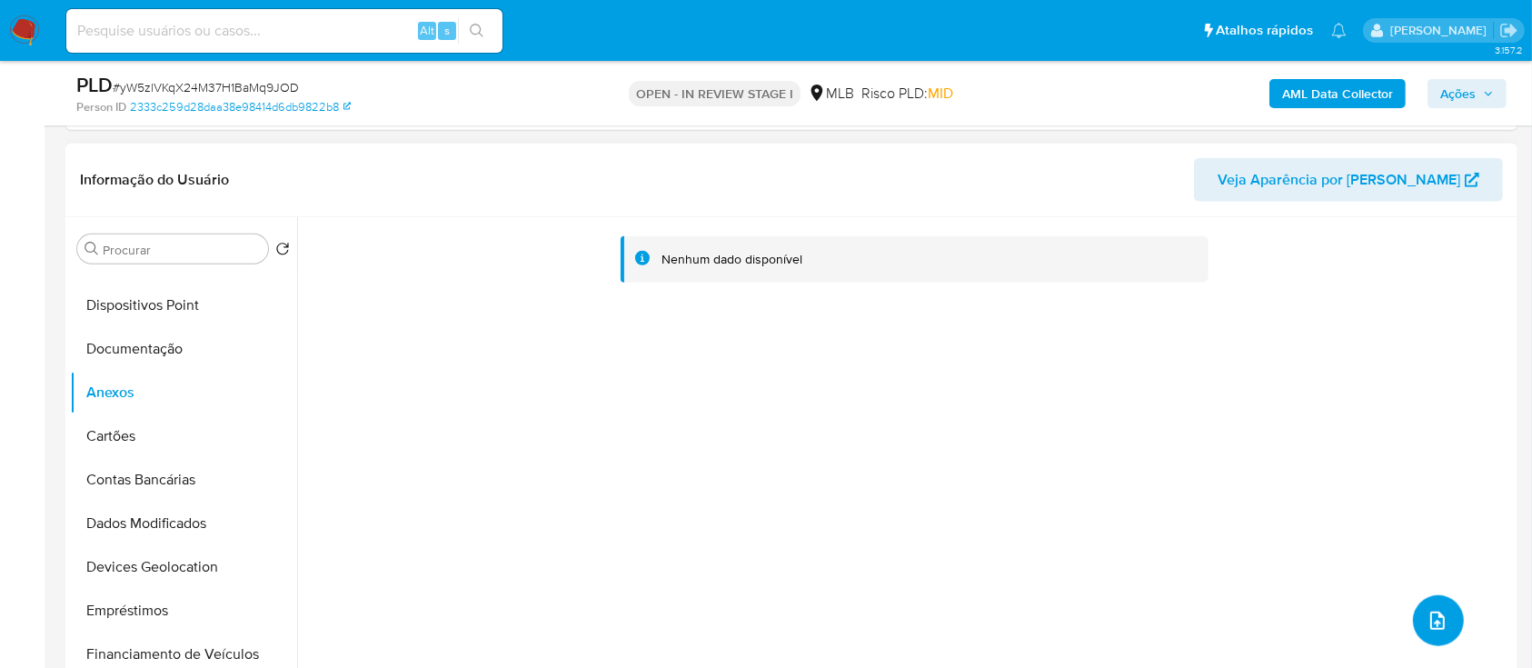
click at [1418, 617] on button "upload-file" at bounding box center [1438, 620] width 51 height 51
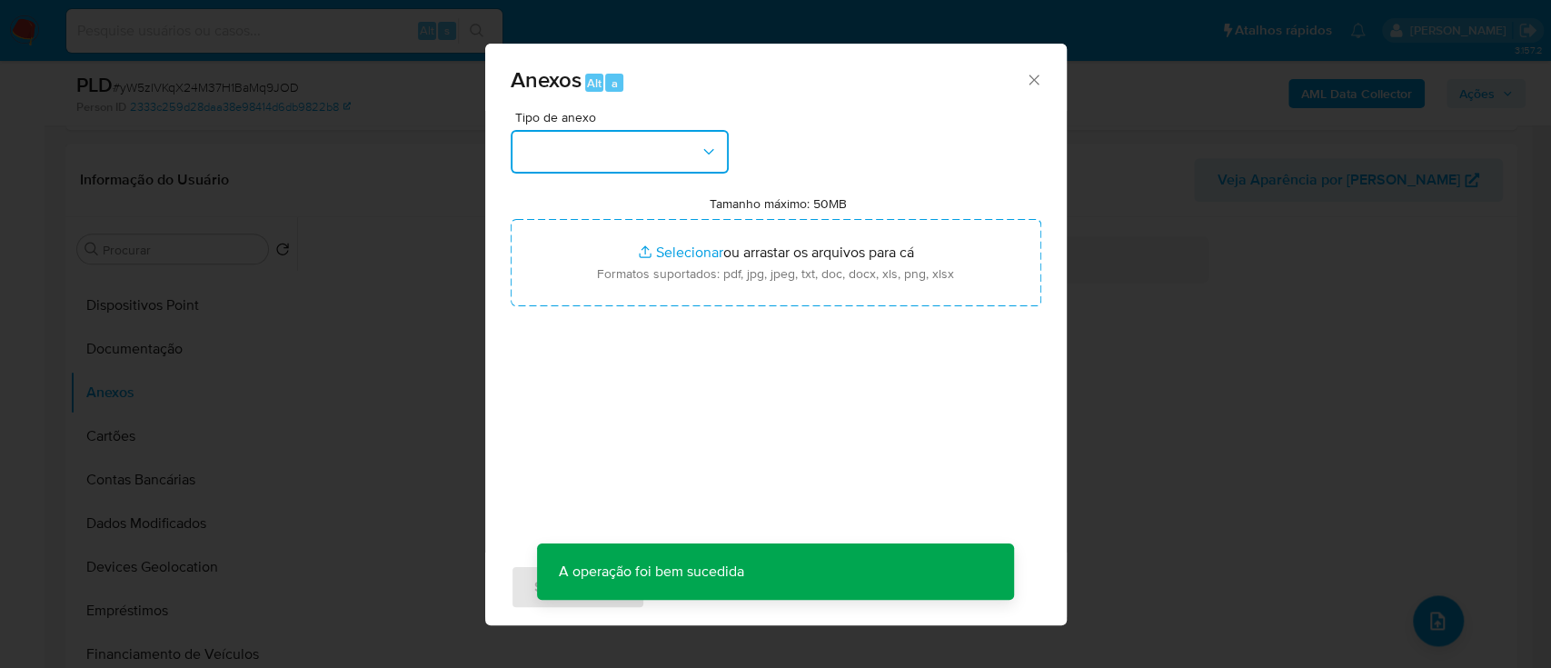
click at [596, 137] on button "button" at bounding box center [620, 152] width 218 height 44
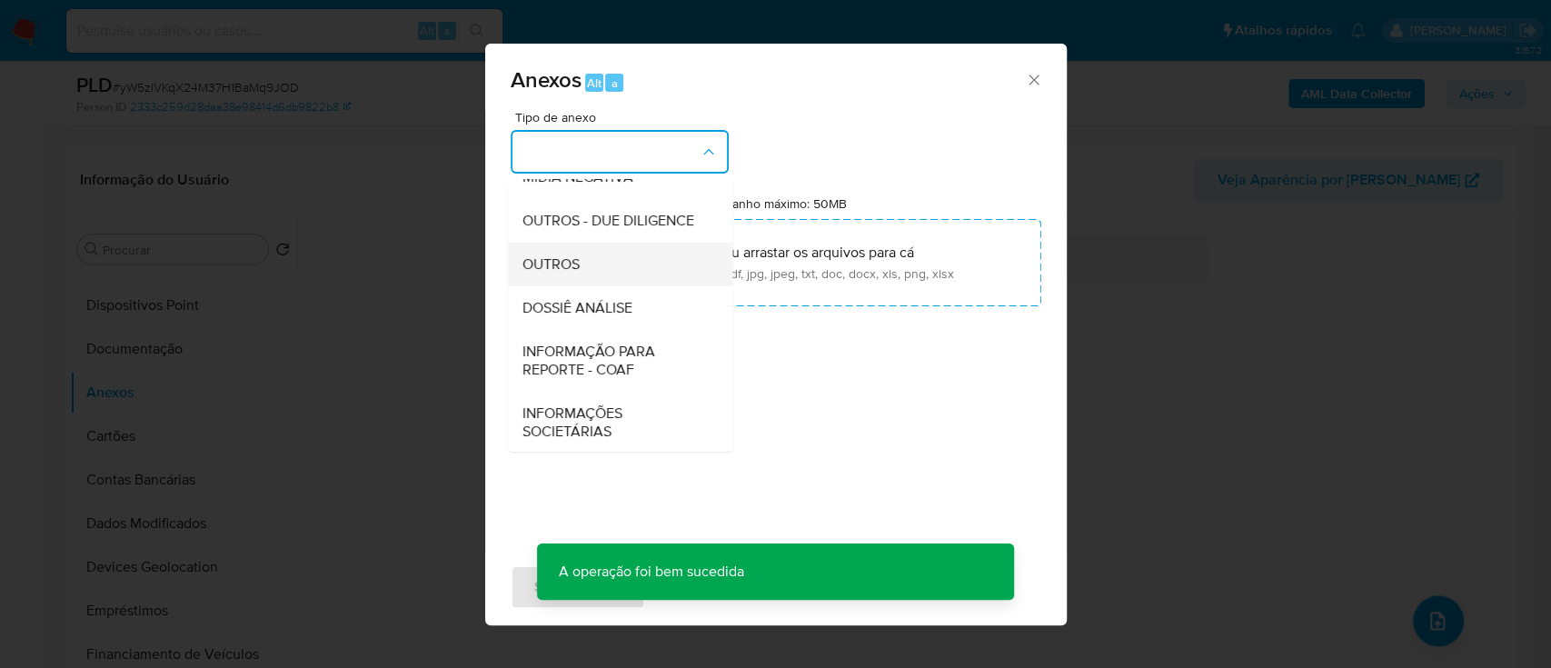
click at [577, 274] on span "OUTROS" at bounding box center [550, 264] width 57 height 18
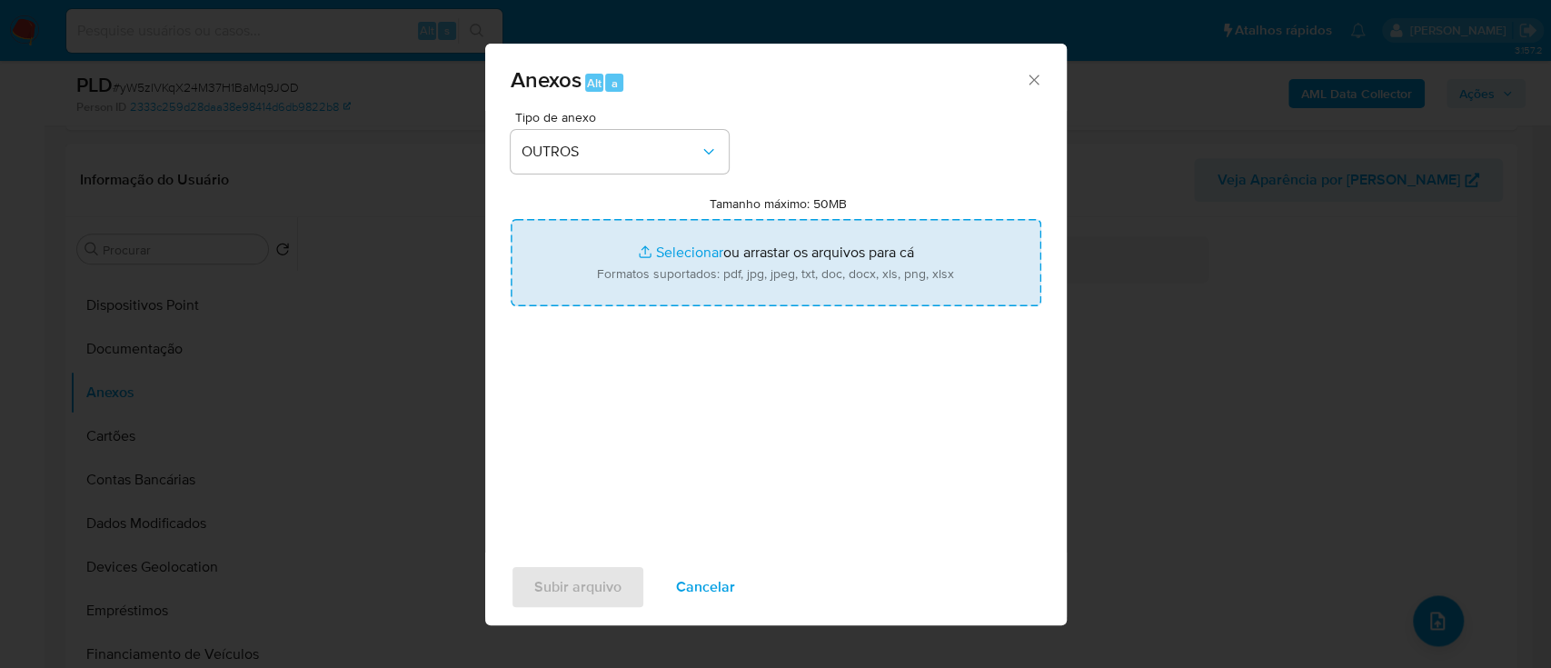
click at [662, 253] on input "Tamanho máximo: 50MB Selecionar arquivos" at bounding box center [776, 262] width 531 height 87
type input "C:\fakepath\Mulan 2258822485_2025_09_02_13_53_14.xlsx"
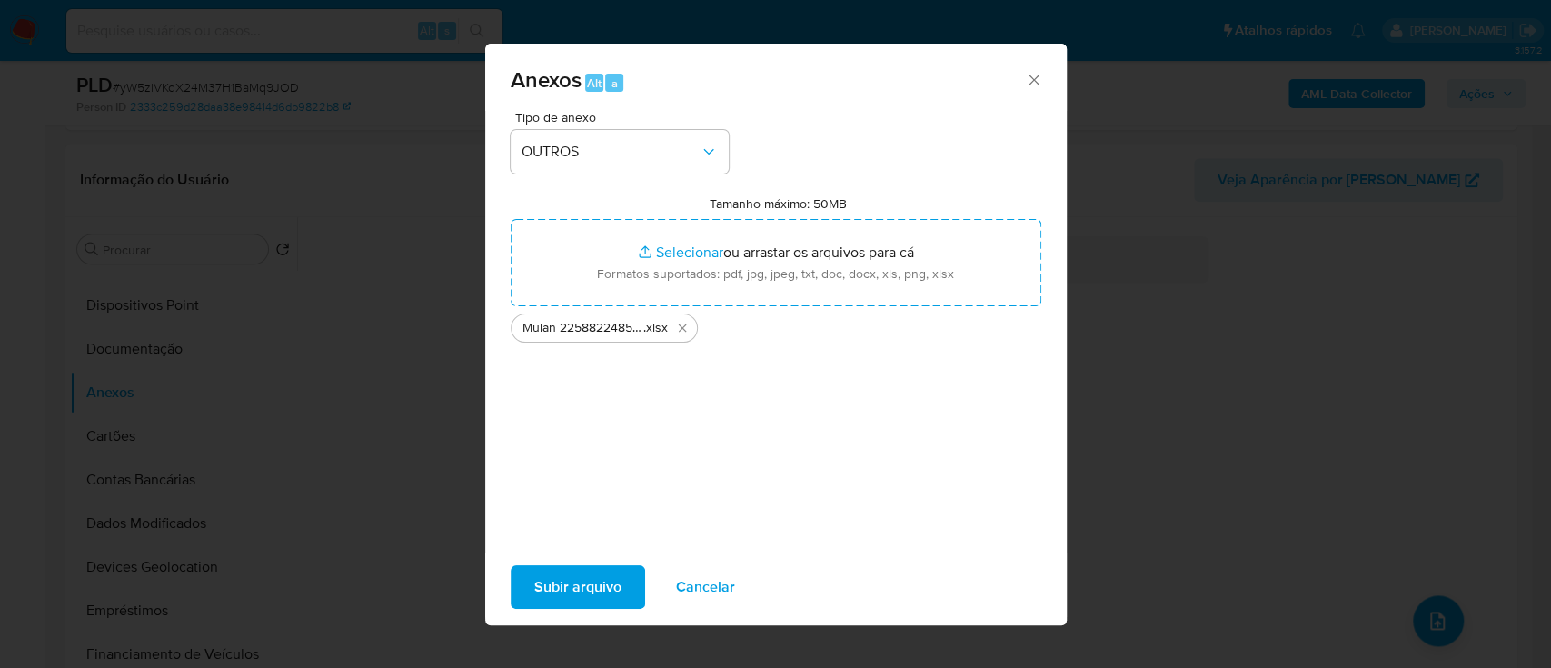
click at [557, 593] on span "Subir arquivo" at bounding box center [577, 587] width 87 height 40
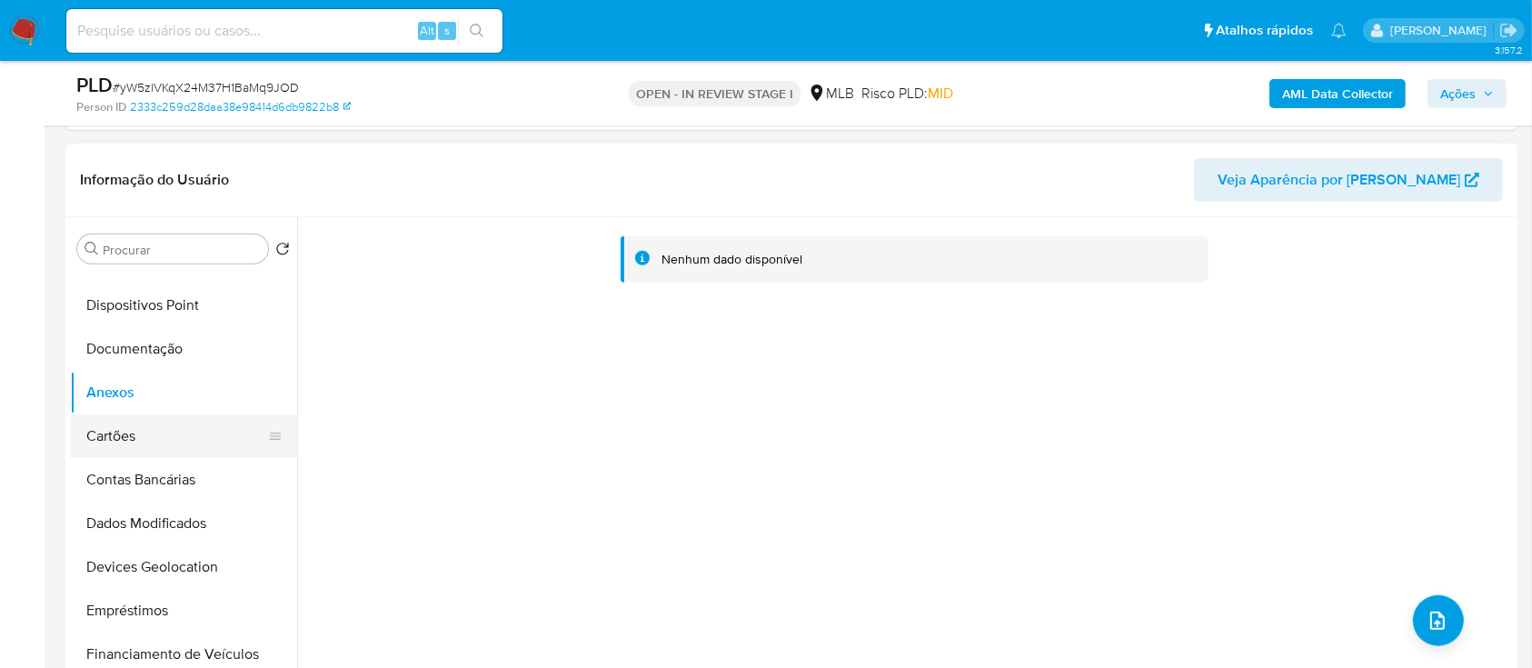
click at [154, 427] on button "Cartões" at bounding box center [176, 436] width 213 height 44
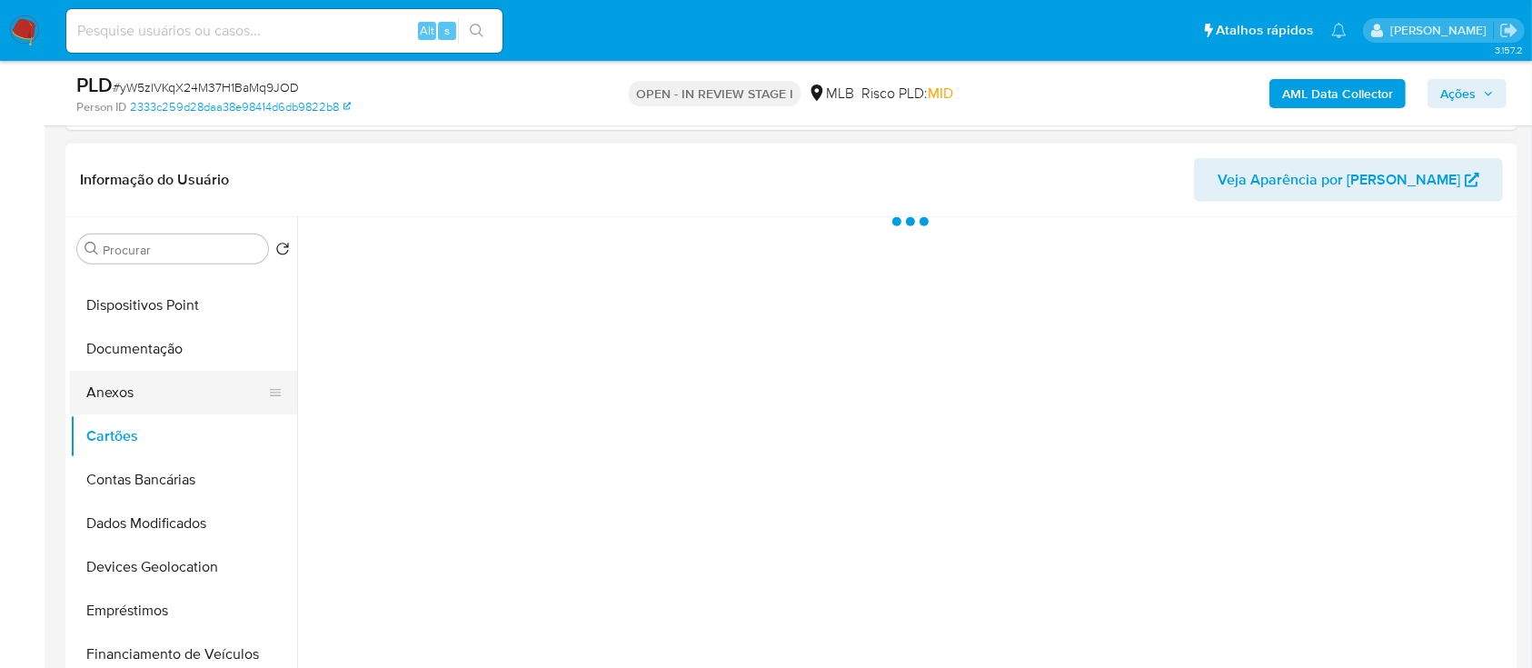
click at [159, 395] on button "Anexos" at bounding box center [176, 393] width 213 height 44
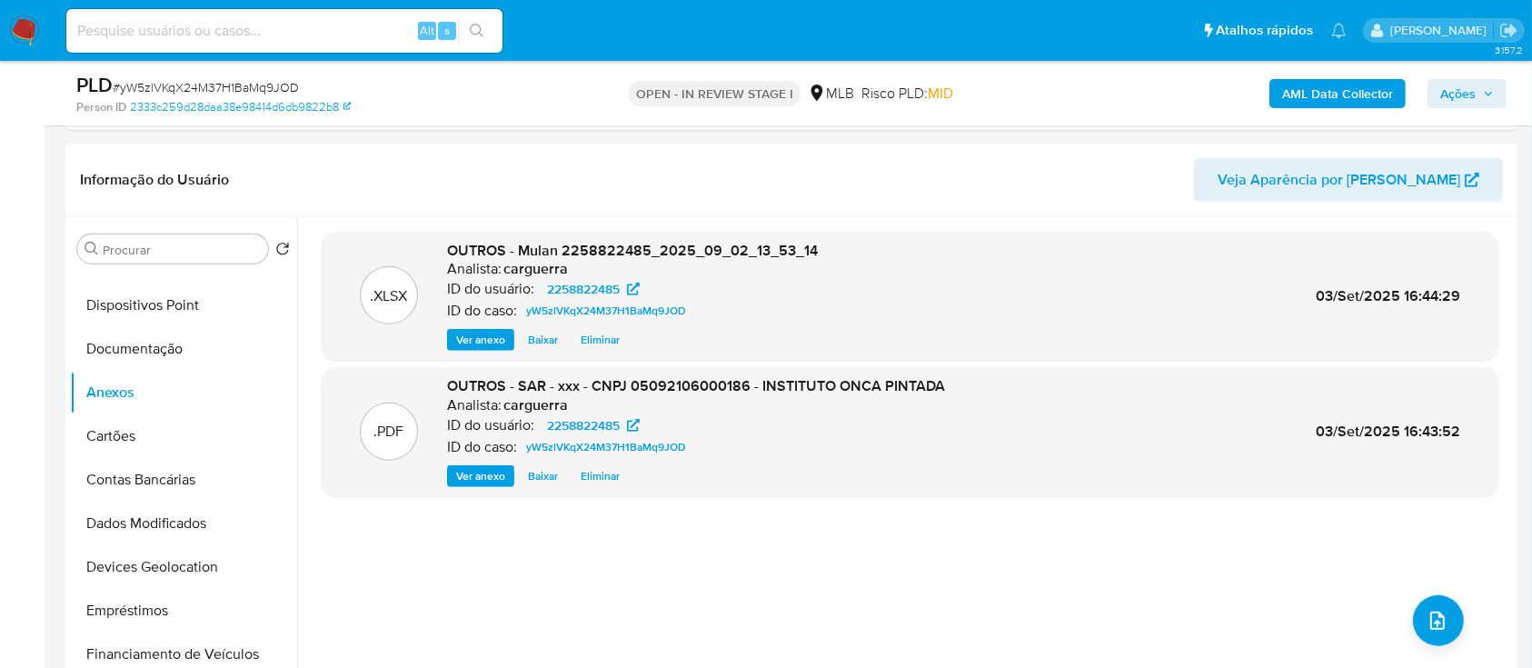
click at [1479, 85] on span "Ações" at bounding box center [1467, 93] width 54 height 25
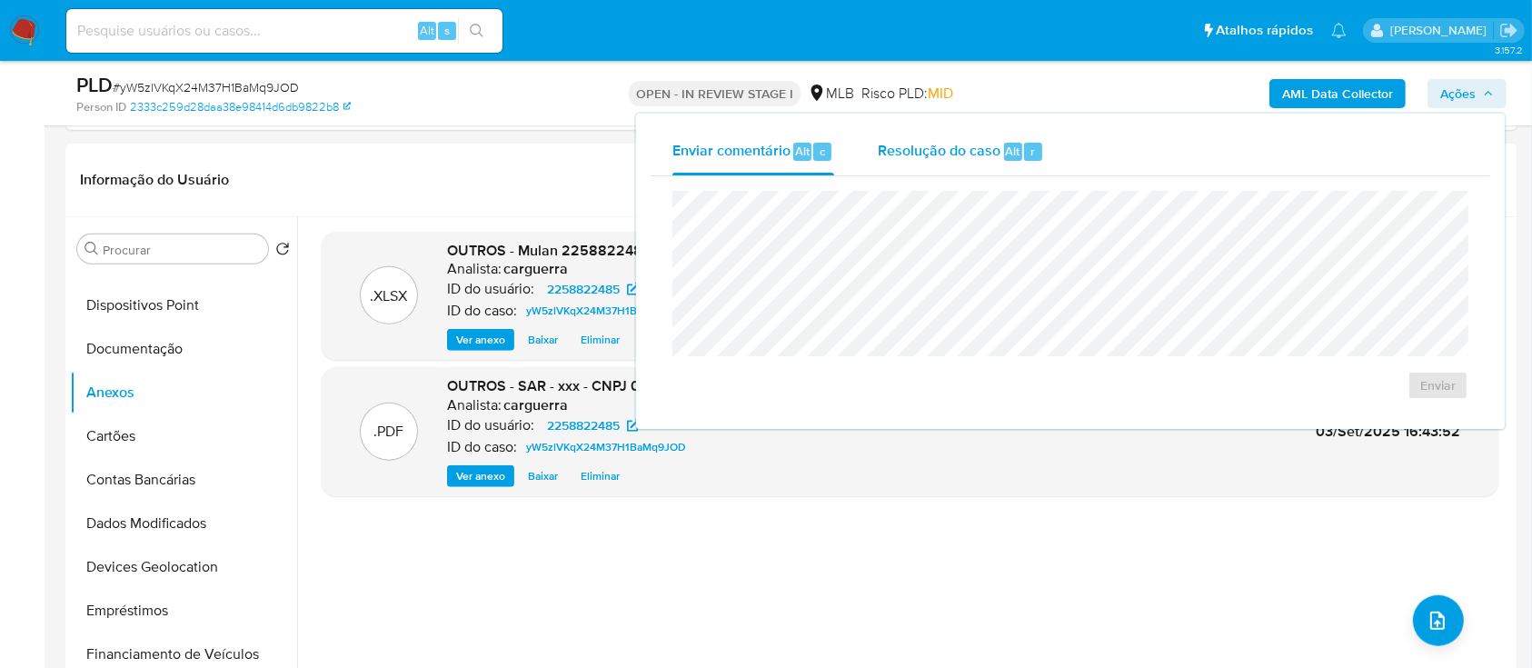
drag, startPoint x: 923, startPoint y: 134, endPoint x: 921, endPoint y: 159, distance: 24.7
click at [923, 136] on div "Resolução do caso Alt r" at bounding box center [961, 151] width 166 height 47
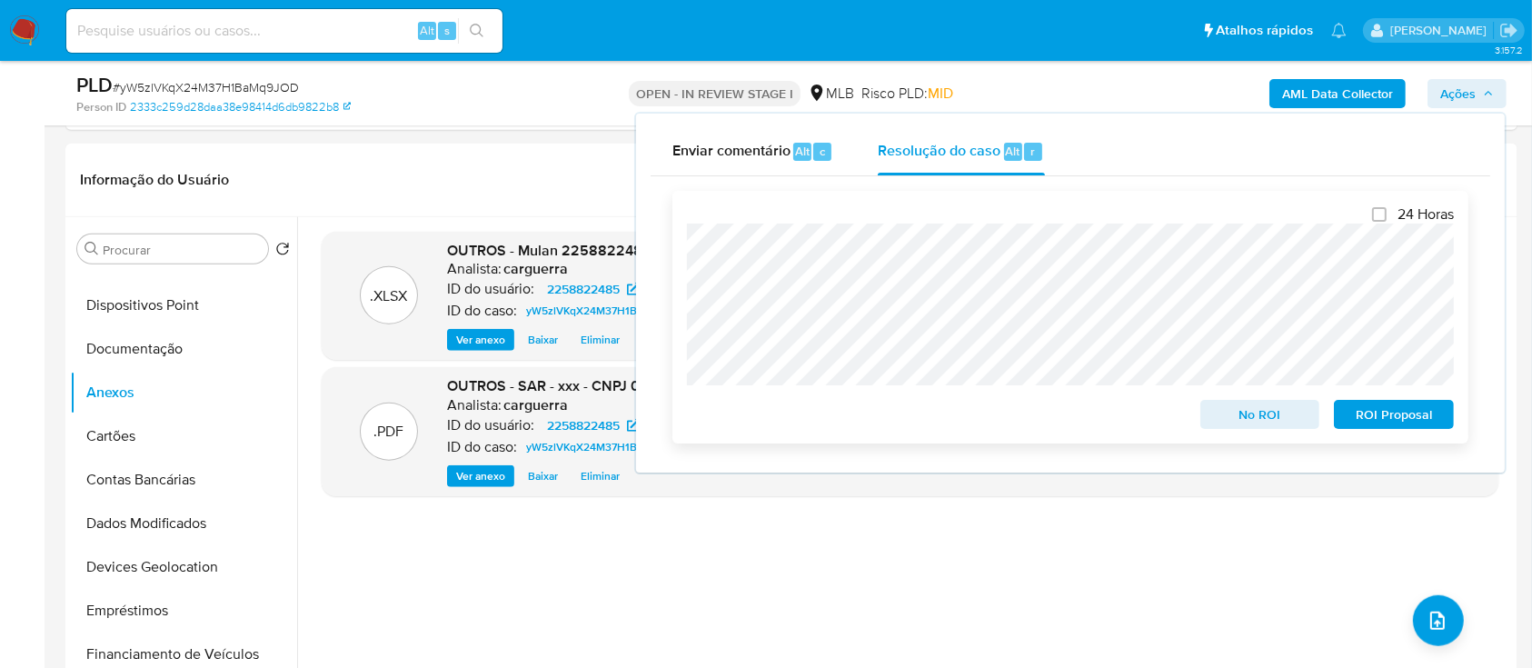
click at [1238, 420] on span "No ROI" at bounding box center [1260, 414] width 95 height 25
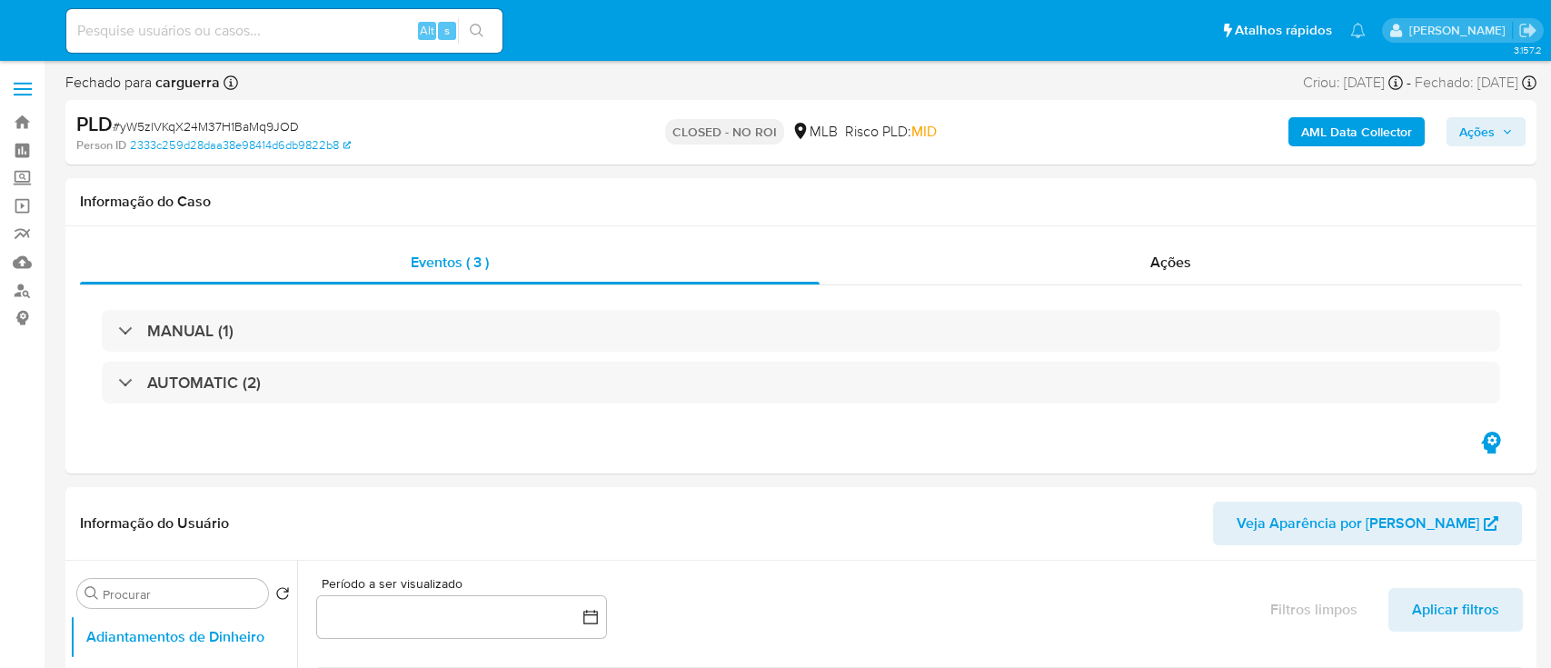
select select "10"
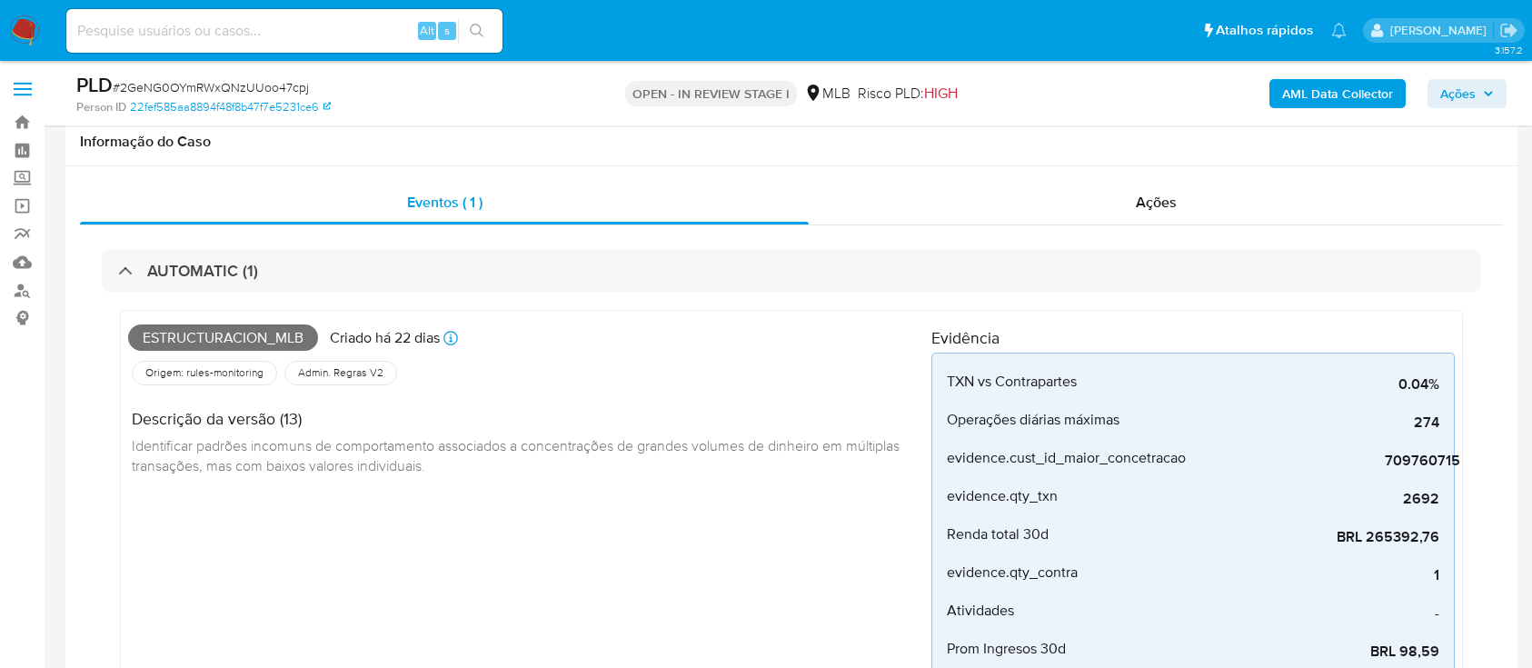
scroll to position [742, 0]
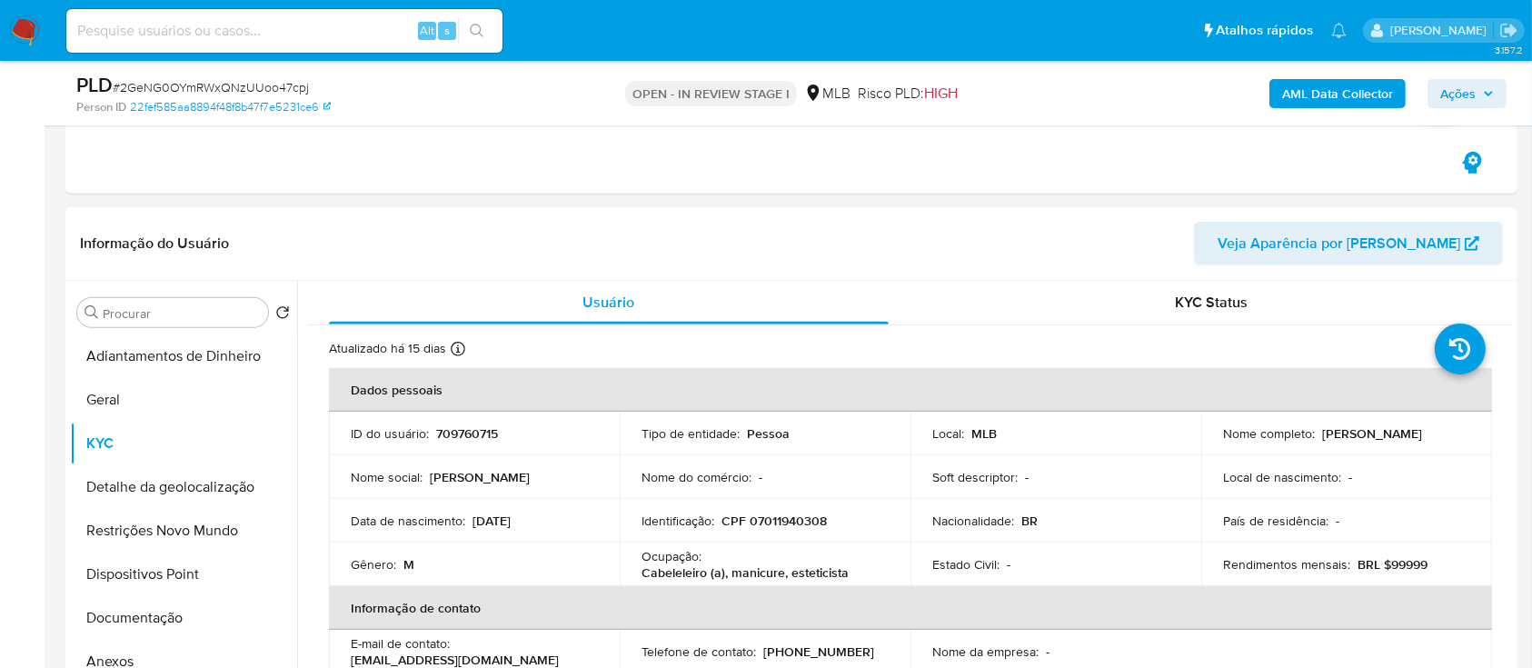
click at [953, 264] on header "Informação do Usuário Veja Aparência por [PERSON_NAME]" at bounding box center [791, 244] width 1423 height 44
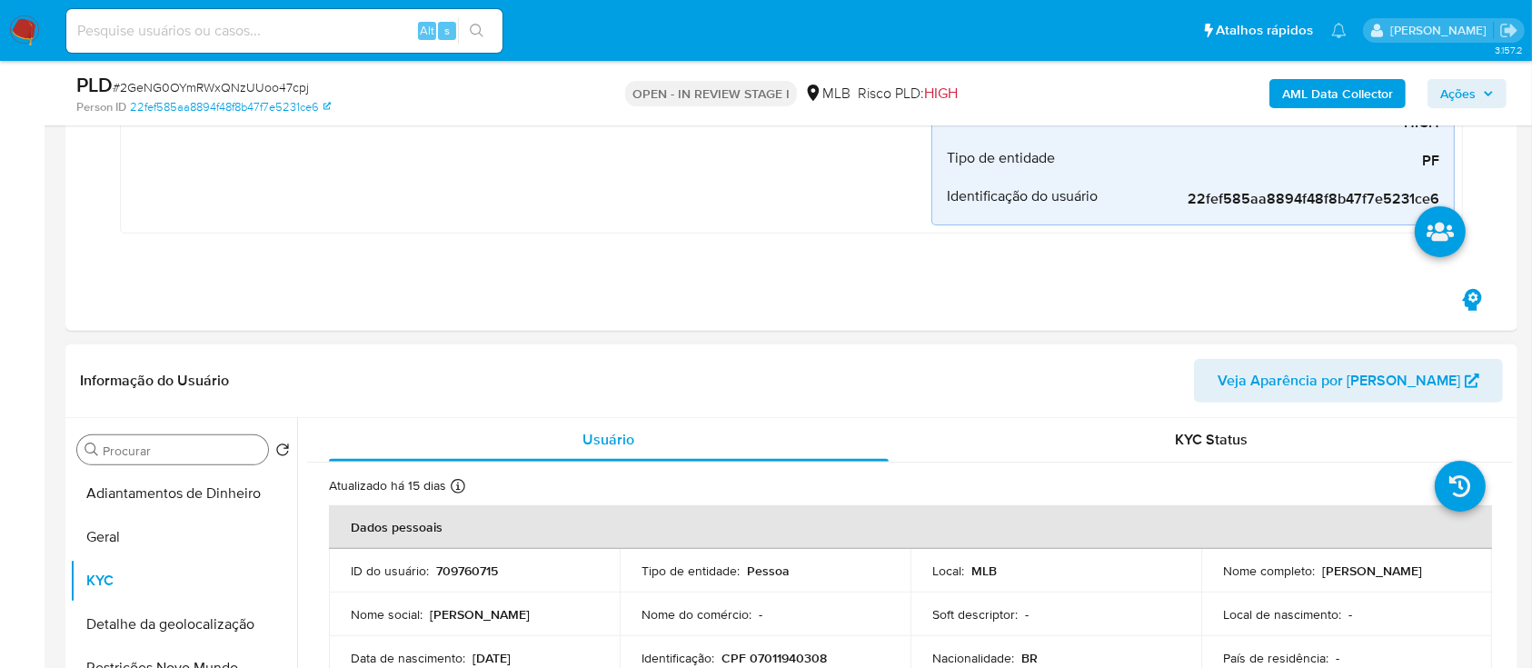
scroll to position [727, 0]
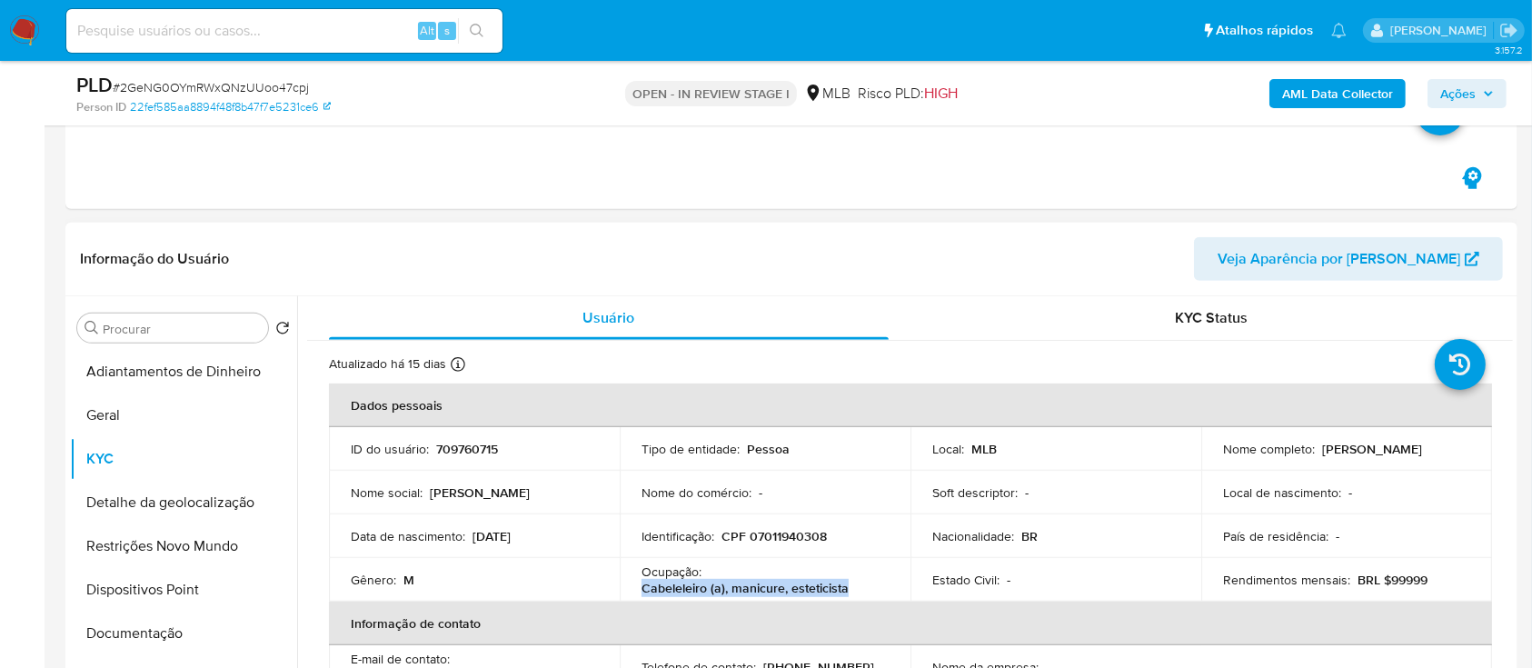
drag, startPoint x: 852, startPoint y: 587, endPoint x: 633, endPoint y: 590, distance: 219.9
click at [633, 590] on td "Ocupação : Cabeleleiro (a), manicure, esteticista" at bounding box center [765, 580] width 291 height 44
copy p "Cabeleleiro (a), manicure, esteticista"
